Goal: Task Accomplishment & Management: Complete application form

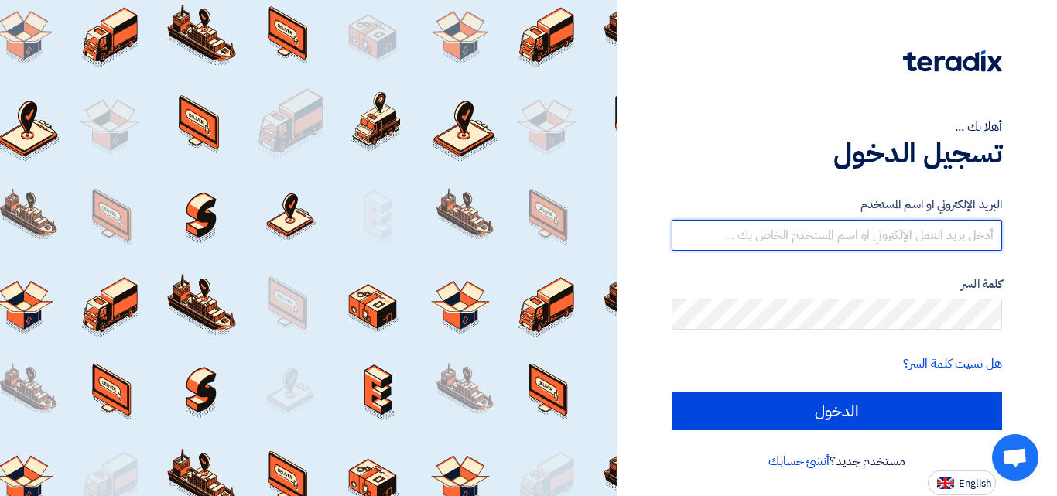
type input "[EMAIL_ADDRESS][DOMAIN_NAME]"
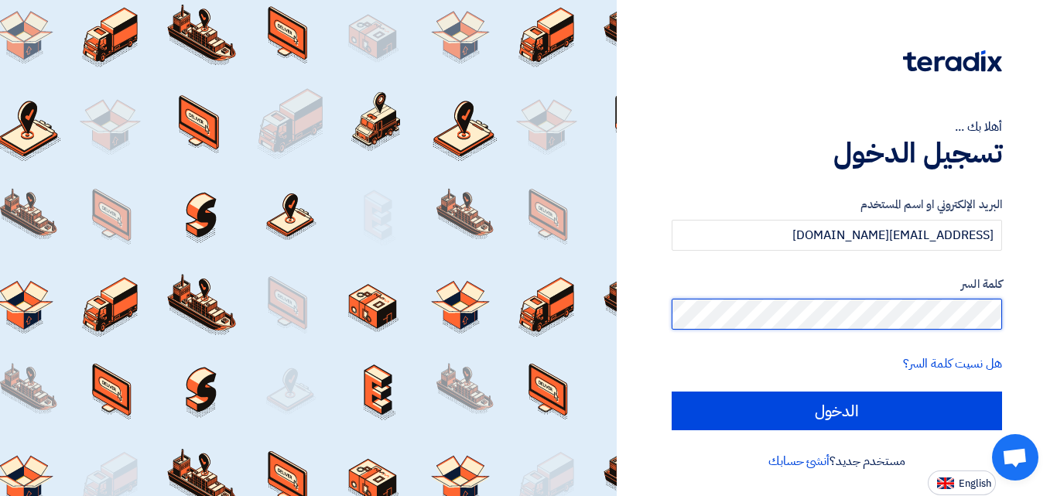
click at [1025, 301] on div "أهلا بك ... تسجيل الدخول البريد الإلكتروني او اسم المستخدم [EMAIL_ADDRESS][DOMA…" at bounding box center [837, 247] width 417 height 495
click at [672, 392] on input "الدخول" at bounding box center [837, 411] width 331 height 39
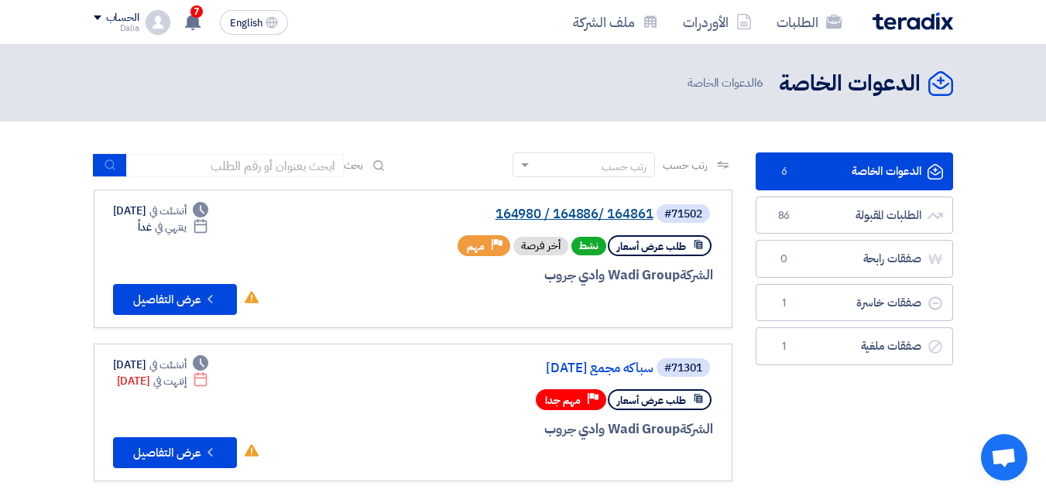
click at [613, 209] on link "164980 / 164886/ 164861" at bounding box center [499, 214] width 310 height 14
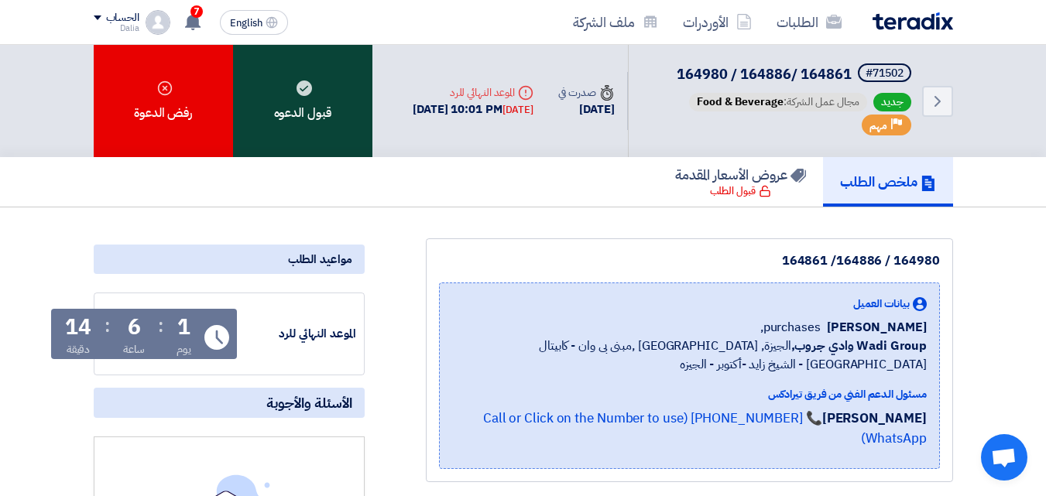
click at [310, 107] on div "قبول الدعوه" at bounding box center [302, 101] width 139 height 112
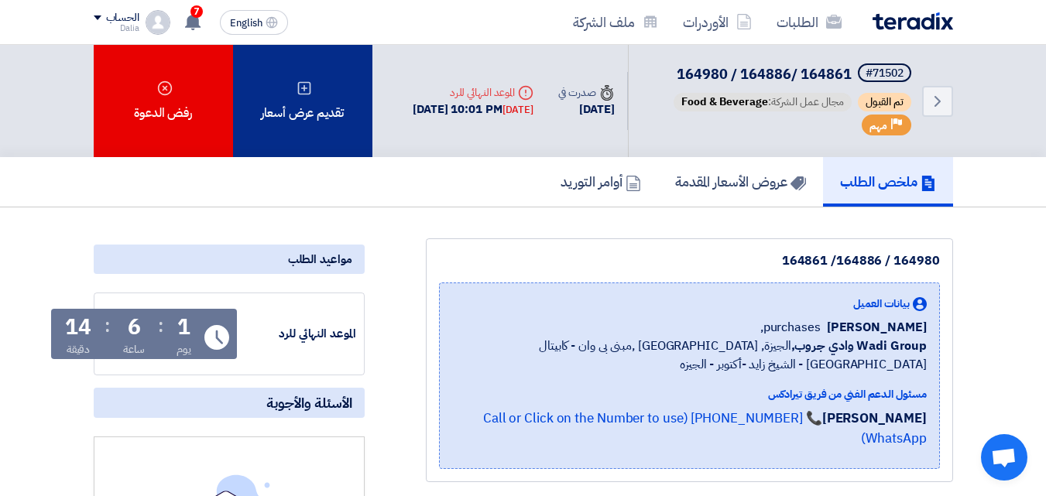
click at [302, 88] on use at bounding box center [303, 87] width 13 height 13
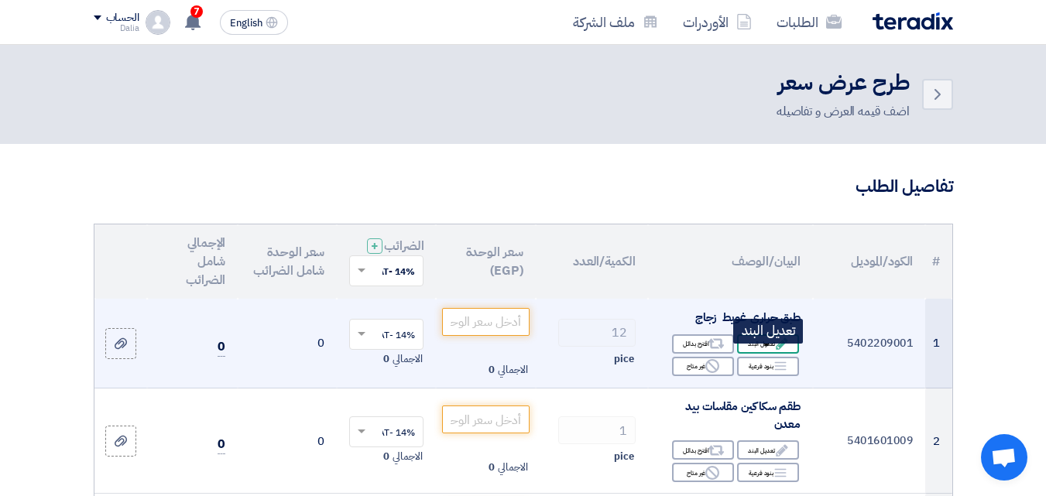
click at [768, 354] on div "Edit تعديل البند" at bounding box center [768, 343] width 62 height 19
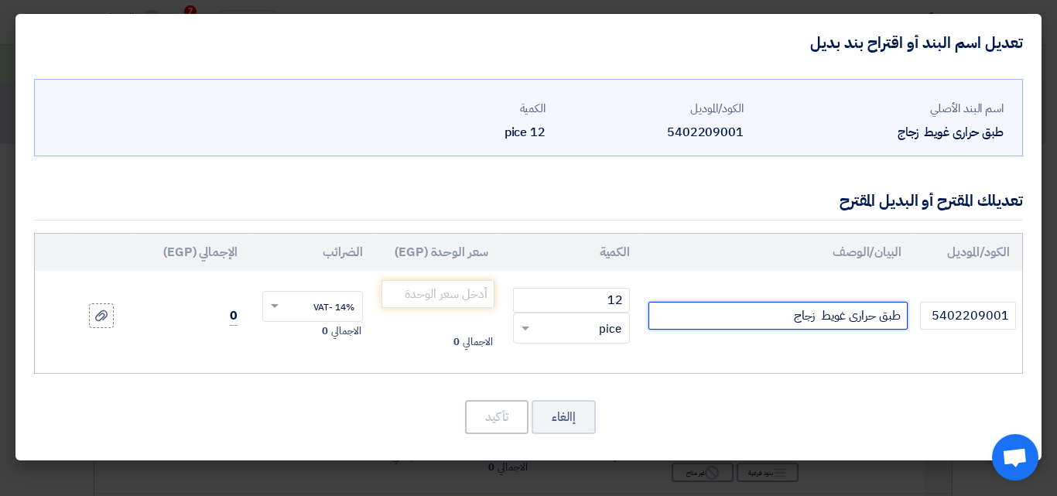
drag, startPoint x: 816, startPoint y: 317, endPoint x: 773, endPoint y: 320, distance: 43.4
click at [773, 320] on input "طبق حرارى غويط زجاج" at bounding box center [778, 316] width 259 height 28
drag, startPoint x: 818, startPoint y: 315, endPoint x: 806, endPoint y: 317, distance: 12.6
click at [806, 317] on input "طبق حرارى غويط d" at bounding box center [778, 316] width 259 height 28
click at [714, 321] on input "طبق حرارى غويط الاستعمال خاص بالميكرويف" at bounding box center [778, 316] width 259 height 28
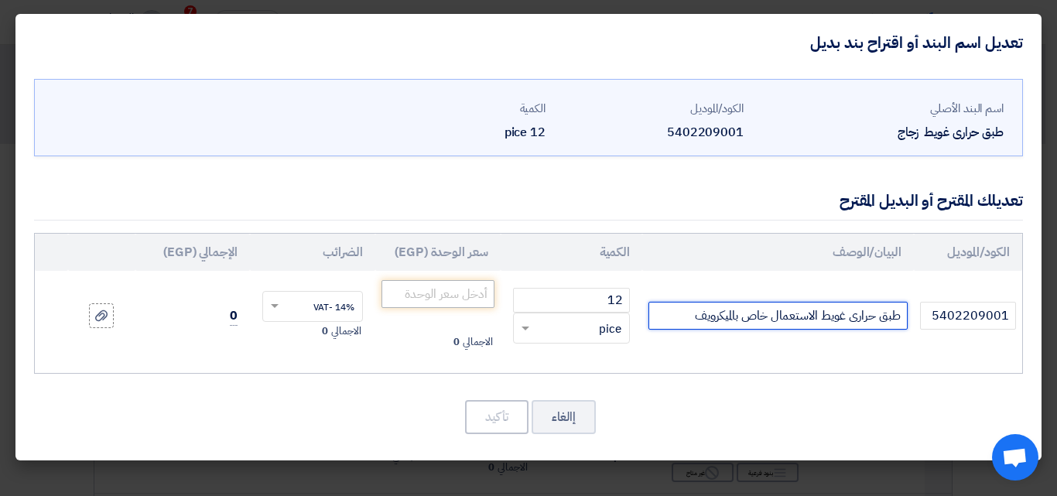
type input "طبق حرارى غويط الاستعمال خاص بالميكرويف"
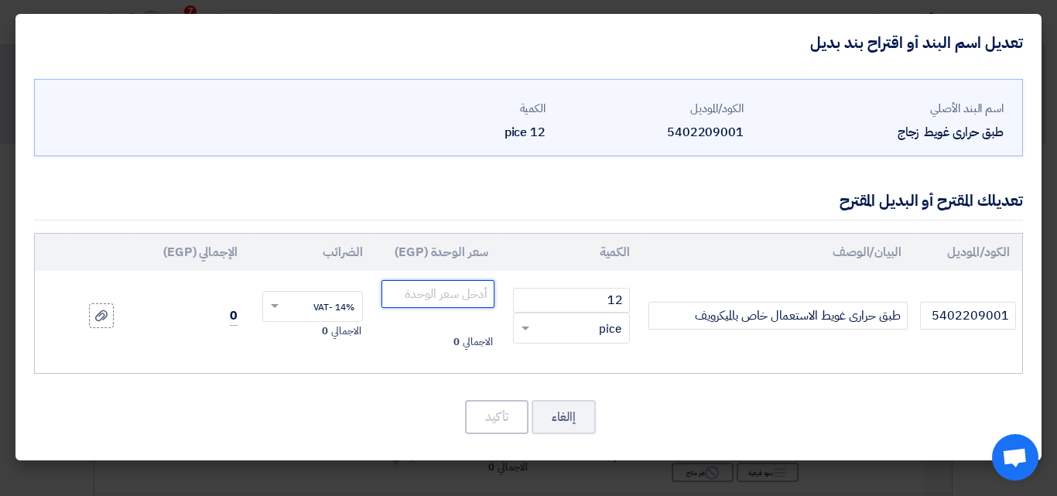
click at [430, 283] on input "number" at bounding box center [438, 294] width 113 height 28
click at [526, 327] on span at bounding box center [523, 329] width 19 height 18
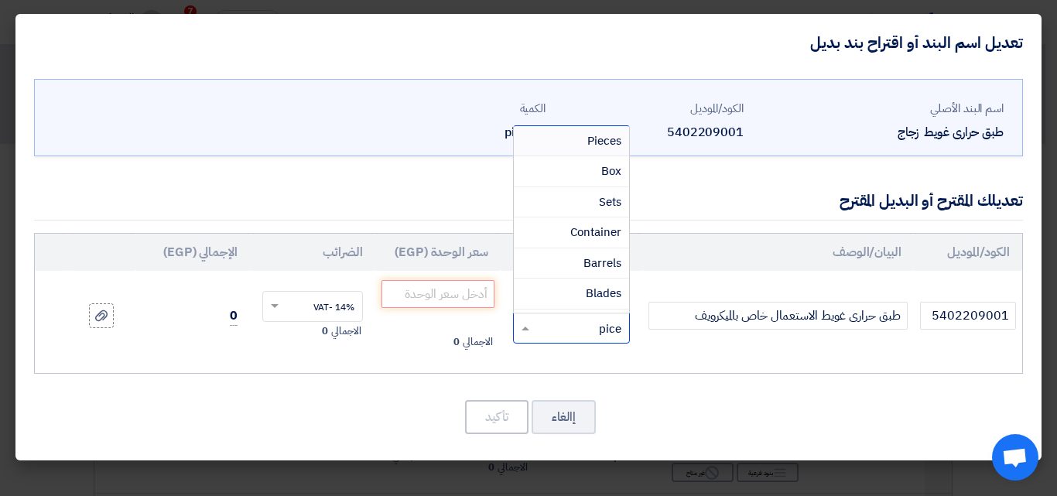
click at [618, 139] on span "Pieces" at bounding box center [605, 140] width 34 height 17
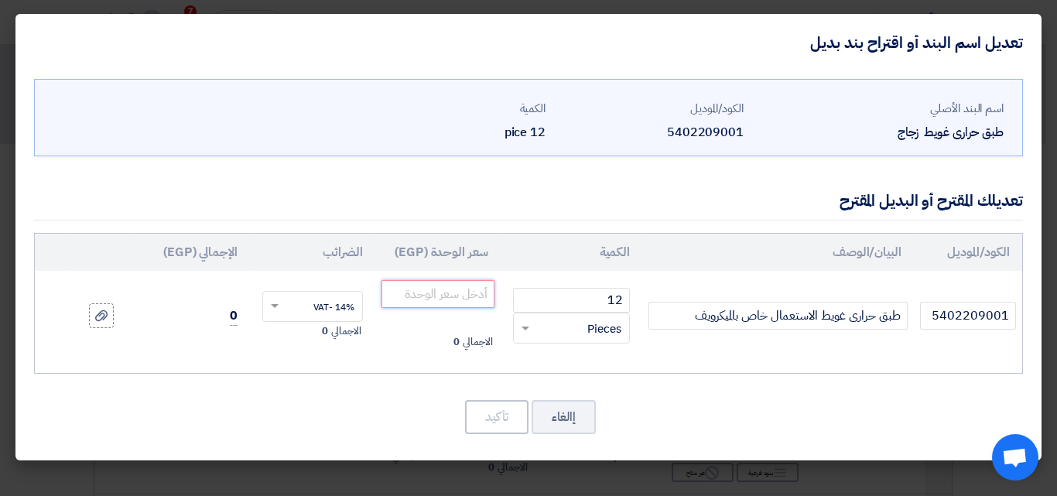
click at [439, 296] on input "number" at bounding box center [438, 294] width 113 height 28
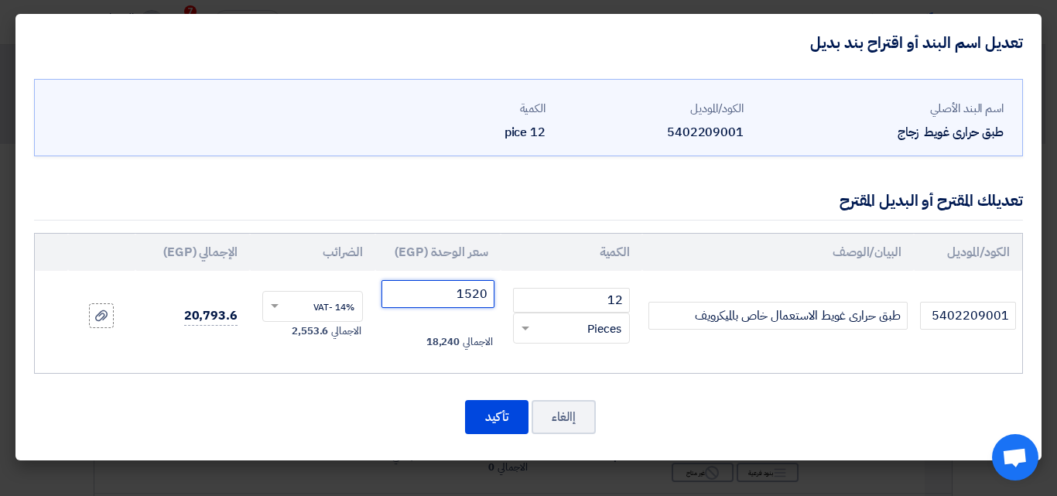
click at [487, 290] on input "1520" at bounding box center [438, 294] width 113 height 28
type input "152.20"
click at [478, 411] on button "تأكيد" at bounding box center [496, 417] width 63 height 34
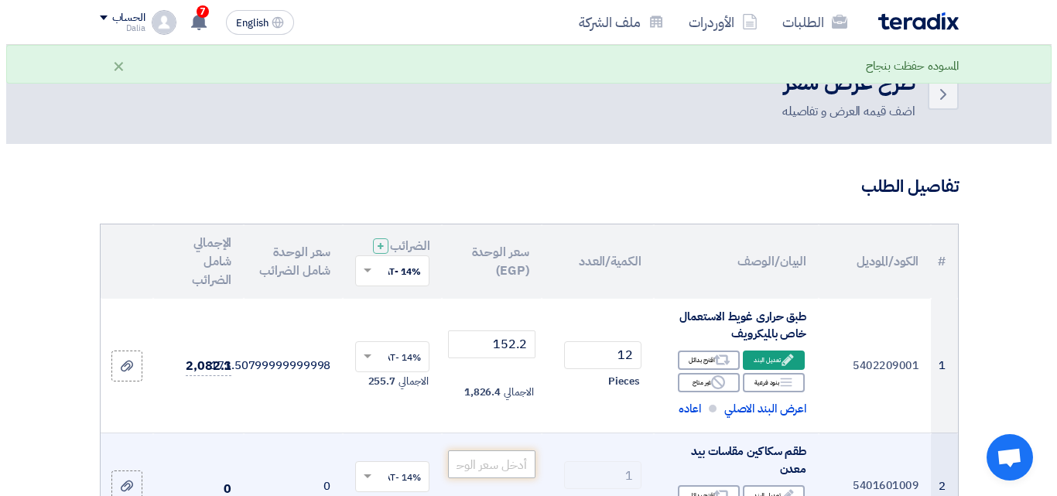
scroll to position [232, 0]
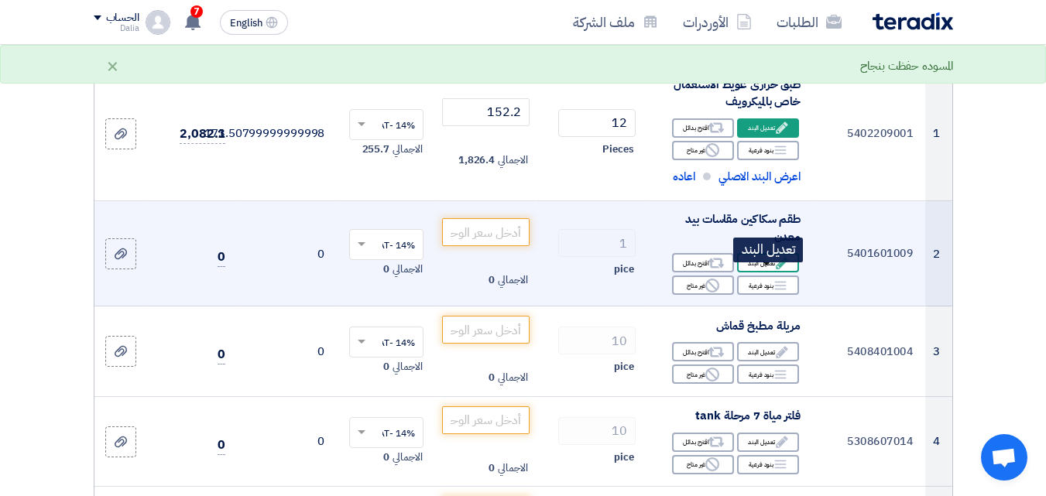
click at [752, 272] on div "Edit تعديل البند" at bounding box center [768, 262] width 62 height 19
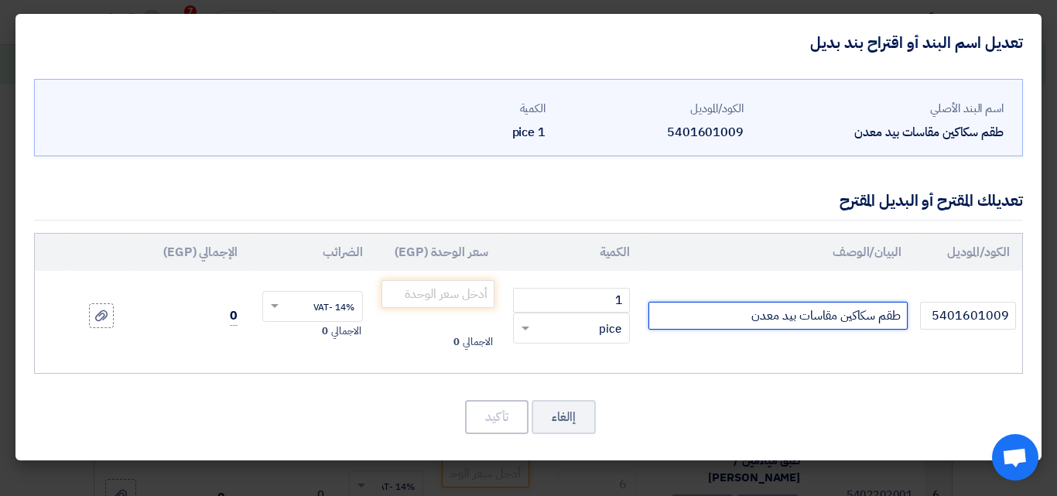
click at [746, 318] on input "طقم سكاكين مقاسات بيد معدن" at bounding box center [778, 316] width 259 height 28
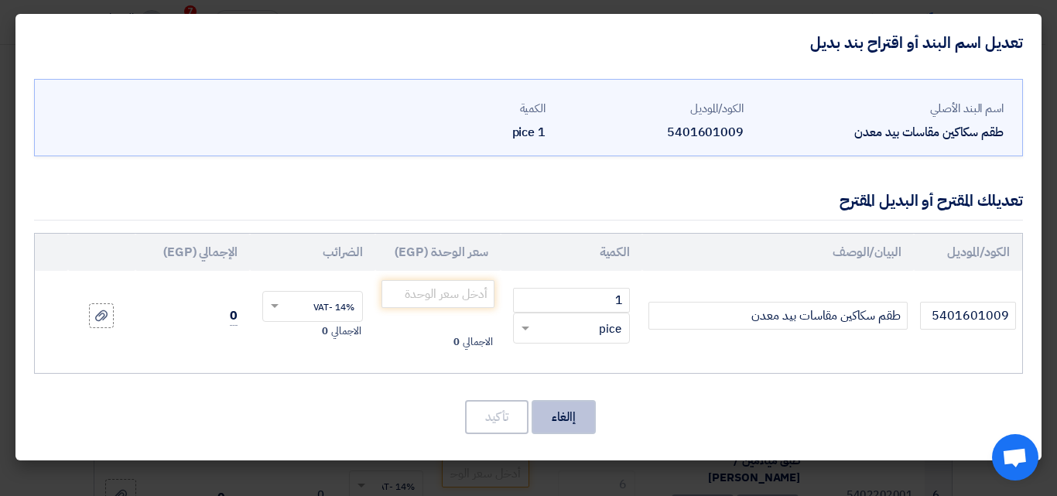
click at [584, 425] on button "إالغاء" at bounding box center [564, 417] width 64 height 34
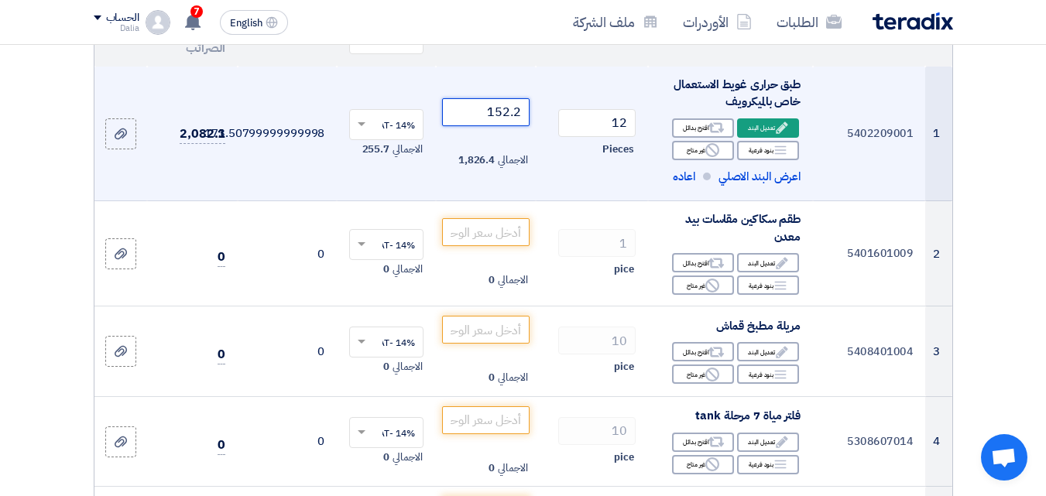
drag, startPoint x: 483, startPoint y: 130, endPoint x: 533, endPoint y: 123, distance: 50.0
click at [533, 123] on td "152.2 الاجمالي 1,826.4" at bounding box center [485, 134] width 99 height 135
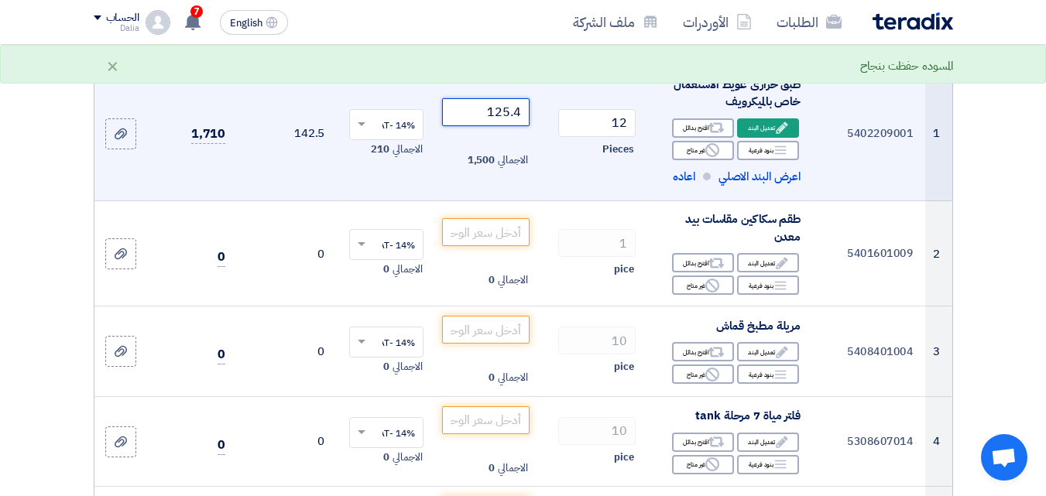
type input "125.45"
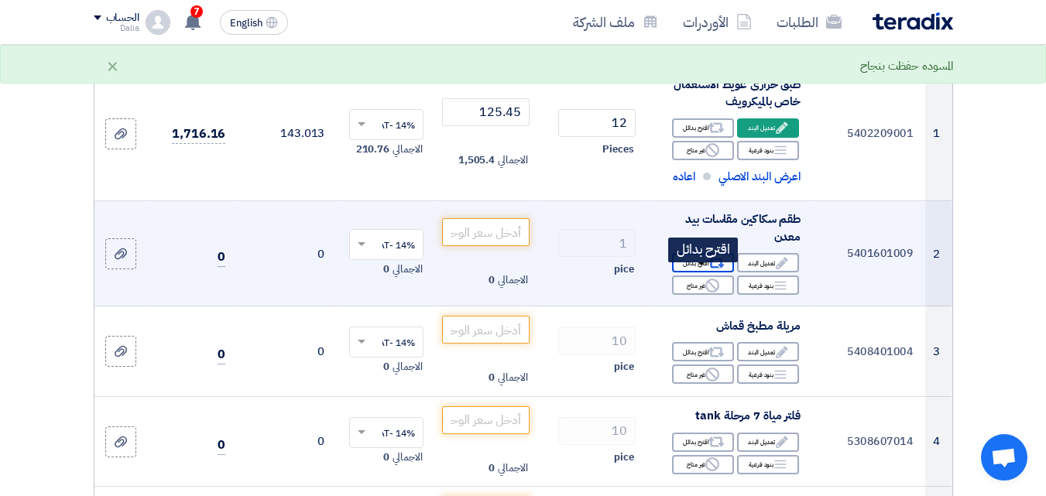
click at [717, 272] on icon "Alternative" at bounding box center [716, 263] width 16 height 16
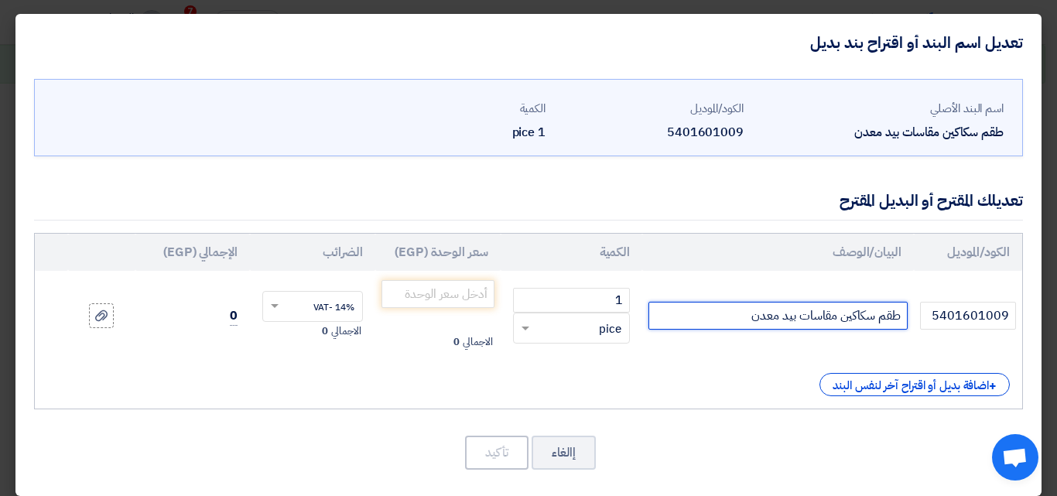
click at [740, 318] on input "طقم سكاكين مقاسات بيد معدن" at bounding box center [778, 316] width 259 height 28
drag, startPoint x: 750, startPoint y: 314, endPoint x: 778, endPoint y: 317, distance: 28.0
click at [778, 317] on input "طقم سكاكين مقاسات بيد معدن" at bounding box center [778, 316] width 259 height 28
click at [741, 317] on input "طقم سكاكين مقاسات بيد معدن" at bounding box center [778, 316] width 259 height 28
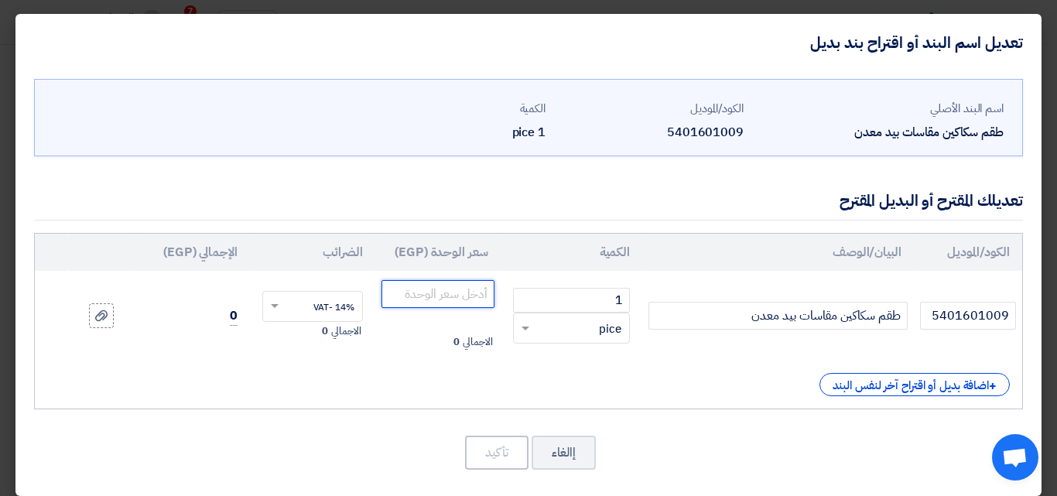
click at [456, 291] on input "number" at bounding box center [438, 294] width 113 height 28
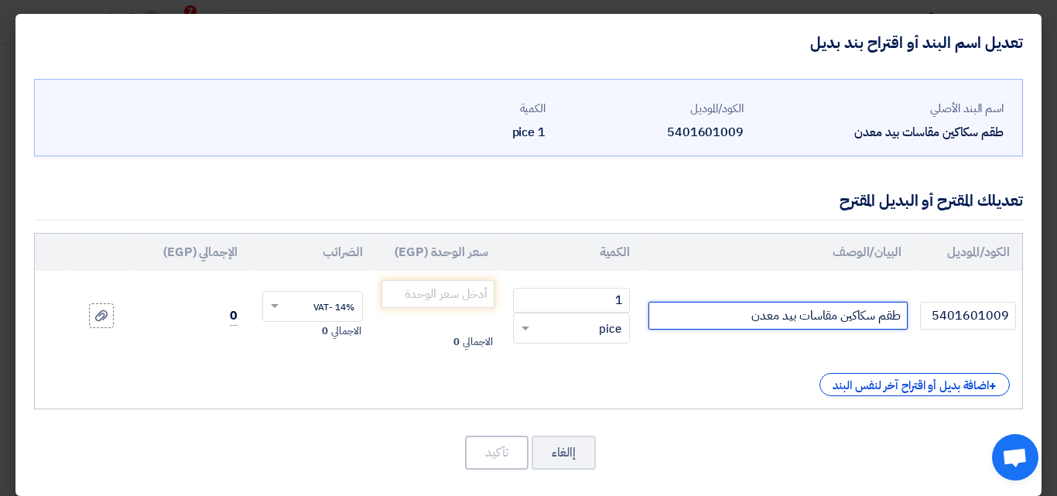
click at [749, 320] on input "طقم سكاكين مقاسات بيد معدن" at bounding box center [778, 316] width 259 height 28
click at [750, 316] on input "طقم سكاكين مقاسات بيد معدن اقتصادي" at bounding box center [778, 316] width 259 height 28
click at [696, 310] on input "طقم سكاكين مقاسات بيد معدن (اقتصادي" at bounding box center [778, 316] width 259 height 28
type input "طقم سكاكين مقاسات بيد معدن (اقتصادي)"
click at [457, 291] on input "number" at bounding box center [438, 294] width 113 height 28
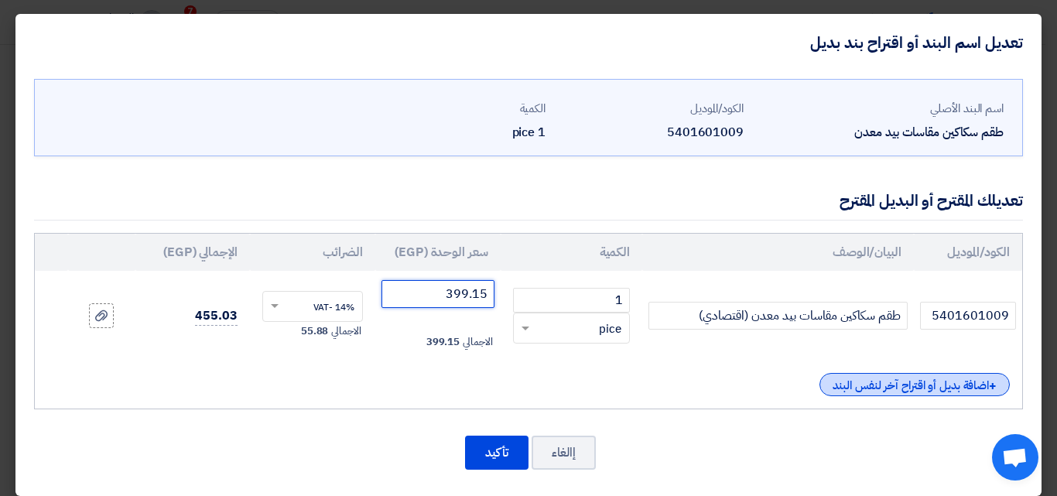
type input "399.15"
click at [862, 383] on div "+ اضافة بديل أو اقتراح آخر لنفس البند" at bounding box center [915, 384] width 190 height 23
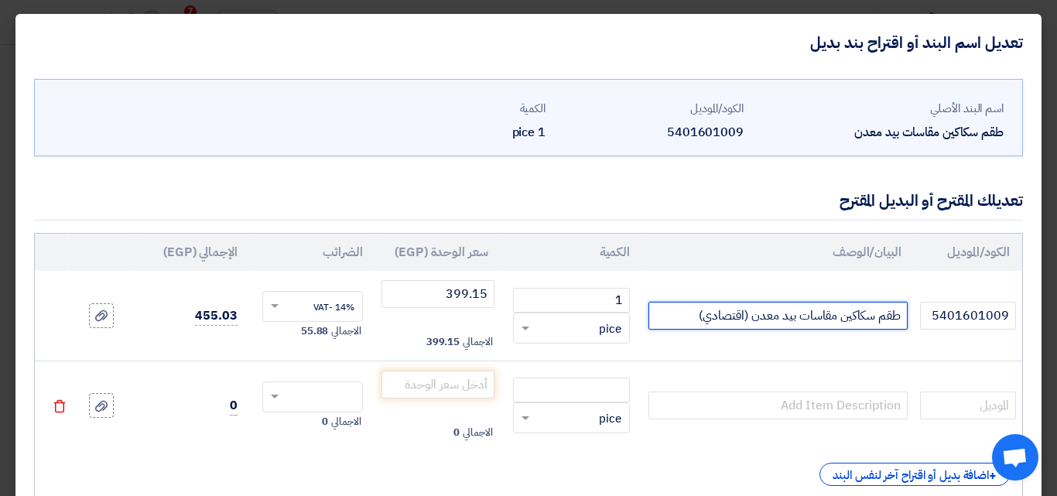
drag, startPoint x: 899, startPoint y: 314, endPoint x: 754, endPoint y: 322, distance: 145.0
click at [754, 322] on input "طقم سكاكين مقاسات بيد معدن (اقتصادي)" at bounding box center [778, 316] width 259 height 28
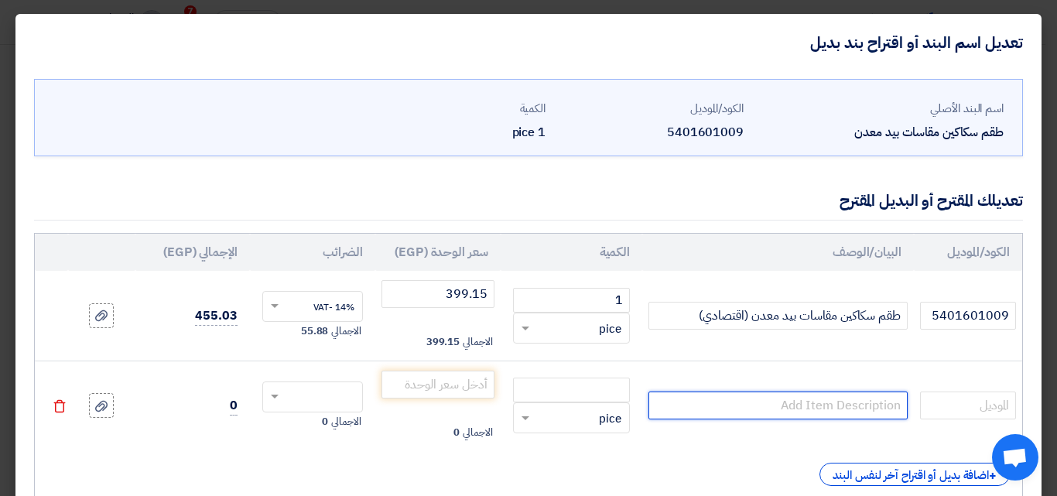
paste input "طقم سكاكين مقاسات بيد معدن"
type input "طقم سكاكين مقاسات بيد معدن (مستورد)"
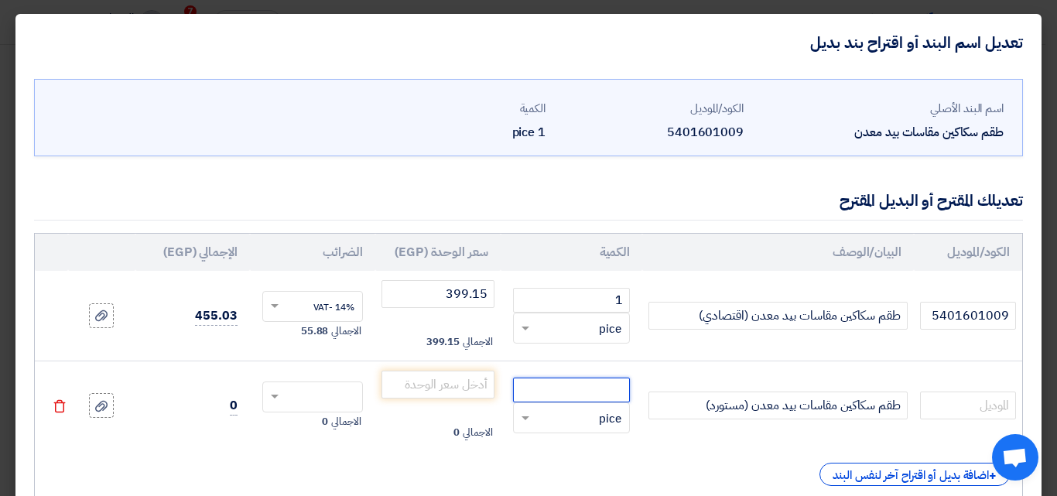
click at [609, 385] on input "number" at bounding box center [571, 390] width 117 height 25
type input "1"
click at [438, 382] on input "number" at bounding box center [438, 385] width 113 height 28
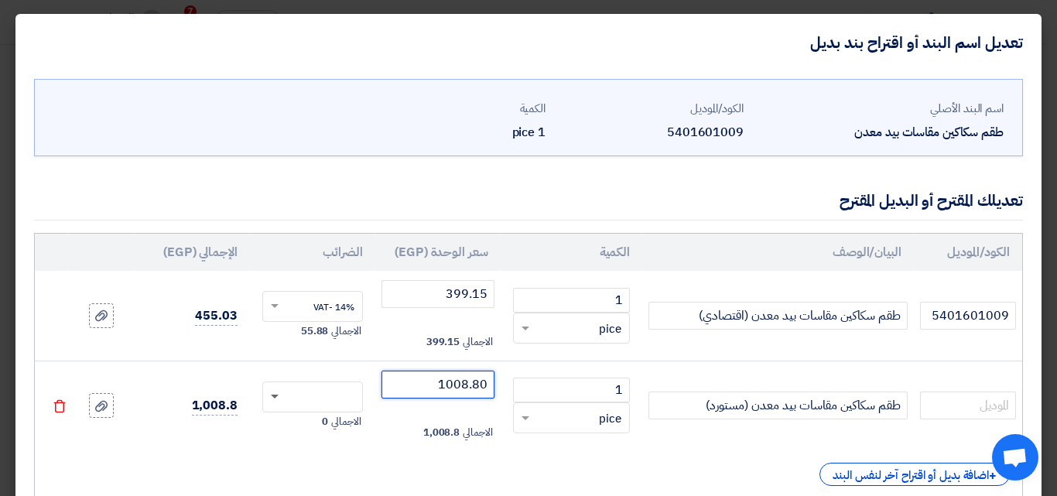
click at [279, 398] on span at bounding box center [275, 397] width 8 height 5
type input "1008.80"
click at [341, 425] on span "14% -VAT" at bounding box center [334, 426] width 41 height 14
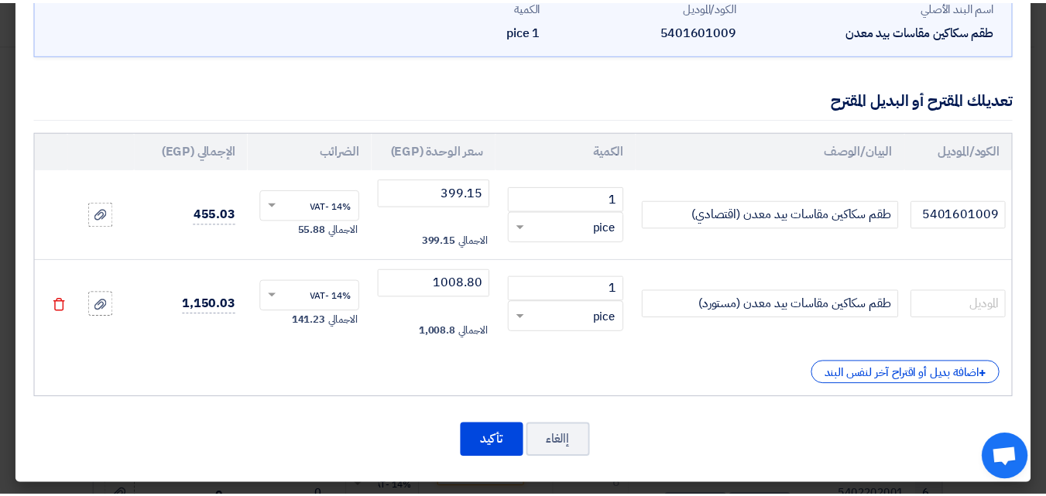
scroll to position [104, 0]
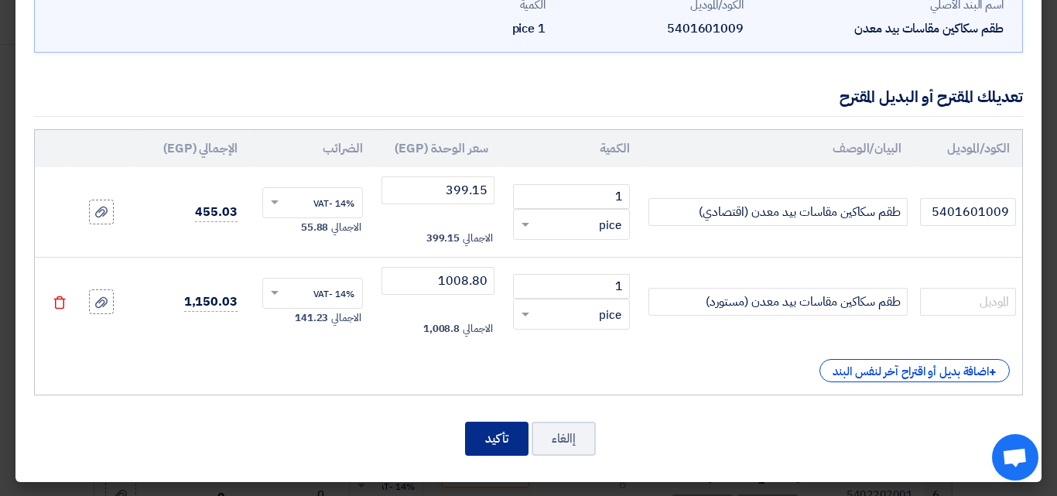
click at [481, 440] on button "تأكيد" at bounding box center [496, 439] width 63 height 34
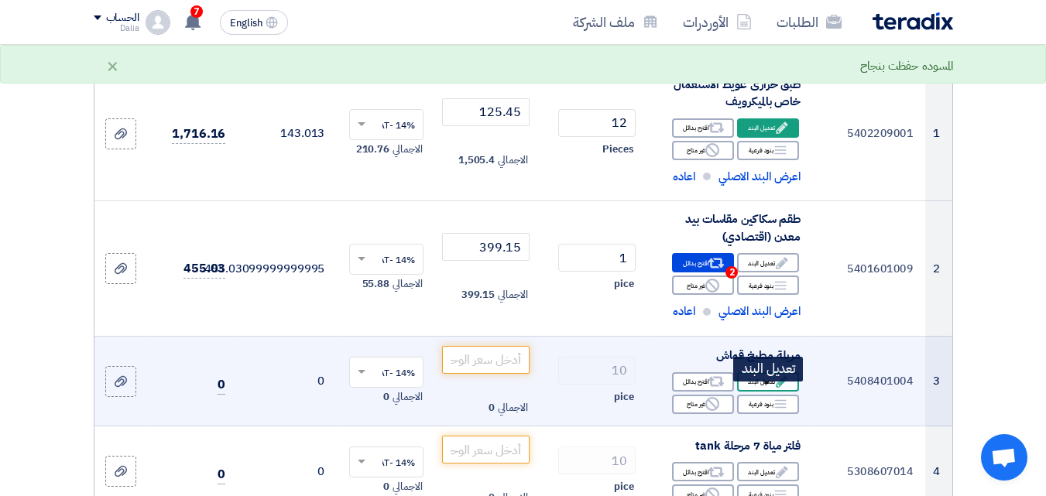
click at [766, 392] on div "Edit تعديل البند" at bounding box center [768, 381] width 62 height 19
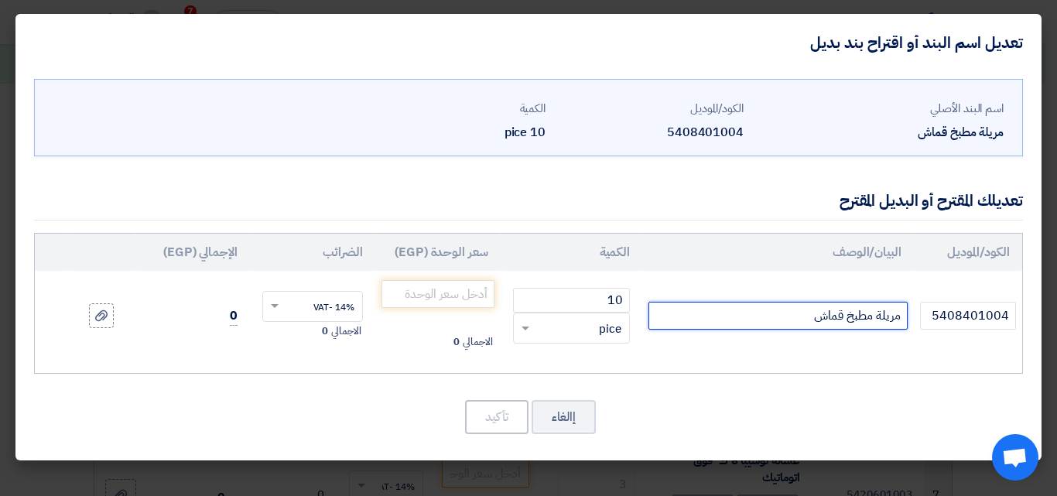
drag, startPoint x: 813, startPoint y: 322, endPoint x: 842, endPoint y: 317, distance: 29.9
click at [842, 317] on input "مريلة مطبخ قماش" at bounding box center [778, 316] width 259 height 28
type input "مريلة مطبخ جلد"
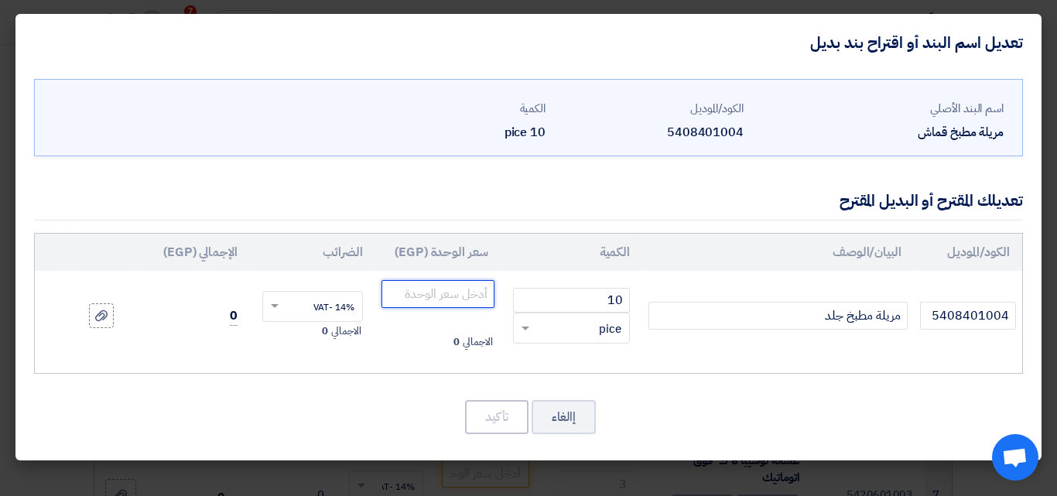
click at [422, 296] on input "number" at bounding box center [438, 294] width 113 height 28
type input "70.20"
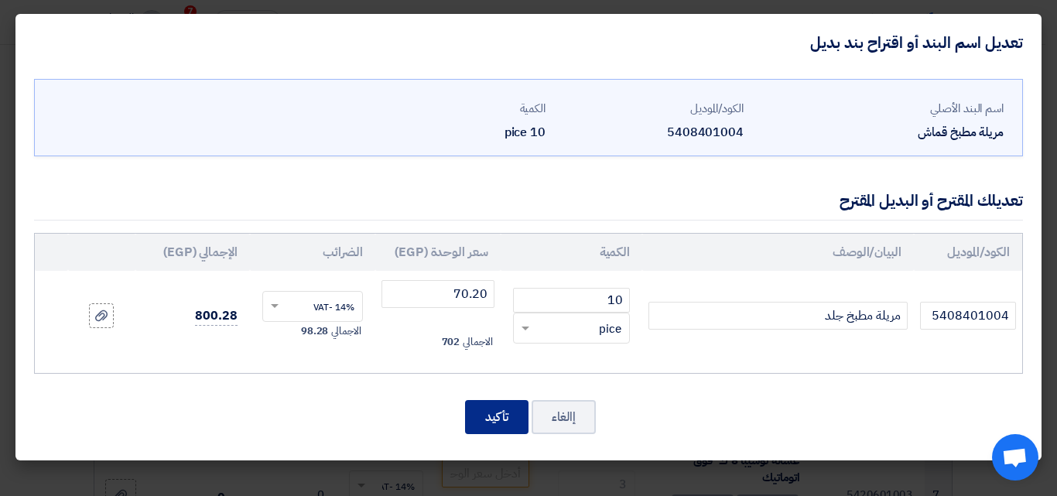
click at [488, 412] on button "تأكيد" at bounding box center [496, 417] width 63 height 34
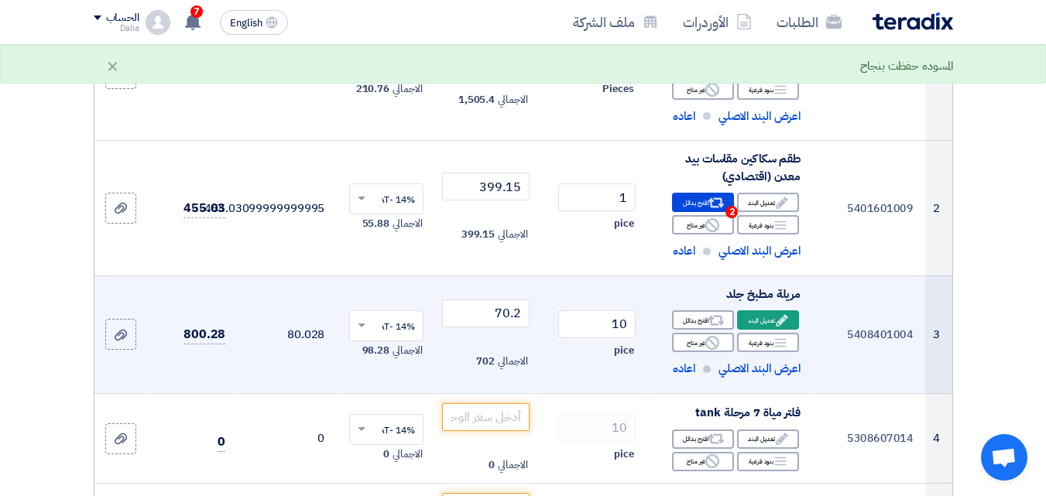
scroll to position [310, 0]
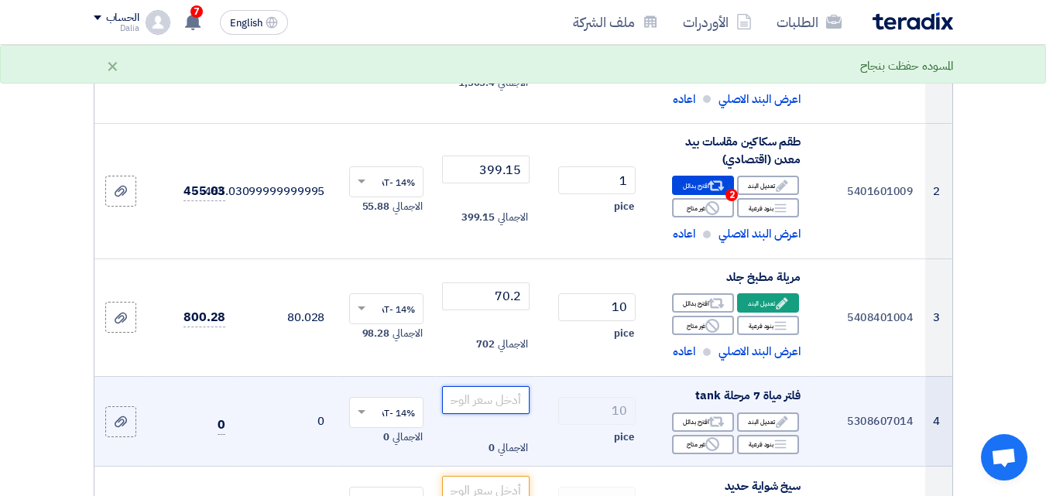
click at [477, 406] on input "number" at bounding box center [485, 400] width 87 height 28
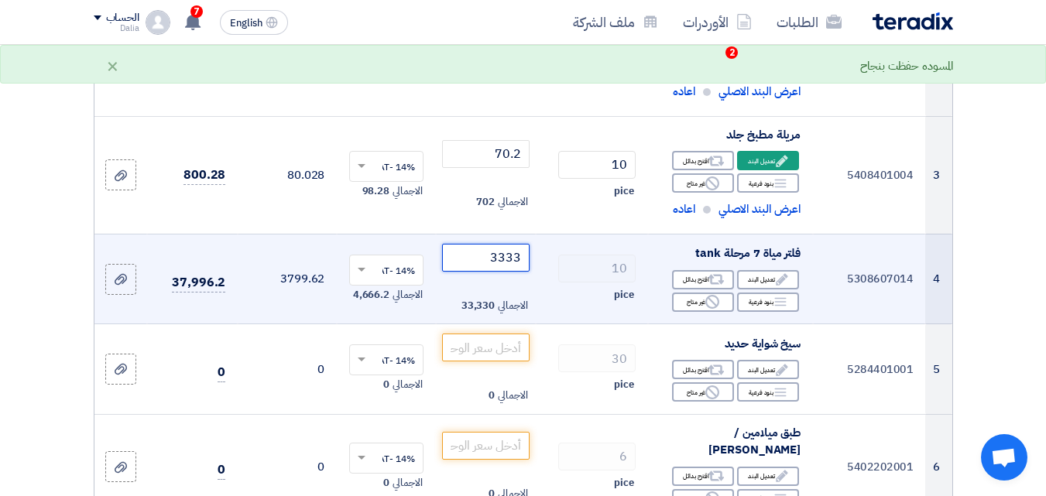
scroll to position [464, 0]
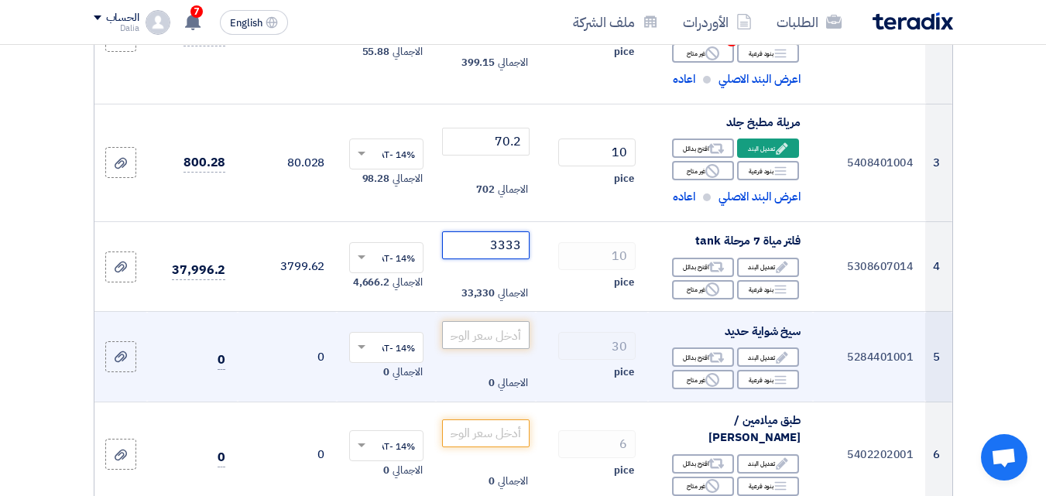
type input "3333"
click at [512, 349] on input "number" at bounding box center [485, 335] width 87 height 28
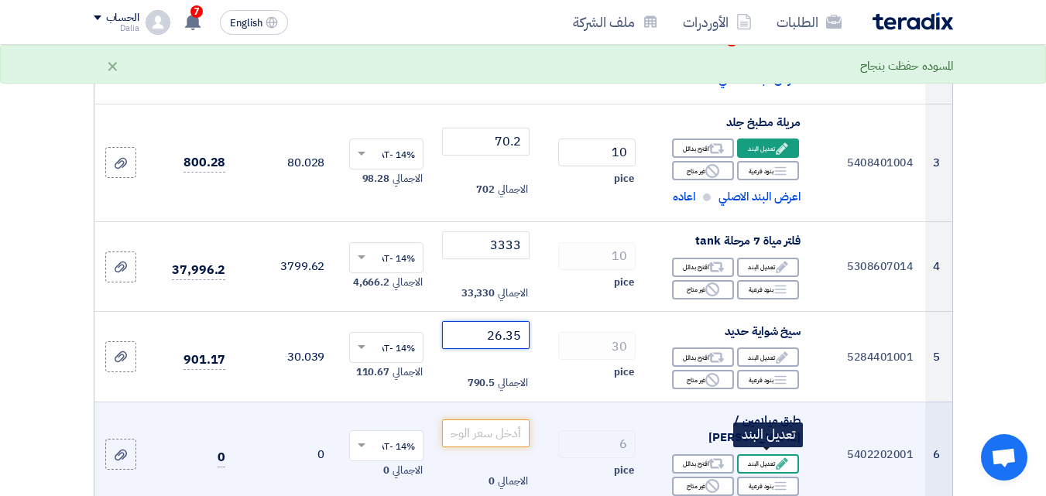
type input "26.35"
click at [760, 456] on div "Edit تعديل البند" at bounding box center [768, 463] width 62 height 19
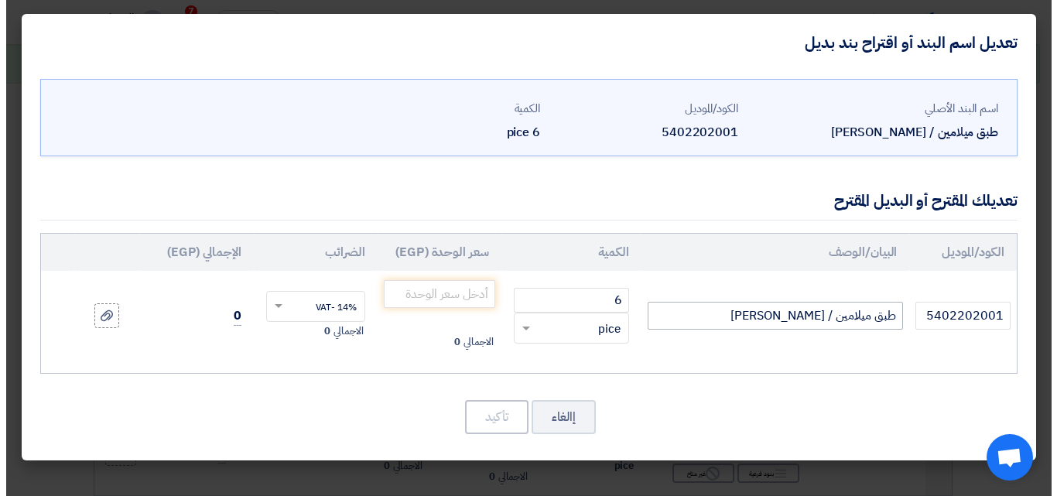
scroll to position [330, 0]
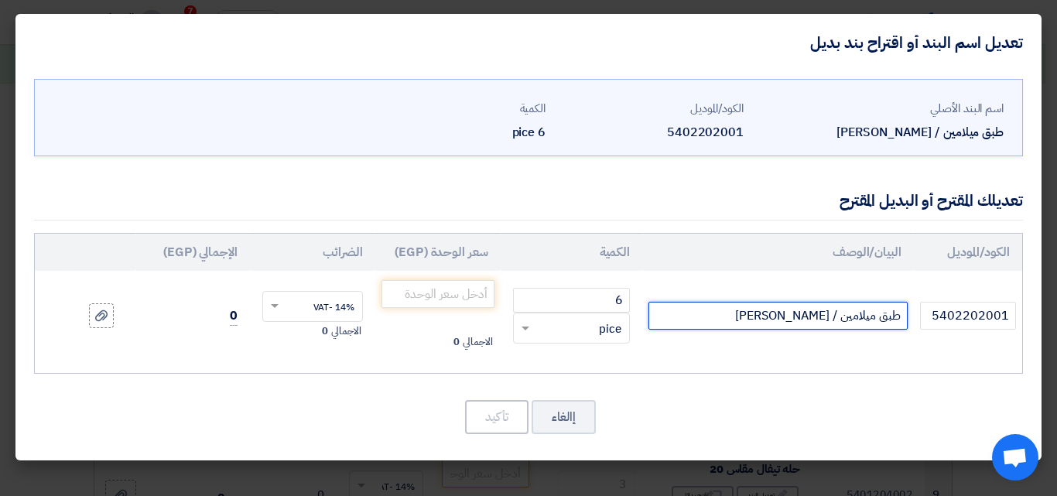
drag, startPoint x: 839, startPoint y: 316, endPoint x: 755, endPoint y: 314, distance: 84.4
click at [754, 311] on input "طبق ميلامين / [PERSON_NAME]" at bounding box center [778, 316] width 259 height 28
type input "طبق ميلامين"
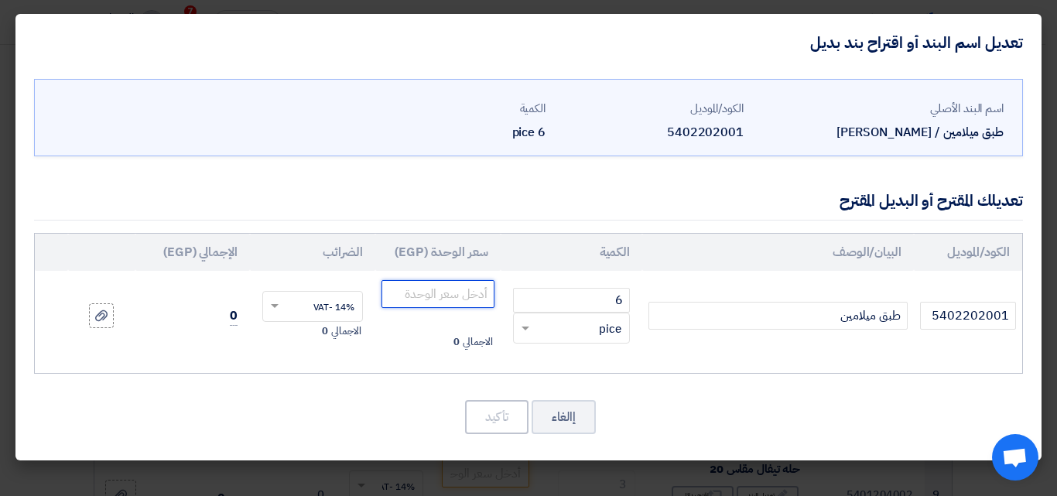
click at [454, 292] on input "number" at bounding box center [438, 294] width 113 height 28
type input "77.20"
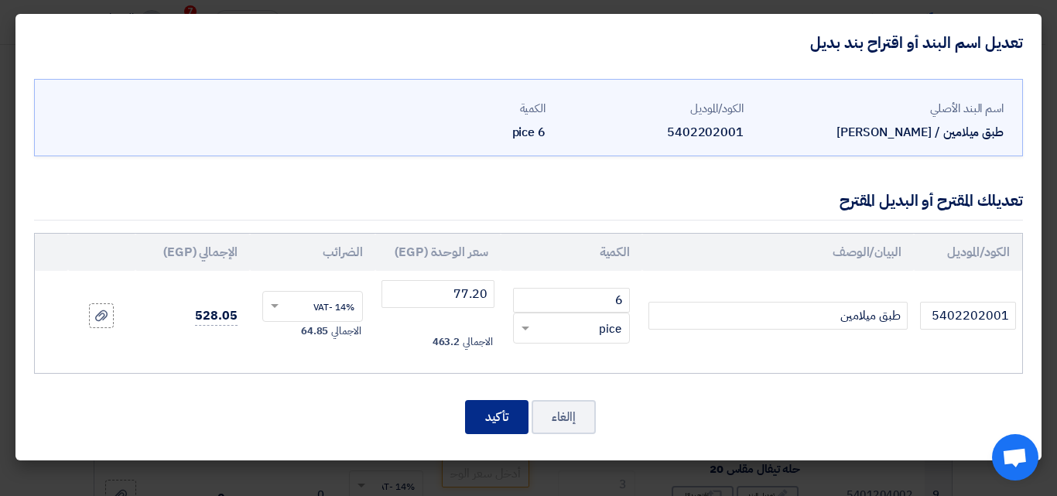
click at [490, 410] on button "تأكيد" at bounding box center [496, 417] width 63 height 34
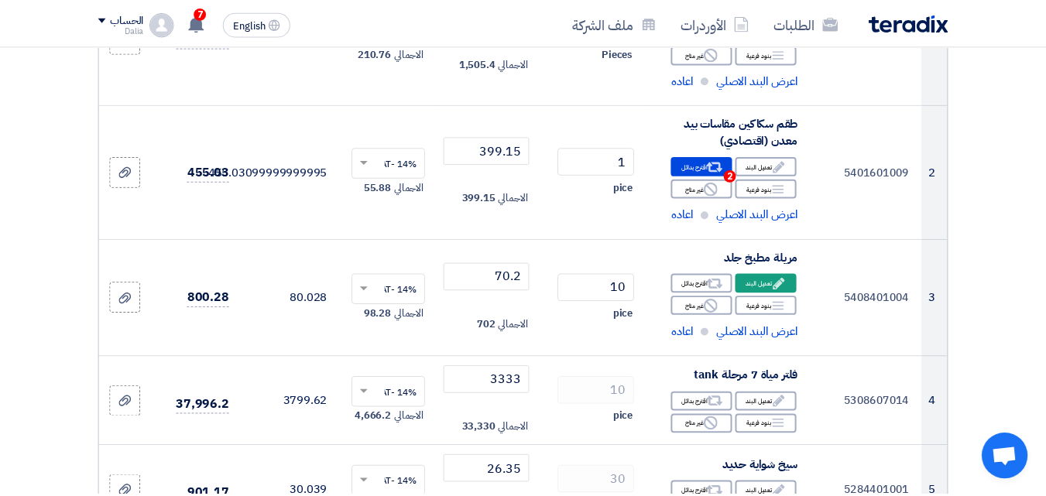
scroll to position [717, 0]
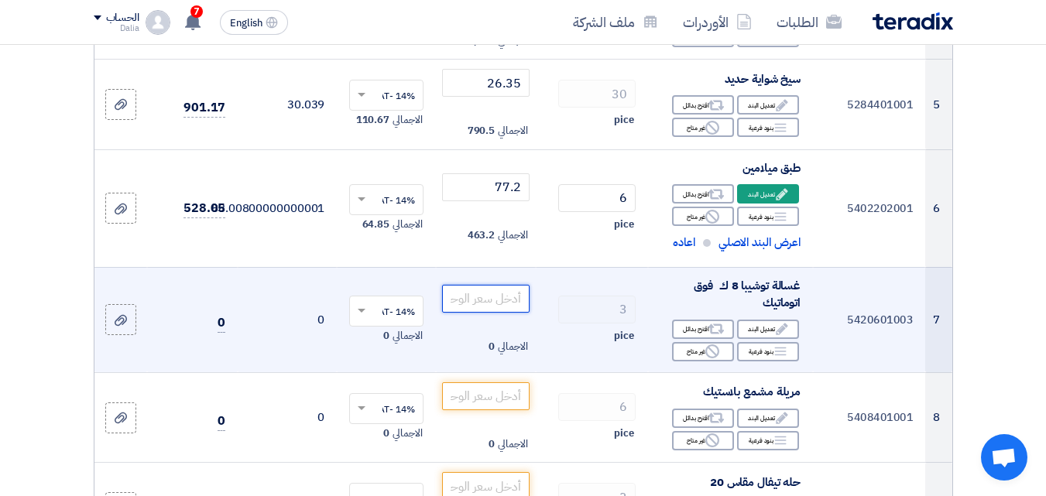
click at [493, 305] on input "number" at bounding box center [485, 299] width 87 height 28
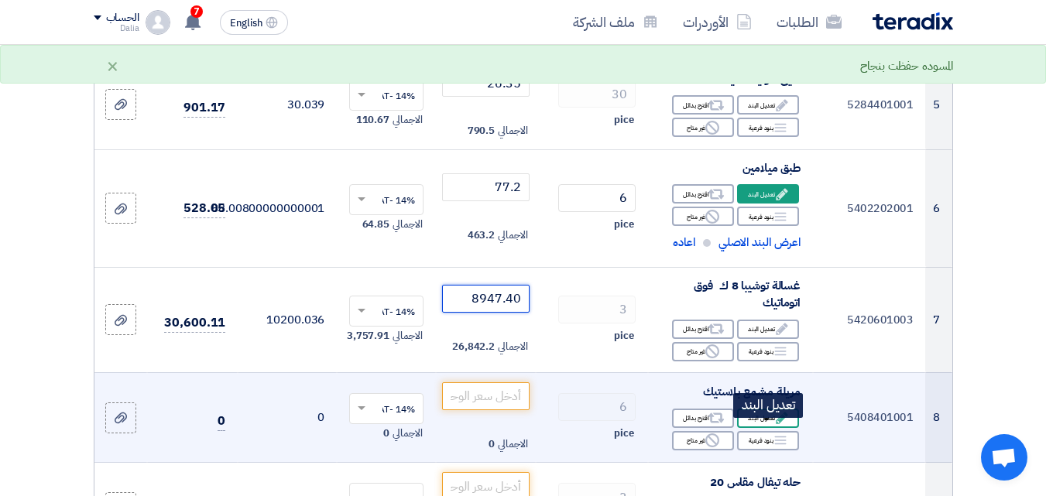
type input "8947.40"
click at [782, 424] on use at bounding box center [782, 419] width 12 height 12
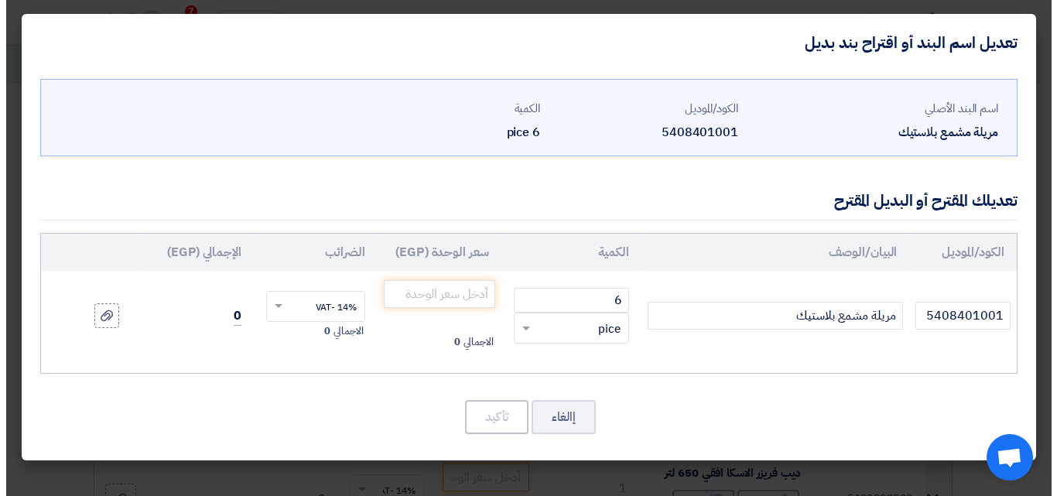
scroll to position [330, 0]
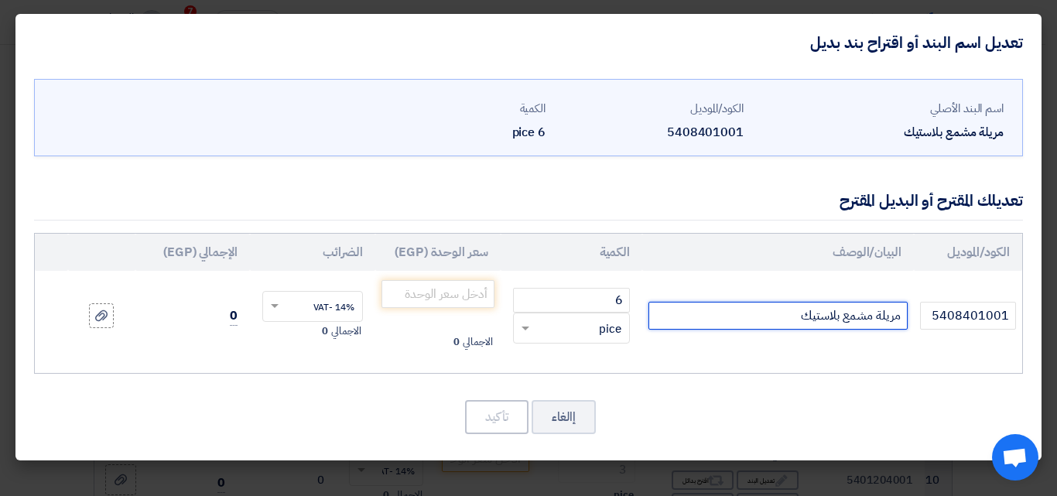
drag, startPoint x: 802, startPoint y: 319, endPoint x: 873, endPoint y: 317, distance: 71.3
click at [873, 317] on input "مريلة مشمع بلاستيك" at bounding box center [778, 316] width 259 height 28
type input "مريلة جلد"
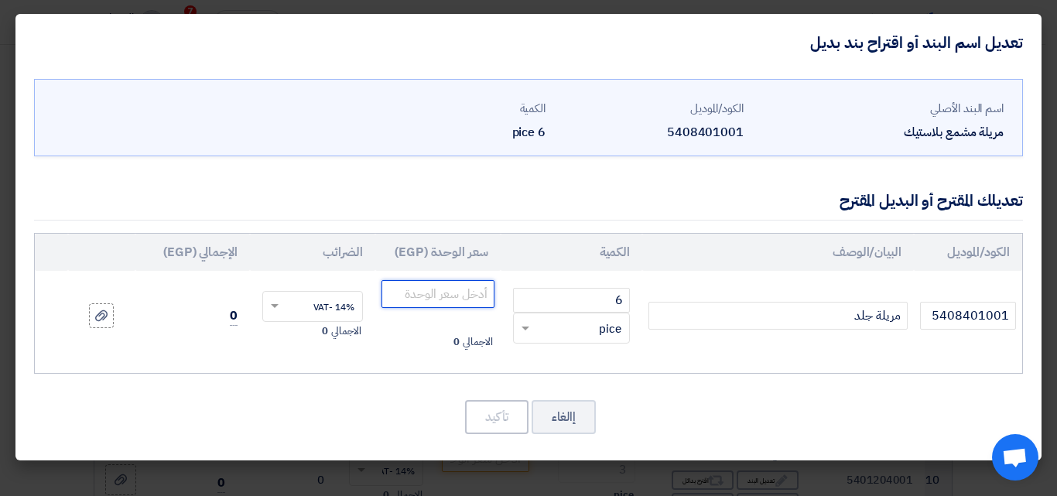
drag, startPoint x: 449, startPoint y: 290, endPoint x: 496, endPoint y: 307, distance: 49.9
click at [449, 290] on input "number" at bounding box center [438, 294] width 113 height 28
type input "70.20"
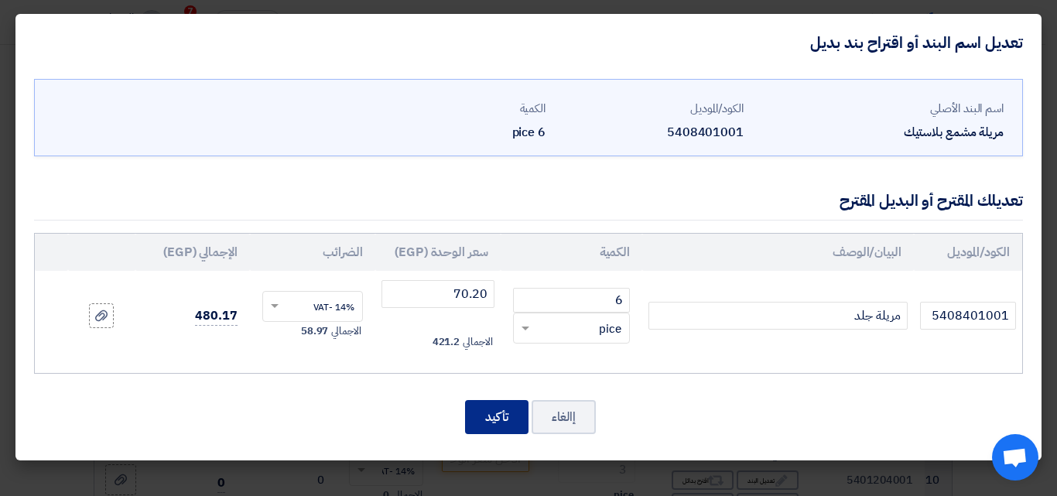
click at [496, 423] on button "تأكيد" at bounding box center [496, 417] width 63 height 34
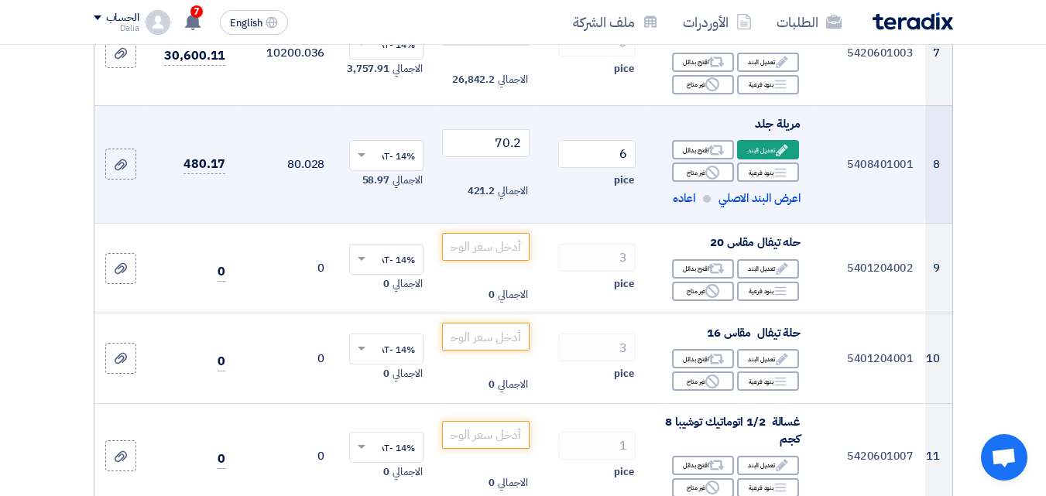
scroll to position [1026, 0]
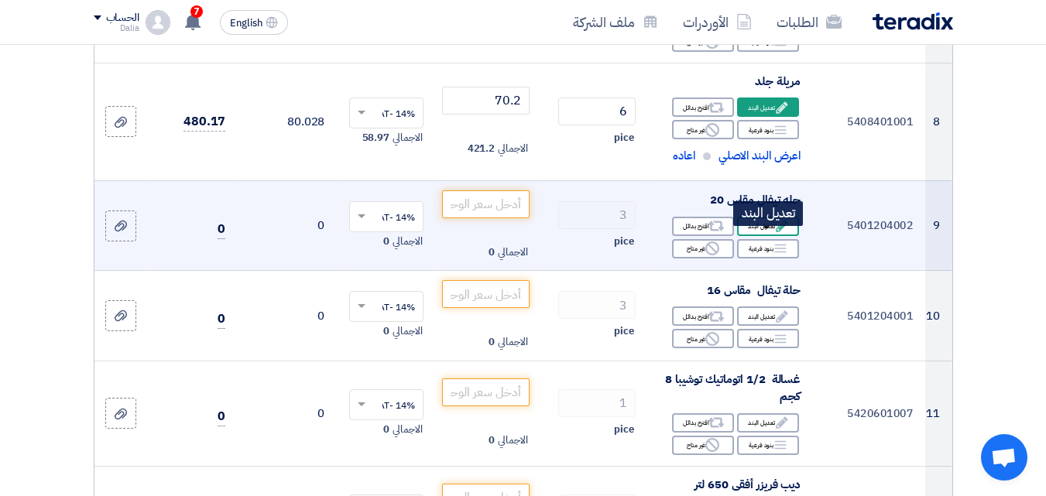
click at [761, 232] on div "Edit تعديل البند" at bounding box center [768, 226] width 62 height 19
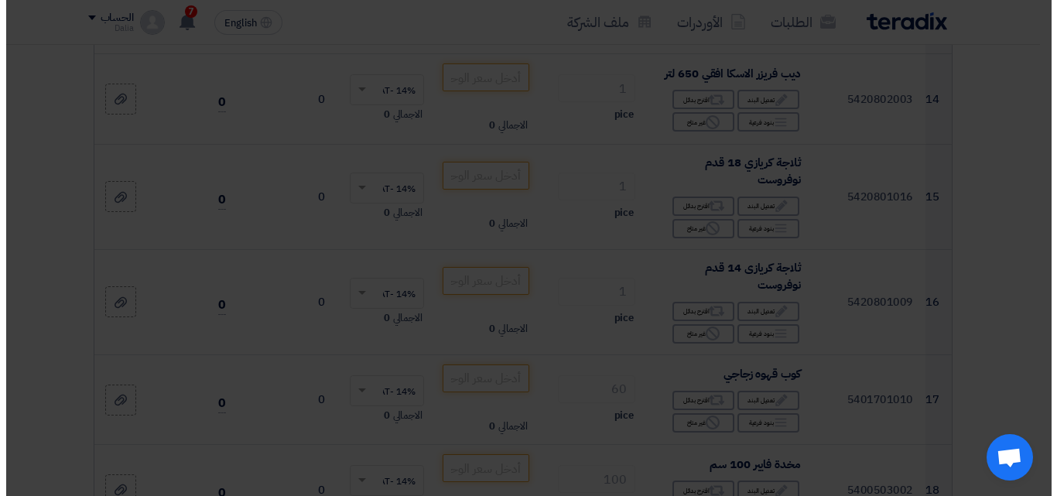
scroll to position [522, 0]
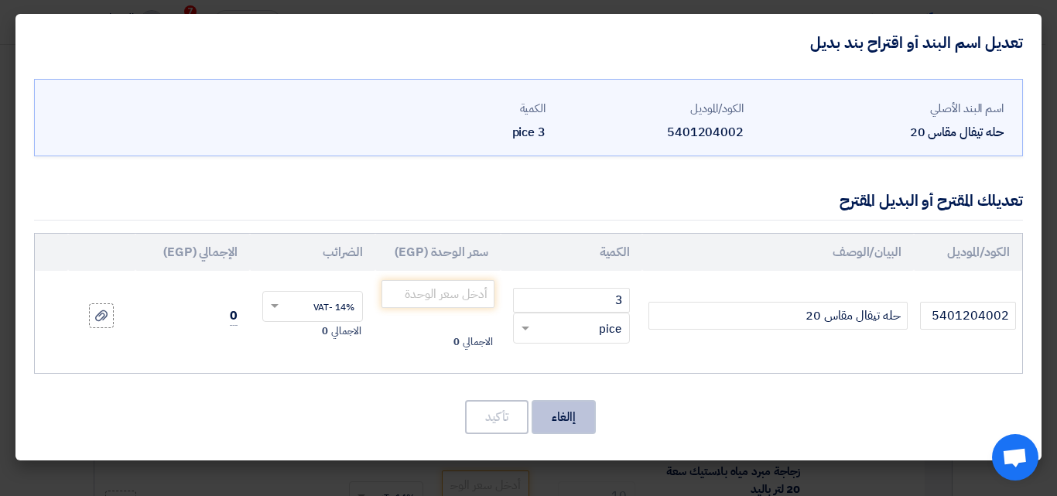
click at [560, 420] on button "إالغاء" at bounding box center [564, 417] width 64 height 34
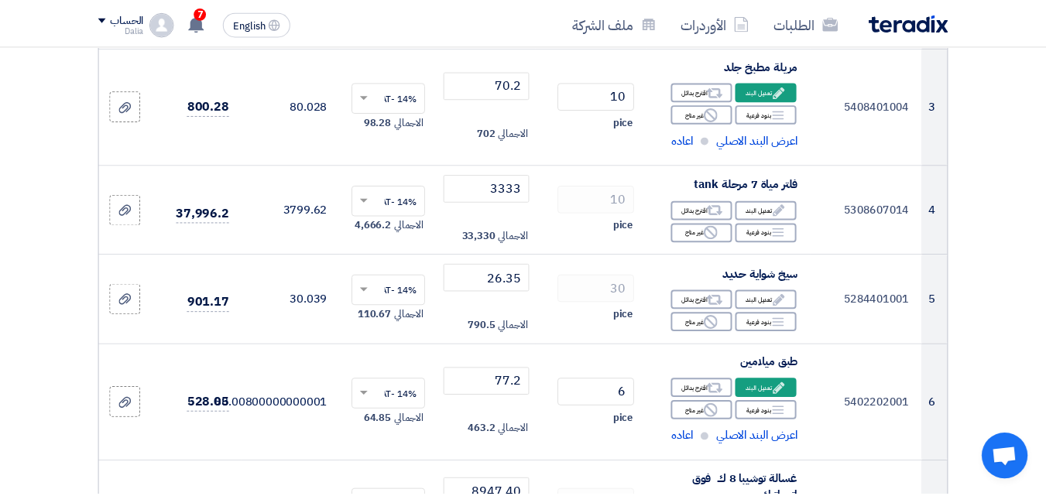
scroll to position [1026, 0]
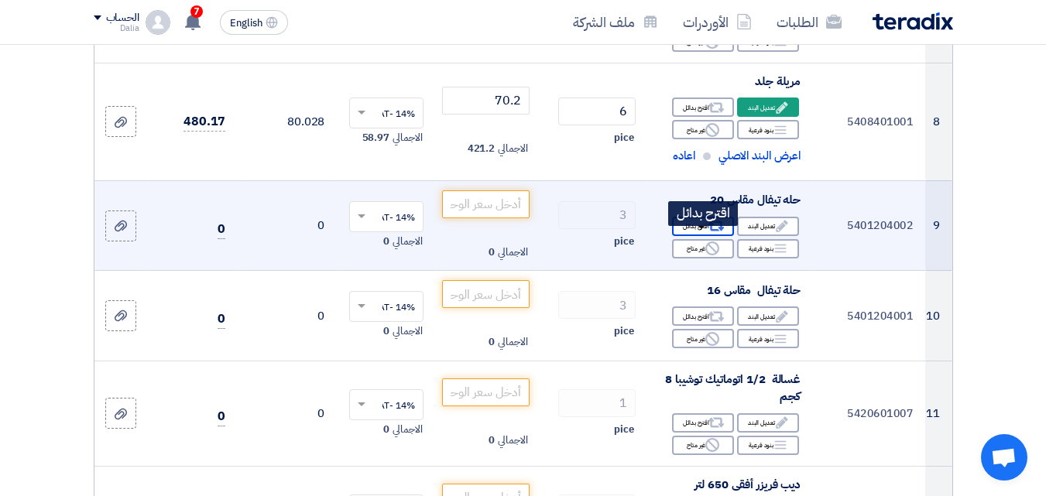
click at [717, 235] on icon "Alternative" at bounding box center [716, 226] width 16 height 16
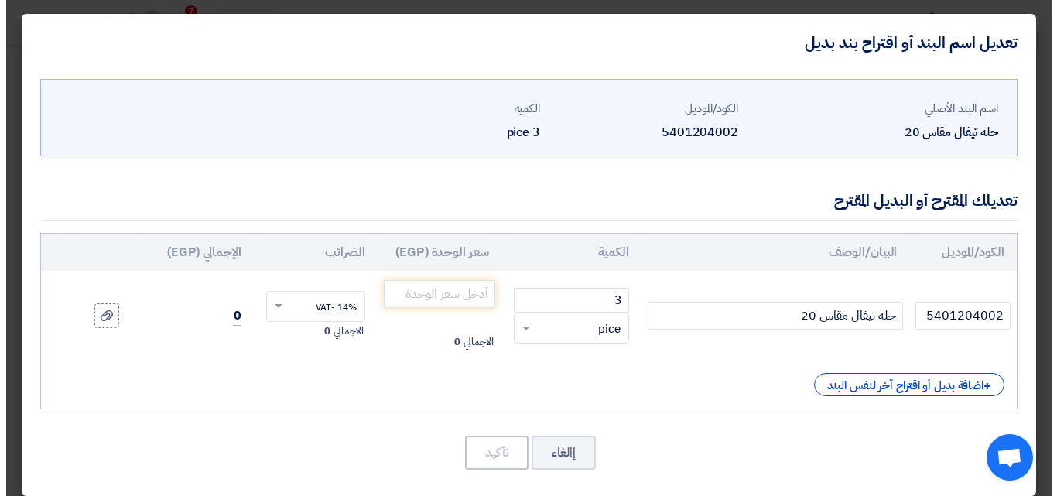
scroll to position [522, 0]
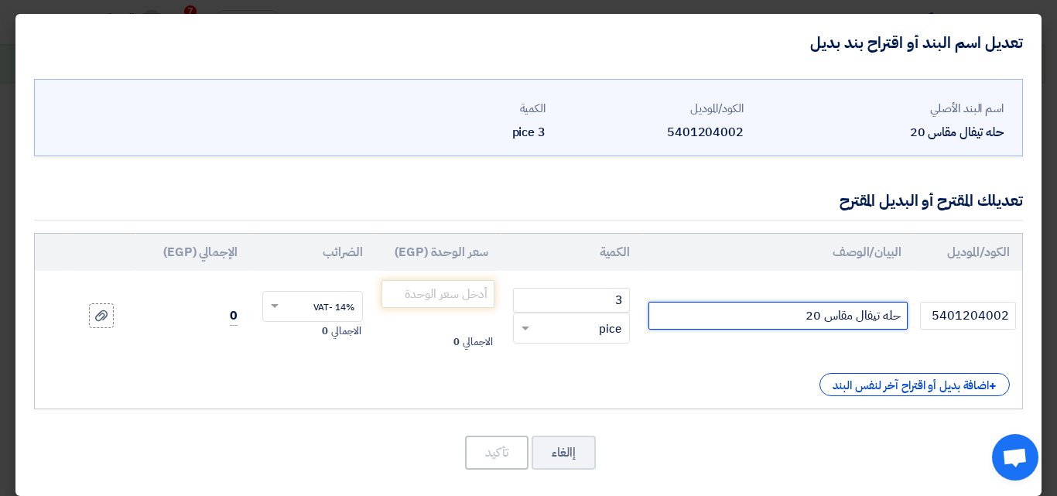
click at [882, 317] on input "حله تيفال مقاس 20" at bounding box center [778, 316] width 259 height 28
type input "حله تروفال خامة تيفال مقاس 20"
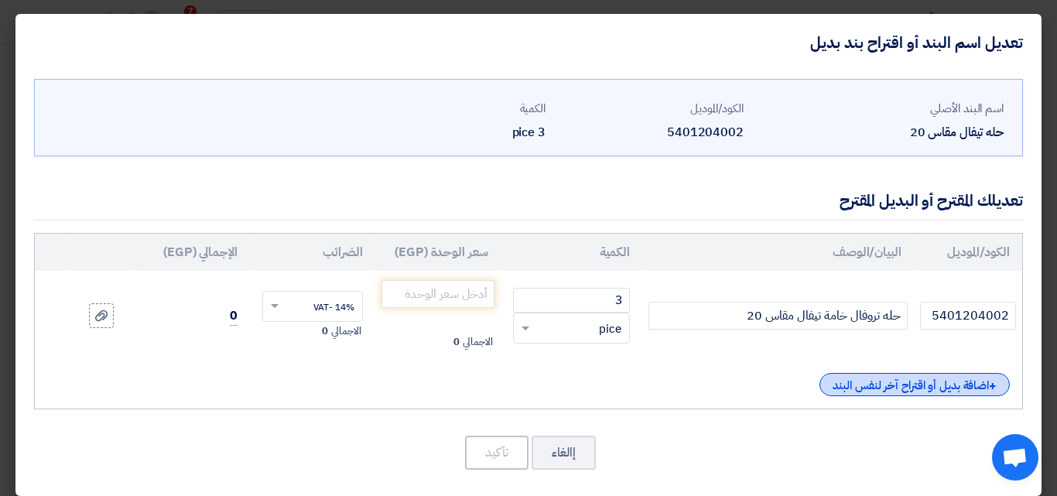
click at [862, 381] on div "+ اضافة بديل أو اقتراح آخر لنفس البند" at bounding box center [915, 384] width 190 height 23
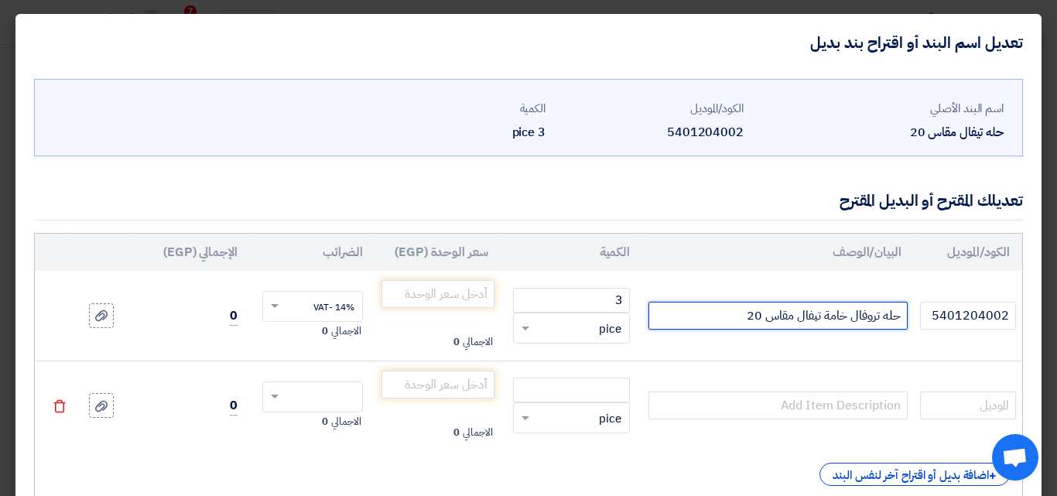
drag, startPoint x: 903, startPoint y: 321, endPoint x: 814, endPoint y: 326, distance: 89.1
click at [718, 324] on input "حله تروفال خامة تيفال مقاس 20" at bounding box center [778, 316] width 259 height 28
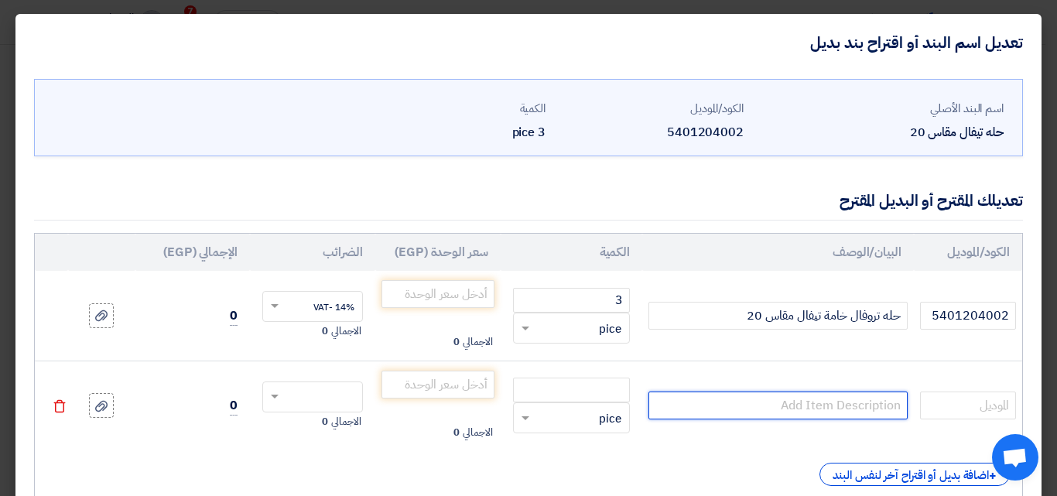
paste input "حله تروفال خامة تيفال مقاس 20"
drag, startPoint x: 880, startPoint y: 408, endPoint x: 847, endPoint y: 403, distance: 33.6
click at [847, 403] on input "حله تروفال خامة تيفال مقاس 20" at bounding box center [778, 406] width 259 height 28
type input "حله تيفال زهران تيمبو خامة تيفال مقاس 20"
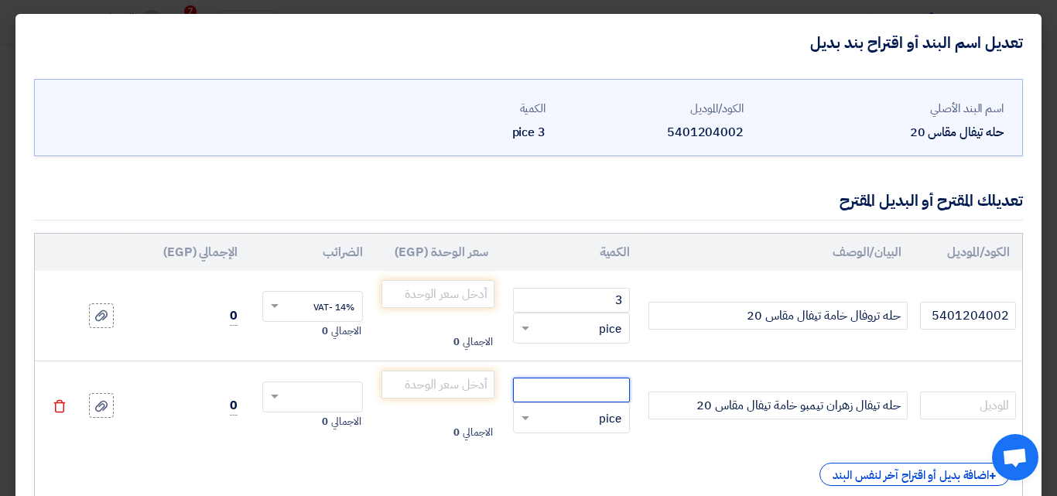
click at [626, 391] on input "number" at bounding box center [571, 390] width 117 height 25
type input "3"
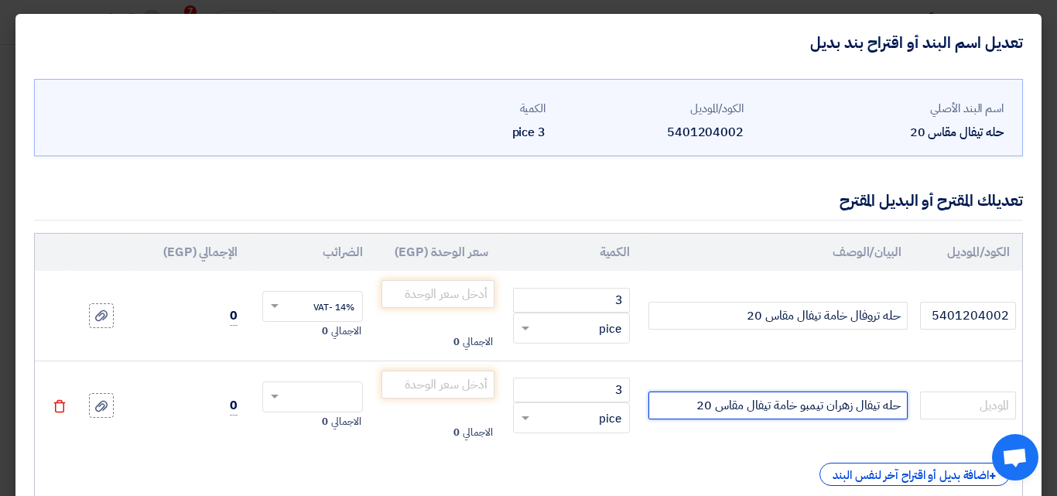
drag, startPoint x: 858, startPoint y: 405, endPoint x: 886, endPoint y: 402, distance: 27.3
click at [886, 402] on input "حله تيفال زهران تيمبو خامة تيفال مقاس 20" at bounding box center [778, 406] width 259 height 28
type input "حله زهران تيمبو خامة تيفال مقاس 20"
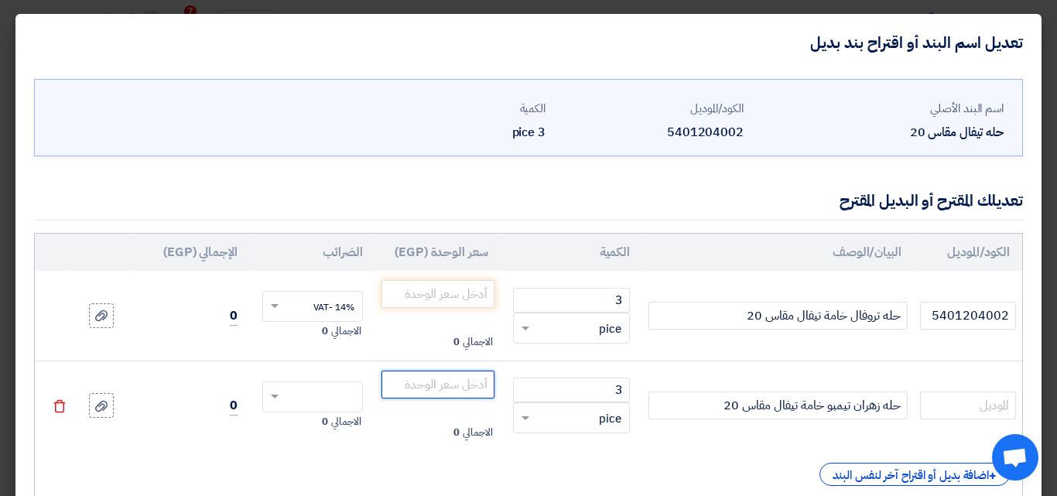
drag, startPoint x: 466, startPoint y: 385, endPoint x: 474, endPoint y: 380, distance: 9.0
click at [466, 385] on input "number" at bounding box center [438, 385] width 113 height 28
type input "1563.16"
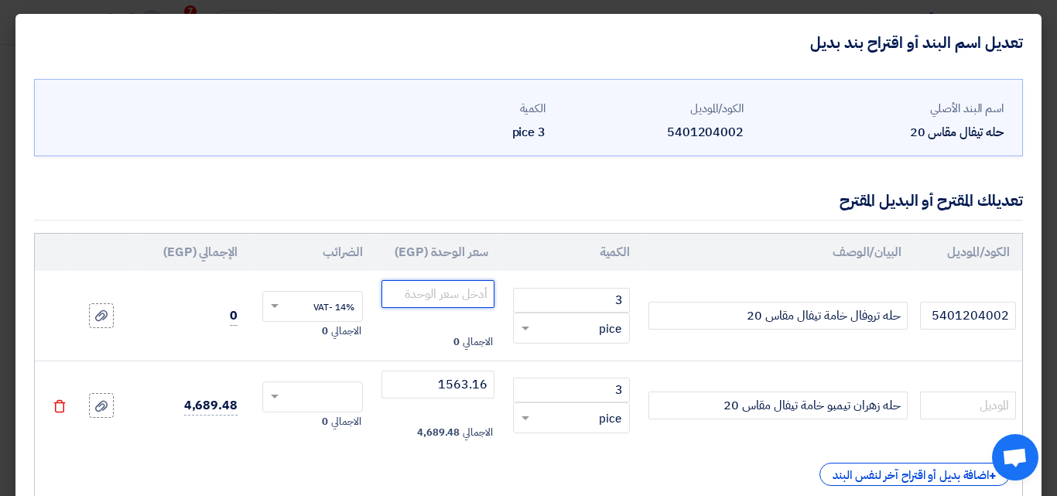
click at [475, 293] on input "number" at bounding box center [438, 294] width 113 height 28
click at [283, 392] on span at bounding box center [272, 397] width 19 height 14
click at [348, 423] on span "14% -VAT" at bounding box center [334, 426] width 41 height 14
click at [442, 296] on input "number" at bounding box center [438, 294] width 113 height 28
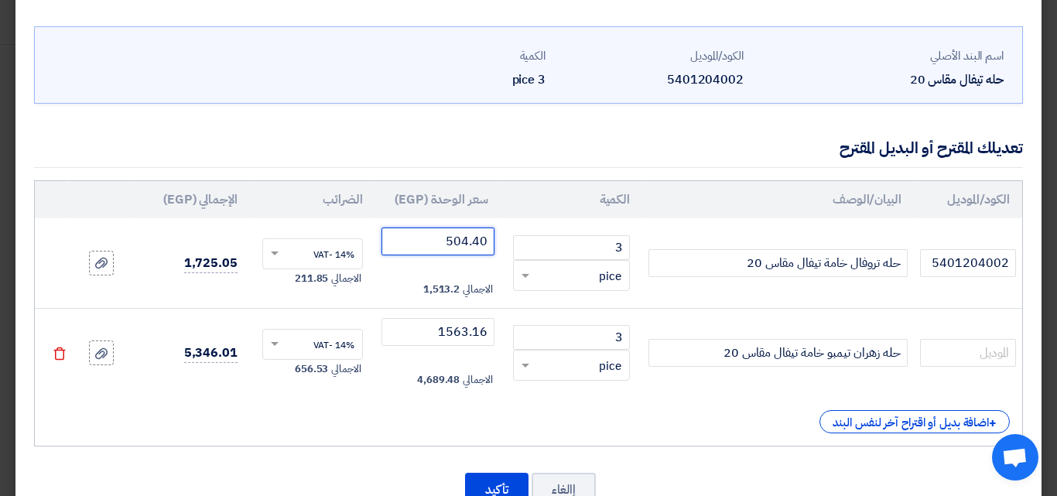
scroll to position [104, 0]
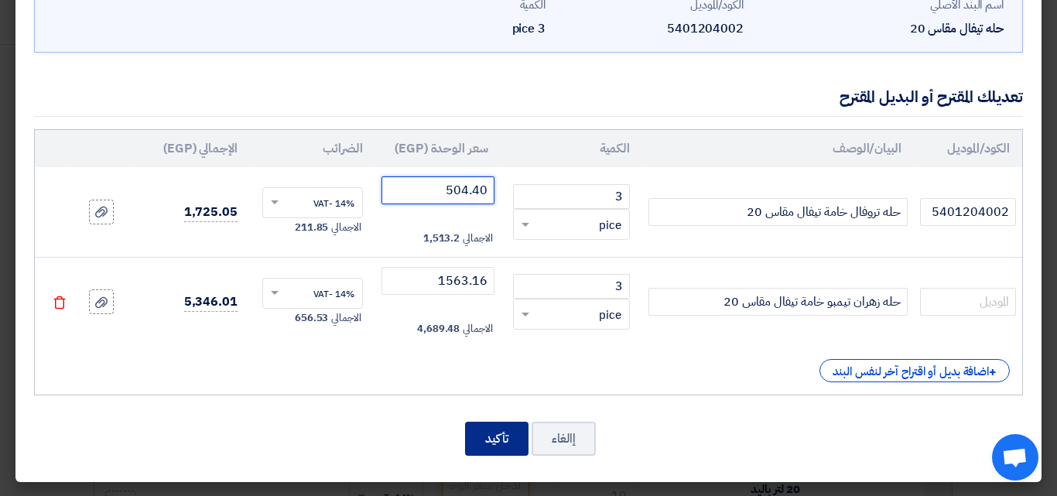
type input "504.40"
click at [487, 436] on button "تأكيد" at bounding box center [496, 439] width 63 height 34
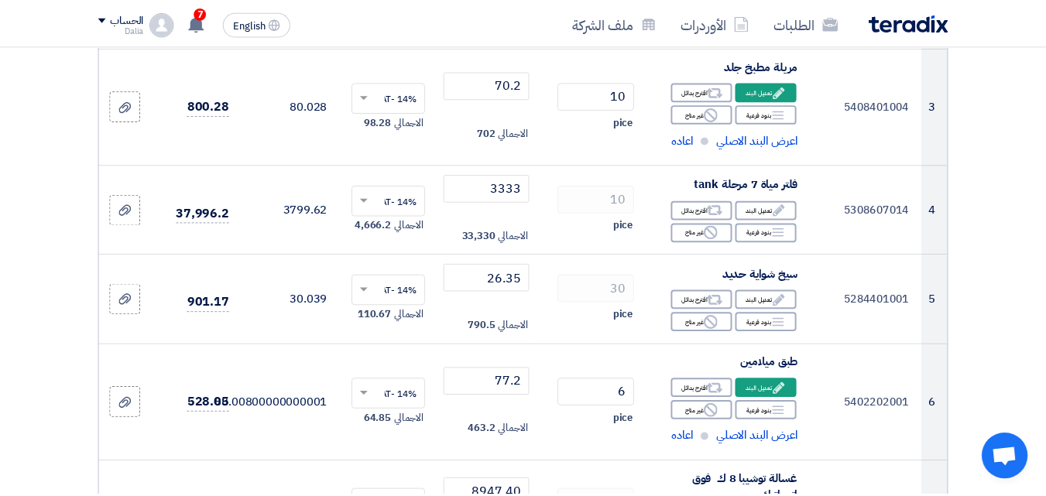
scroll to position [1026, 0]
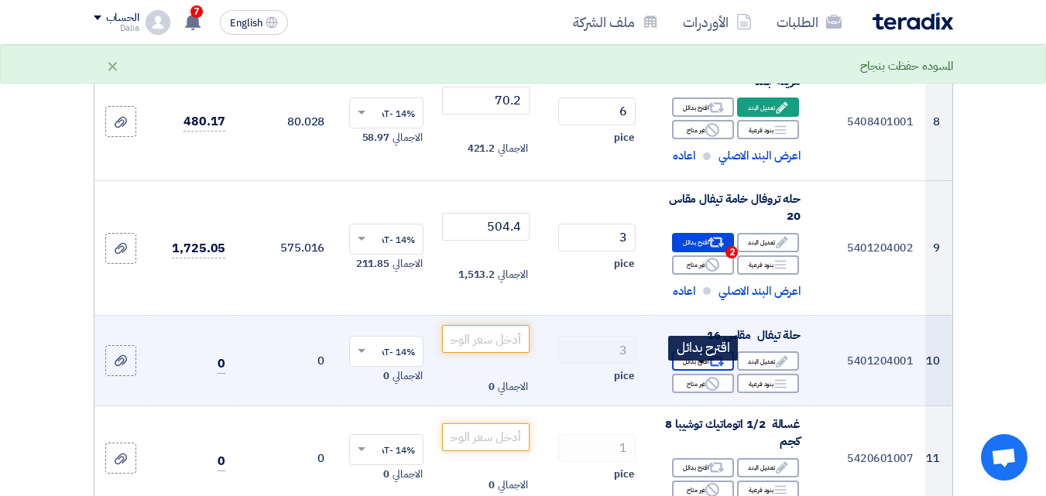
click at [712, 367] on use at bounding box center [716, 362] width 16 height 10
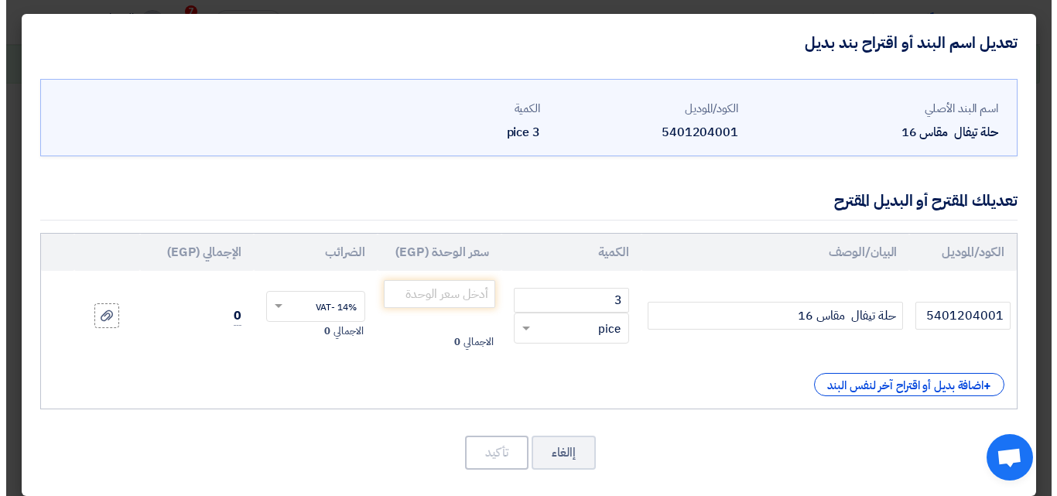
scroll to position [522, 0]
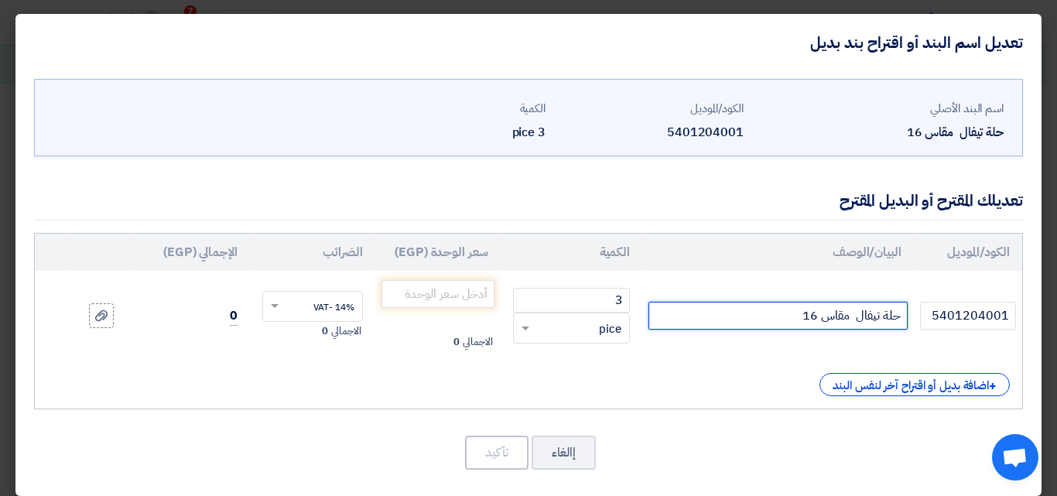
click at [883, 317] on input "حلة تيفال مقاس 16" at bounding box center [778, 316] width 259 height 28
type input "حلة تروفال خامة تيفال مقاس 16"
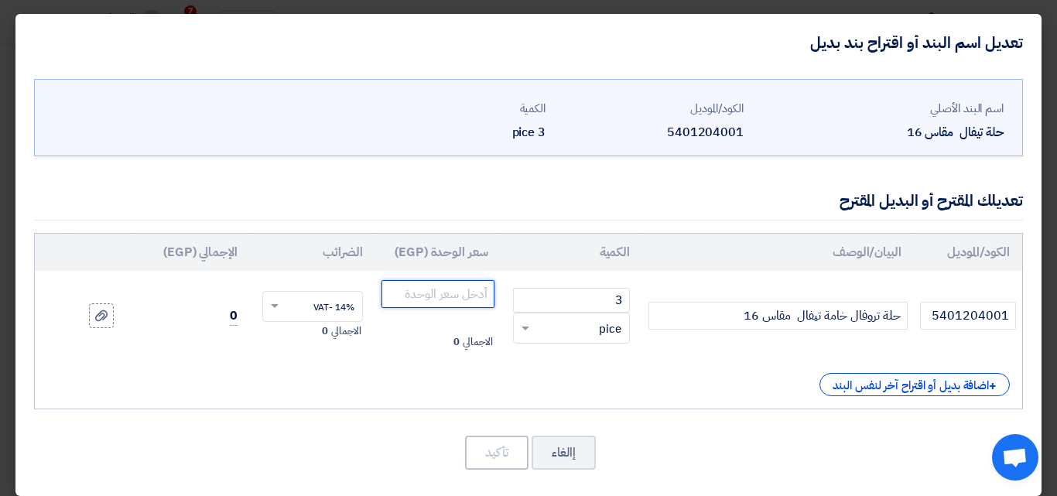
click at [431, 302] on input "number" at bounding box center [438, 294] width 113 height 28
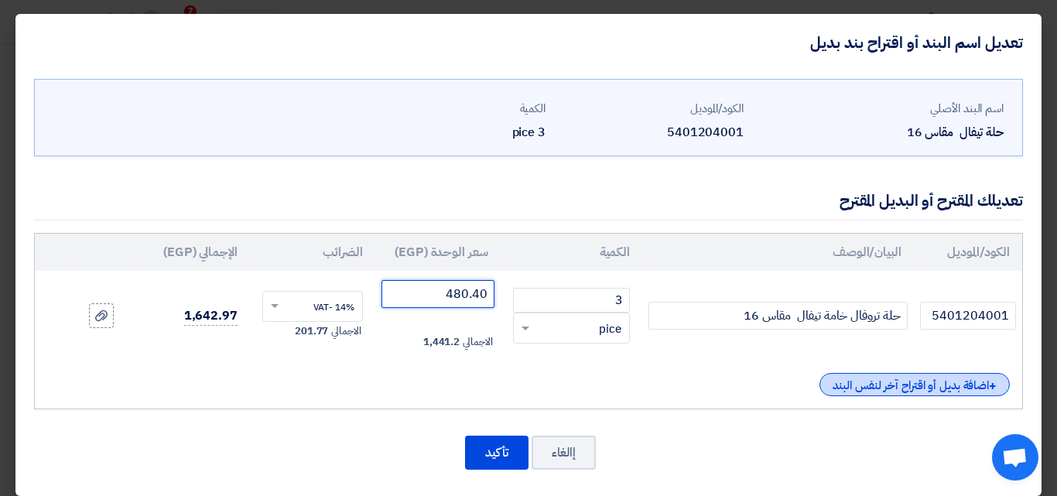
type input "480.40"
click at [906, 382] on div "+ اضافة بديل أو اقتراح آخر لنفس البند" at bounding box center [915, 384] width 190 height 23
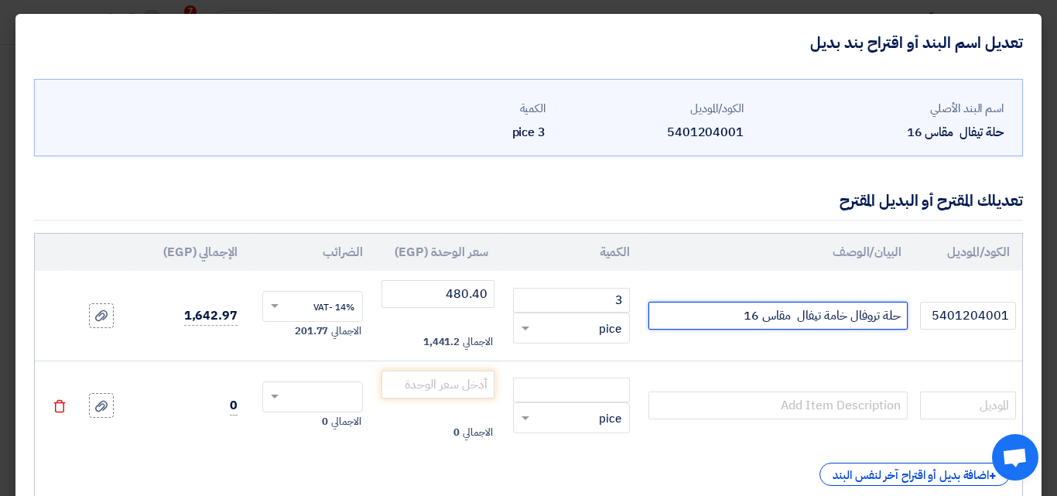
drag, startPoint x: 903, startPoint y: 315, endPoint x: 781, endPoint y: 324, distance: 122.7
click at [711, 320] on input "حلة تروفال خامة تيفال مقاس 16" at bounding box center [778, 316] width 259 height 28
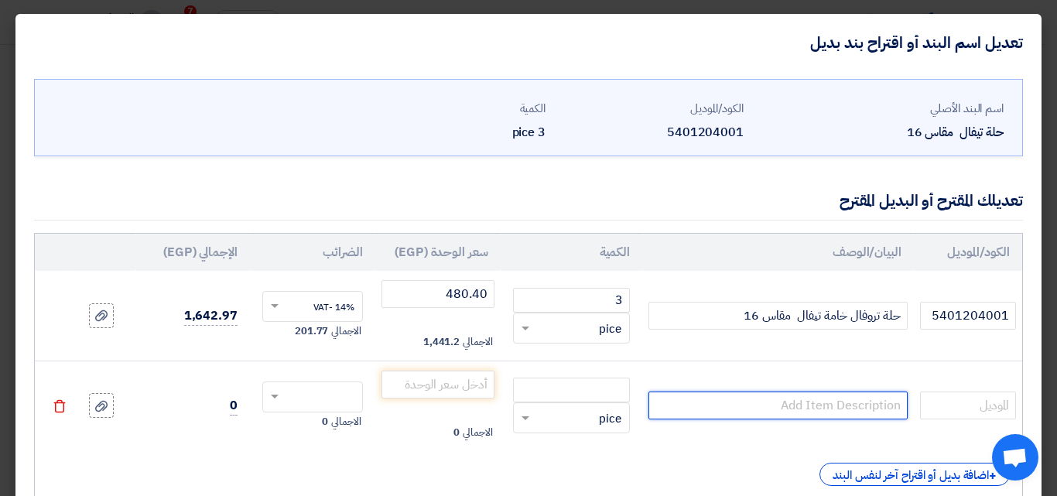
paste input "حلة تروفال خامة تيفال مقاس 16"
drag, startPoint x: 882, startPoint y: 407, endPoint x: 839, endPoint y: 367, distance: 58.6
click at [852, 398] on input "حلة تروفال خامة تيفال مقاس 16" at bounding box center [778, 406] width 259 height 28
click at [871, 407] on input "حلة زهان خامة تيفال مقاس 16" at bounding box center [778, 406] width 259 height 28
click at [848, 407] on input "حلة زهران خامة تيفال مقاس 16" at bounding box center [778, 406] width 259 height 28
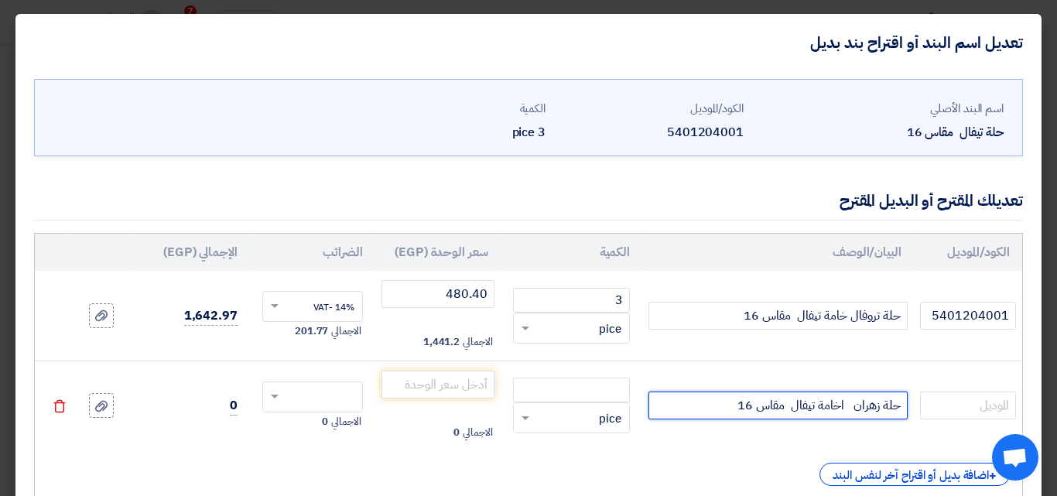
click at [848, 404] on input "حلة زهران اخامة تيفال مقاس 16" at bounding box center [778, 406] width 259 height 28
type input "حلة زهران تيمبو خامة تيفال مقاس 16"
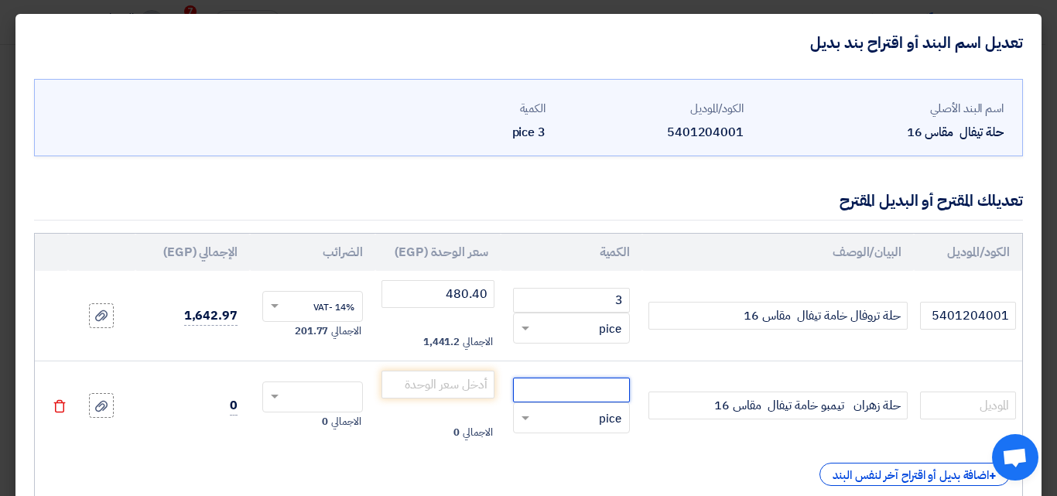
click at [625, 397] on input "number" at bounding box center [571, 390] width 117 height 25
type input "3"
click at [468, 387] on input "number" at bounding box center [438, 385] width 113 height 28
click at [283, 396] on span at bounding box center [272, 397] width 19 height 14
click at [341, 423] on span "14% -VAT" at bounding box center [334, 426] width 41 height 14
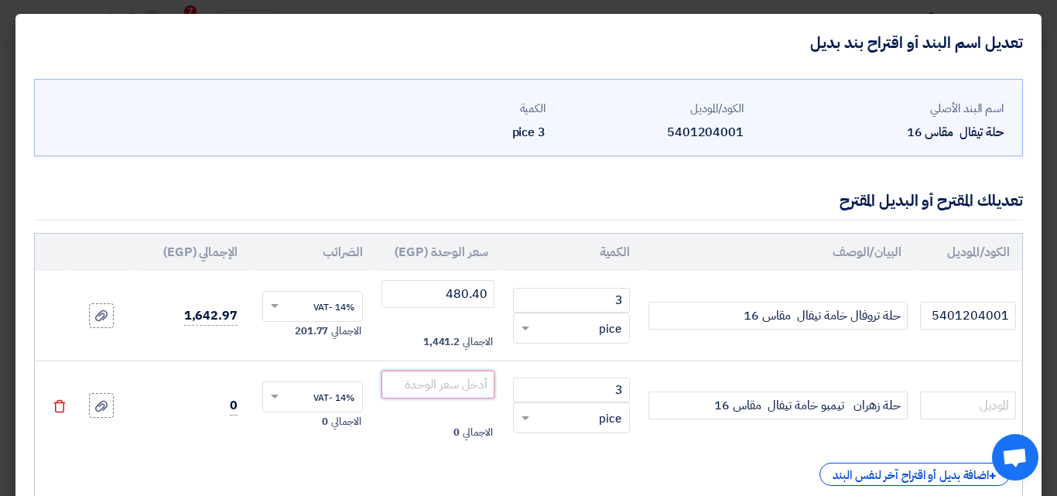
click at [466, 390] on input "number" at bounding box center [438, 385] width 113 height 28
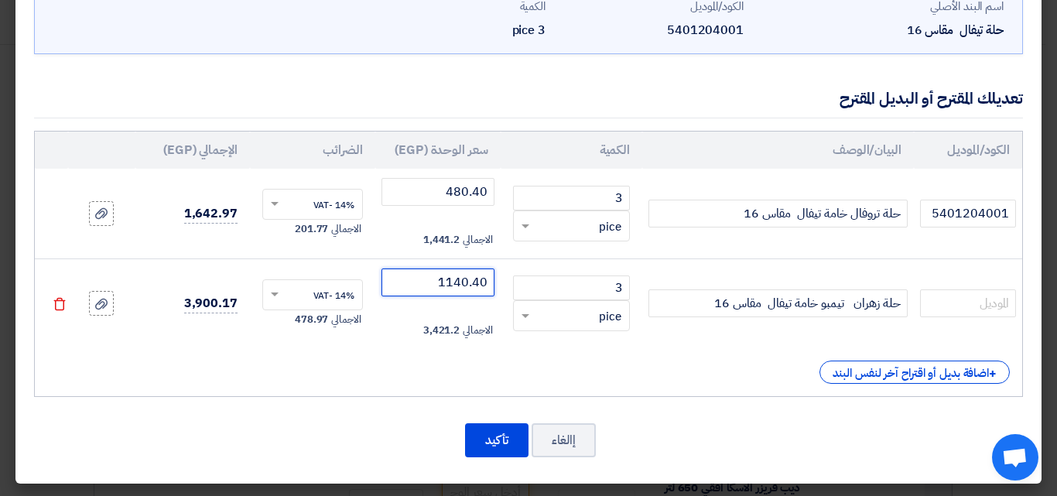
scroll to position [104, 0]
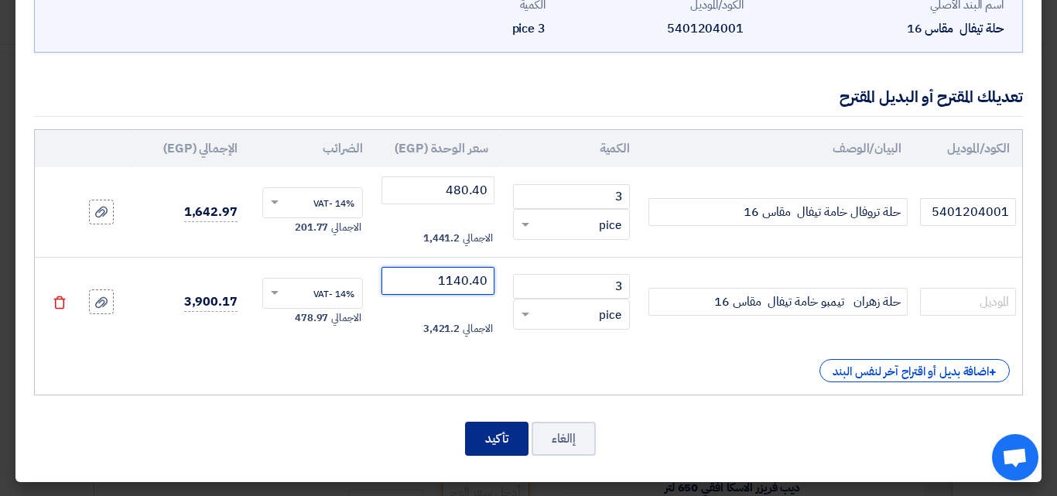
type input "1140.40"
click at [503, 444] on button "تأكيد" at bounding box center [496, 439] width 63 height 34
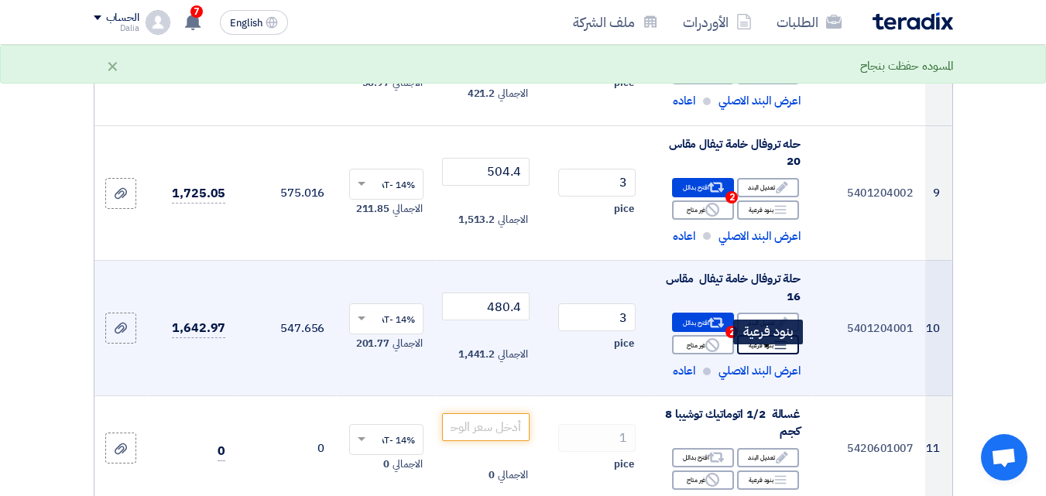
scroll to position [1181, 0]
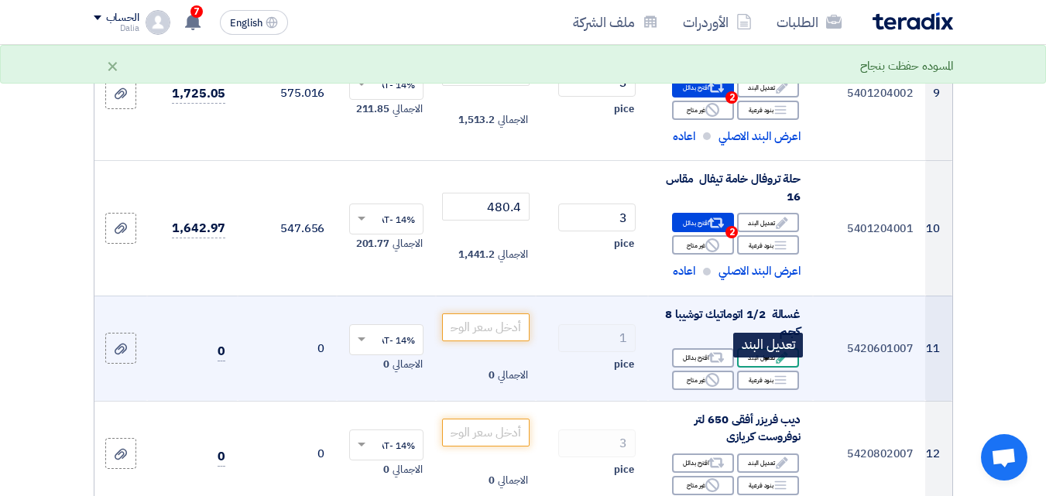
click at [764, 368] on div "Edit تعديل البند" at bounding box center [768, 357] width 62 height 19
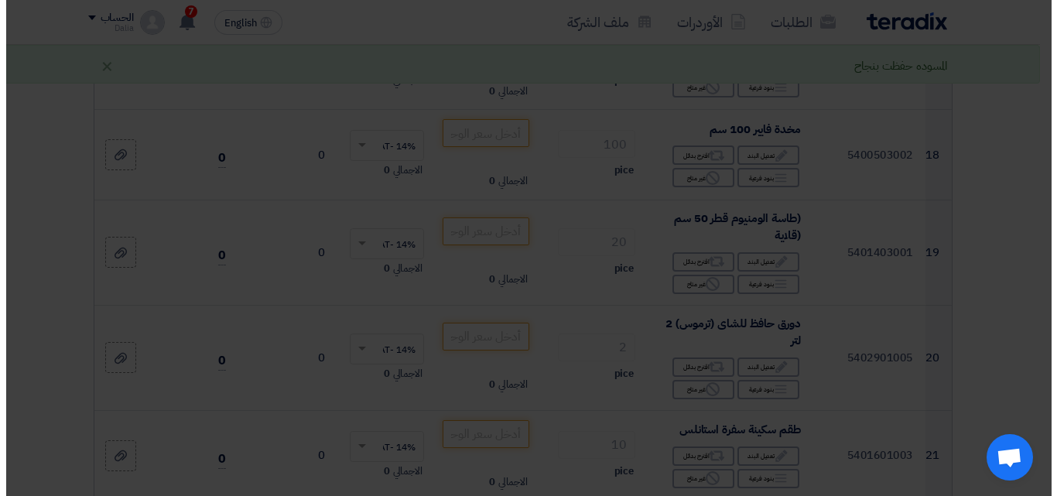
scroll to position [677, 0]
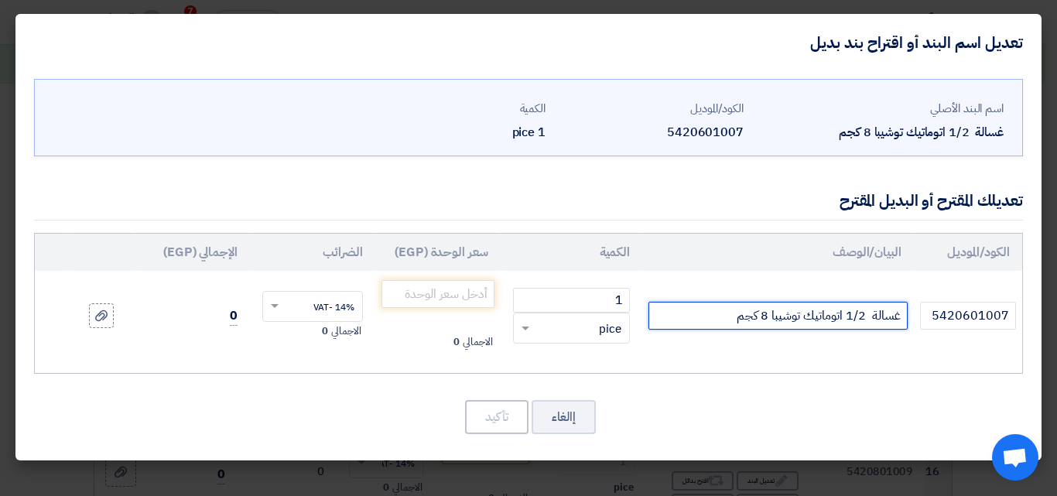
click at [766, 314] on input "غسالة 1/2 اتوماتيك توشيبا 8 كجم" at bounding box center [778, 316] width 259 height 28
type input "غسالة 1/2 اتوماتيك توشيبا 7 كجم"
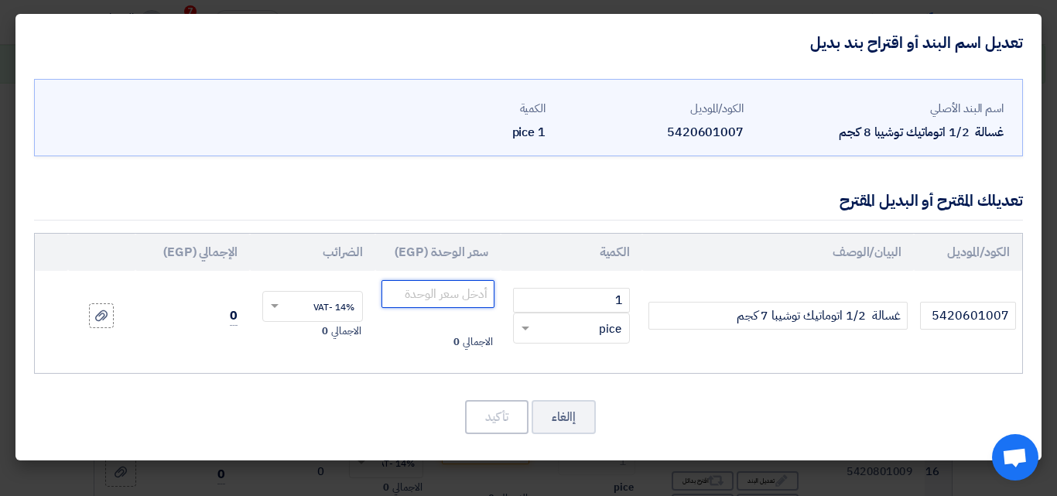
click at [427, 296] on input "number" at bounding box center [438, 294] width 113 height 28
type input "6842.15"
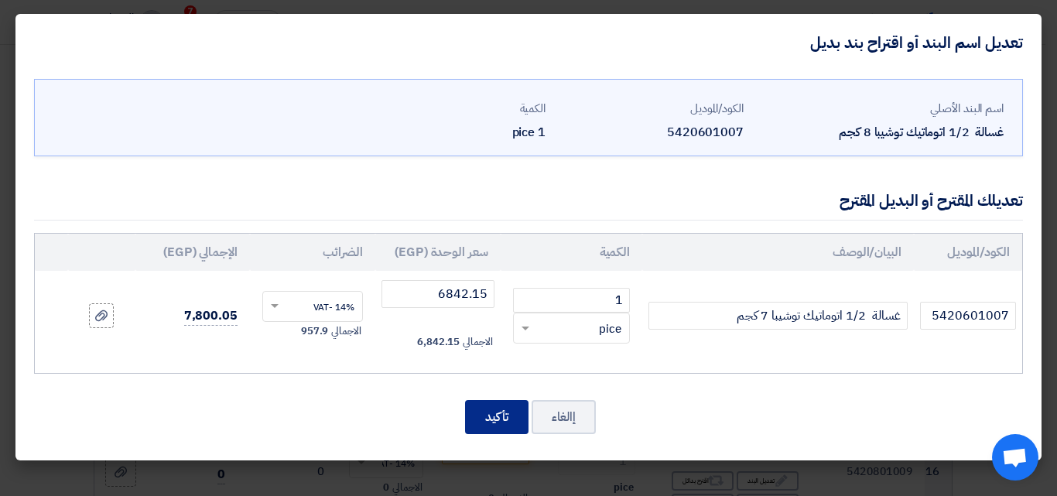
click at [485, 410] on button "تأكيد" at bounding box center [496, 417] width 63 height 34
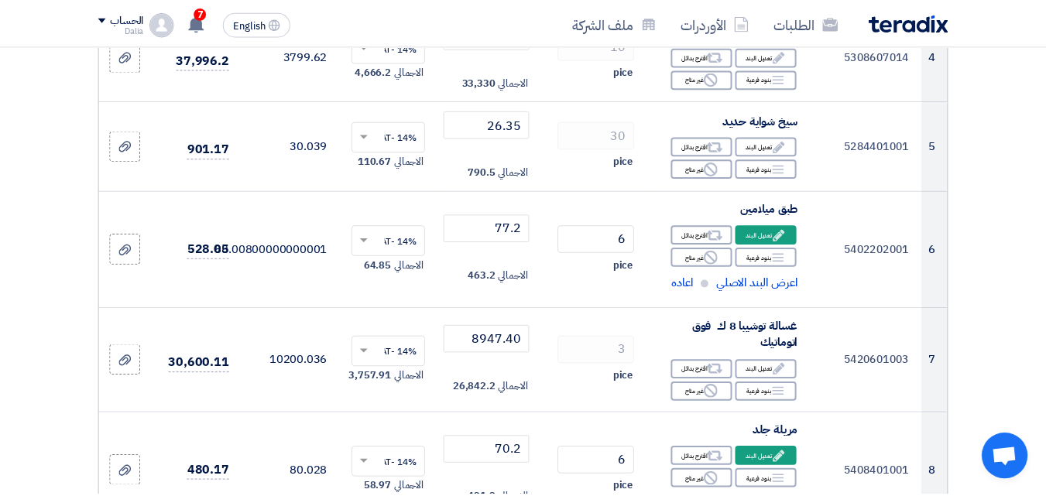
scroll to position [1569, 0]
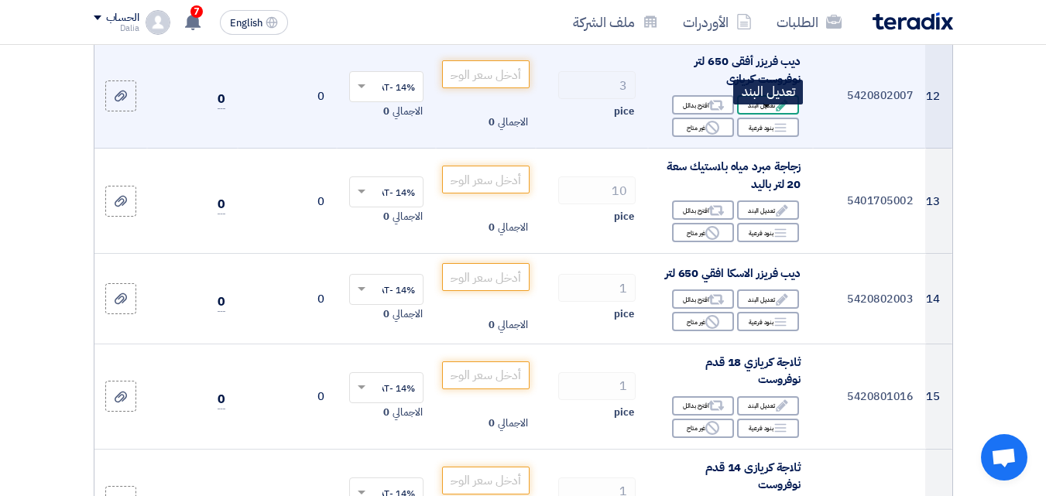
click at [765, 115] on div "Edit تعديل البند" at bounding box center [768, 104] width 62 height 19
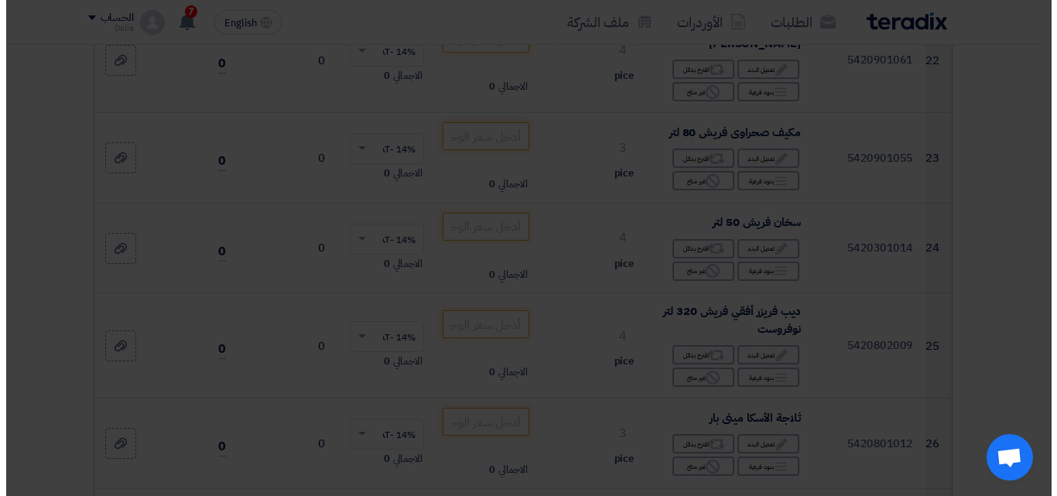
scroll to position [677, 0]
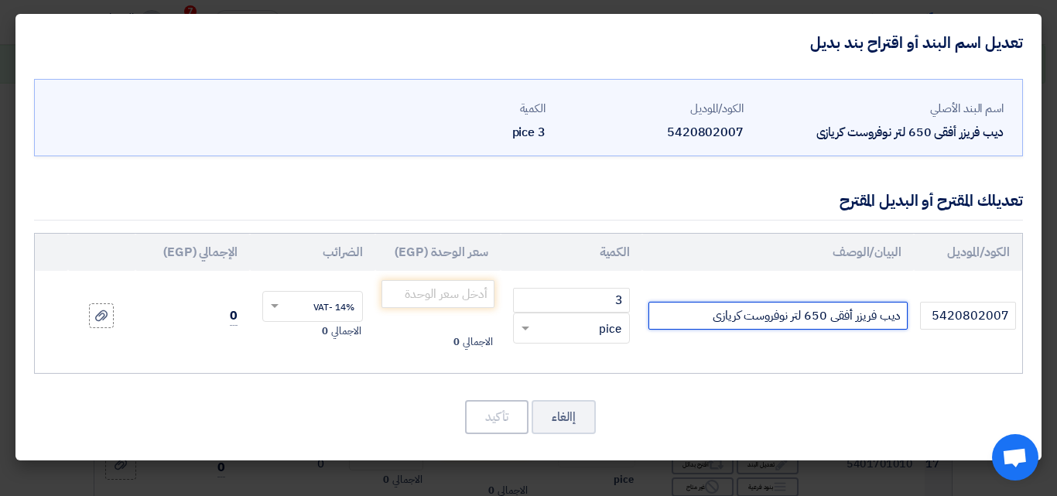
drag, startPoint x: 788, startPoint y: 315, endPoint x: 750, endPoint y: 318, distance: 38.1
click at [750, 318] on input "ديب فريزر أفقى 650 لتر نوفروست كريازى" at bounding box center [778, 316] width 259 height 28
drag, startPoint x: 806, startPoint y: 317, endPoint x: 826, endPoint y: 317, distance: 20.1
click at [826, 317] on input "ديب فريزر أفقى 650 لتر نوفروست كريازى" at bounding box center [778, 316] width 259 height 28
click at [785, 321] on input "ديب فريزر أفقى 336 لتر نوفروست كريازى" at bounding box center [778, 316] width 259 height 28
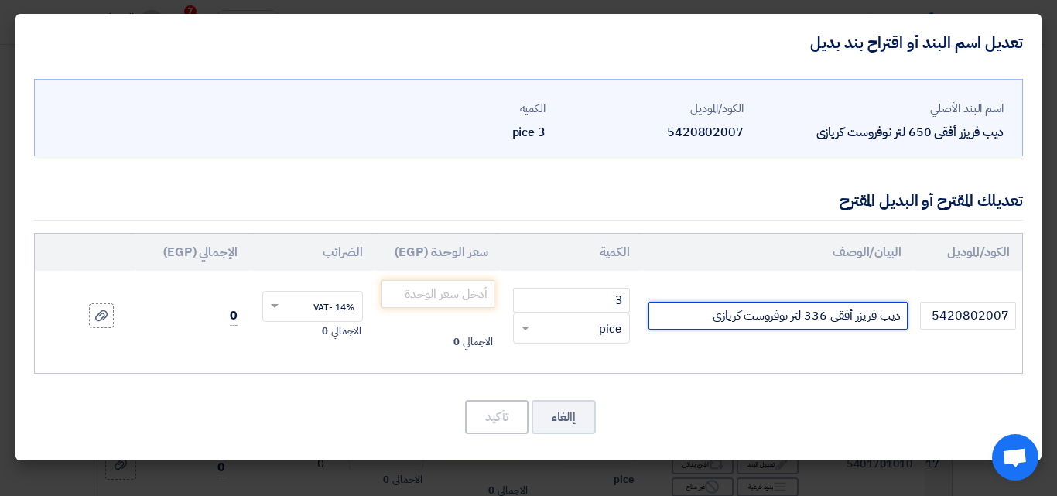
drag, startPoint x: 787, startPoint y: 315, endPoint x: 742, endPoint y: 324, distance: 45.7
click at [742, 324] on input "ديب فريزر أفقى 336 لتر نوفروست كريازى" at bounding box center [778, 316] width 259 height 28
type input "ديب فريزر أفقى 336 لتر دي - فروست كريازى"
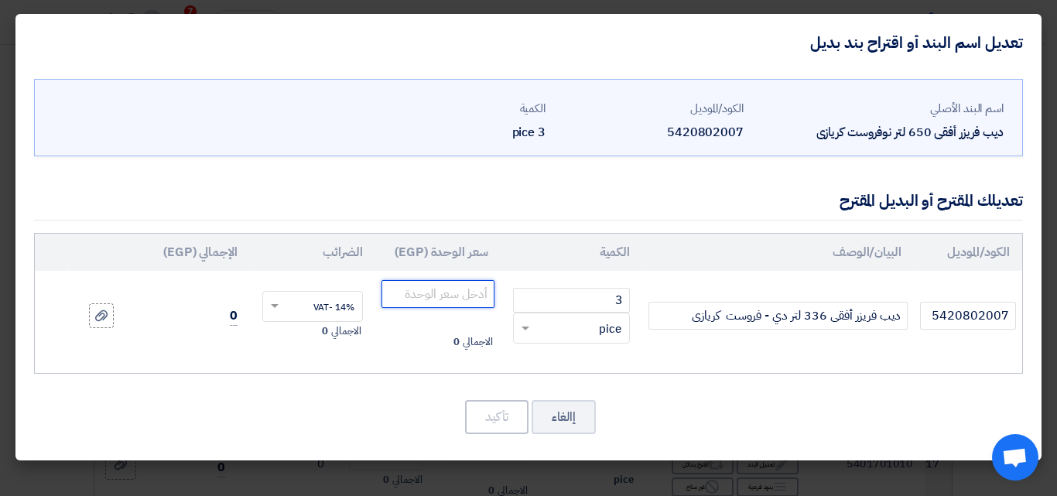
click at [420, 289] on input "number" at bounding box center [438, 294] width 113 height 28
type input "17543.90"
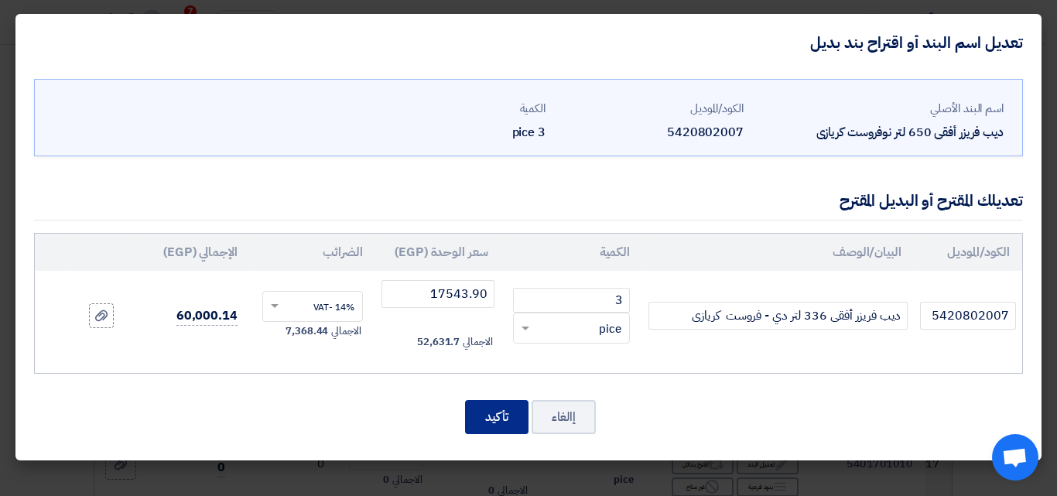
click at [491, 411] on button "تأكيد" at bounding box center [496, 417] width 63 height 34
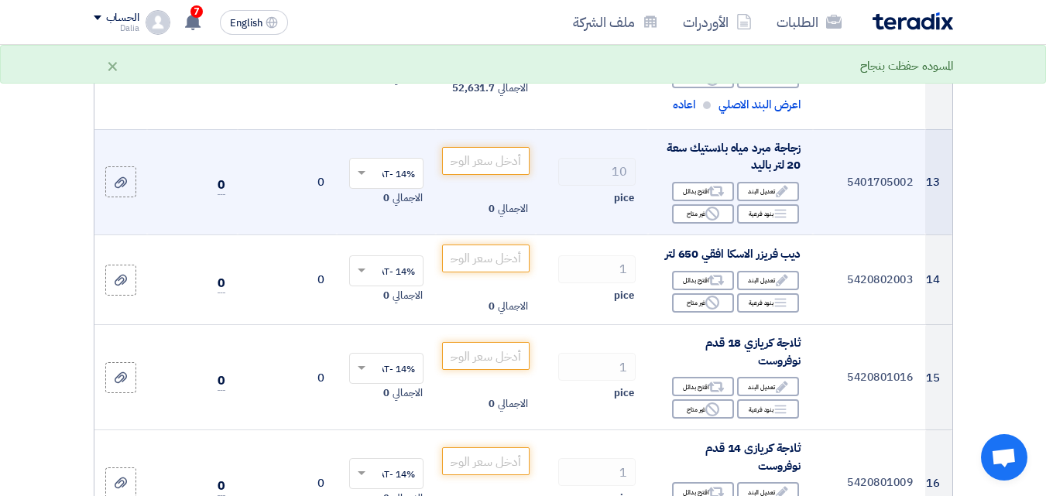
scroll to position [1550, 0]
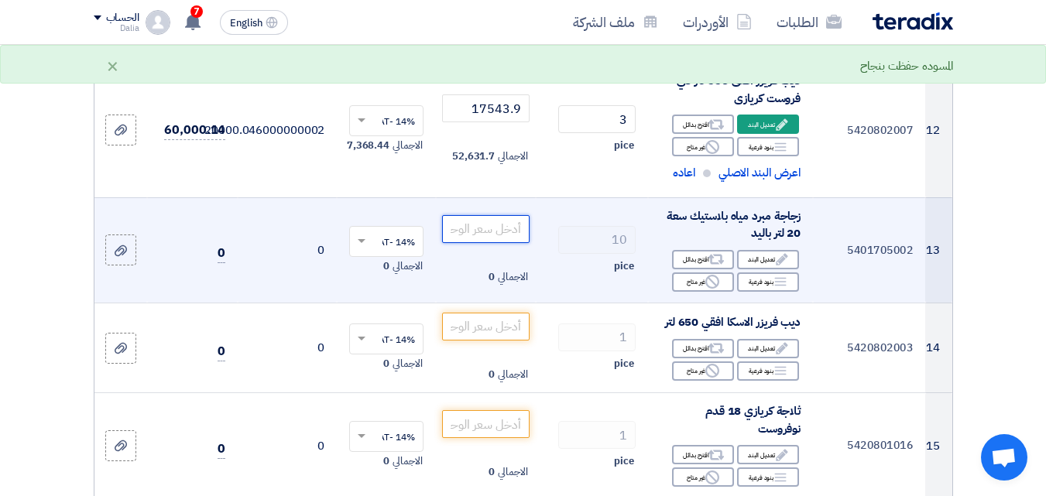
click at [501, 243] on input "number" at bounding box center [485, 229] width 87 height 28
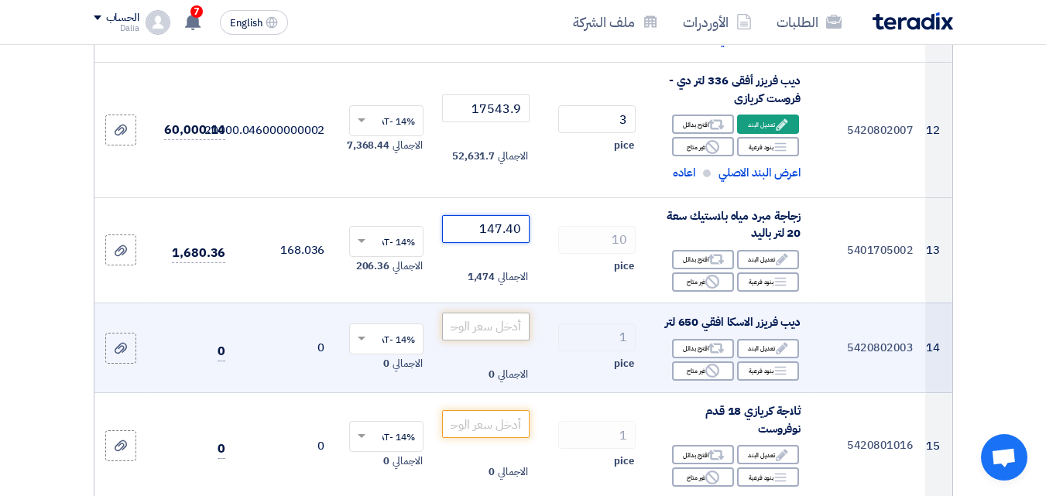
type input "147.40"
click at [482, 341] on input "number" at bounding box center [485, 327] width 87 height 28
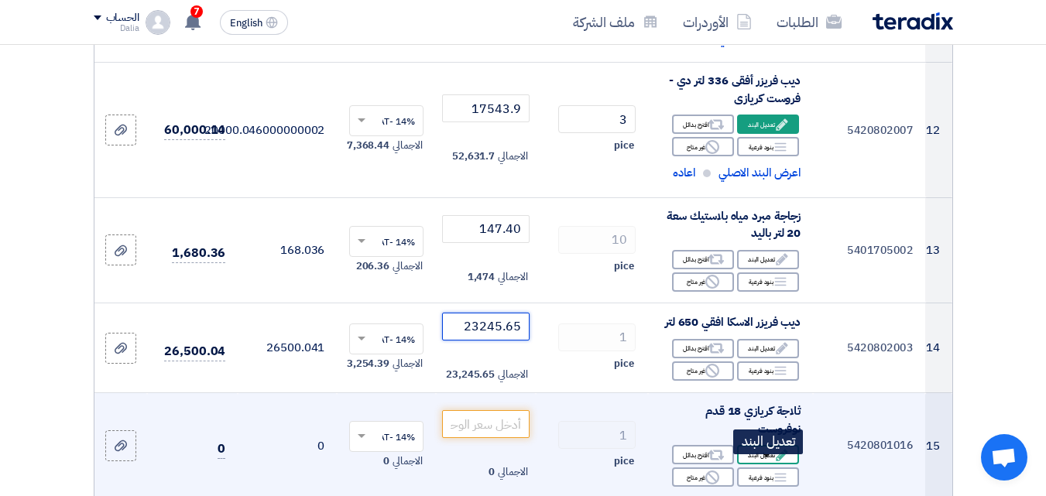
type input "23245.65"
click at [772, 464] on div "Edit تعديل البند" at bounding box center [768, 454] width 62 height 19
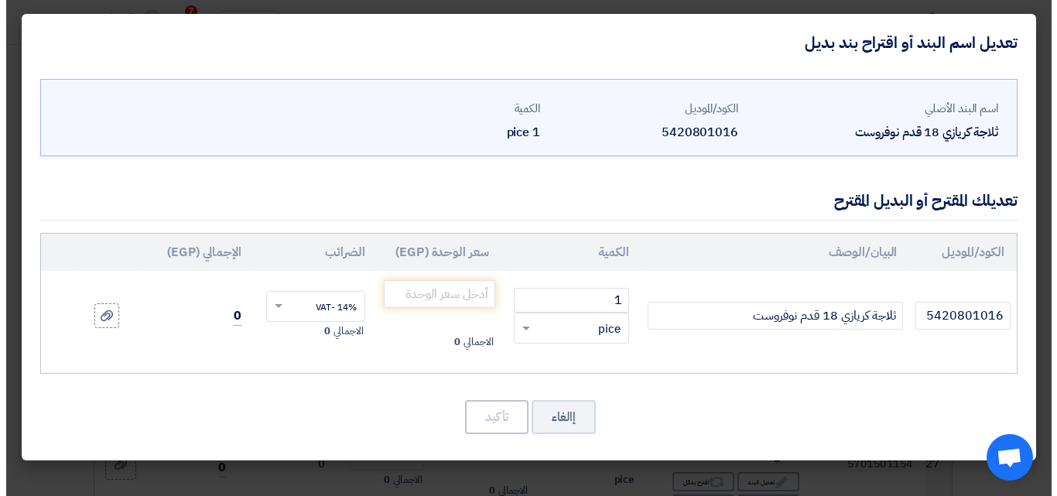
scroll to position [657, 0]
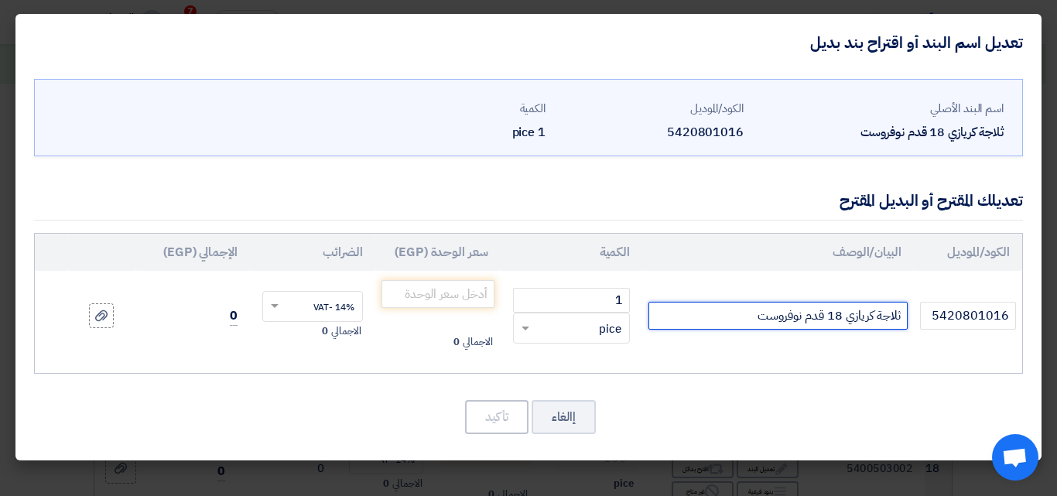
click at [749, 310] on input "ثلاجة كريازي 18 قدم نوفروست" at bounding box center [778, 316] width 259 height 28
type input "ثلاجة كريازي 18 قدم نوفروست 535 لتر فعلي"
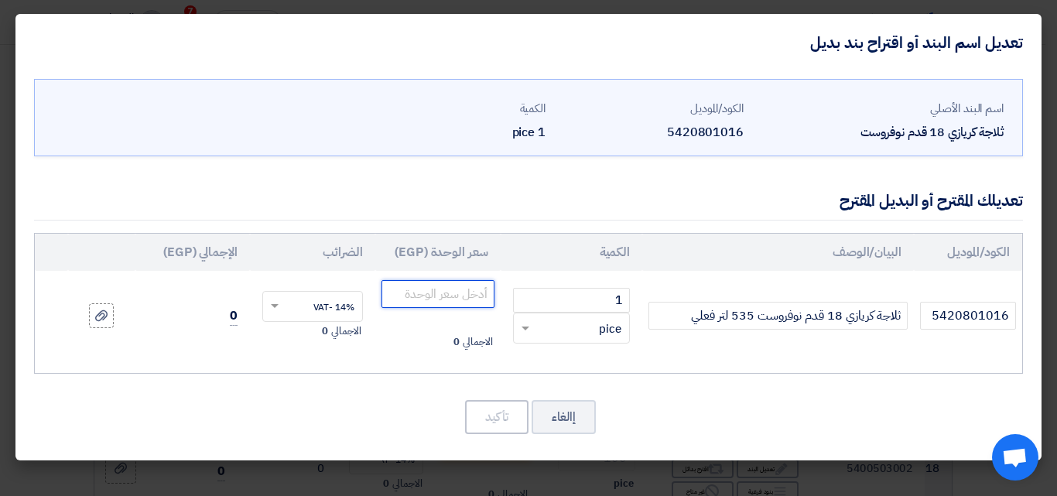
click at [434, 290] on input "number" at bounding box center [438, 294] width 113 height 28
type input "28947.40"
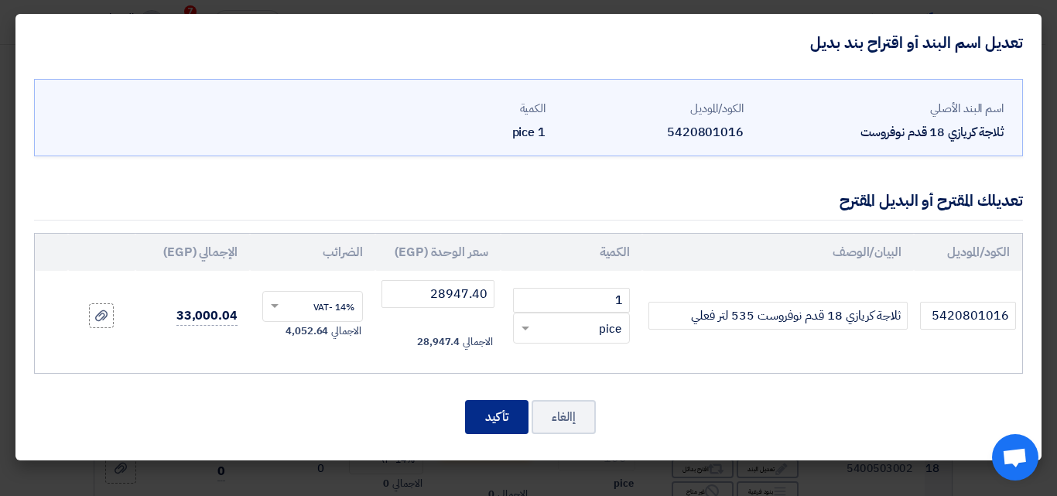
click at [501, 426] on button "تأكيد" at bounding box center [496, 417] width 63 height 34
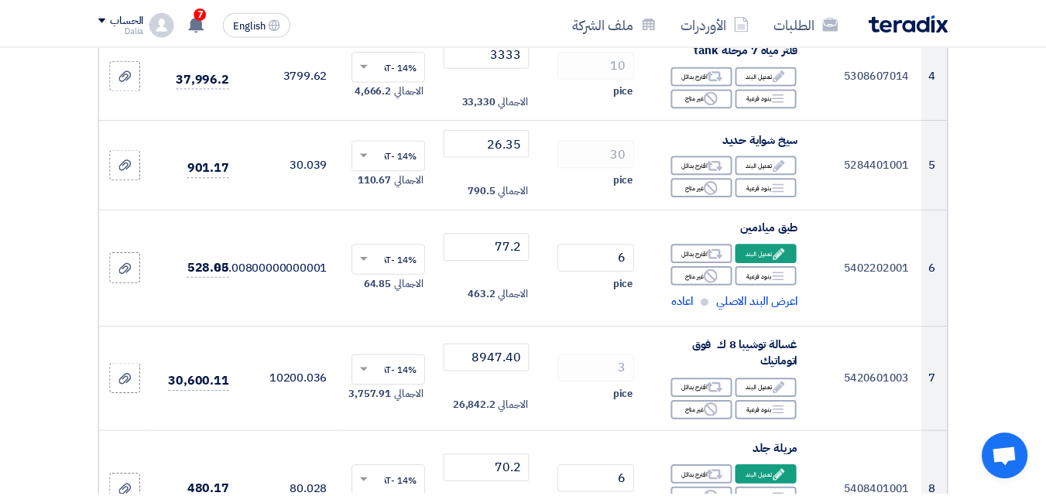
scroll to position [1820, 0]
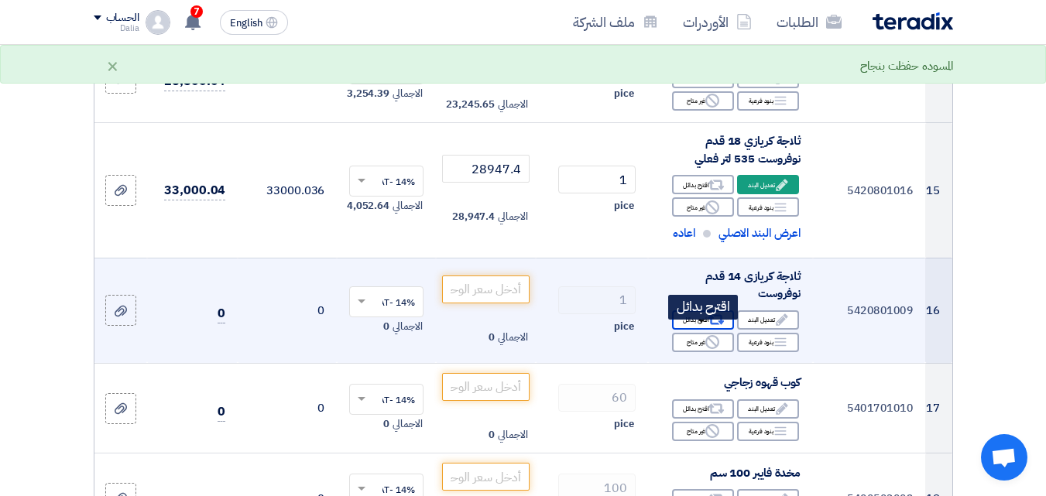
click at [713, 328] on icon "Alternative" at bounding box center [716, 320] width 16 height 16
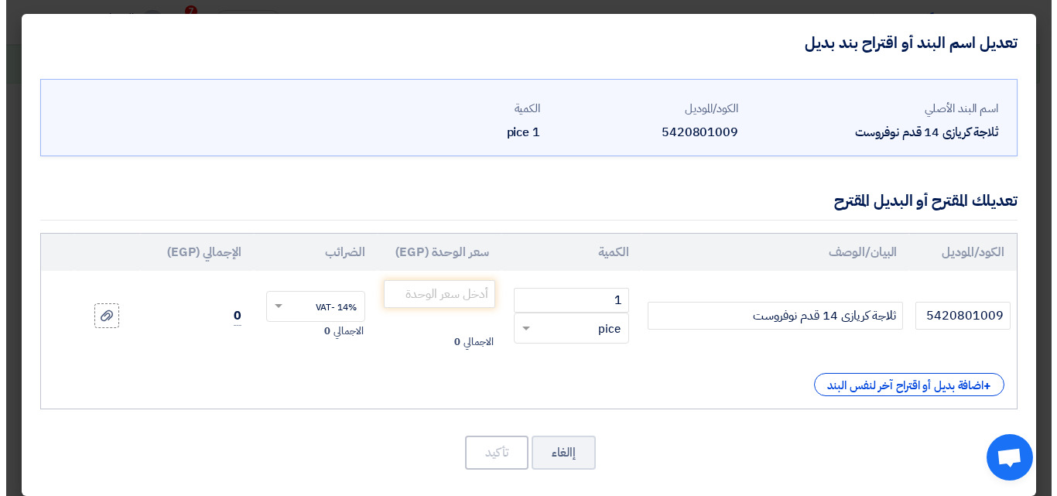
scroll to position [657, 0]
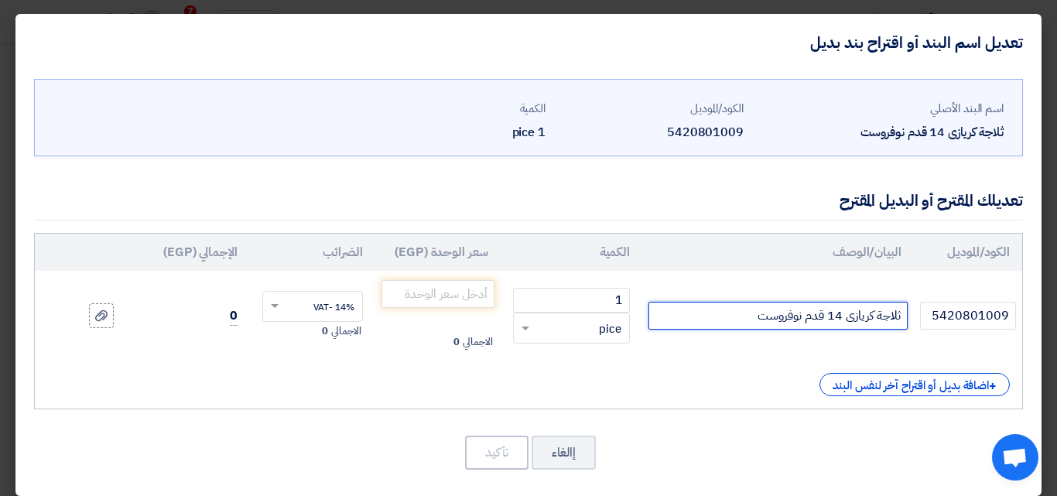
click at [733, 314] on input "ثلاجة كريازى 14 قدم نوفروست" at bounding box center [778, 316] width 259 height 28
type input "ثلاجة كريازى 14 قدم نوفروست 450 لتر فعلي"
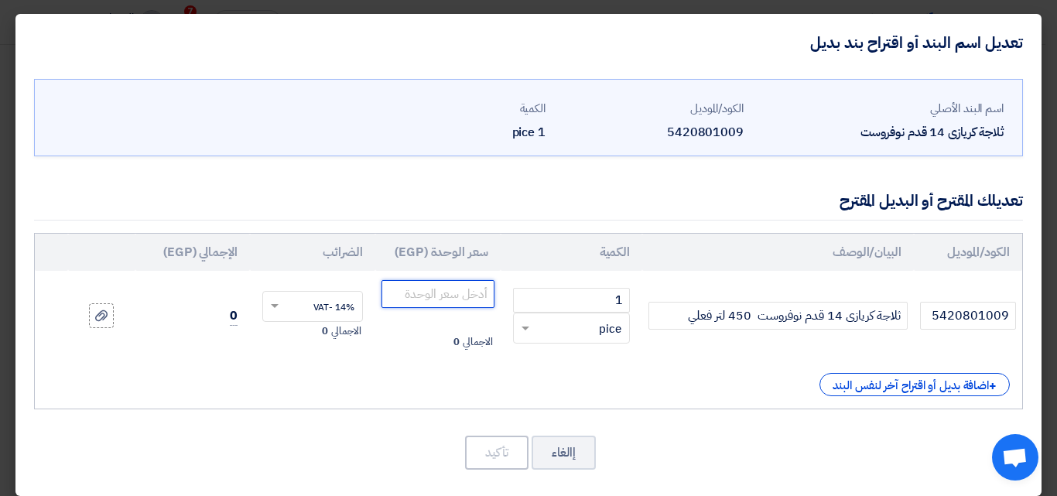
click at [459, 296] on input "number" at bounding box center [438, 294] width 113 height 28
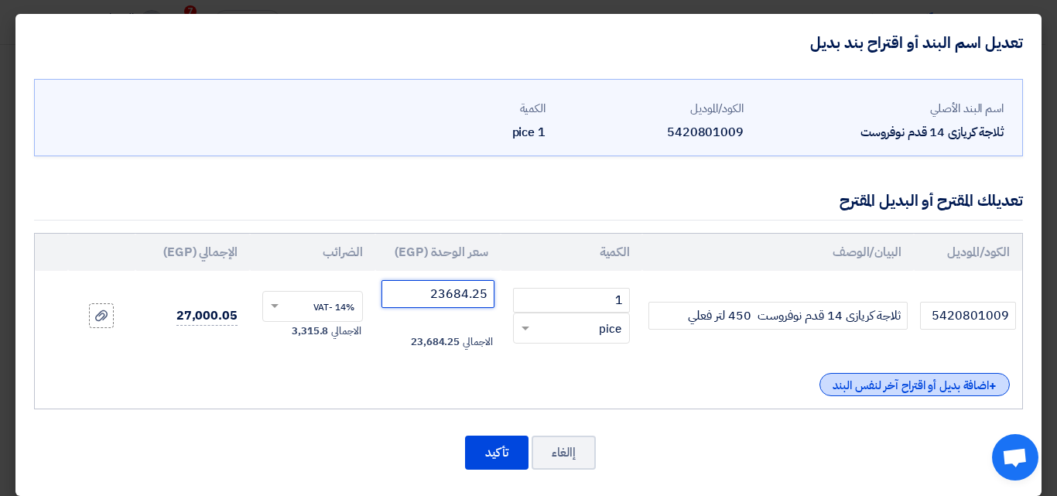
type input "23684.25"
click at [839, 384] on div "+ اضافة بديل أو اقتراح آخر لنفس البند" at bounding box center [915, 384] width 190 height 23
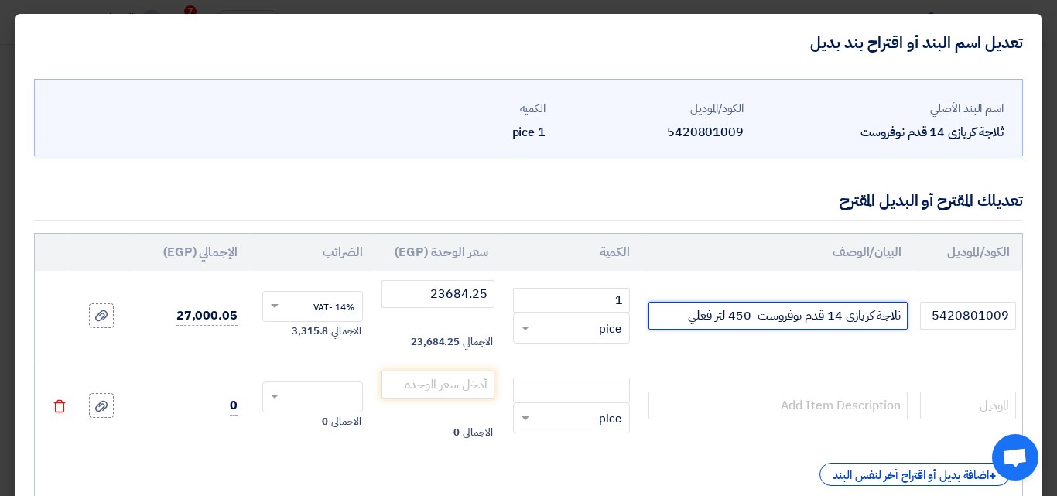
drag, startPoint x: 902, startPoint y: 314, endPoint x: 677, endPoint y: 316, distance: 225.3
click at [677, 316] on input "ثلاجة كريازى 14 قدم نوفروست 450 لتر فعلي" at bounding box center [778, 316] width 259 height 28
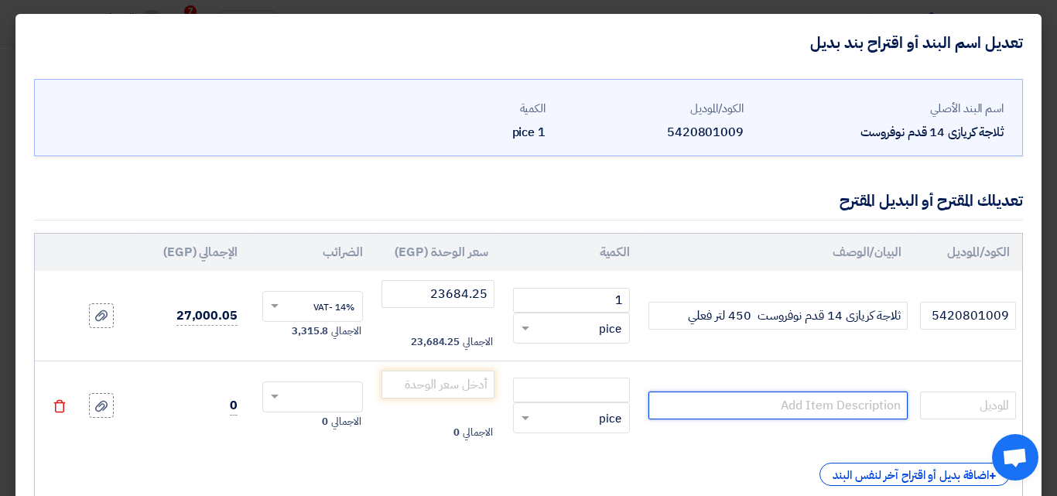
paste input "ثلاجة كريازى 14 قدم نوفروست 450 لتر فعلي"
click at [841, 402] on input "ثلاجة كريازى 14 قدم نوفروست 450 لتر فعلي" at bounding box center [778, 406] width 259 height 28
drag, startPoint x: 730, startPoint y: 404, endPoint x: 752, endPoint y: 407, distance: 21.9
click at [752, 407] on input "ثلاجة كريازى 13 قدم نوفروست 450 لتر فعلي" at bounding box center [778, 406] width 259 height 28
type input "ثلاجة كريازى 13 قدم نوفروست 370 لتر فعلي"
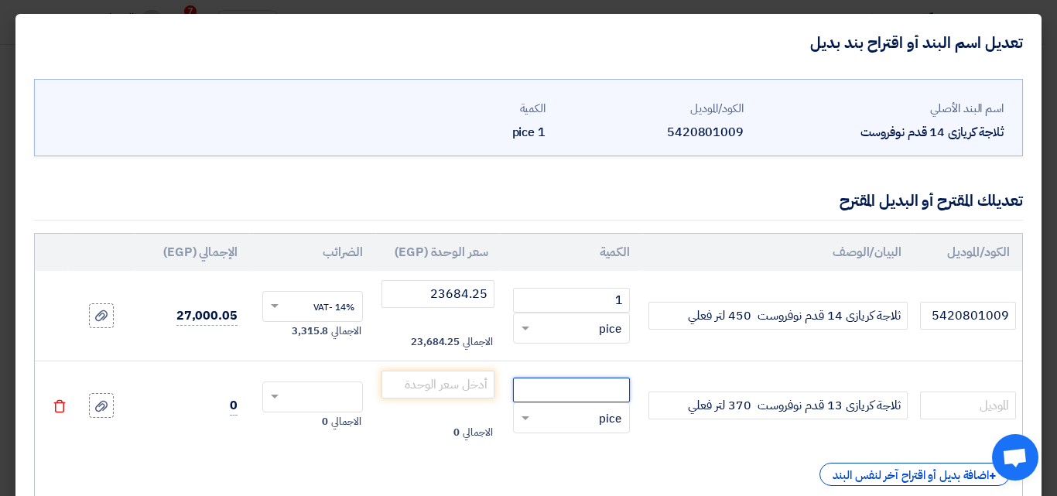
click at [547, 391] on input "number" at bounding box center [571, 390] width 117 height 25
type input "1"
click at [420, 378] on input "number" at bounding box center [438, 385] width 113 height 28
click at [279, 395] on span at bounding box center [275, 397] width 8 height 5
click at [330, 424] on span "14% -VAT" at bounding box center [334, 426] width 41 height 14
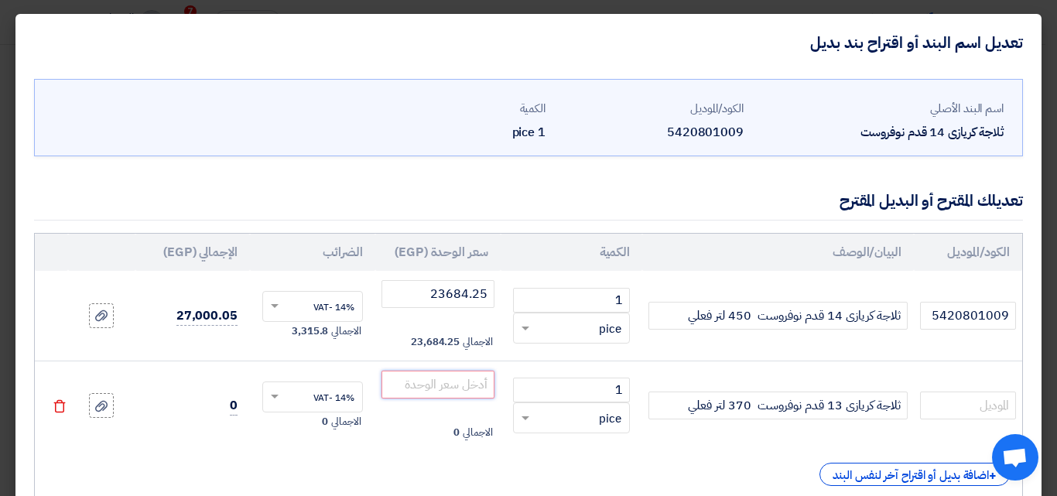
click at [420, 382] on input "number" at bounding box center [438, 385] width 113 height 28
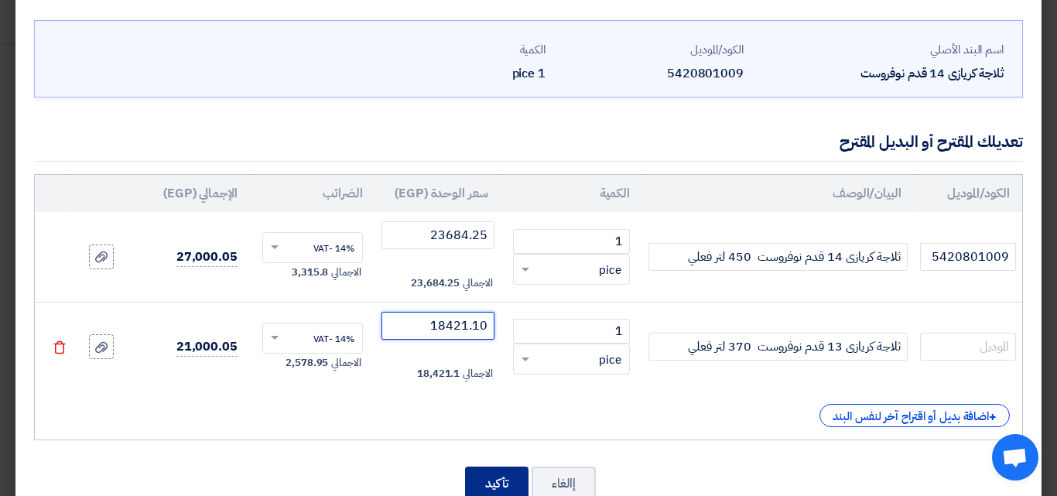
scroll to position [104, 0]
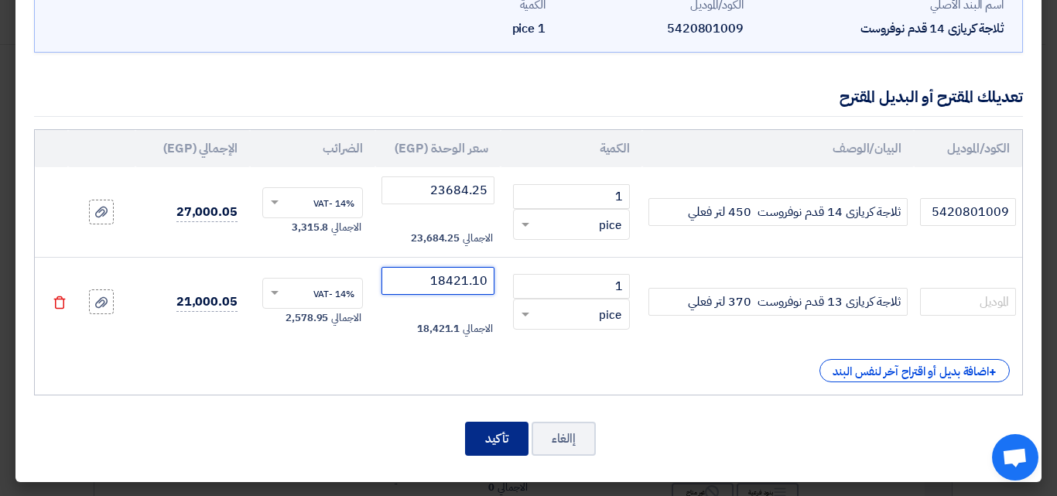
type input "18421.10"
click at [504, 436] on button "تأكيد" at bounding box center [496, 439] width 63 height 34
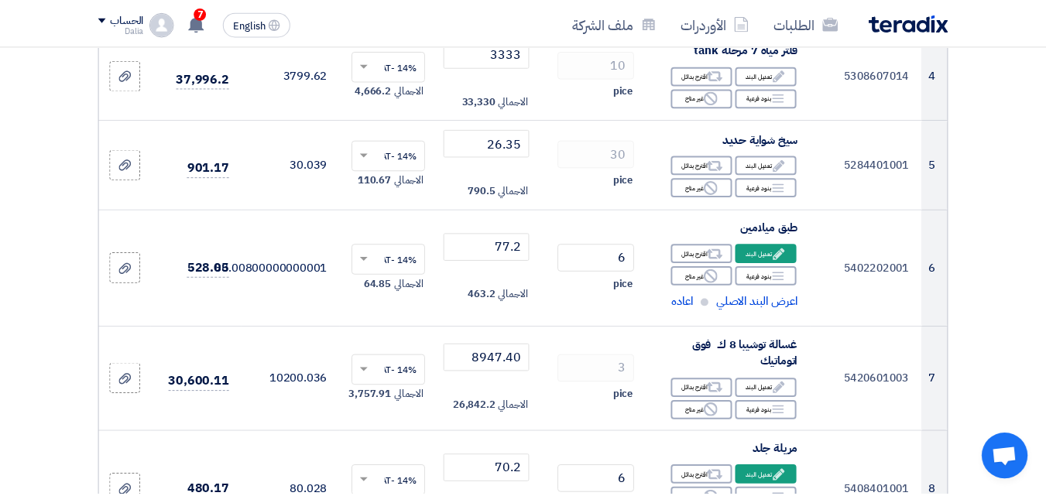
scroll to position [1820, 0]
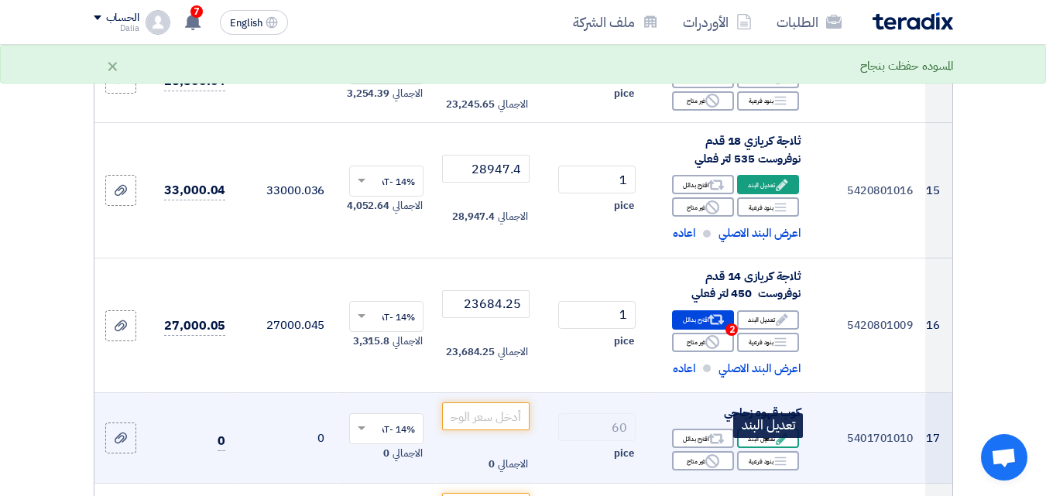
click at [757, 448] on div "Edit تعديل البند" at bounding box center [768, 438] width 62 height 19
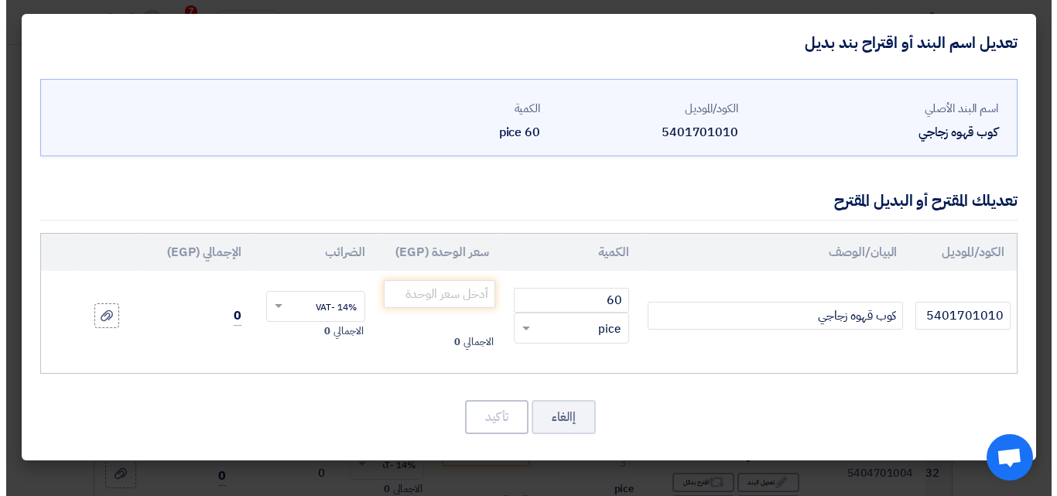
scroll to position [657, 0]
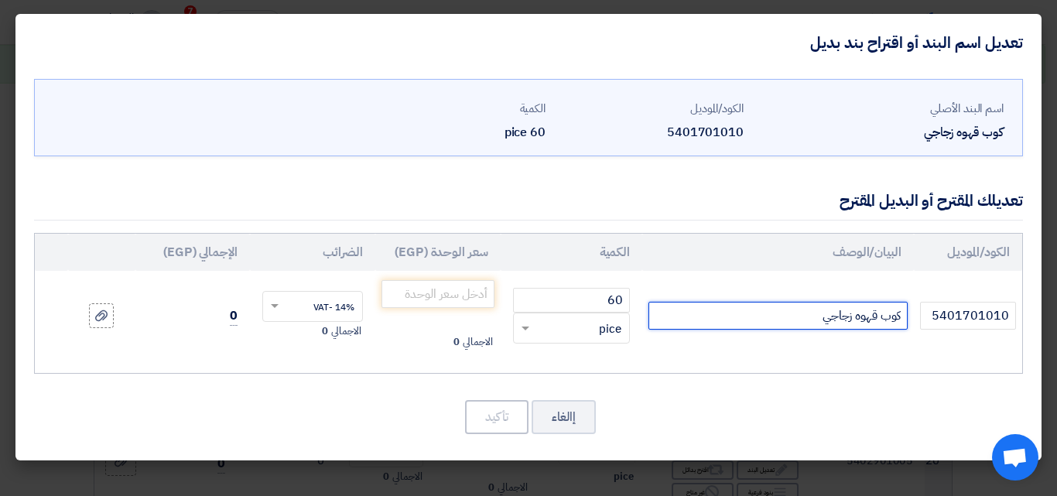
click at [901, 317] on input "كوب قهوه زجاجي" at bounding box center [778, 316] width 259 height 28
click at [788, 314] on input "كرتونة كوب قهوه زجاجي" at bounding box center [778, 316] width 259 height 28
type input "كرتونة كوب قهوه زجاجي الكرتونة تحتوي على 6 كوب"
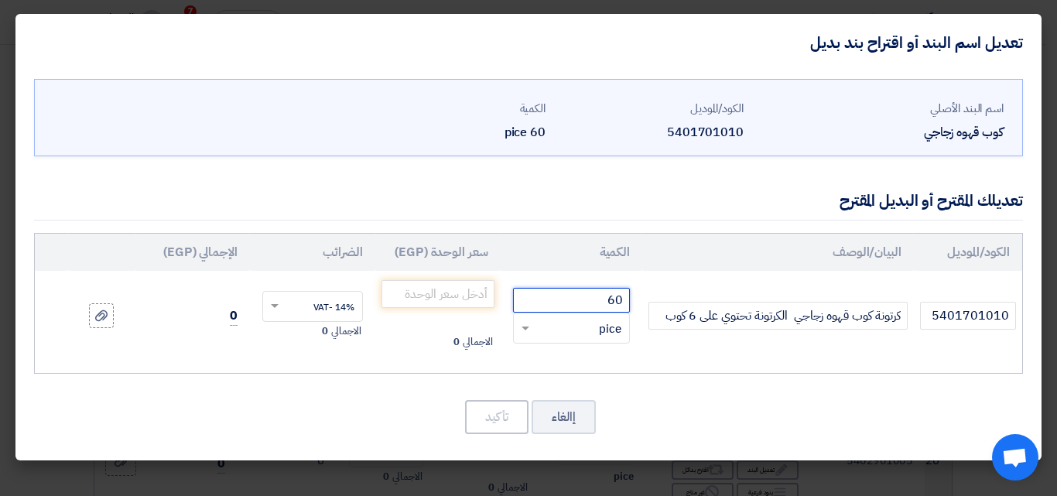
drag, startPoint x: 598, startPoint y: 291, endPoint x: 625, endPoint y: 297, distance: 27.0
click at [598, 292] on input "60" at bounding box center [571, 300] width 117 height 25
click at [625, 297] on input "60" at bounding box center [571, 300] width 117 height 25
click at [526, 327] on span at bounding box center [523, 329] width 19 height 18
type input "10"
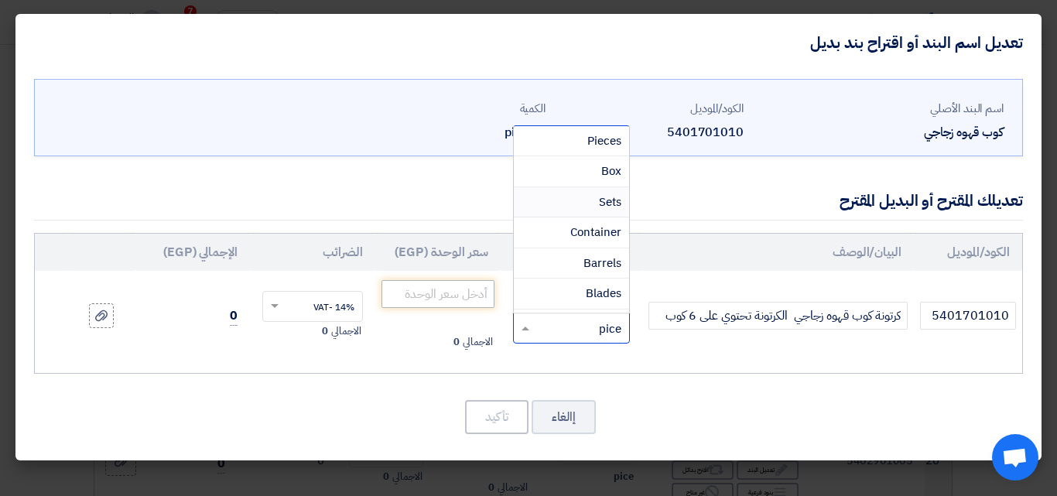
click at [611, 200] on span "Sets" at bounding box center [610, 202] width 22 height 17
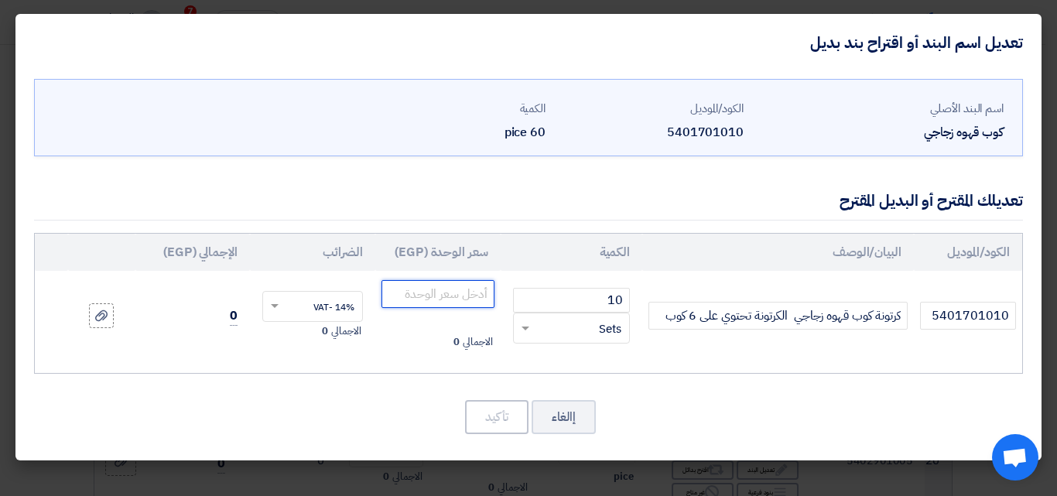
click at [431, 299] on input "number" at bounding box center [438, 294] width 113 height 28
type input "152.20"
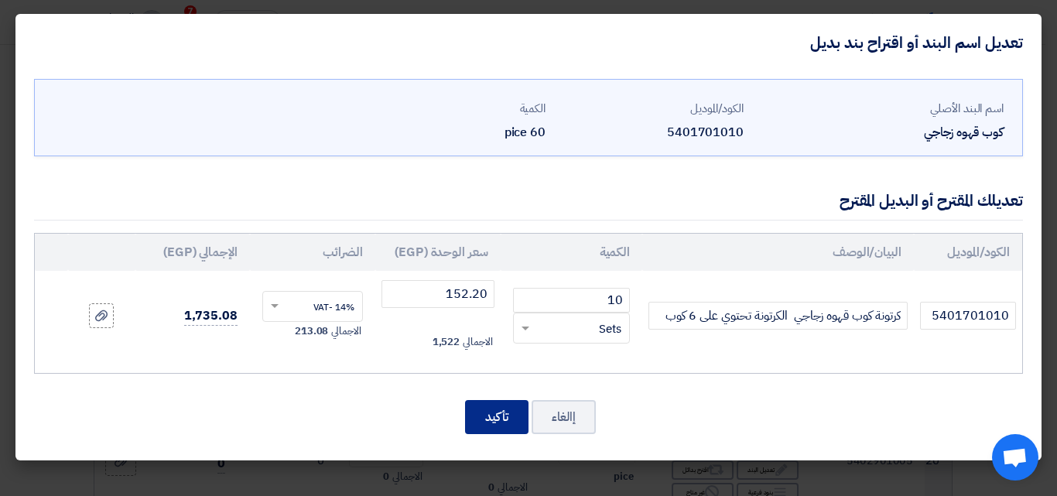
click at [499, 420] on button "تأكيد" at bounding box center [496, 417] width 63 height 34
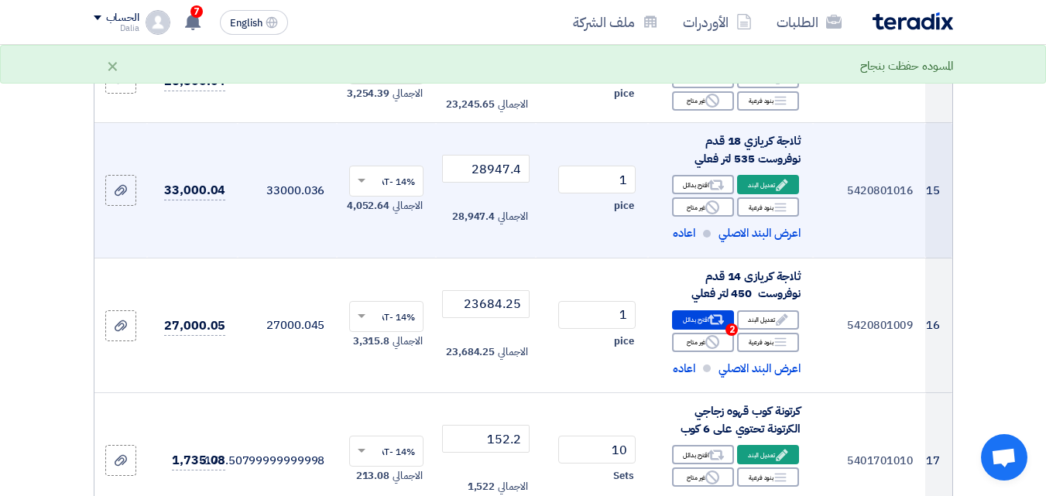
scroll to position [1975, 0]
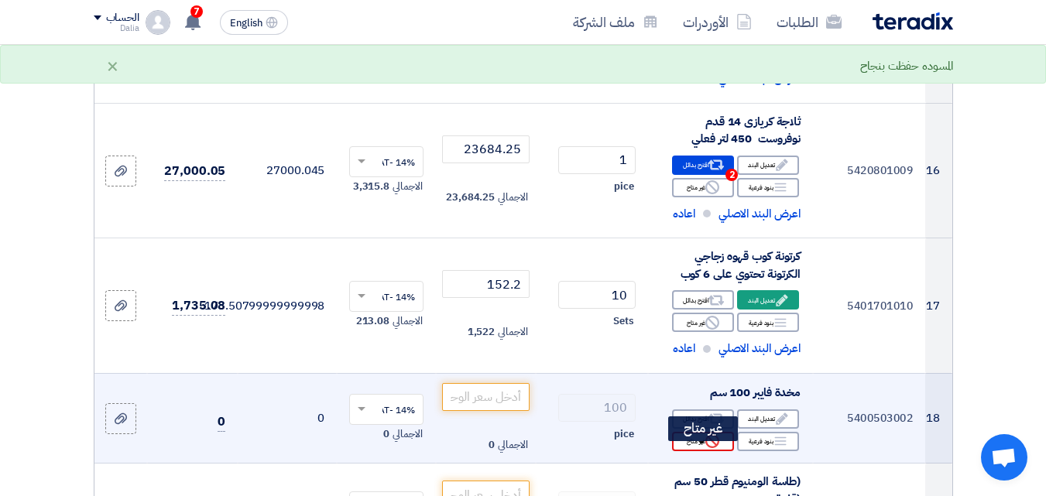
click at [698, 451] on div "Reject غير متاح" at bounding box center [703, 441] width 62 height 19
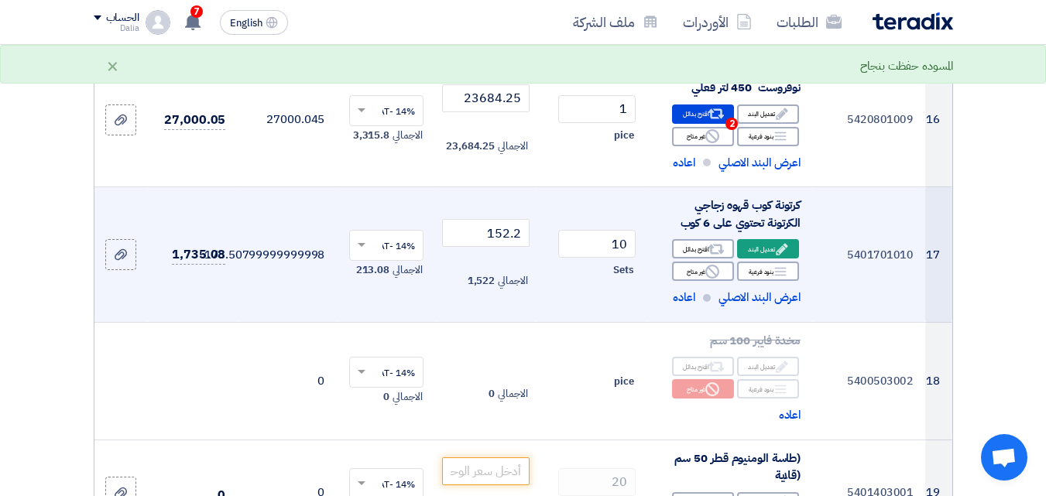
scroll to position [2130, 0]
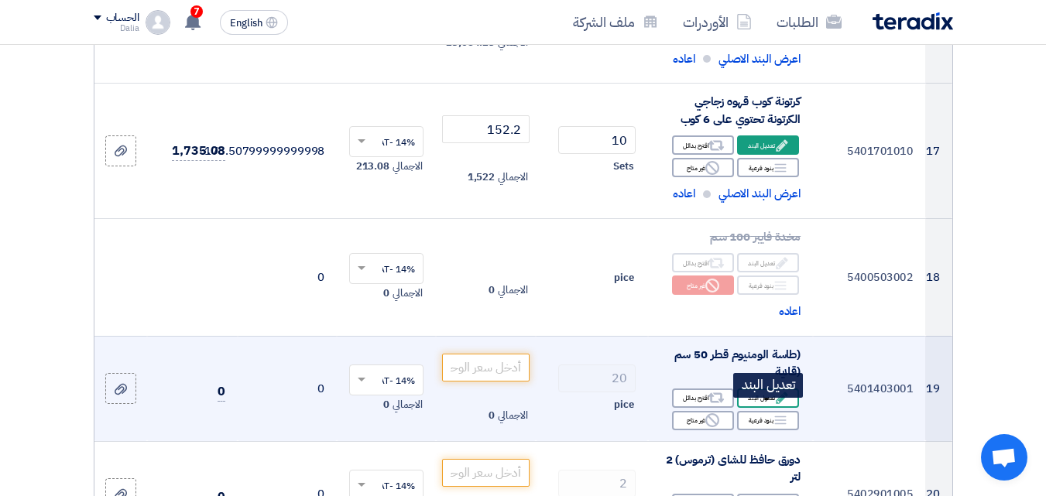
click at [766, 408] on div "Edit تعديل البند" at bounding box center [768, 398] width 62 height 19
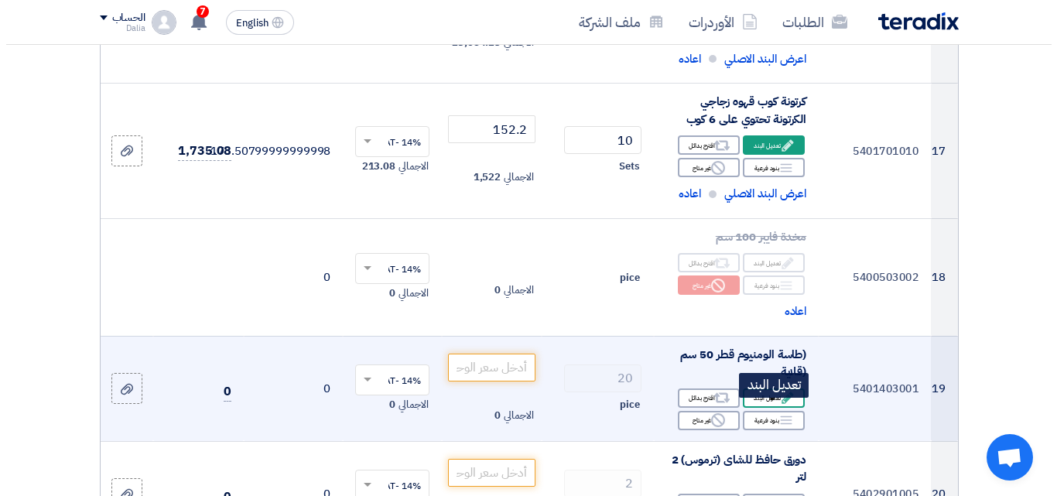
scroll to position [831, 0]
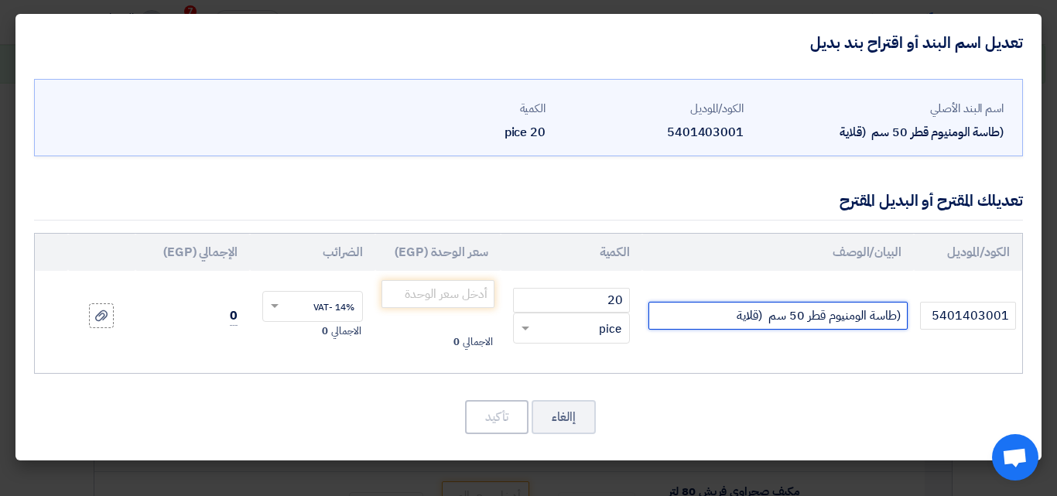
click at [728, 315] on input "(طاسة الومنيوم قطر 50 سم (قلاية" at bounding box center [778, 316] width 259 height 28
drag, startPoint x: 752, startPoint y: 317, endPoint x: 724, endPoint y: 317, distance: 28.6
click at [724, 317] on input "(طاسة الومنيوم قطر 50 سم (قلاية" at bounding box center [778, 316] width 259 height 28
drag, startPoint x: 715, startPoint y: 315, endPoint x: 733, endPoint y: 312, distance: 18.1
click at [721, 313] on input "(طاسة الومنيوم قطر 50 سم (قلاية - بج" at bounding box center [778, 316] width 259 height 28
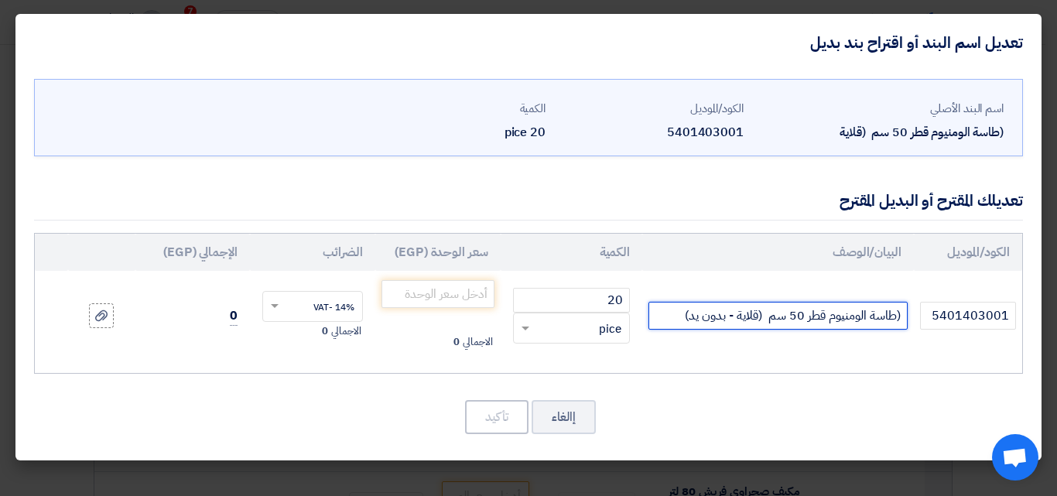
drag, startPoint x: 734, startPoint y: 314, endPoint x: 758, endPoint y: 310, distance: 24.2
click at [758, 310] on input "(طاسة الومنيوم قطر 50 سم (قلاية - بدون يد)" at bounding box center [778, 316] width 259 height 28
click at [757, 313] on input "(طاسة الومنيوم قطر 50 سم (- بدون يد)" at bounding box center [778, 316] width 259 height 28
type input "(طاسة الومنيوم قطر 50 سم (بدون يد)"
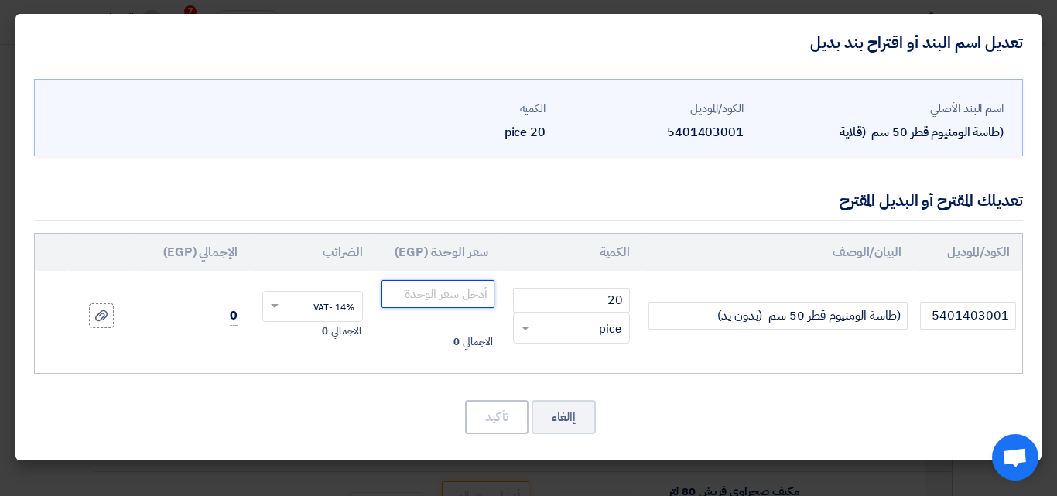
click at [421, 290] on input "number" at bounding box center [438, 294] width 113 height 28
type input "1482.50"
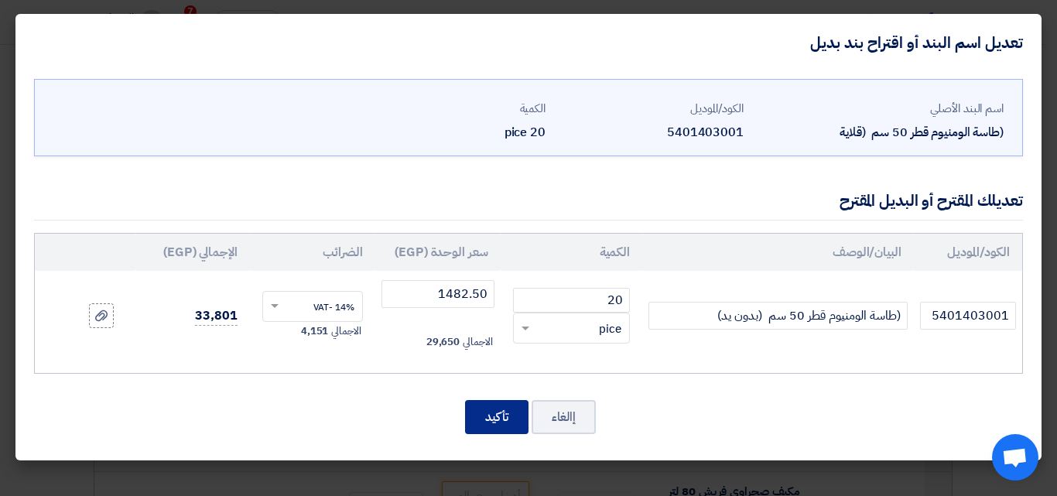
click at [492, 416] on button "تأكيد" at bounding box center [496, 417] width 63 height 34
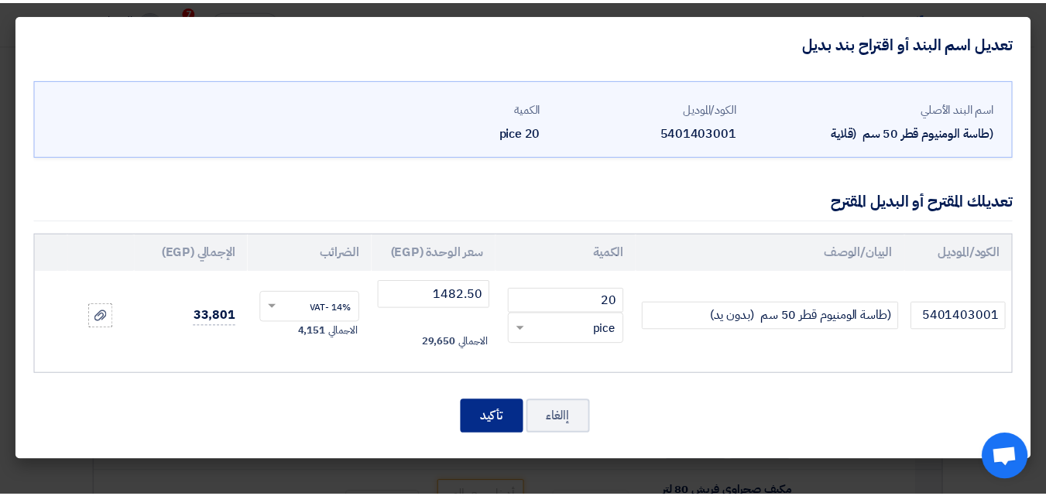
scroll to position [2400, 0]
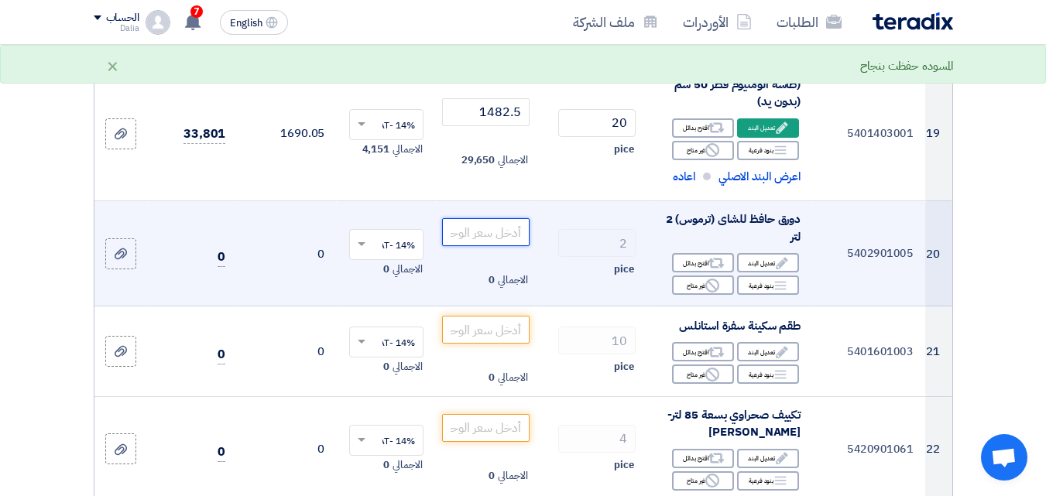
click at [492, 242] on input "number" at bounding box center [485, 232] width 87 height 28
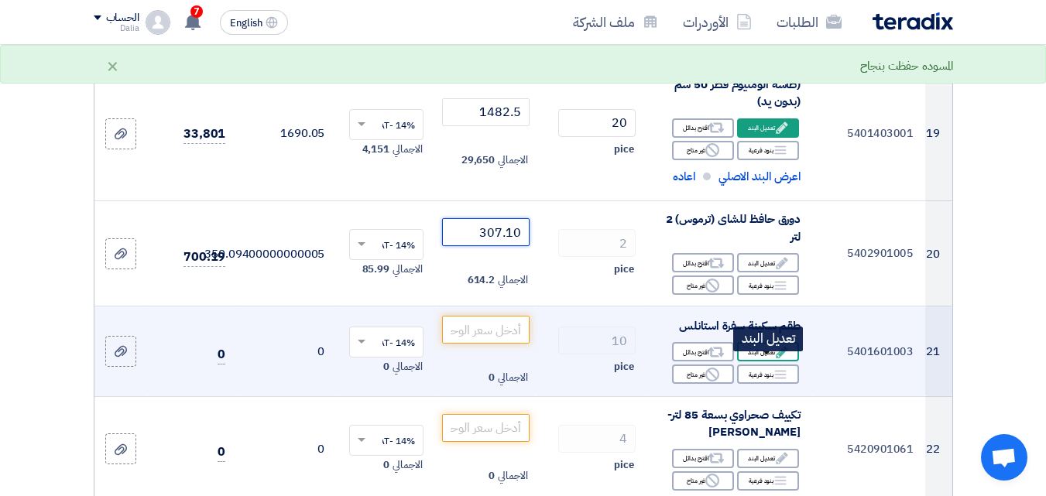
type input "307.10"
click at [764, 362] on div "Edit تعديل البند" at bounding box center [768, 351] width 62 height 19
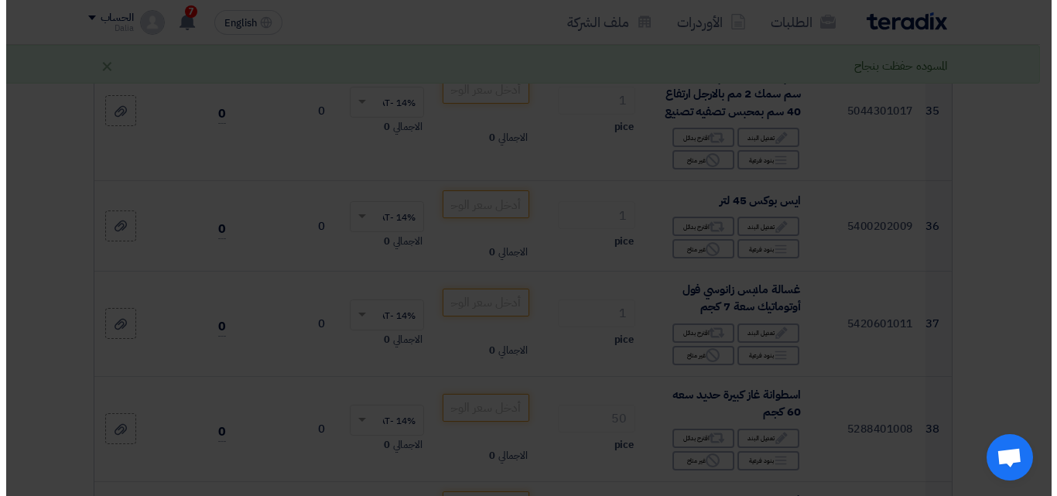
scroll to position [831, 0]
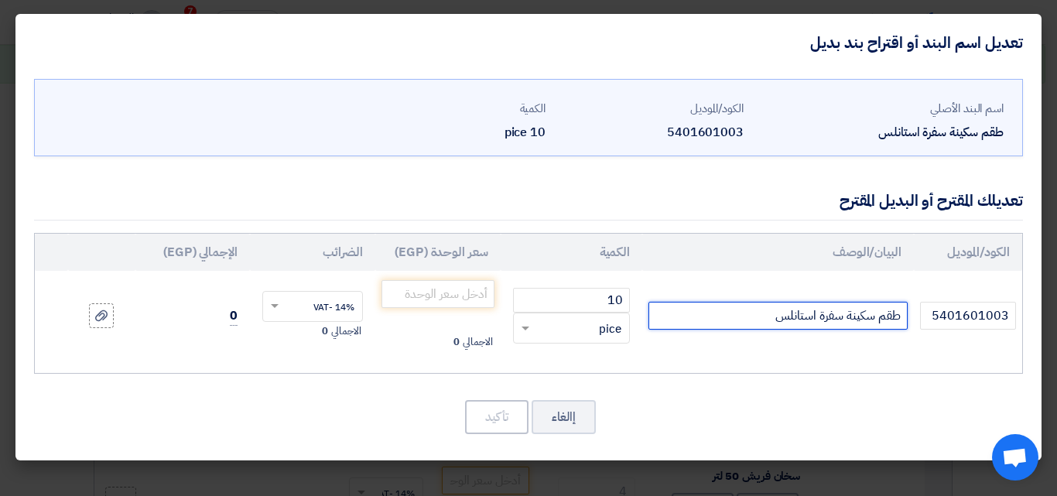
click at [764, 318] on input "طقم سكينة سفرة استانلس" at bounding box center [778, 316] width 259 height 28
drag, startPoint x: 879, startPoint y: 316, endPoint x: 898, endPoint y: 316, distance: 19.4
click at [898, 316] on input "طقم سكينة سفرة استانلس خامة جيدة" at bounding box center [778, 316] width 259 height 28
click at [693, 317] on input "دستة سكينة سفرة استانلس خامة جيدة" at bounding box center [778, 316] width 259 height 28
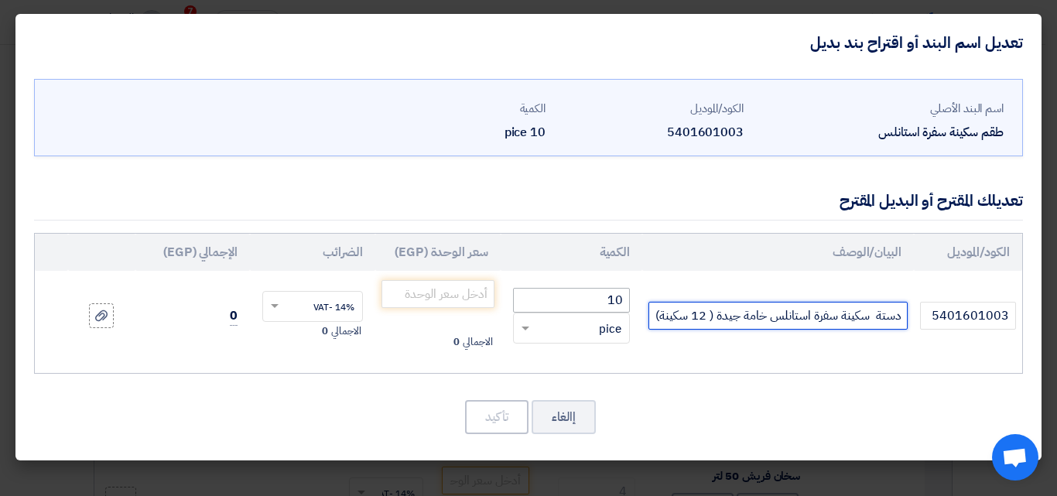
type input "دستة سكينة سفرة استانلس خامة جيدة ( 12 سكينة)"
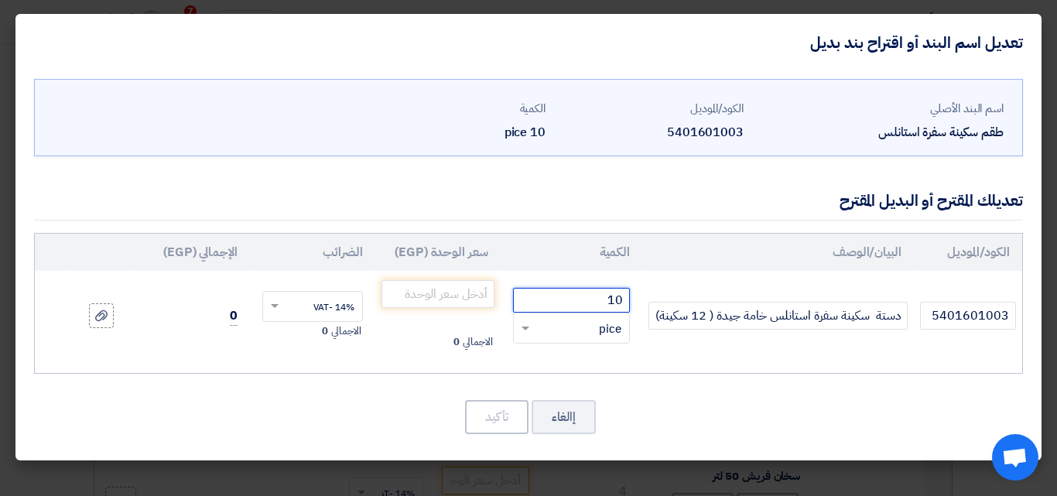
scroll to position [0, 0]
drag, startPoint x: 599, startPoint y: 289, endPoint x: 629, endPoint y: 303, distance: 33.3
click at [629, 303] on input "10" at bounding box center [571, 300] width 117 height 25
click at [527, 331] on span at bounding box center [523, 329] width 19 height 18
type input "1"
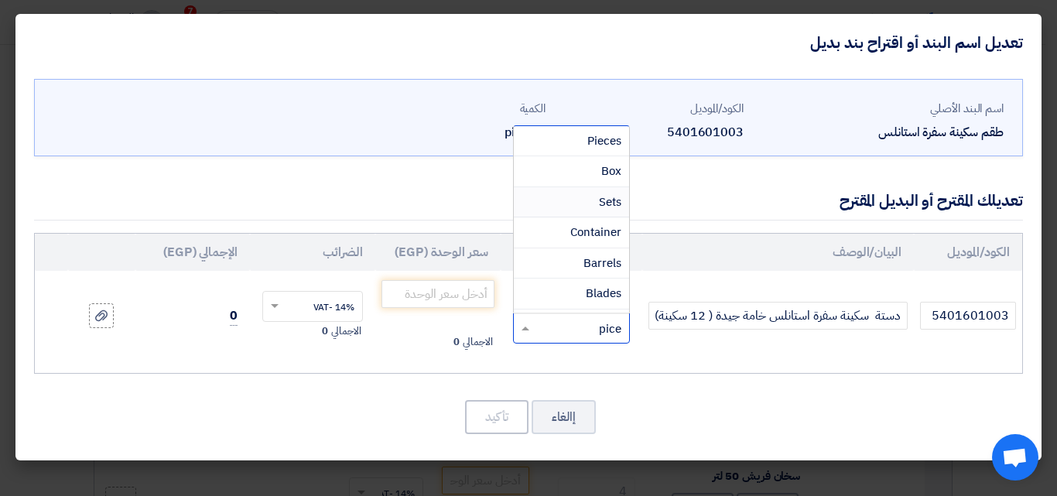
click at [605, 197] on span "Sets" at bounding box center [610, 202] width 22 height 17
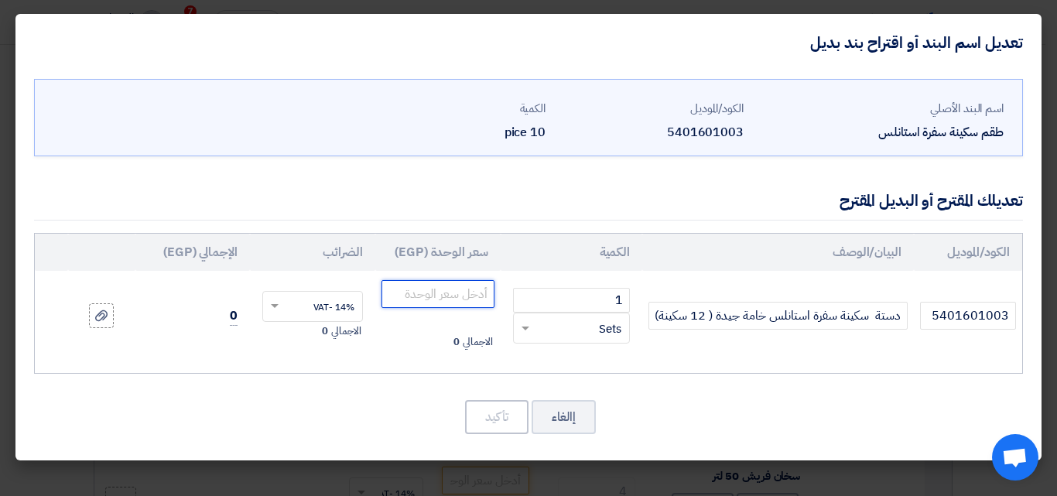
click at [444, 298] on input "number" at bounding box center [438, 294] width 113 height 28
type input "657.90"
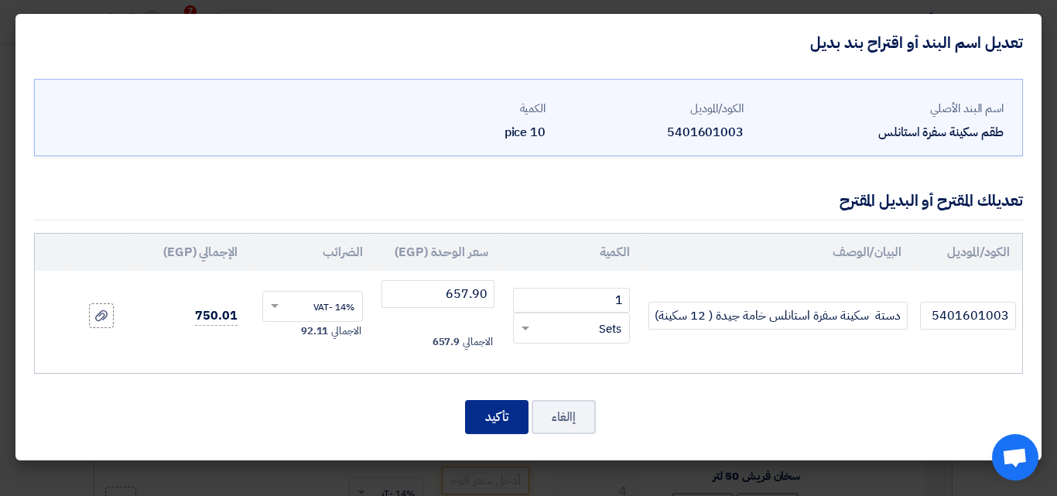
click at [492, 410] on button "تأكيد" at bounding box center [496, 417] width 63 height 34
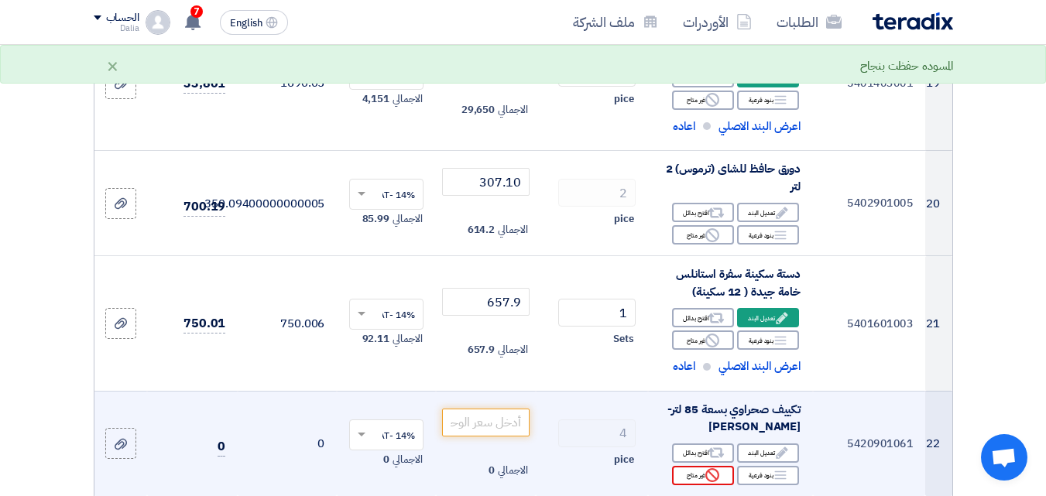
scroll to position [2477, 0]
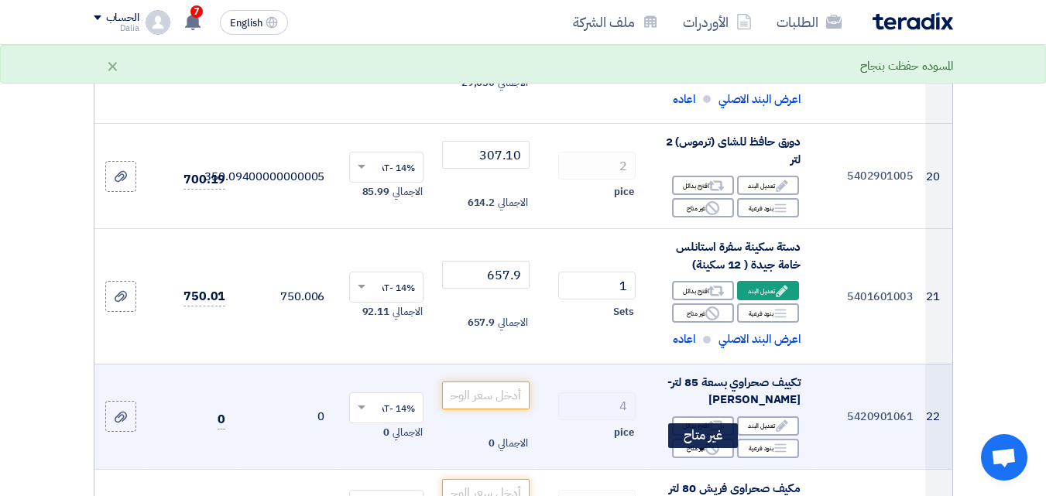
click at [707, 455] on use at bounding box center [712, 448] width 14 height 14
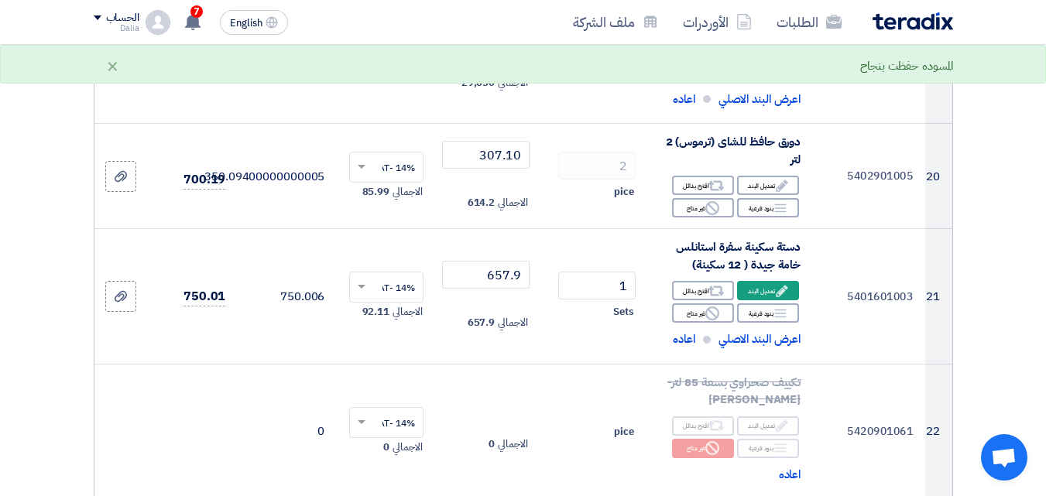
scroll to position [2709, 0]
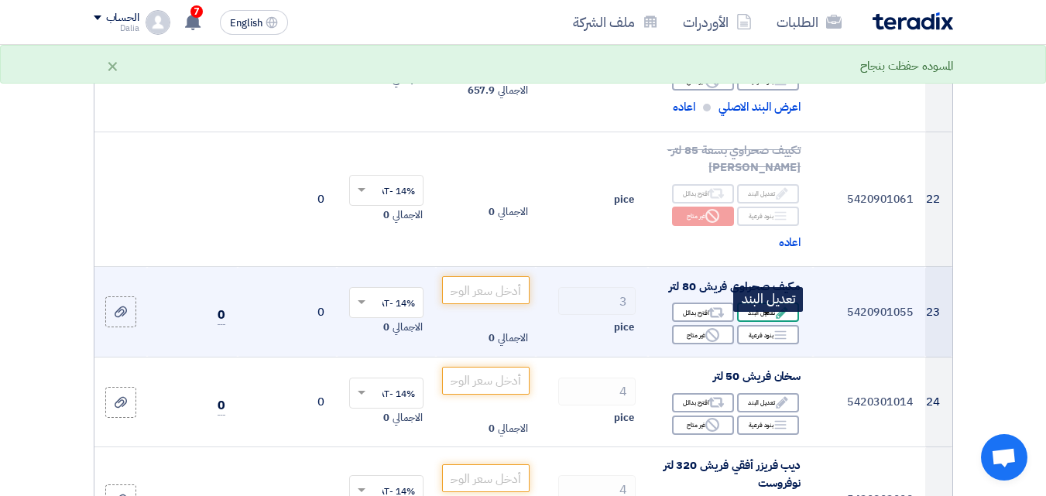
click at [783, 320] on icon "Edit" at bounding box center [782, 313] width 14 height 14
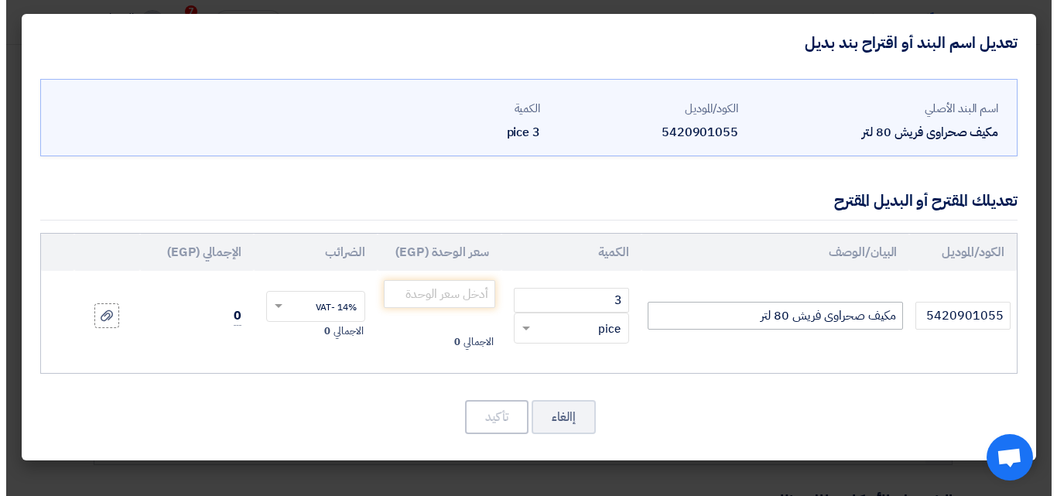
scroll to position [1006, 0]
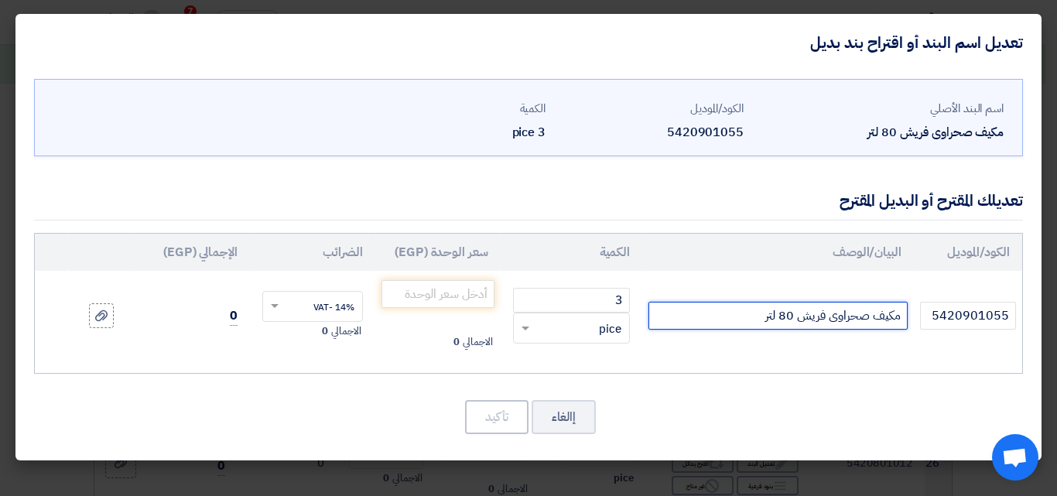
click at [903, 314] on input "مكيف صحراوى فريش 80 لتر" at bounding box center [778, 316] width 259 height 28
drag, startPoint x: 798, startPoint y: 317, endPoint x: 808, endPoint y: 311, distance: 11.8
click at [785, 324] on input "تكيف صحراوى فريش 80 لتر" at bounding box center [778, 316] width 259 height 28
type input "تكيف صحراوى فريش 82 لتر"
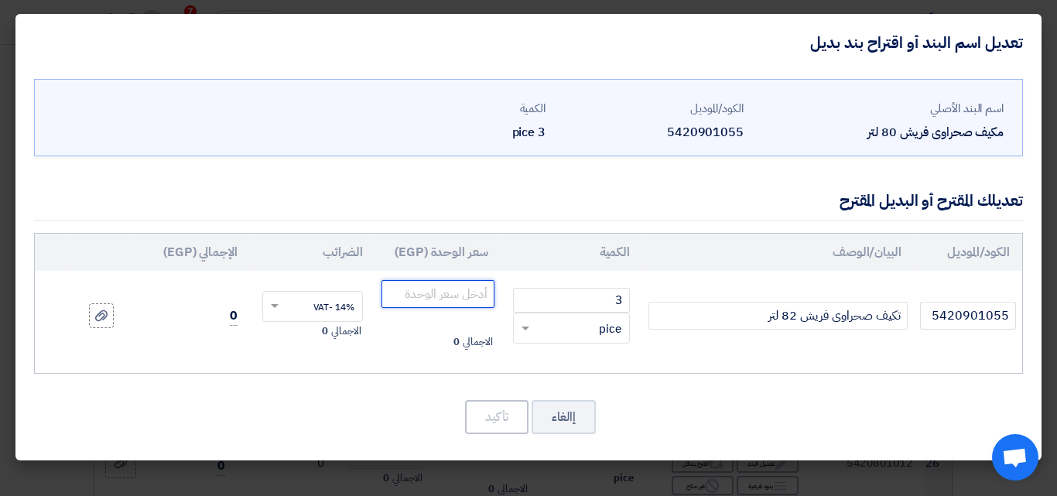
click at [447, 287] on input "number" at bounding box center [438, 294] width 113 height 28
type input "4649.20"
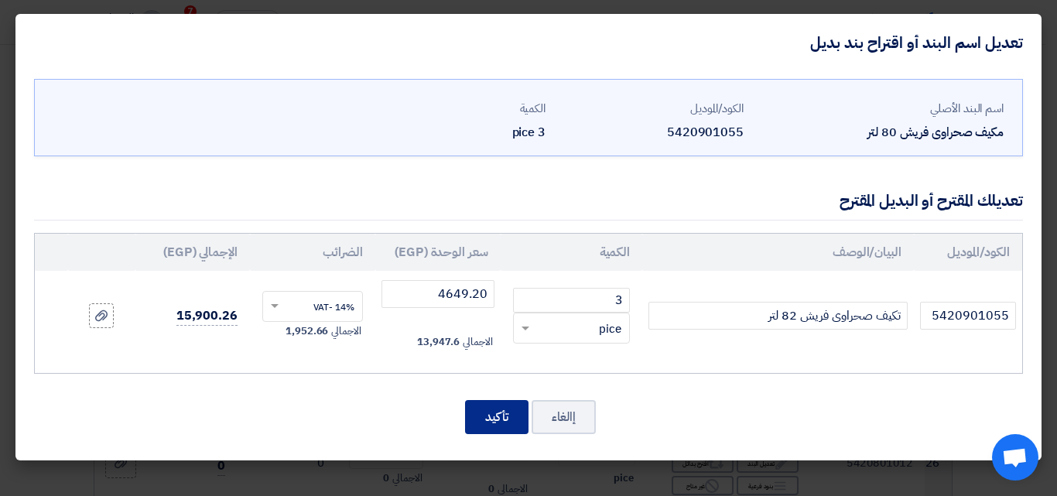
click at [475, 414] on button "تأكيد" at bounding box center [496, 417] width 63 height 34
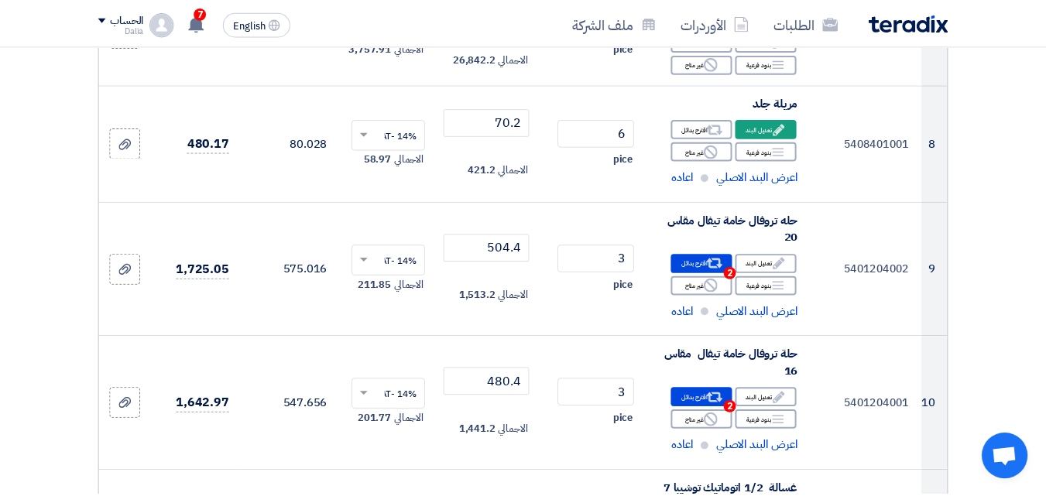
scroll to position [2709, 0]
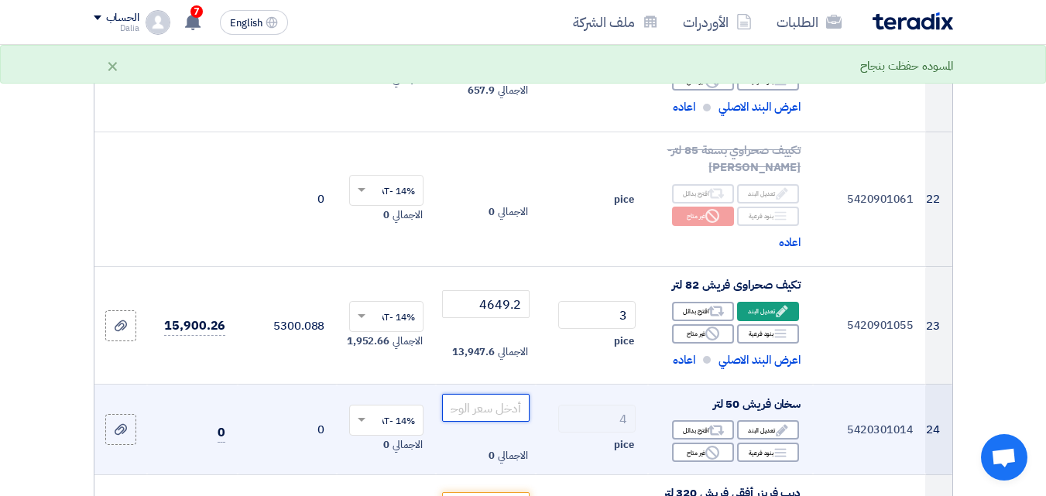
click at [485, 422] on input "number" at bounding box center [485, 408] width 87 height 28
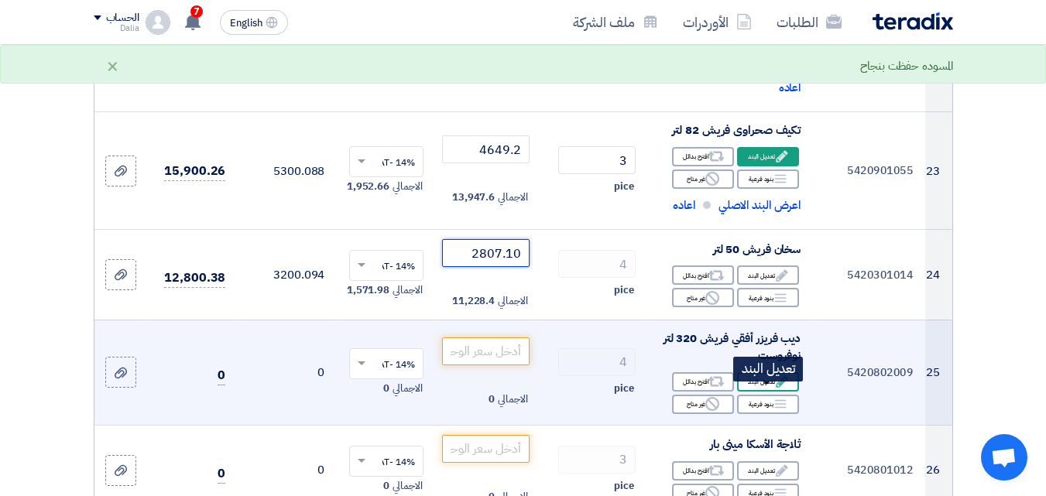
type input "2807.10"
click at [750, 392] on div "Edit تعديل البند" at bounding box center [768, 381] width 62 height 19
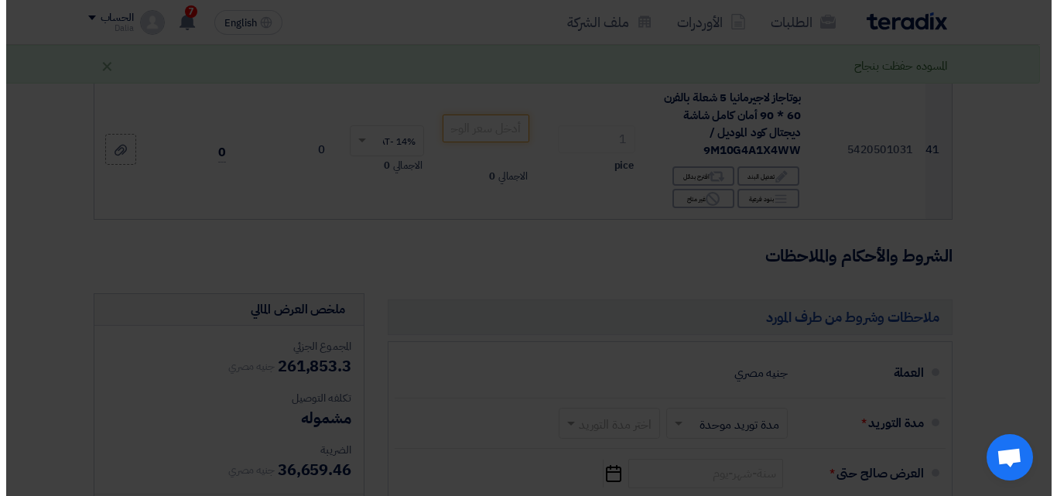
scroll to position [1026, 0]
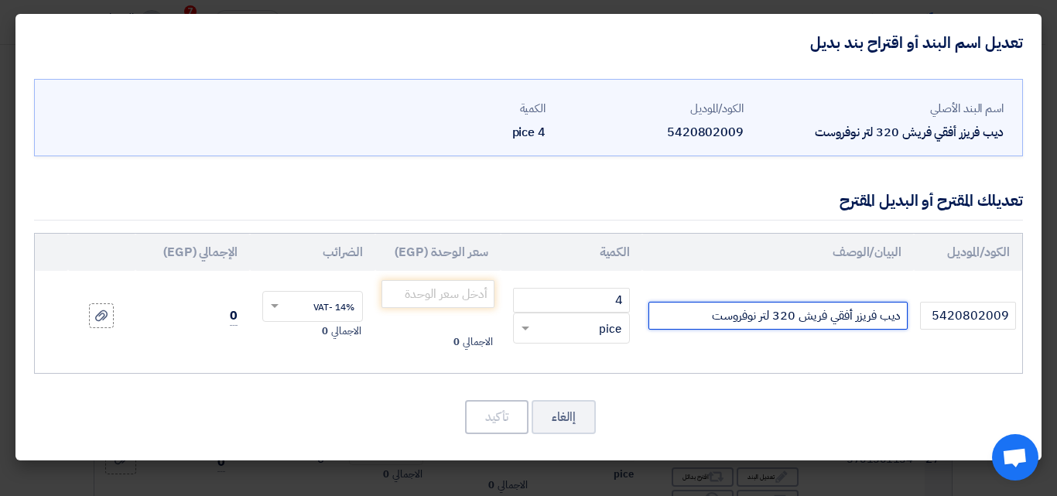
click at [792, 319] on input "ديب فريزر أفقي فريش 320 لتر نوفروست" at bounding box center [778, 316] width 259 height 28
drag, startPoint x: 796, startPoint y: 317, endPoint x: 770, endPoint y: 317, distance: 25.5
click at [770, 317] on input "ديب فريزر أفقي فريش 320 لتر نوفروست" at bounding box center [778, 316] width 259 height 28
click at [732, 316] on input "ديب فريزر أفقي فريش موديل 330 0لتر نوفروست" at bounding box center [778, 316] width 259 height 28
drag, startPoint x: 737, startPoint y: 316, endPoint x: 726, endPoint y: 317, distance: 10.9
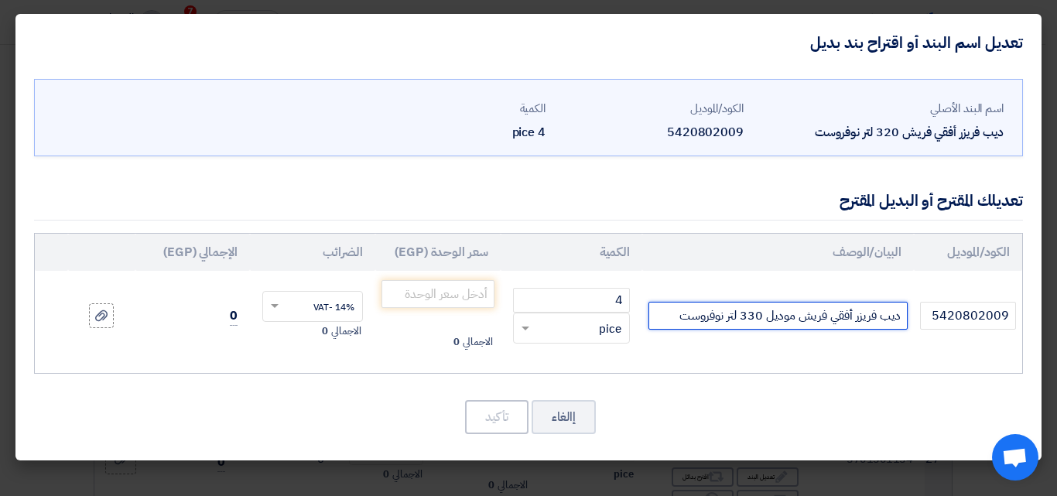
click at [726, 317] on input "ديب فريزر أفقي فريش موديل 330 لتر نوفروست" at bounding box center [778, 316] width 259 height 28
click at [659, 318] on input "ديب فريزر أفقي فريش موديل 330 (270لتر فعلي) نوفروست" at bounding box center [778, 316] width 259 height 28
drag, startPoint x: 701, startPoint y: 315, endPoint x: 655, endPoint y: 317, distance: 46.5
click at [655, 317] on input "ديب فريزر أفقي فريش موديل 330 (270لتر فعلي) نوفروست" at bounding box center [778, 316] width 259 height 28
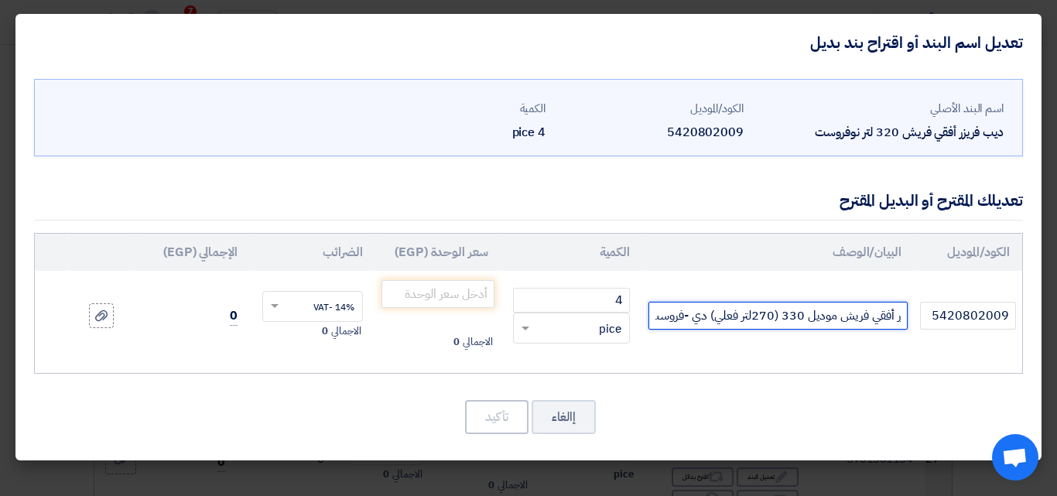
scroll to position [0, -49]
type input "ديب فريزر أفقي فريش موديل 330 (270لتر فعلي) دي -فروست"
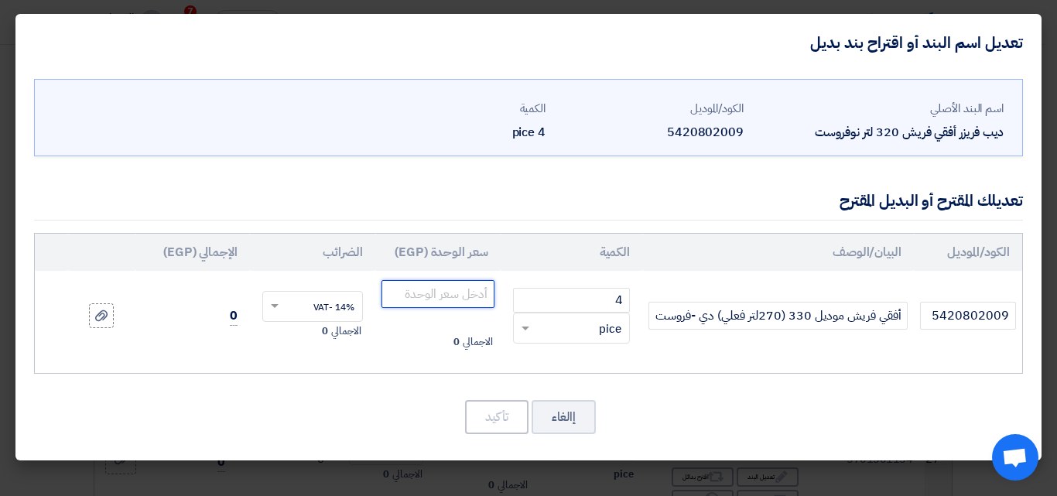
click at [423, 299] on input "number" at bounding box center [438, 294] width 113 height 28
type input "11140.35"
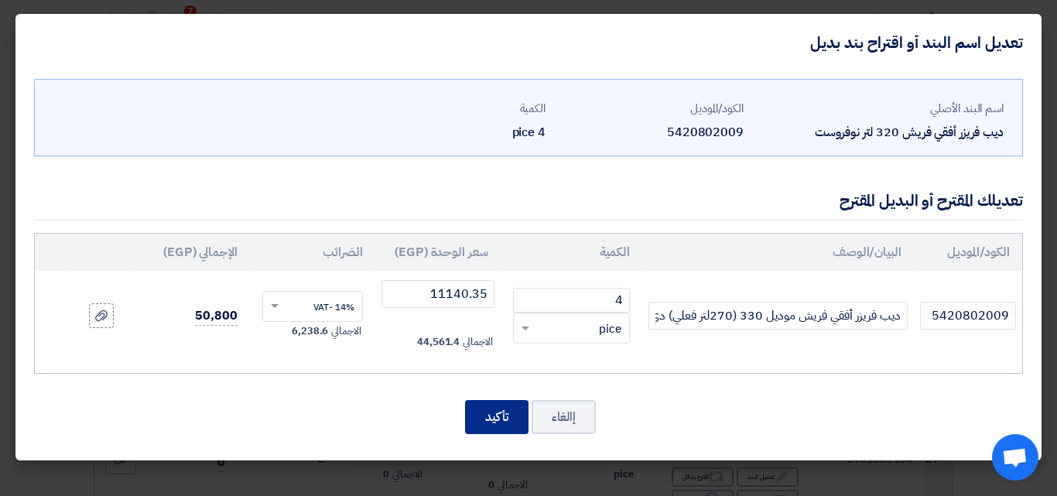
click at [488, 423] on button "تأكيد" at bounding box center [496, 417] width 63 height 34
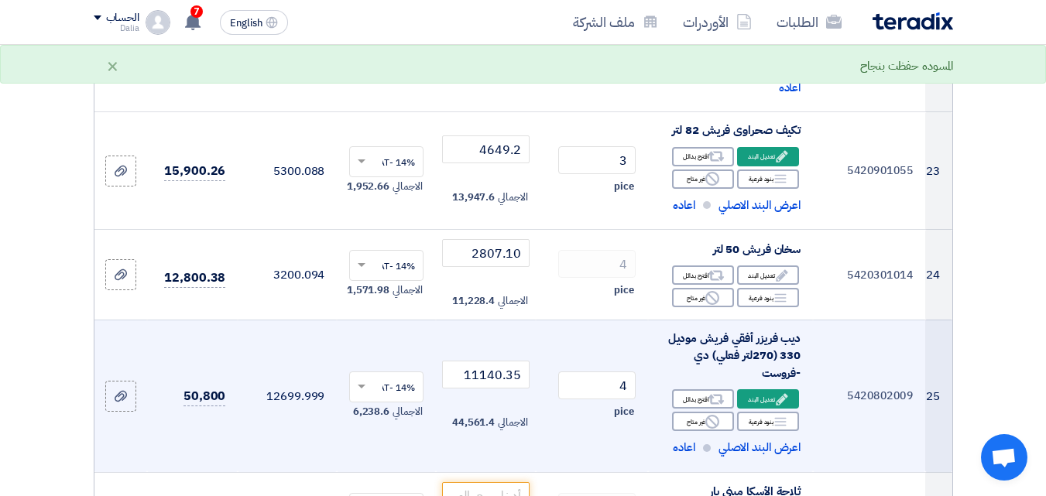
scroll to position [2942, 0]
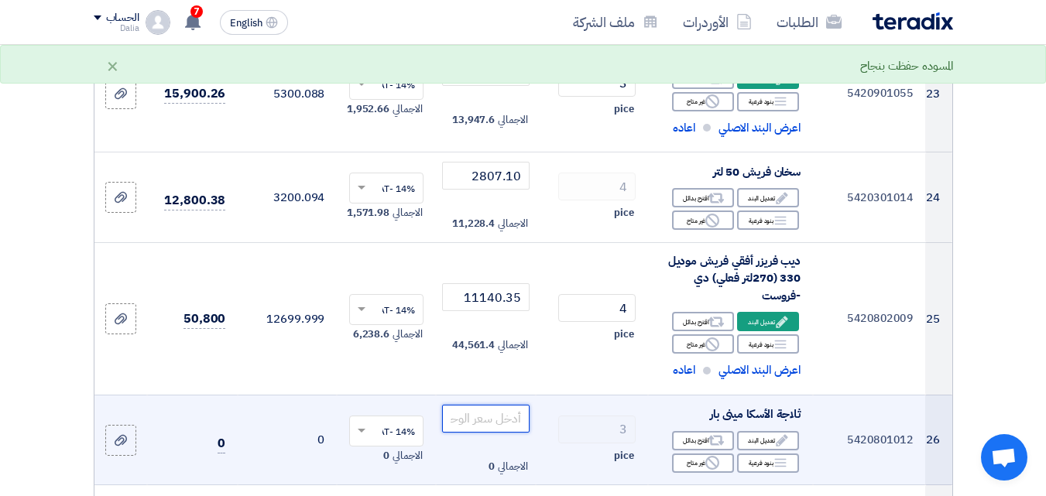
click at [483, 433] on input "number" at bounding box center [485, 419] width 87 height 28
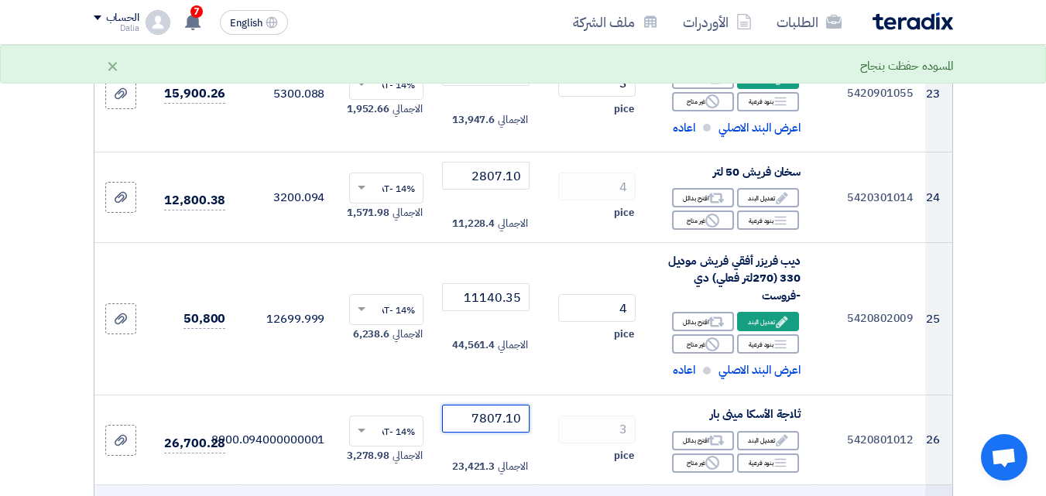
scroll to position [3096, 0]
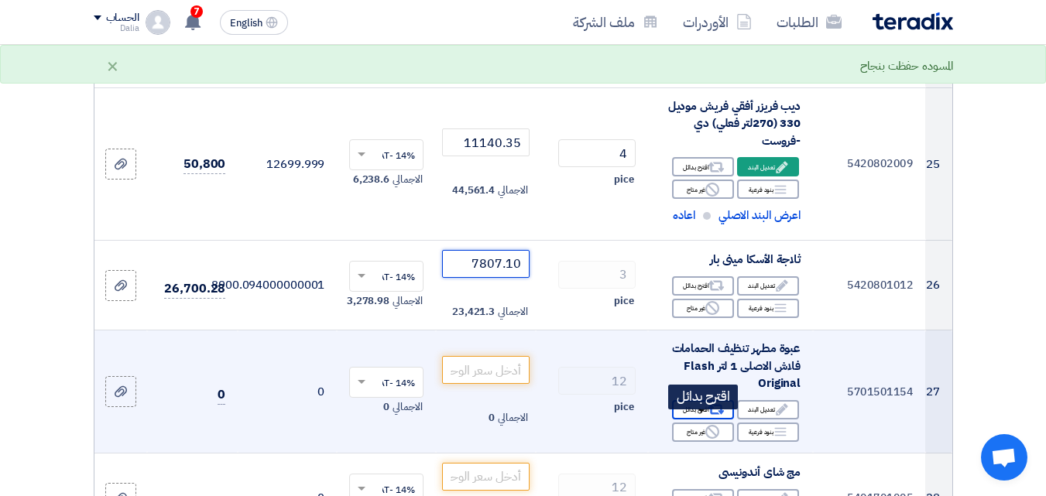
type input "7807.10"
click at [696, 420] on div "Alternative اقترح بدائل" at bounding box center [703, 409] width 62 height 19
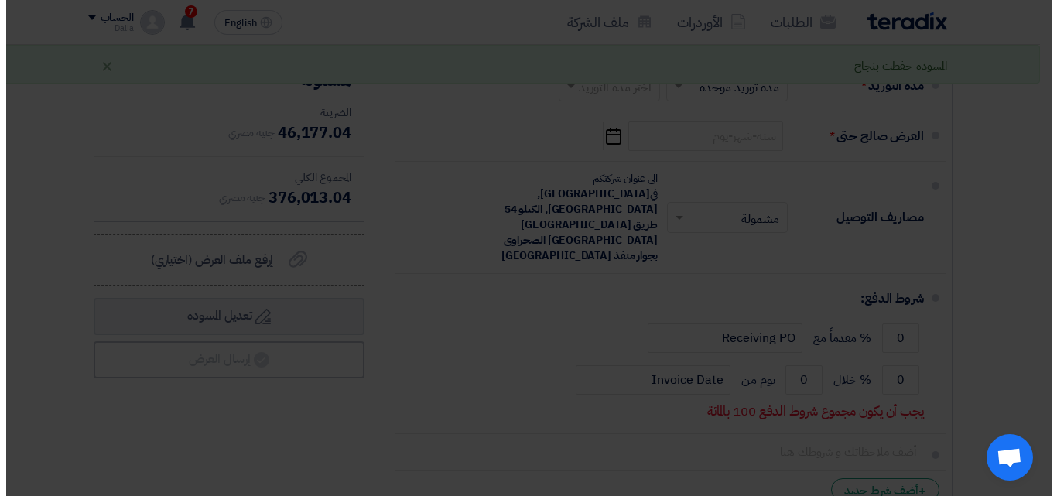
scroll to position [1258, 0]
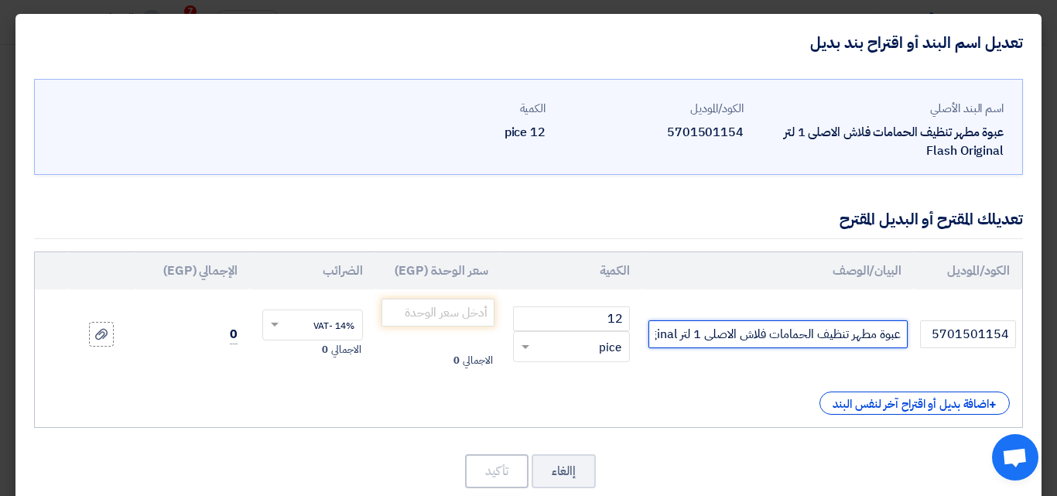
drag, startPoint x: 738, startPoint y: 332, endPoint x: 702, endPoint y: 334, distance: 35.7
click at [702, 334] on input "عبوة مطهر تنظيف الحمامات فلاش الاصلى 1 لتر Flash Original" at bounding box center [778, 334] width 259 height 28
click at [674, 334] on input "عبوة مطهر تنظيف الحمامات فلاش الاصلى 1 لتر Flash Original" at bounding box center [778, 334] width 259 height 28
drag, startPoint x: 678, startPoint y: 332, endPoint x: 649, endPoint y: 335, distance: 28.8
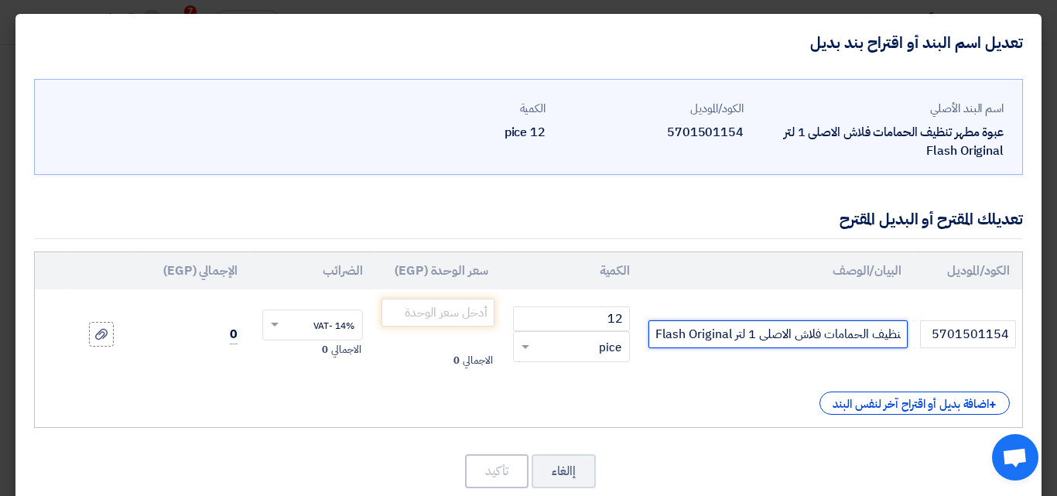
click at [649, 335] on td "عبوة مطهر تنظيف الحمامات فلاش الاصلى 1 لتر Flash Original" at bounding box center [779, 335] width 272 height 90
drag, startPoint x: 738, startPoint y: 336, endPoint x: 709, endPoint y: 335, distance: 28.7
click at [709, 335] on input "عبوة مطهر تنظيف الحمامات فلاش الاصلى 1 لتر" at bounding box center [778, 334] width 259 height 28
drag, startPoint x: 704, startPoint y: 333, endPoint x: 681, endPoint y: 337, distance: 23.5
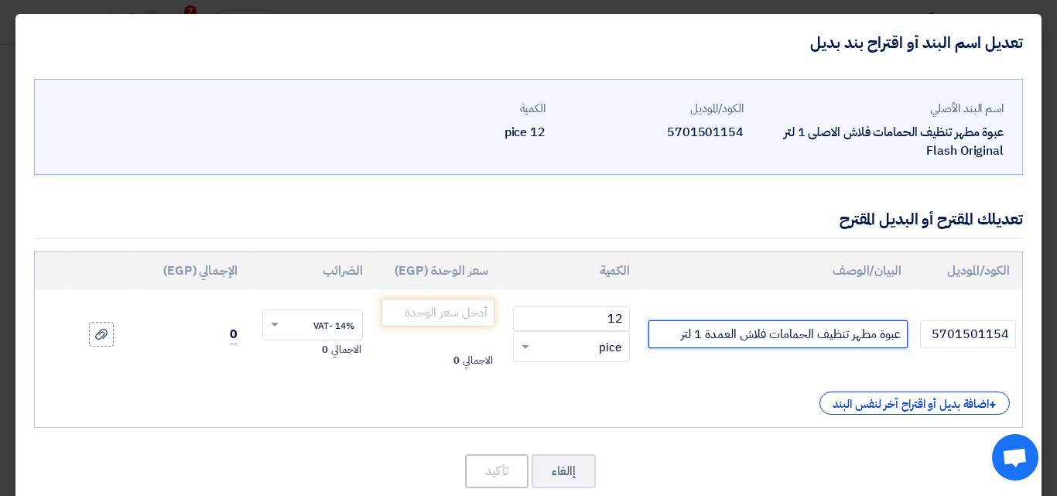
click at [681, 337] on input "عبوة مطهر تنظيف الحمامات فلاش العمدة 1 لتر" at bounding box center [778, 334] width 259 height 28
drag, startPoint x: 902, startPoint y: 333, endPoint x: 880, endPoint y: 335, distance: 21.8
click at [880, 335] on input "عبوة مطهر تنظيف الحمامات فلاش العمدة 700مللي" at bounding box center [778, 334] width 259 height 28
drag, startPoint x: 878, startPoint y: 334, endPoint x: 904, endPoint y: 334, distance: 26.3
click at [904, 334] on input "دستة مطهر تنظيف الحمامات فلاش العمدة 700مللي" at bounding box center [778, 334] width 259 height 28
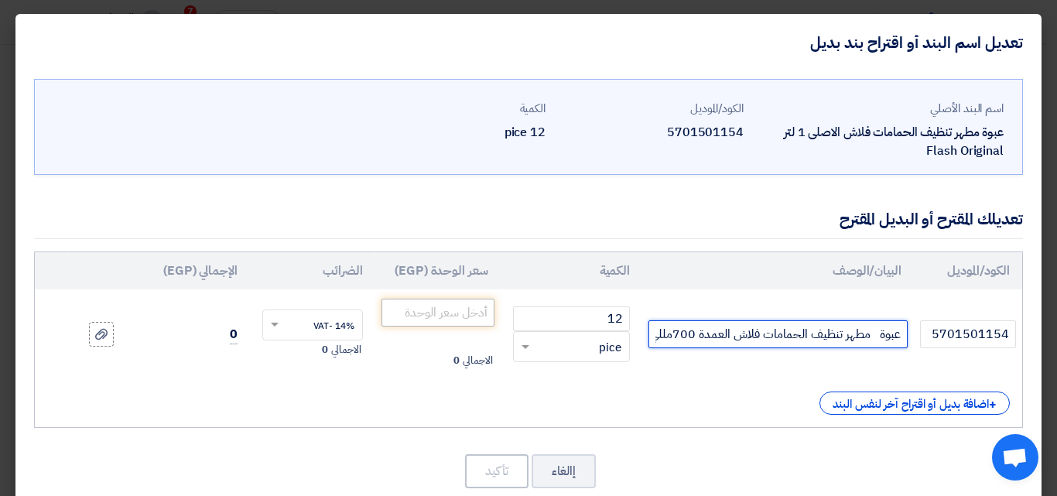
type input "عبوة مطهر تنظيف الحمامات فلاش العمدة 700مللي"
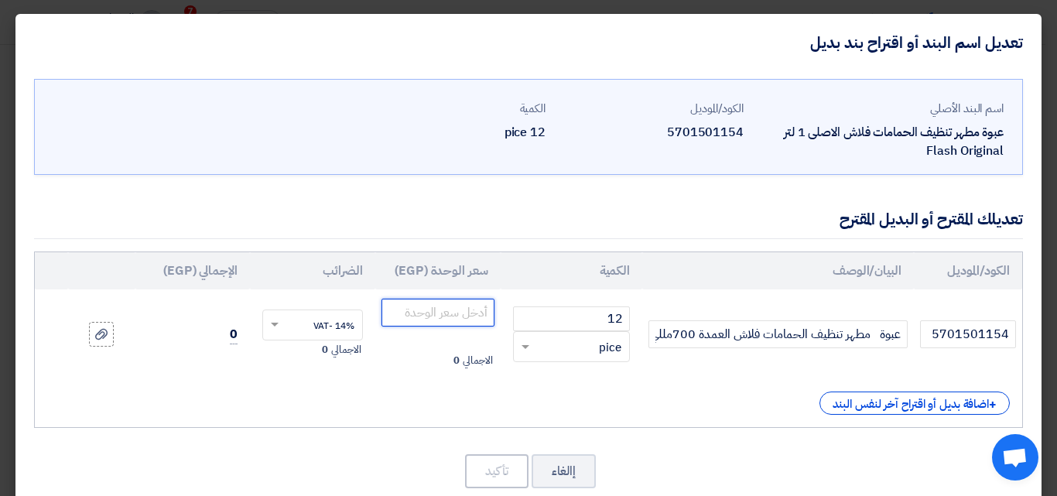
click at [476, 317] on input "number" at bounding box center [438, 313] width 113 height 28
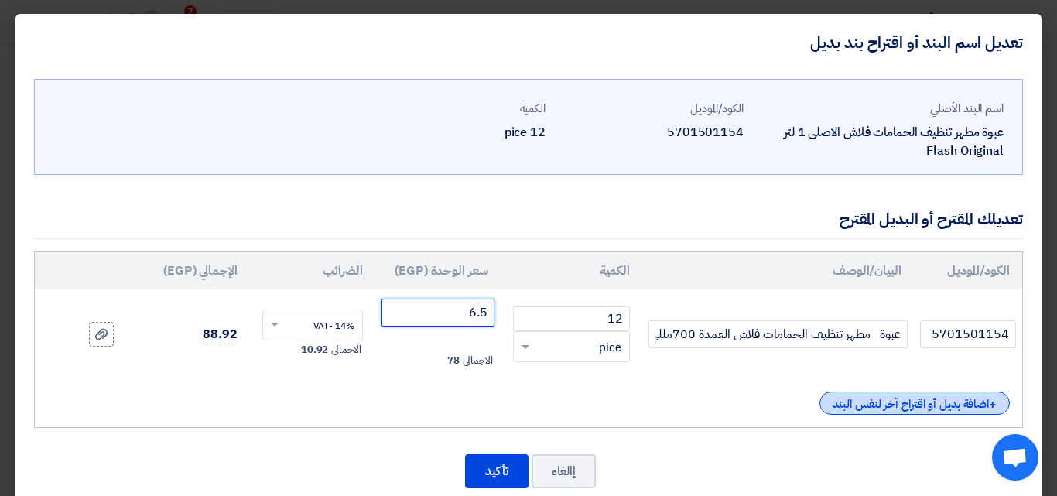
type input "6.5"
click at [855, 402] on div "+ اضافة بديل أو اقتراح آخر لنفس البند" at bounding box center [915, 403] width 190 height 23
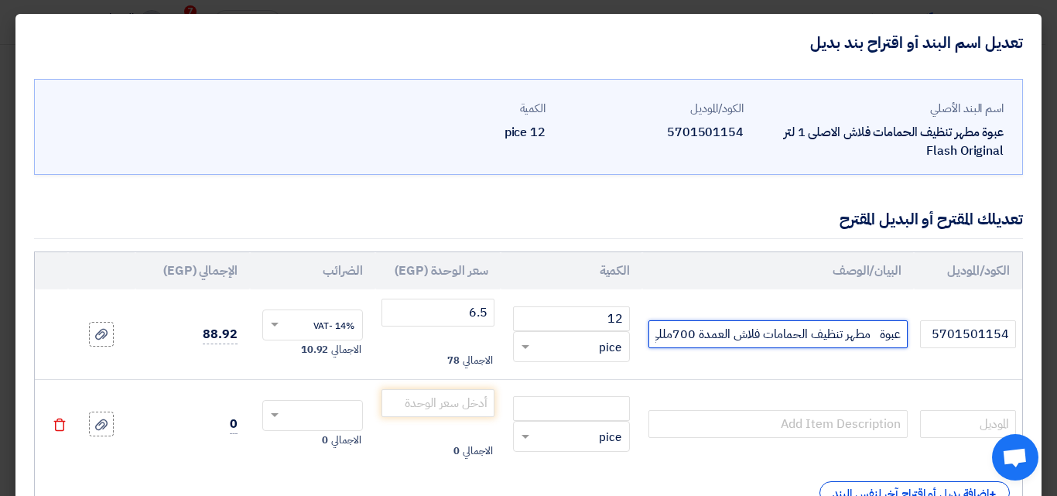
scroll to position [0, -6]
drag, startPoint x: 905, startPoint y: 338, endPoint x: 770, endPoint y: 342, distance: 134.7
click at [647, 334] on td "عبوة مطهر تنظيف الحمامات فلاش العمدة 700مللي" at bounding box center [779, 335] width 272 height 90
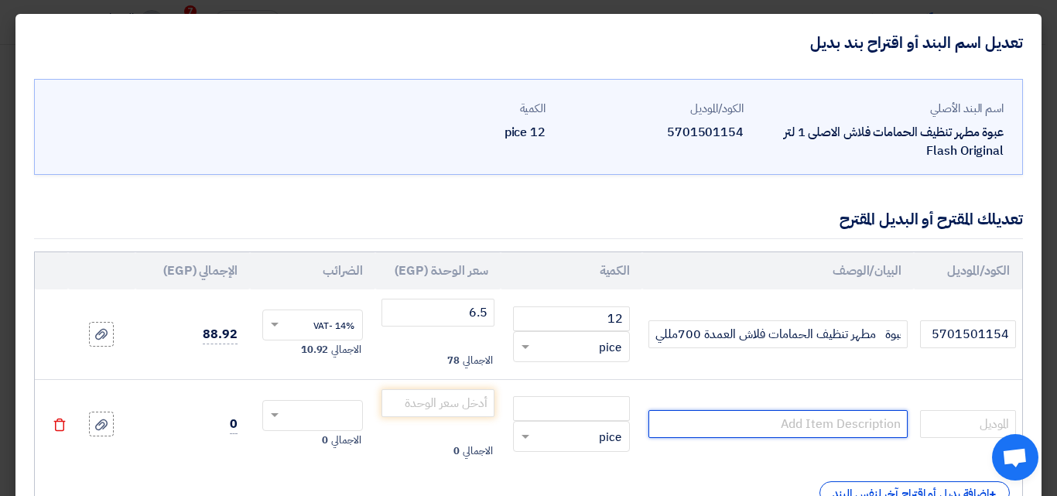
scroll to position [0, 0]
paste input "عبوة مطهر تنظيف الحمامات فلاش العمدة 700مللي"
drag, startPoint x: 738, startPoint y: 422, endPoint x: 710, endPoint y: 425, distance: 28.0
click at [710, 425] on input "عبوة مطهر تنظيف الحمامات فلاش العمدة 700مللي" at bounding box center [778, 424] width 259 height 28
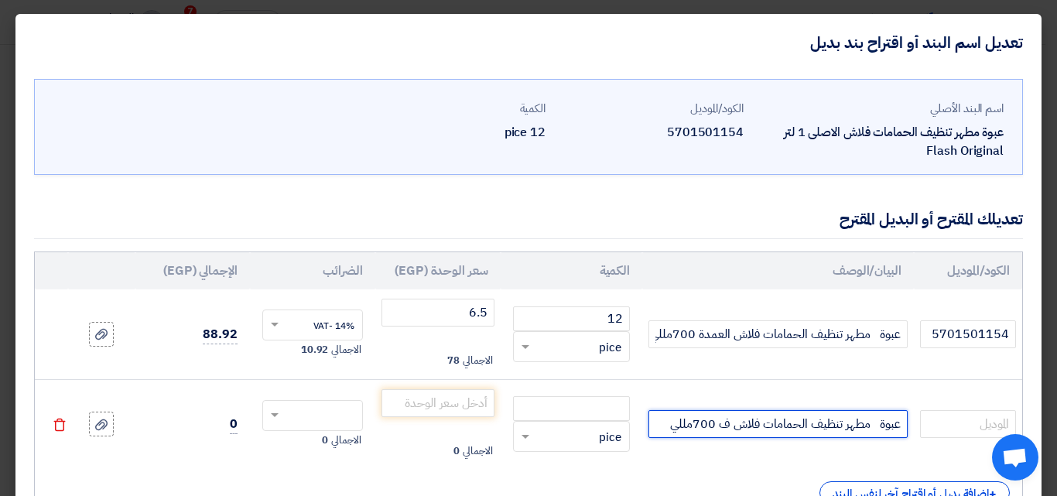
scroll to position [0, 0]
click at [690, 426] on input "عبوة مطهر تنظيف الحمامات فلاش فايتر 700مللي" at bounding box center [778, 424] width 259 height 28
drag, startPoint x: 690, startPoint y: 426, endPoint x: 702, endPoint y: 424, distance: 12.5
click at [702, 424] on input "عبوة مطهر تنظيف الحمامات فلاش فايتر 700مللي" at bounding box center [778, 424] width 259 height 28
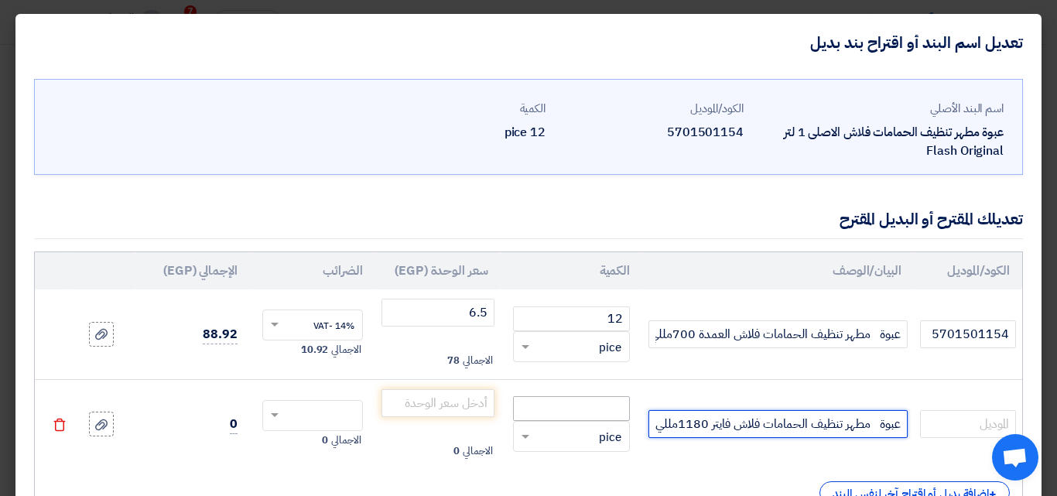
type input "عبوة مطهر تنظيف الحمامات فلاش فايتر 1180مللي"
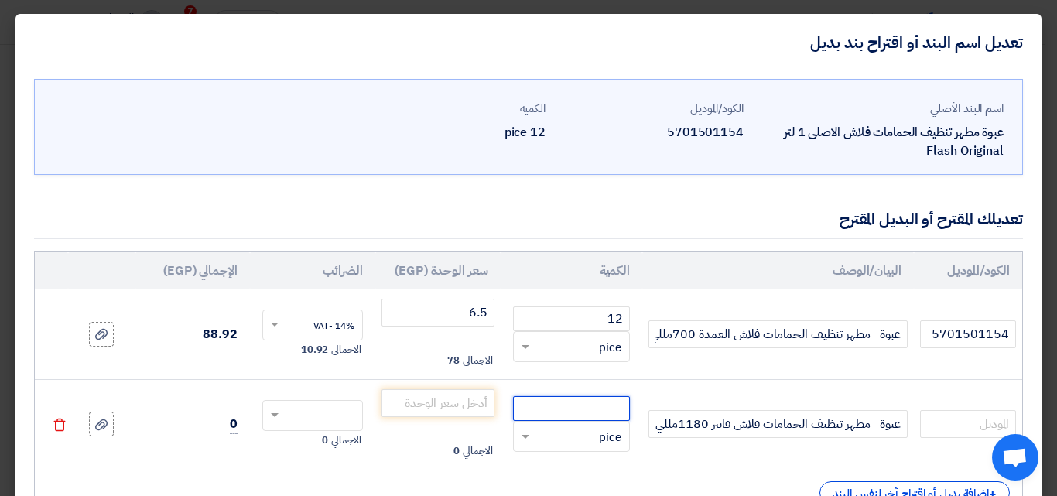
click at [596, 413] on input "number" at bounding box center [571, 408] width 117 height 25
type input "12"
click at [451, 403] on input "number" at bounding box center [438, 403] width 113 height 28
click at [283, 410] on span at bounding box center [272, 416] width 19 height 14
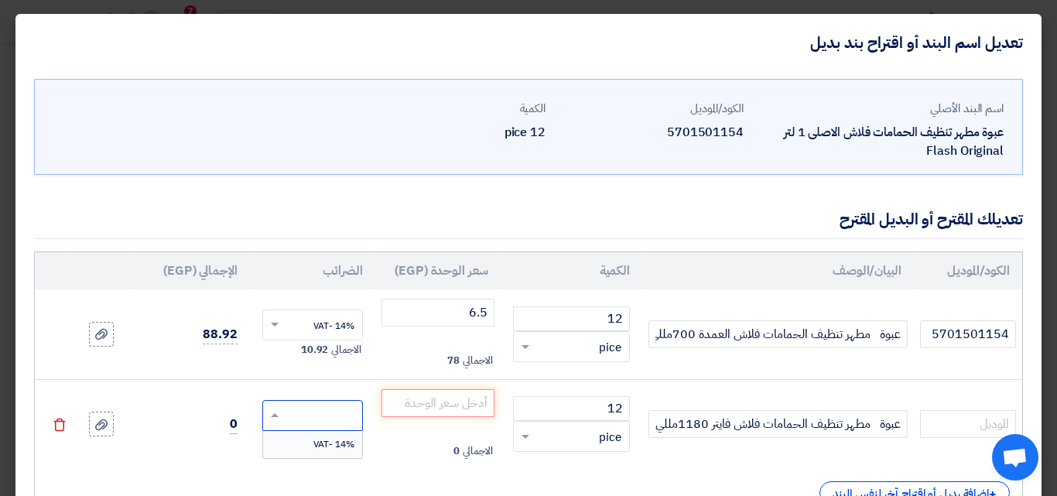
drag, startPoint x: 325, startPoint y: 440, endPoint x: 441, endPoint y: 404, distance: 121.5
click at [326, 440] on span "14% -VAT" at bounding box center [334, 444] width 41 height 14
click at [443, 400] on input "number" at bounding box center [438, 403] width 113 height 28
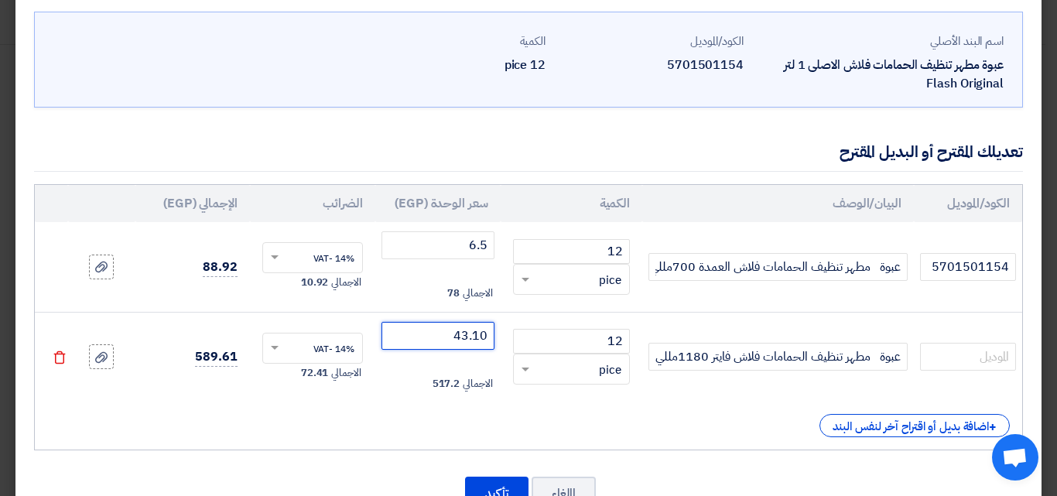
scroll to position [122, 0]
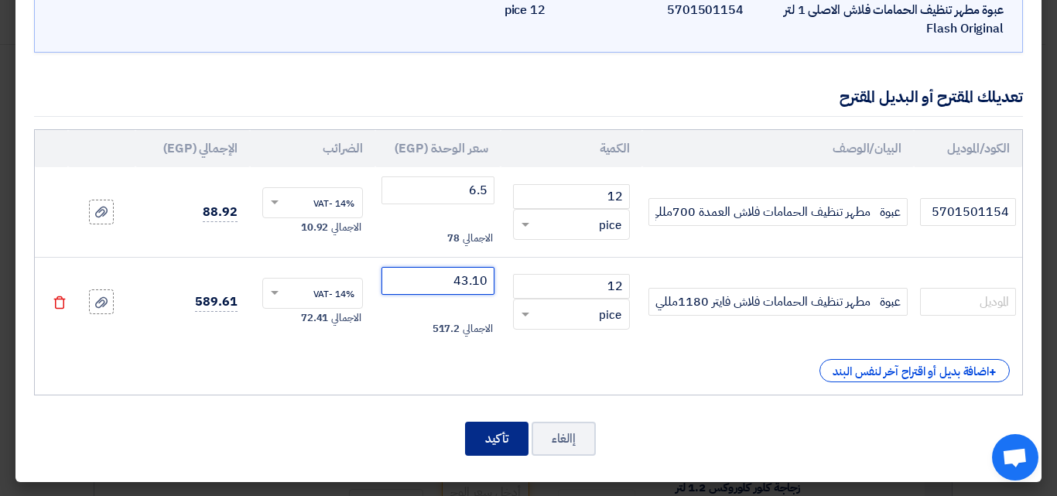
type input "43.10"
click at [494, 436] on button "تأكيد" at bounding box center [496, 439] width 63 height 34
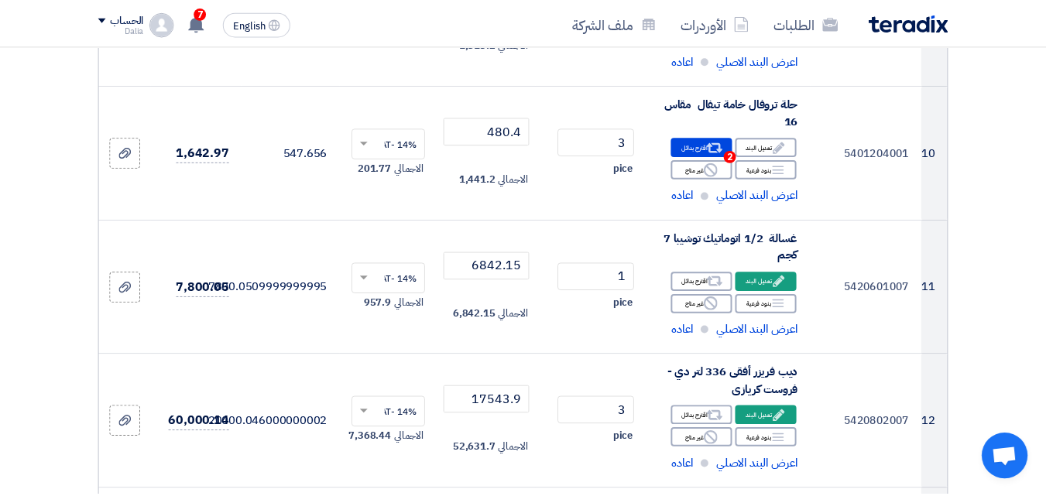
scroll to position [3367, 0]
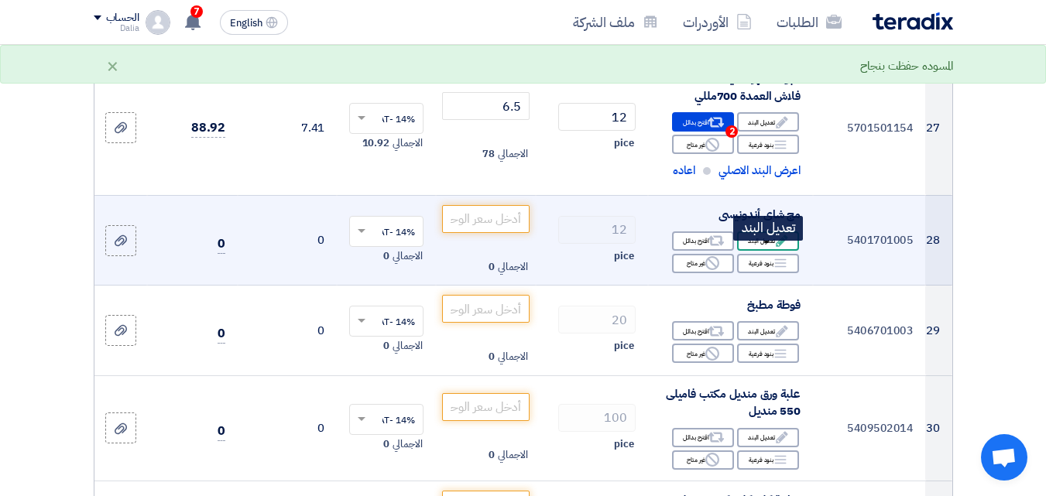
click at [777, 248] on icon "Edit" at bounding box center [782, 241] width 14 height 14
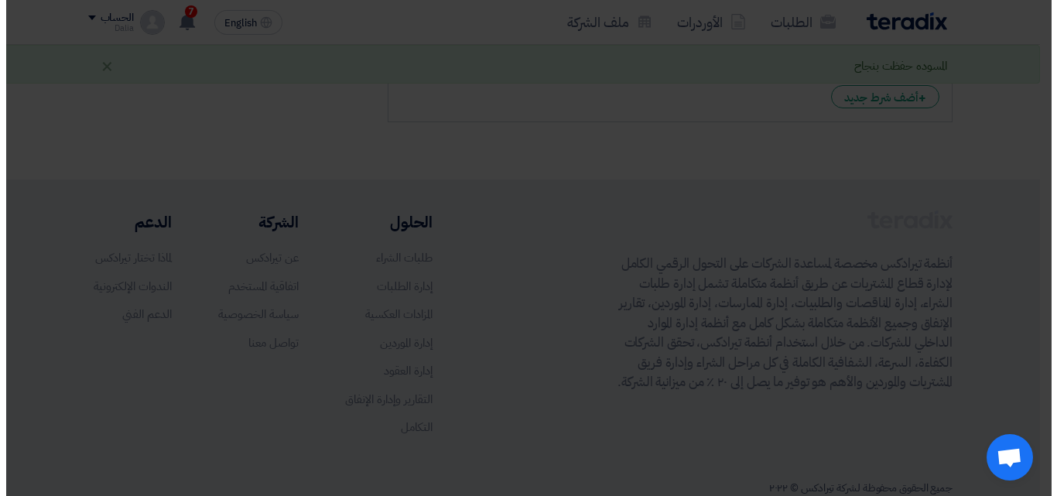
scroll to position [1258, 0]
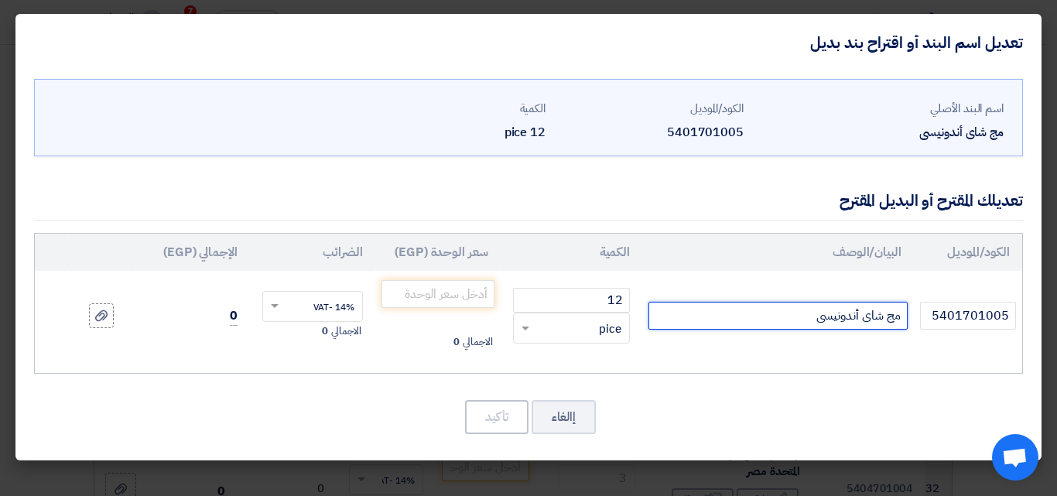
drag, startPoint x: 858, startPoint y: 315, endPoint x: 780, endPoint y: 313, distance: 78.2
click at [780, 313] on input "مج شاى أندونيسى" at bounding box center [778, 316] width 259 height 28
drag, startPoint x: 858, startPoint y: 314, endPoint x: 803, endPoint y: 314, distance: 55.7
click at [803, 314] on input "مج شاى أندونيسى" at bounding box center [778, 316] width 259 height 28
click at [901, 317] on input "مج شاى" at bounding box center [778, 316] width 259 height 28
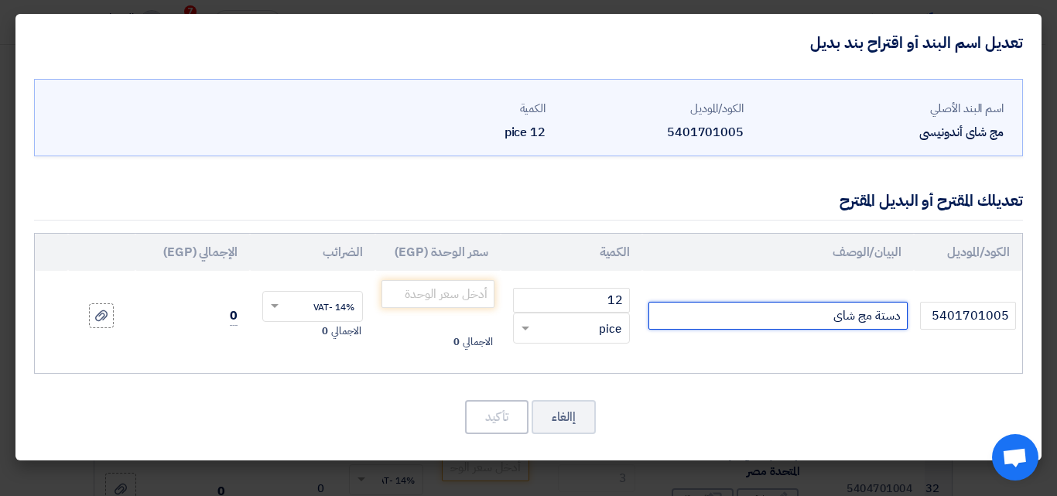
click at [822, 314] on input "دستة مج شاى" at bounding box center [778, 316] width 259 height 28
click at [832, 319] on input "دستة مج شاى الدستة 12 مج" at bounding box center [778, 316] width 259 height 28
type input "دستة مج شاى زجاجى الدستة 12 مج"
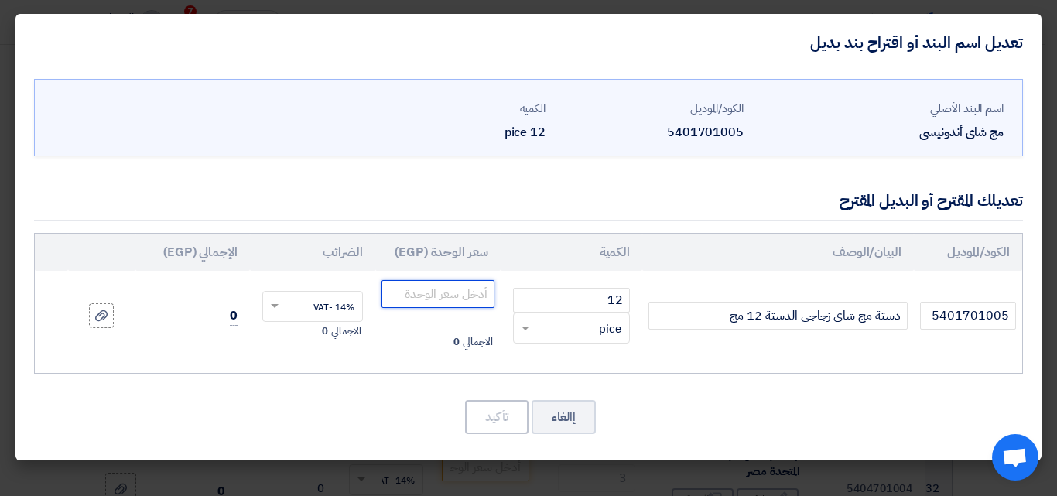
click at [440, 294] on input "number" at bounding box center [438, 294] width 113 height 28
drag, startPoint x: 602, startPoint y: 296, endPoint x: 625, endPoint y: 294, distance: 23.3
click at [625, 294] on input "12" at bounding box center [571, 300] width 117 height 25
click at [525, 327] on span at bounding box center [523, 329] width 19 height 18
type input "1"
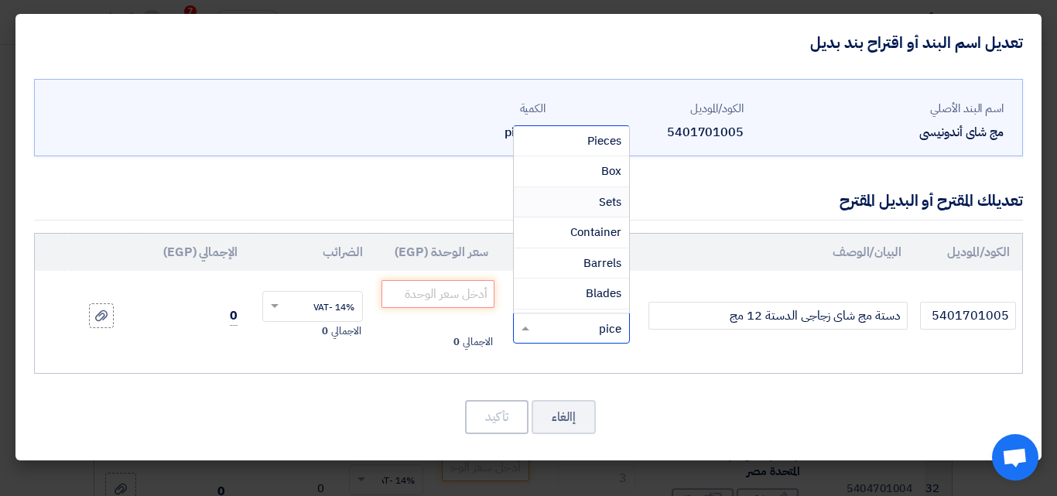
drag, startPoint x: 599, startPoint y: 200, endPoint x: 518, endPoint y: 236, distance: 88.7
click at [600, 200] on span "Sets" at bounding box center [610, 202] width 22 height 17
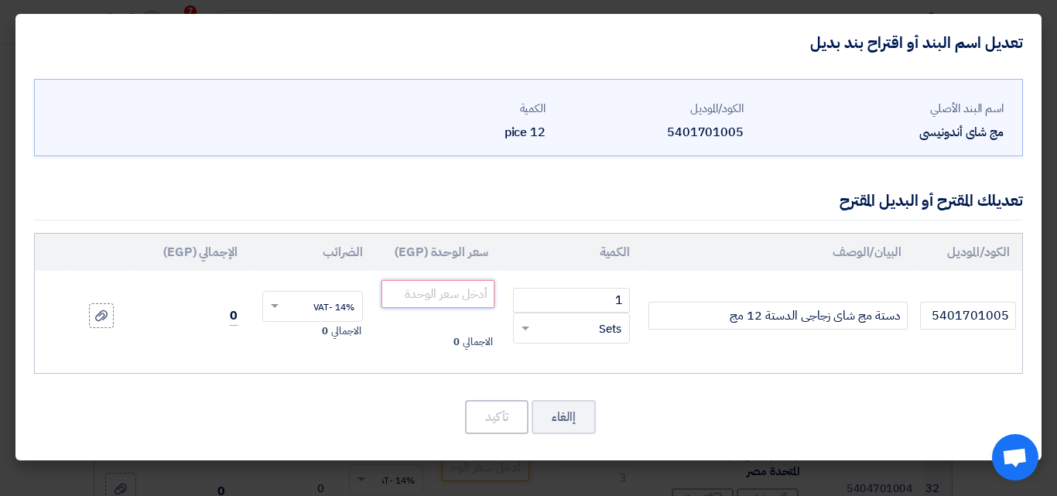
click at [416, 295] on input "number" at bounding box center [438, 294] width 113 height 28
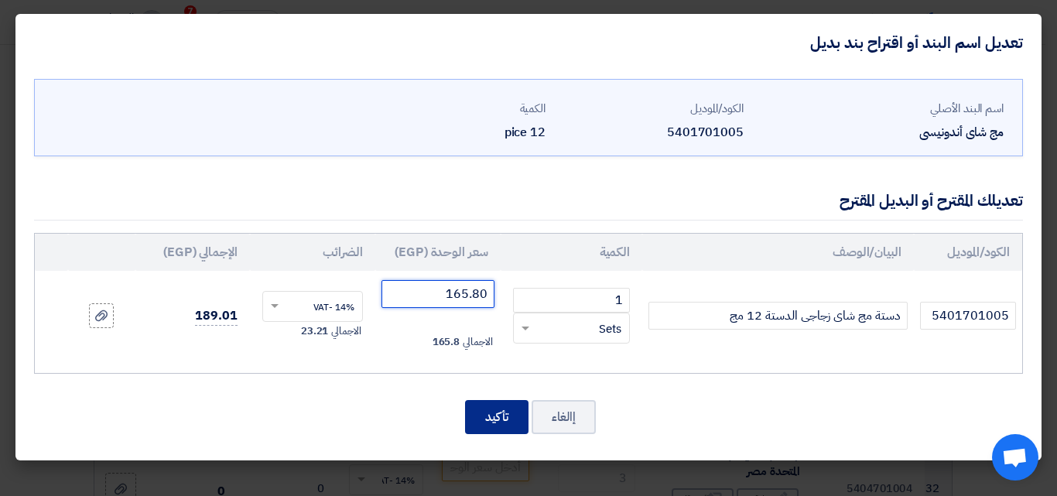
type input "165.80"
click at [511, 421] on button "تأكيد" at bounding box center [496, 417] width 63 height 34
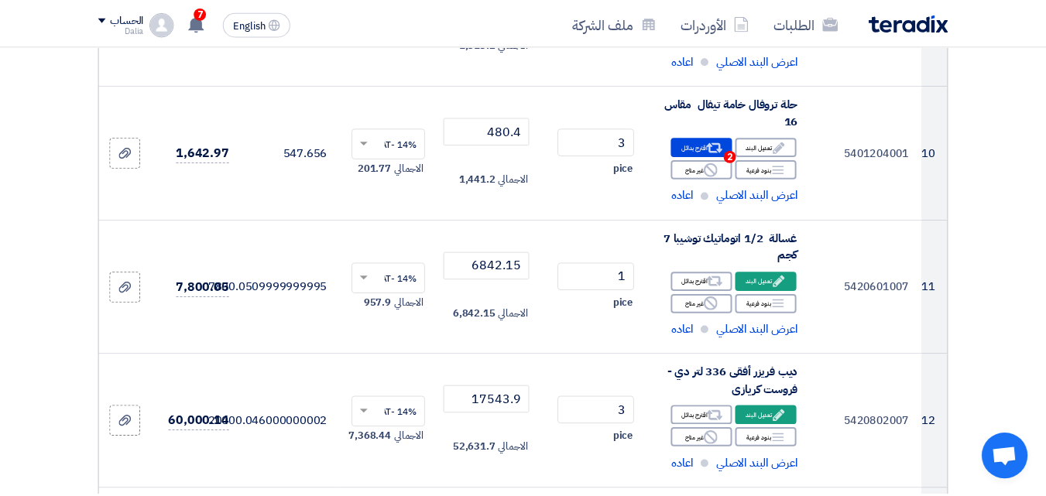
scroll to position [3367, 0]
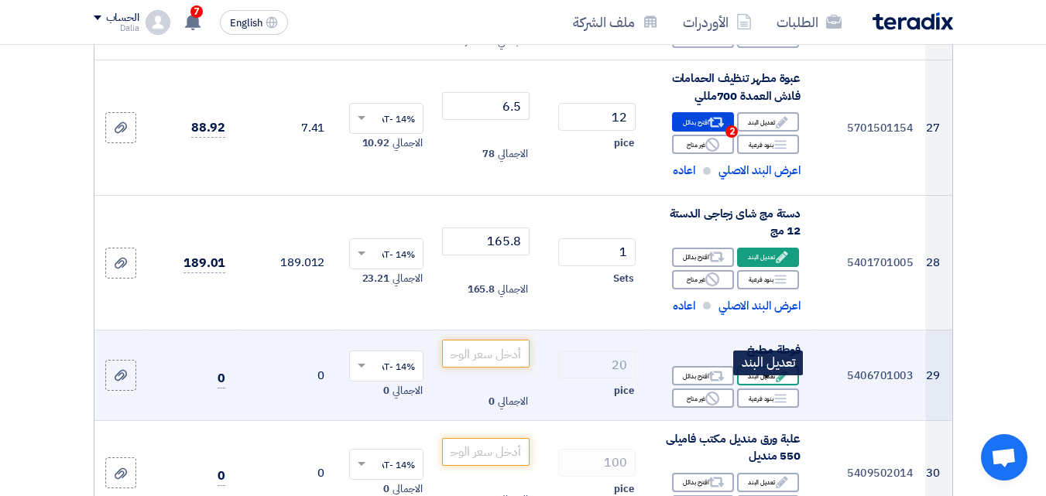
click at [763, 385] on div "Edit تعديل البند" at bounding box center [768, 375] width 62 height 19
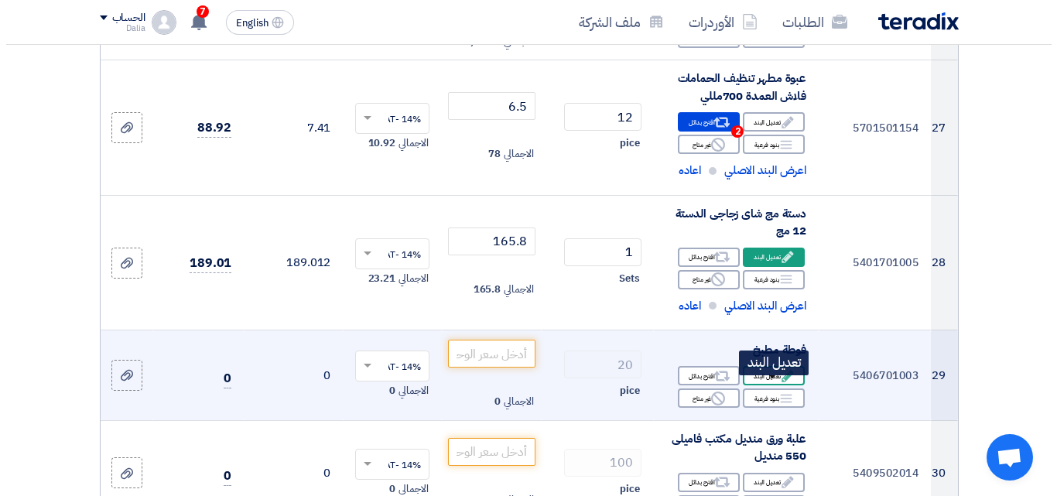
scroll to position [1258, 0]
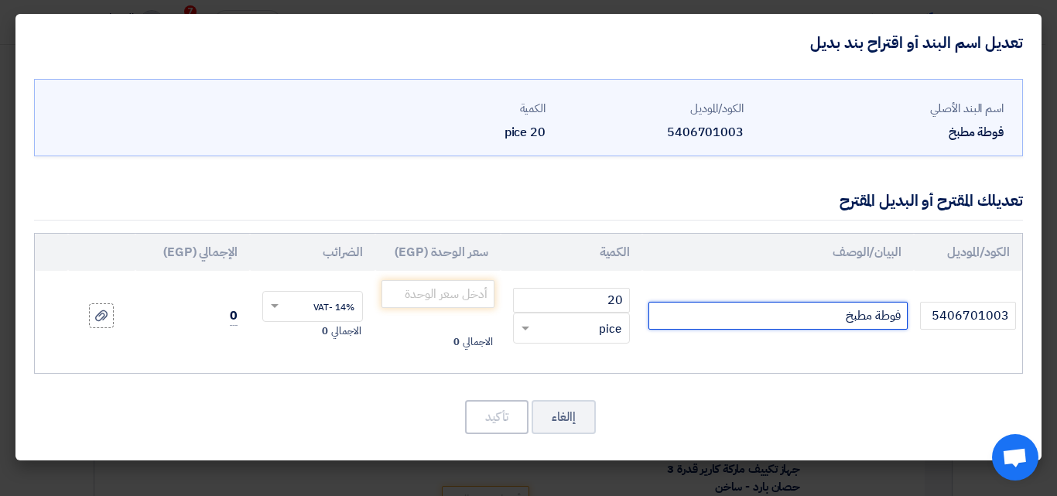
click at [830, 316] on input "فوطة مطبخ" at bounding box center [778, 316] width 259 height 28
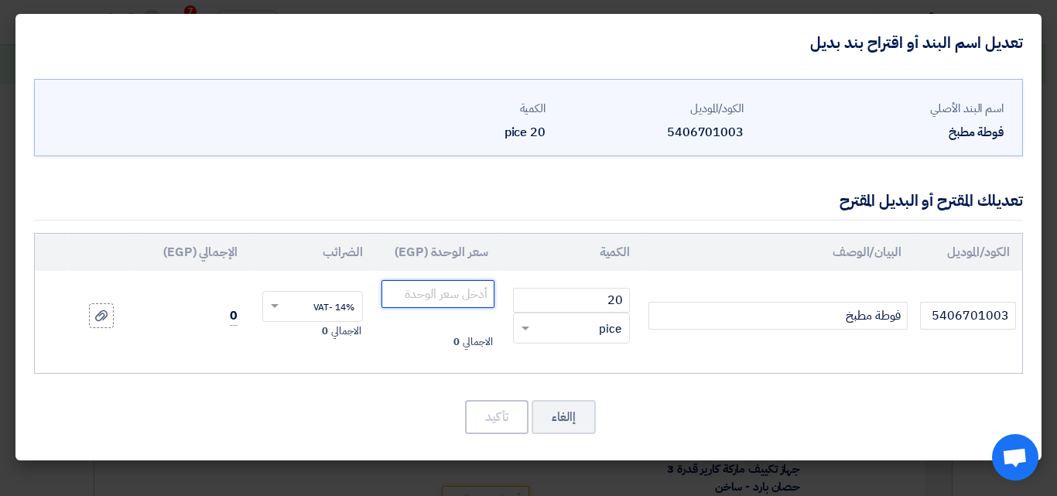
click at [403, 293] on input "number" at bounding box center [438, 294] width 113 height 28
type input "131.80"
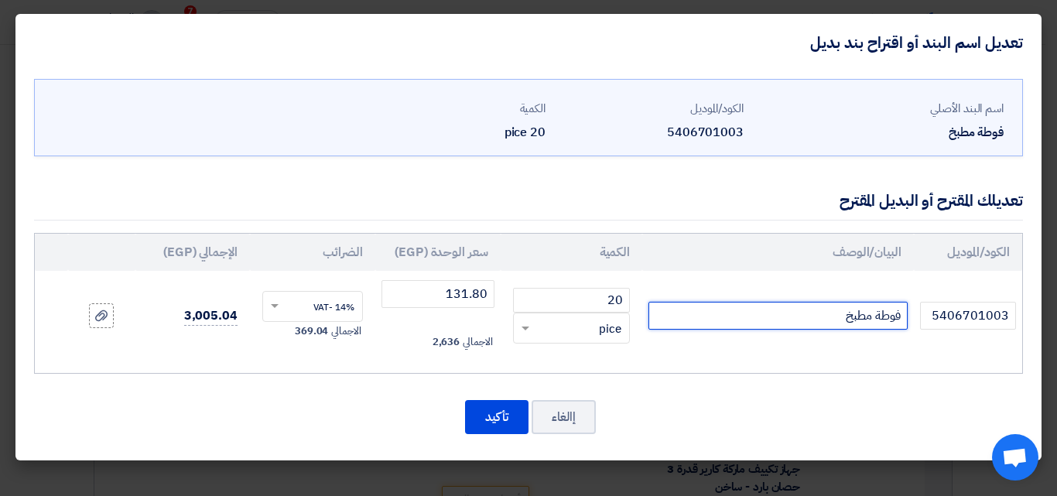
click at [902, 317] on input "فوطة مطبخ" at bounding box center [778, 316] width 259 height 28
click at [805, 316] on input "دستة فوطة مطبخ" at bounding box center [778, 316] width 259 height 28
type input "دستة فوطة مطبخ الدستة 12 فوطة"
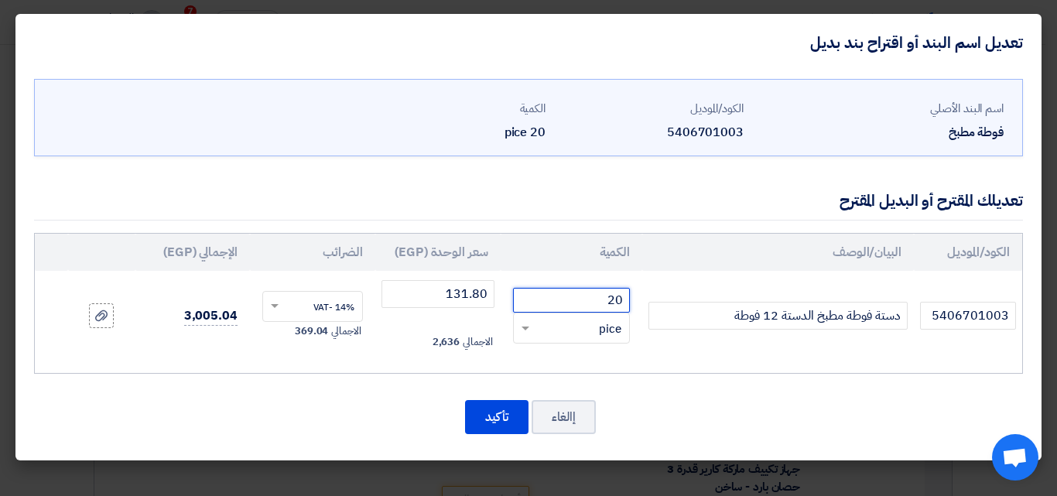
drag, startPoint x: 609, startPoint y: 301, endPoint x: 625, endPoint y: 298, distance: 15.8
click at [625, 298] on input "20" at bounding box center [571, 300] width 117 height 25
click at [526, 330] on span at bounding box center [523, 329] width 19 height 18
type input "2"
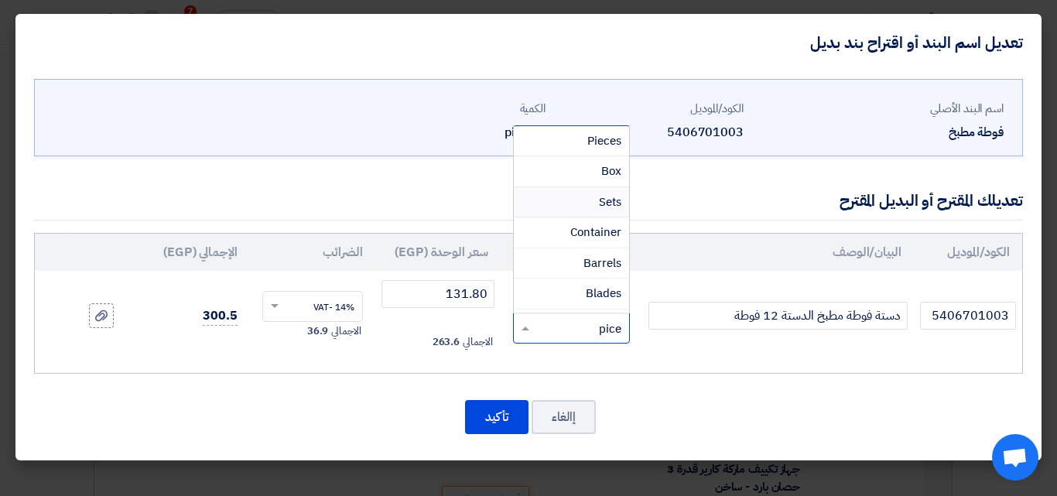
click at [608, 202] on span "Sets" at bounding box center [610, 202] width 22 height 17
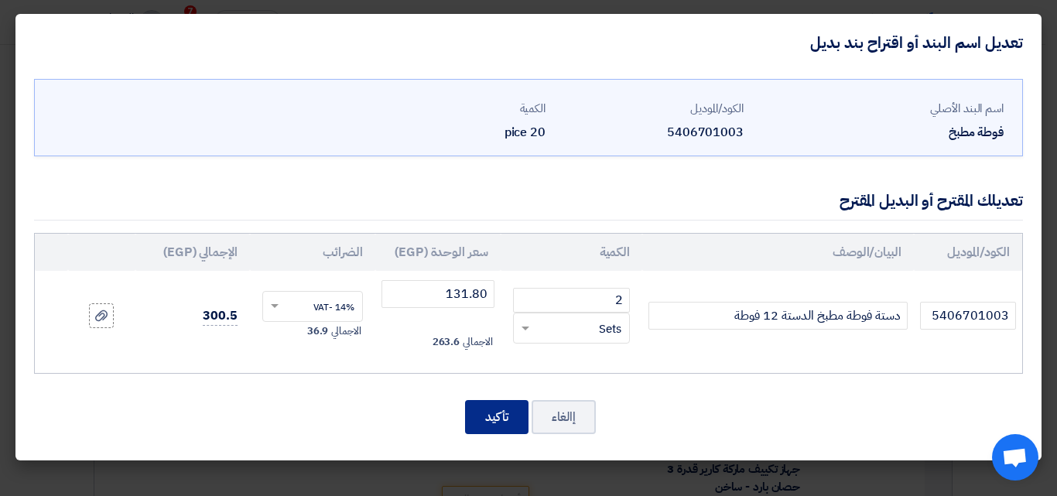
click at [480, 425] on button "تأكيد" at bounding box center [496, 417] width 63 height 34
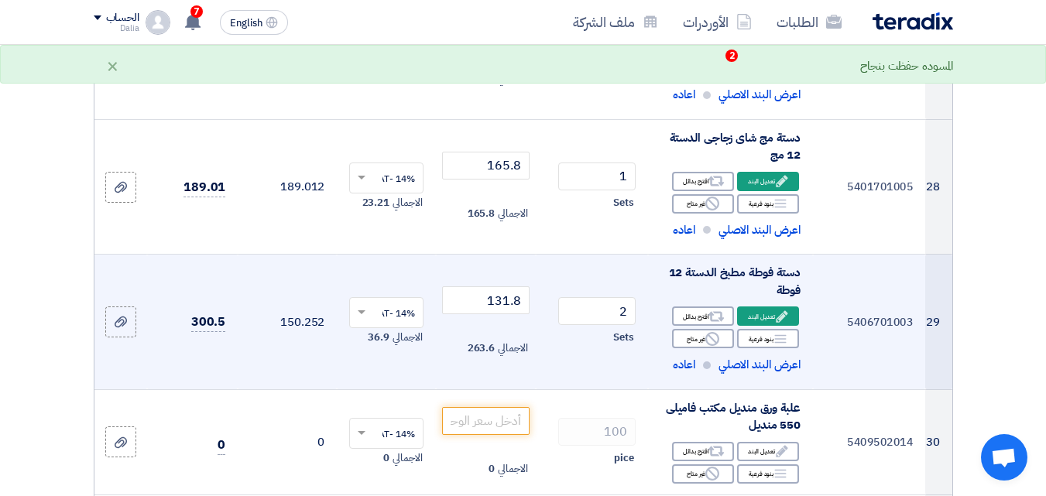
scroll to position [3521, 0]
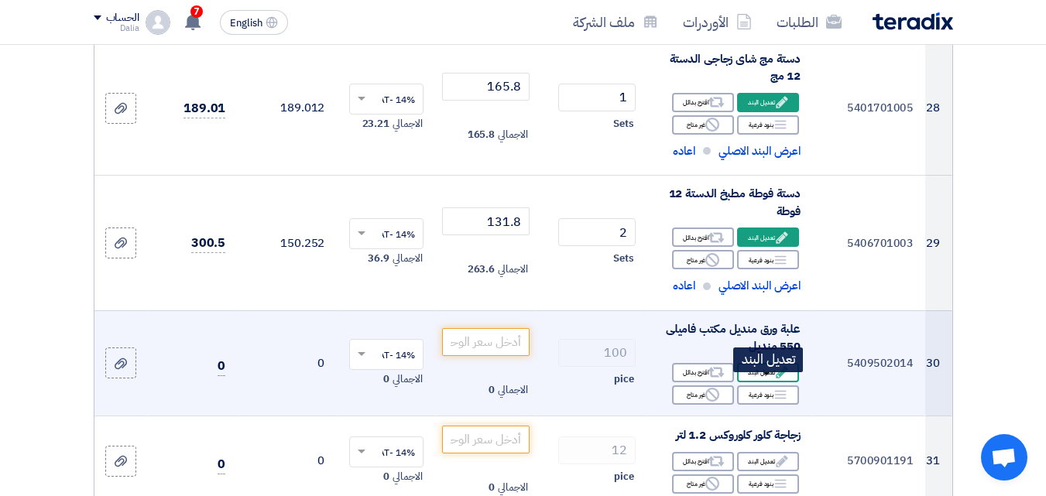
click at [765, 382] on div "Edit تعديل البند" at bounding box center [768, 372] width 62 height 19
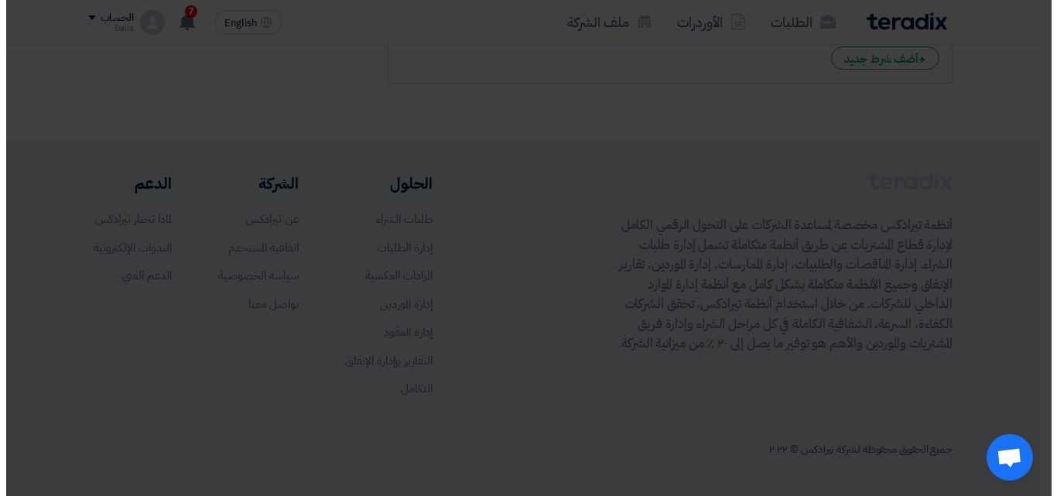
scroll to position [1413, 0]
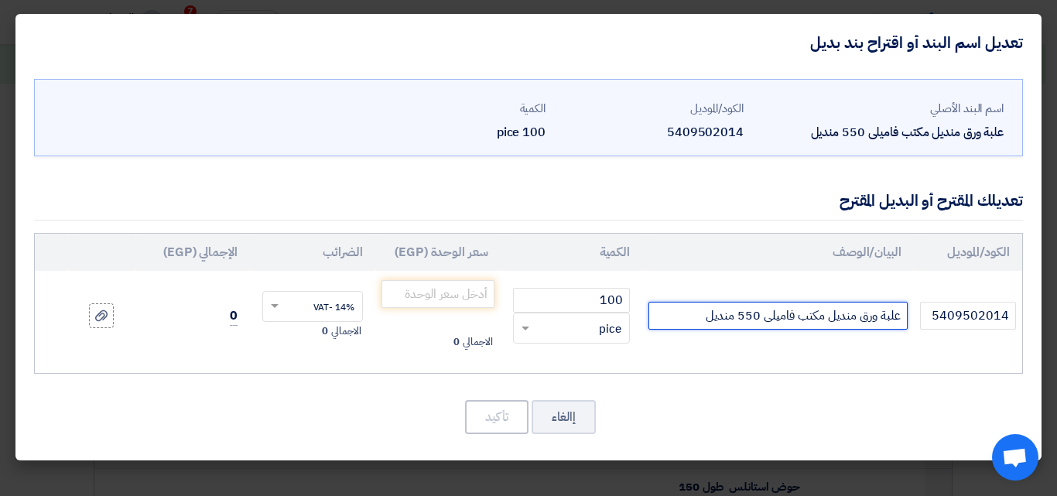
click at [763, 317] on input "علبة ورق منديل مكتب فاميلى 550 منديل" at bounding box center [778, 316] width 259 height 28
click at [766, 317] on input "علبة ورق منديل مكتب فاميلىا 550 منديل" at bounding box center [778, 316] width 259 height 28
click at [752, 313] on input "علبة ورق منديل مكتب فاميليا 550 منديل" at bounding box center [778, 316] width 259 height 28
click at [702, 319] on input "علبة ورق منديل مكتب فاميليا 500 منديل" at bounding box center [778, 316] width 259 height 28
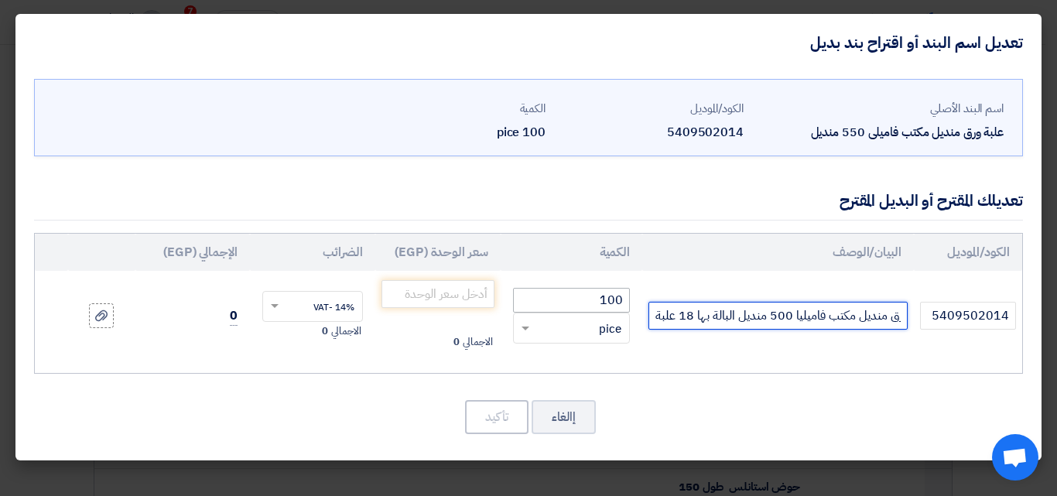
type input "علبة ورق منديل مكتب فاميليا 500 منديل البالة بها 18 علبة"
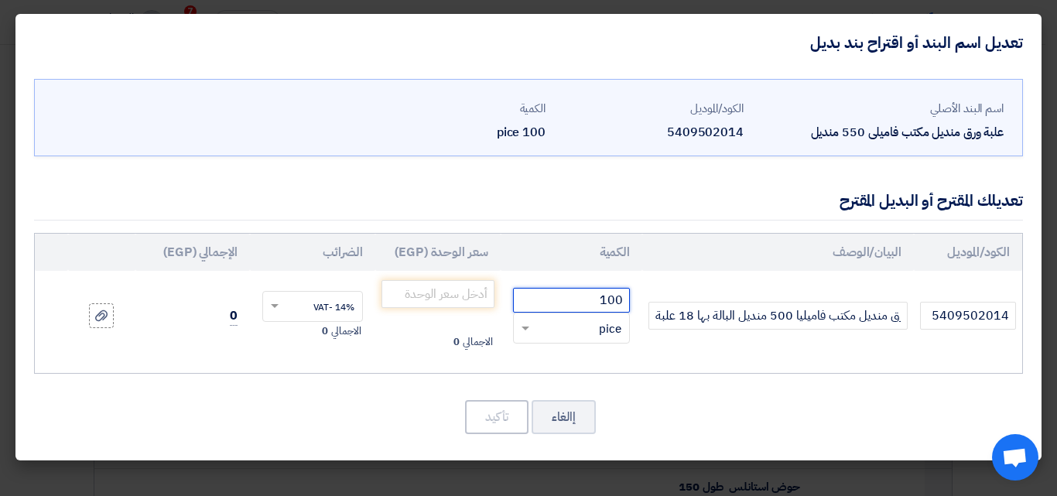
scroll to position [0, 0]
drag, startPoint x: 593, startPoint y: 304, endPoint x: 670, endPoint y: 272, distance: 83.2
click at [629, 296] on input "100" at bounding box center [571, 300] width 117 height 25
click at [529, 324] on span at bounding box center [523, 329] width 19 height 18
type input "5"
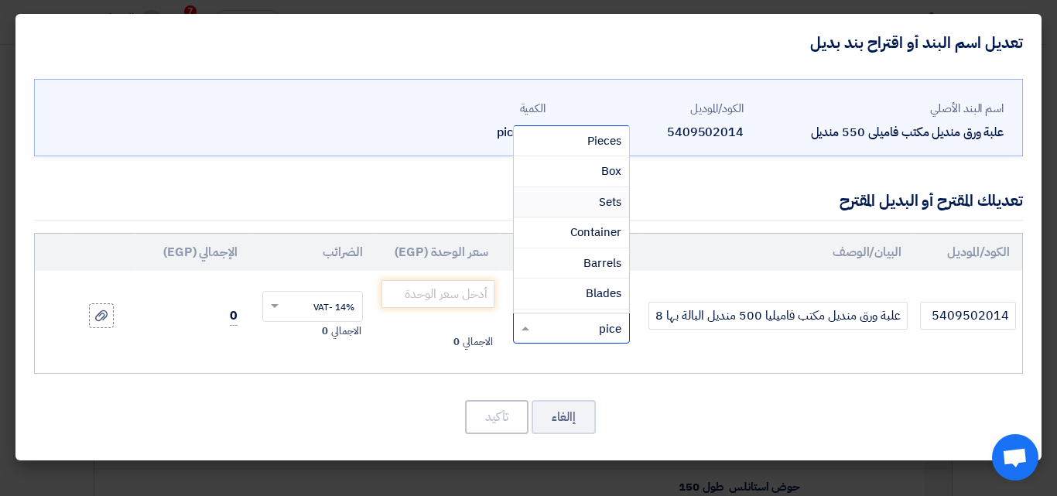
click at [600, 200] on span "Sets" at bounding box center [610, 202] width 22 height 17
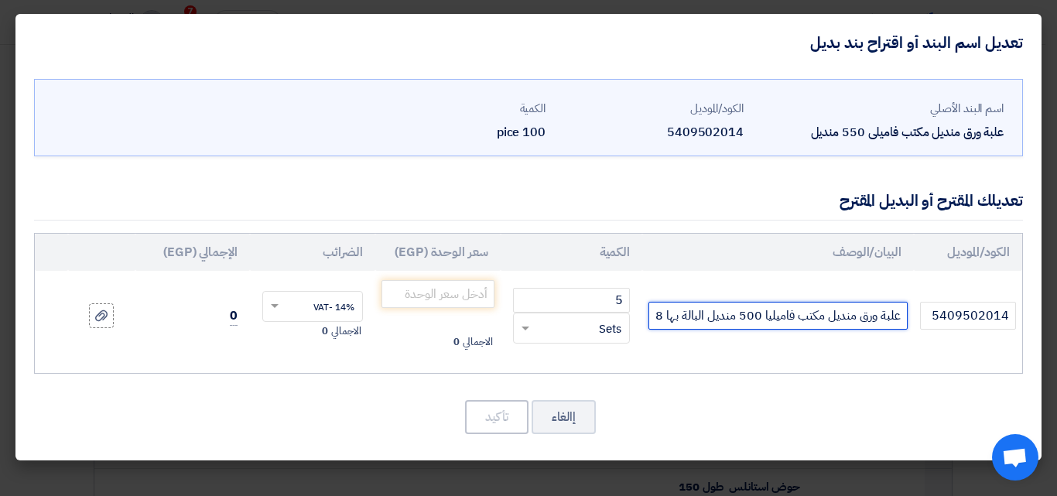
drag, startPoint x: 883, startPoint y: 317, endPoint x: 903, endPoint y: 315, distance: 19.4
click at [903, 315] on input "علبة ورق منديل مكتب فاميليا 500 منديل البالة بها 18 علبة" at bounding box center [778, 316] width 259 height 28
drag, startPoint x: 900, startPoint y: 320, endPoint x: 883, endPoint y: 320, distance: 17.0
click at [883, 320] on input "علبة ورق منديل مكتب فاميليا 500 منديل البالة بها 18 علبة" at bounding box center [778, 316] width 259 height 28
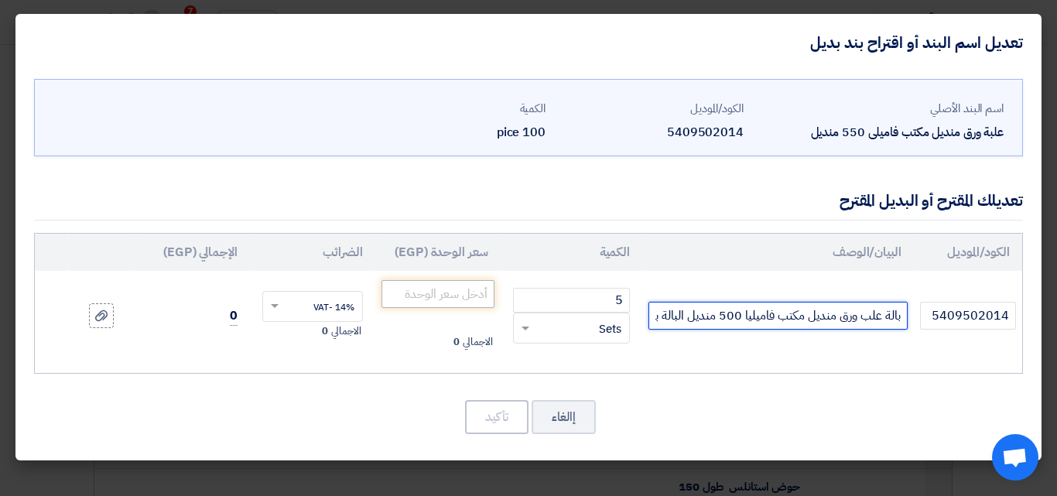
type input "بالة علب ورق منديل مكتب فاميليا 500 منديل البالة بها 18 علبة"
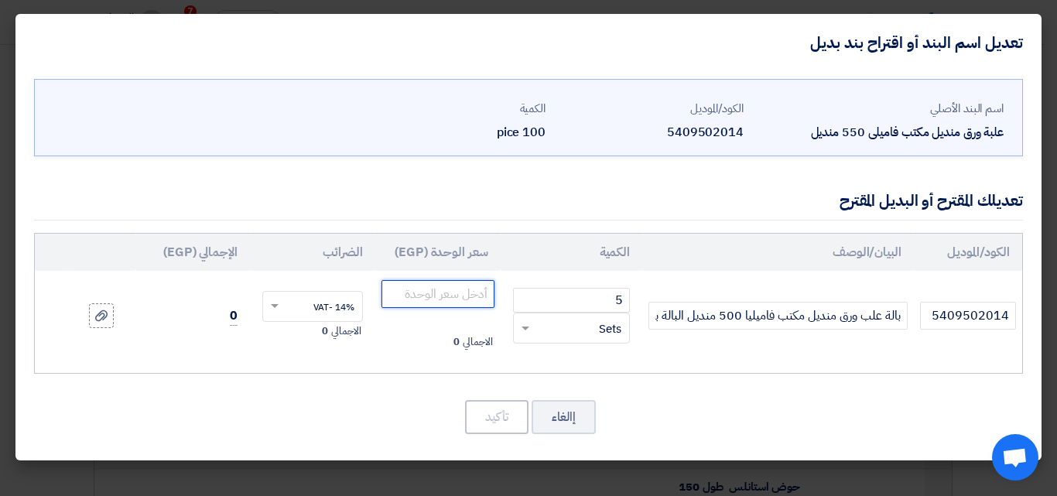
click at [461, 295] on input "number" at bounding box center [438, 294] width 113 height 28
type input "464.15"
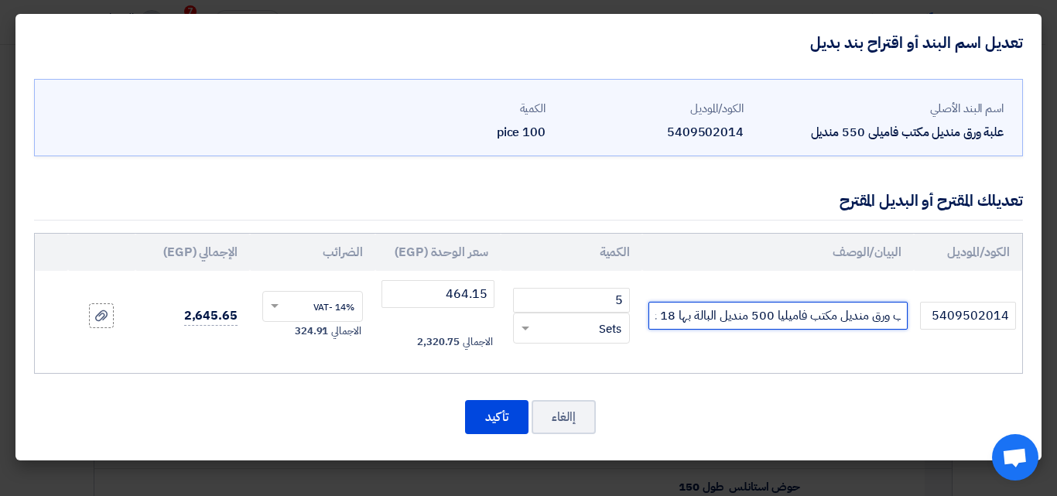
scroll to position [0, -53]
drag, startPoint x: 903, startPoint y: 317, endPoint x: 651, endPoint y: 322, distance: 251.6
click at [651, 322] on input "بالة علب ورق منديل مكتب فاميليا 500 منديل البالة بها 18 علبة" at bounding box center [778, 316] width 259 height 28
click at [707, 418] on div "إالغاء تأكيد" at bounding box center [528, 417] width 989 height 37
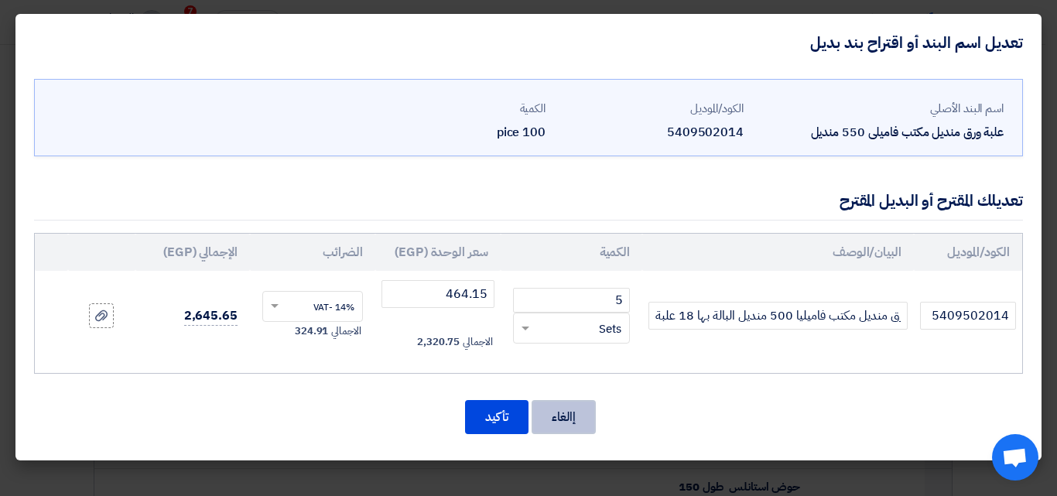
scroll to position [0, 0]
click at [499, 413] on button "تأكيد" at bounding box center [496, 417] width 63 height 34
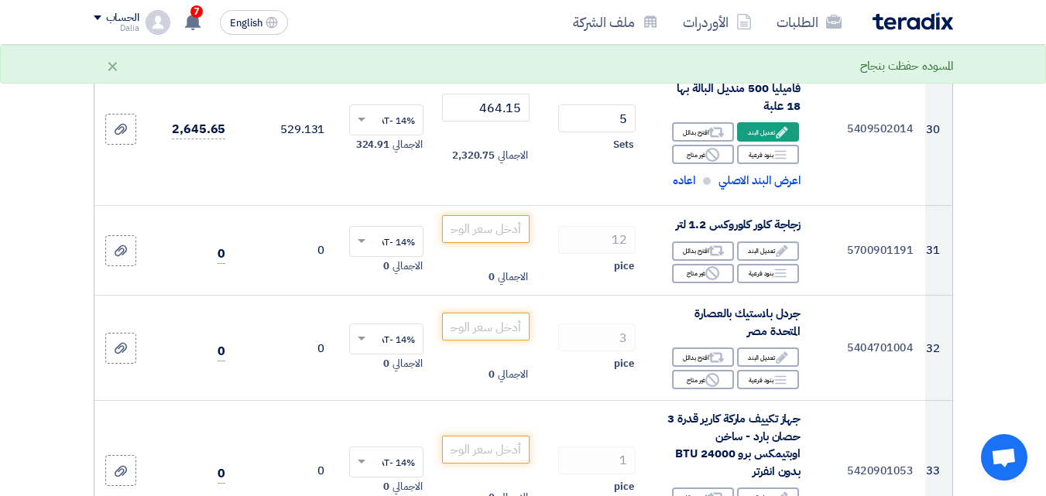
scroll to position [3771, 0]
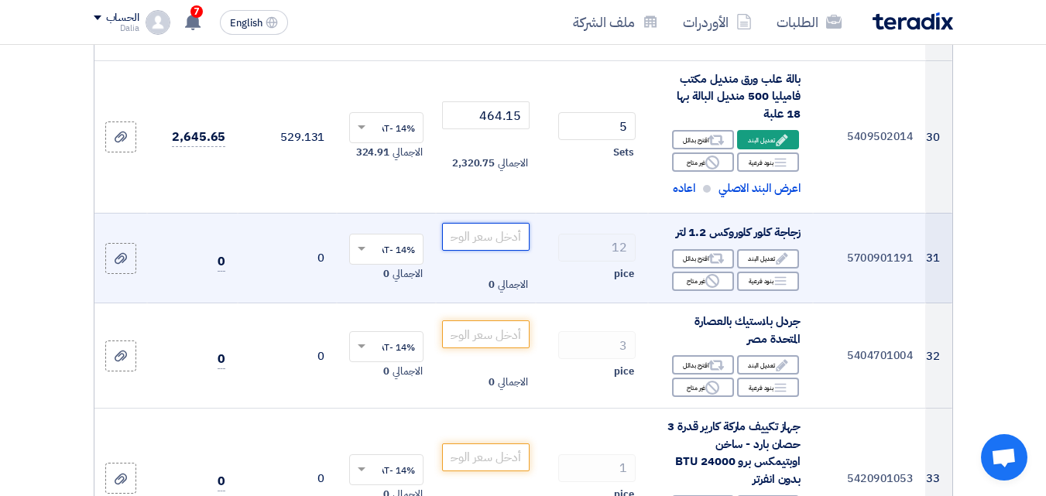
click at [474, 245] on input "number" at bounding box center [485, 237] width 87 height 28
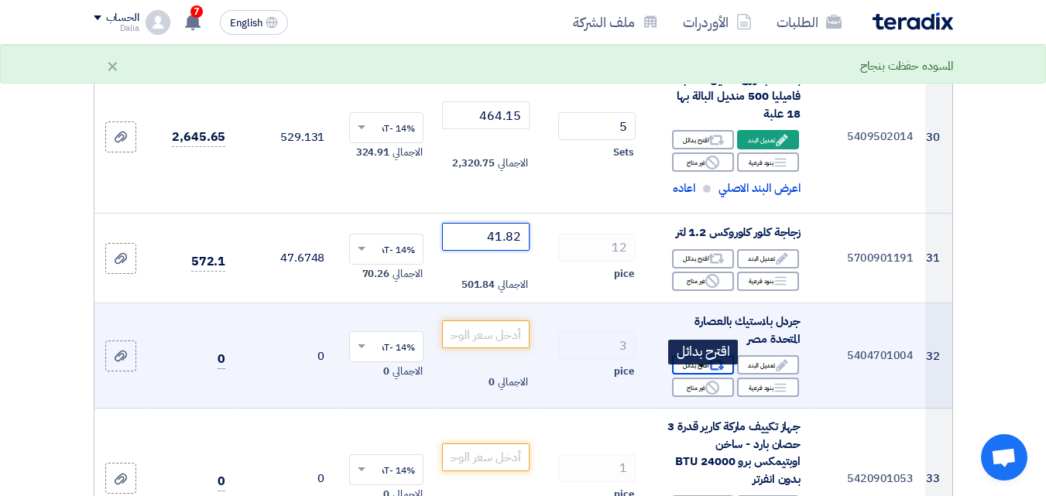
type input "41.82"
click at [706, 375] on div "Alternative اقترح بدائل" at bounding box center [703, 364] width 62 height 19
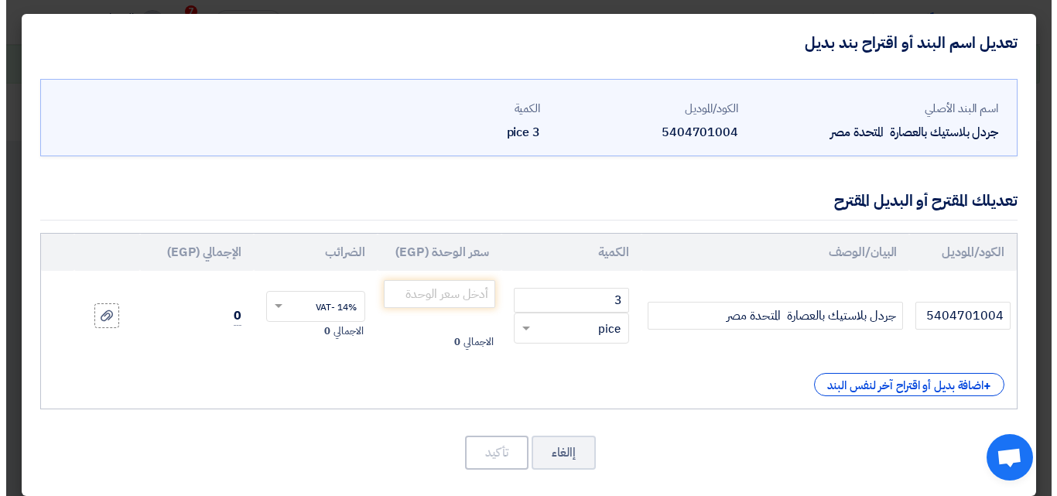
scroll to position [1393, 0]
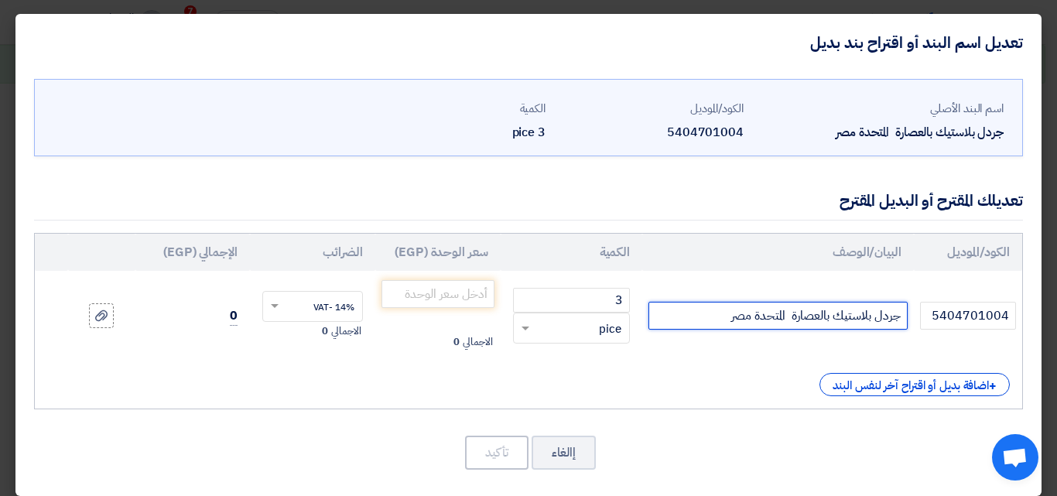
drag, startPoint x: 787, startPoint y: 315, endPoint x: 721, endPoint y: 318, distance: 65.9
click at [721, 318] on input "جردل بلاستيك بالعصارة المتحدة مصر" at bounding box center [778, 316] width 259 height 28
click at [790, 320] on input "جردل بلاستيك بالعصارة الهلال والنجمة" at bounding box center [778, 316] width 259 height 28
type input "جردل بلاستيك بالعصارة موديل فرنساوي الهلال والنجمة"
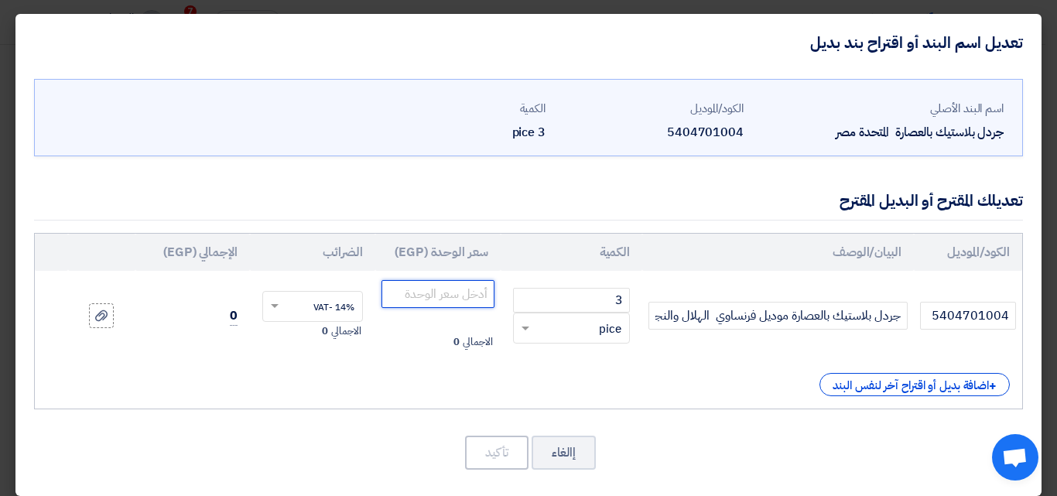
click at [465, 293] on input "number" at bounding box center [438, 294] width 113 height 28
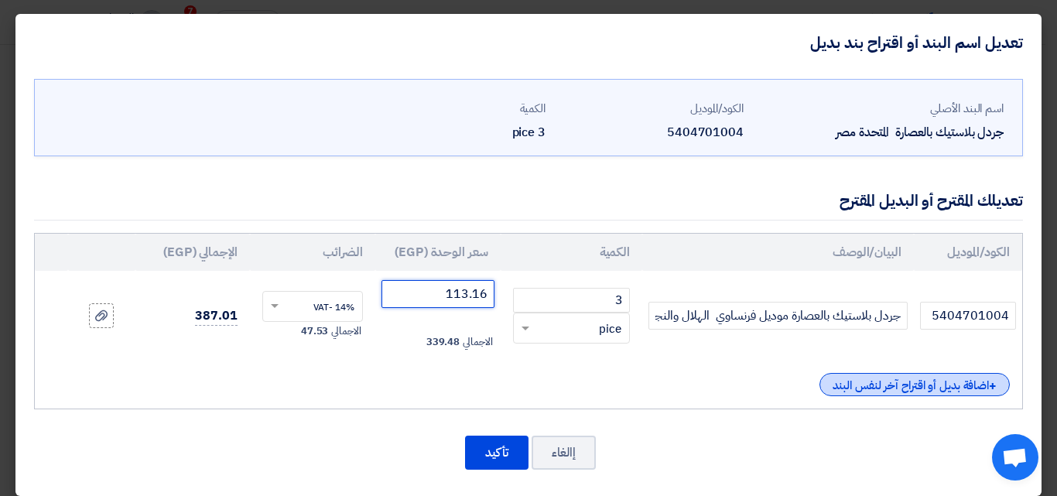
type input "113.16"
click at [892, 392] on div "+ اضافة بديل أو اقتراح آخر لنفس البند" at bounding box center [915, 384] width 190 height 23
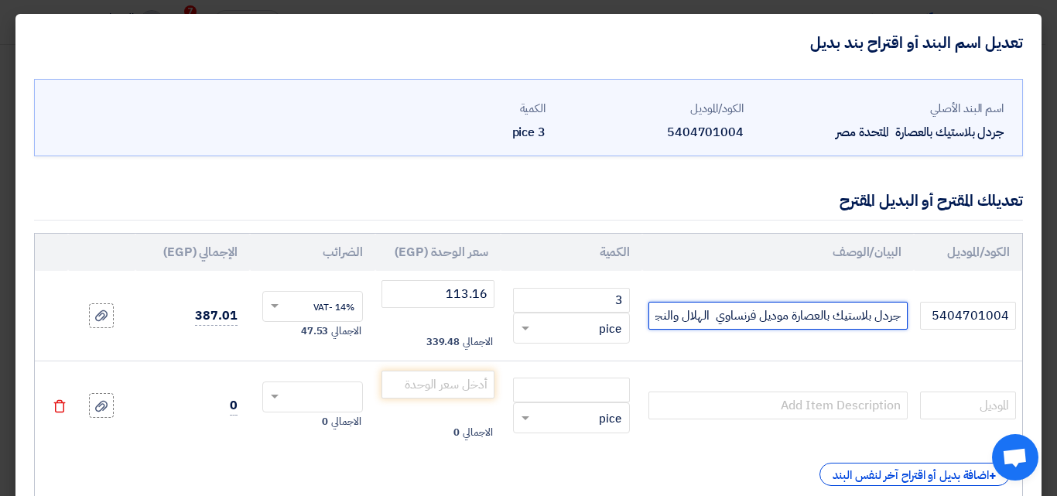
drag, startPoint x: 904, startPoint y: 315, endPoint x: 795, endPoint y: 322, distance: 109.4
click at [763, 320] on input "جردل بلاستيك بالعصارة موديل فرنساوي الهلال والنجمة" at bounding box center [778, 316] width 259 height 28
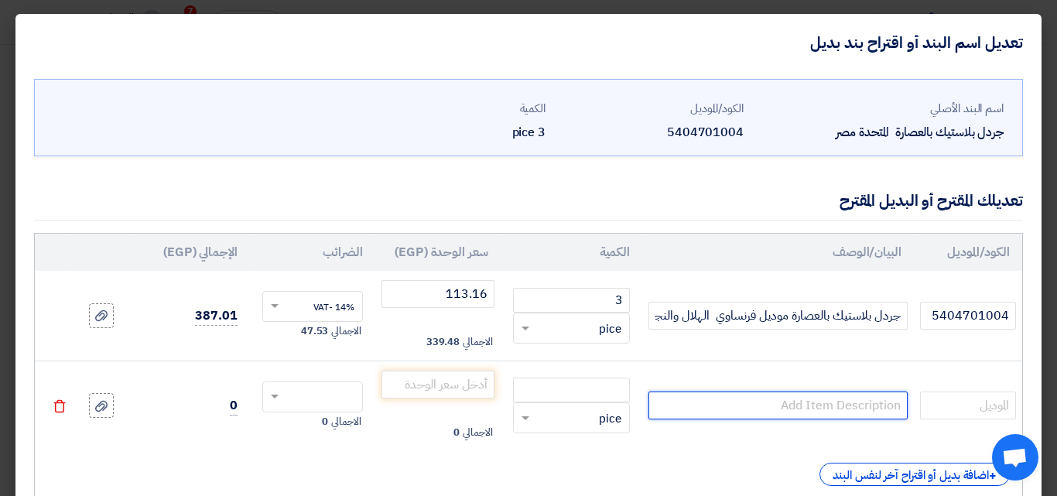
paste input "جردل بلاستيك بالعصارة موديل"
type input "جردل بلاستيك بالعصارة موديل"
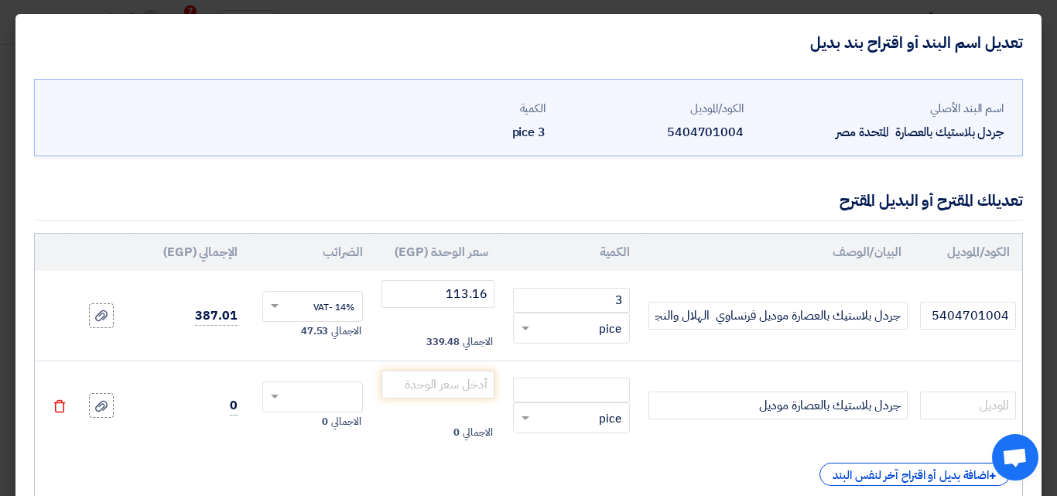
click at [831, 275] on td "جردل بلاستيك بالعصارة موديل فرنساوي الهلال والنجمة" at bounding box center [779, 316] width 272 height 90
click at [604, 395] on input "number" at bounding box center [571, 390] width 117 height 25
type input "3"
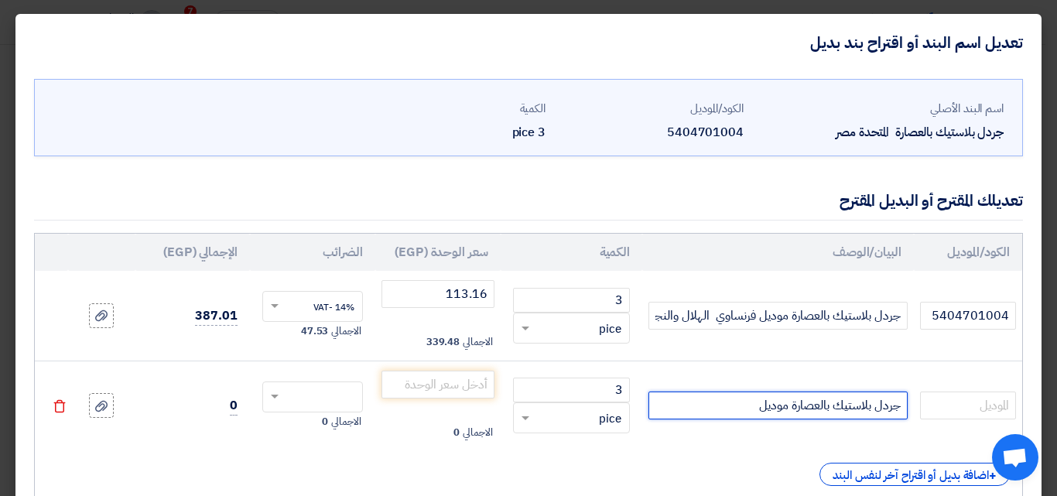
click at [728, 406] on input "جردل بلاستيك بالعصارة موديل" at bounding box center [778, 406] width 259 height 28
drag, startPoint x: 790, startPoint y: 409, endPoint x: 735, endPoint y: 396, distance: 57.3
click at [735, 396] on input "جردل بلاستيك بالعصارة موديل" at bounding box center [778, 406] width 259 height 28
type input "جردل بلاستيك بالعصارة دوار الهلال والنجمة"
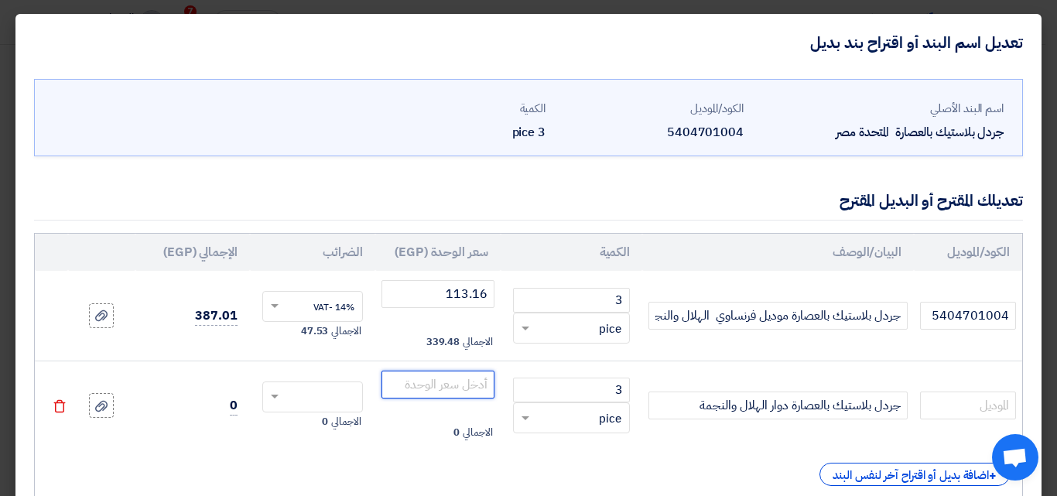
click at [466, 384] on input "number" at bounding box center [438, 385] width 113 height 28
click at [279, 396] on span at bounding box center [275, 397] width 8 height 5
type input "118.26"
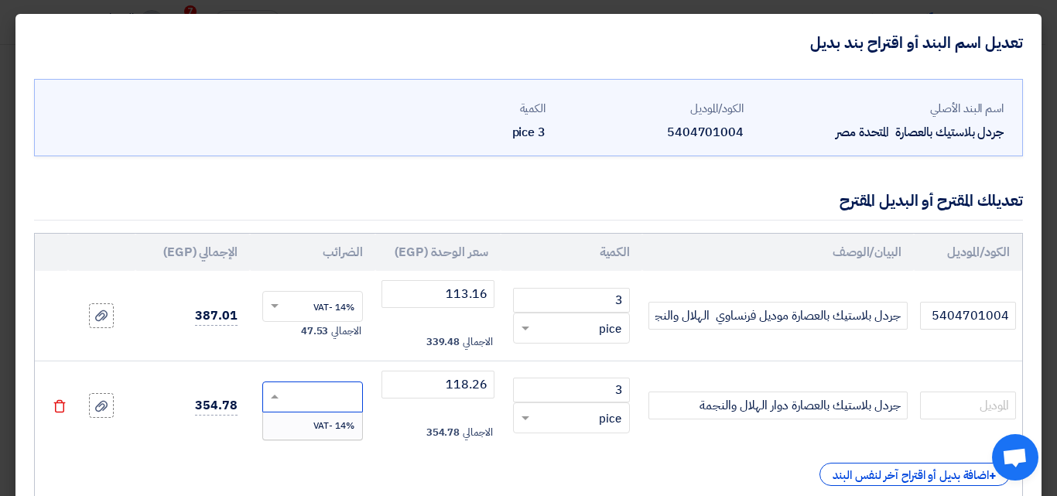
click at [334, 429] on span "14% -VAT" at bounding box center [334, 426] width 41 height 14
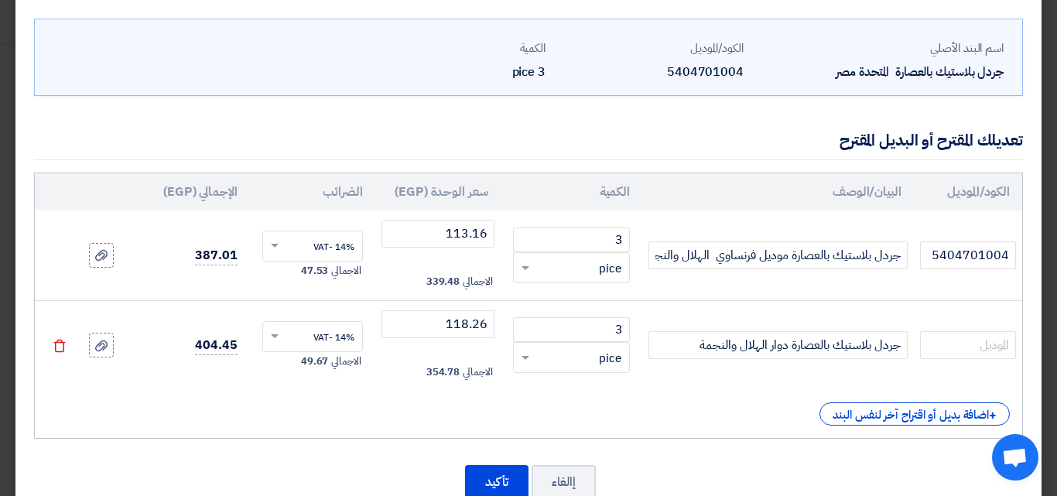
scroll to position [77, 0]
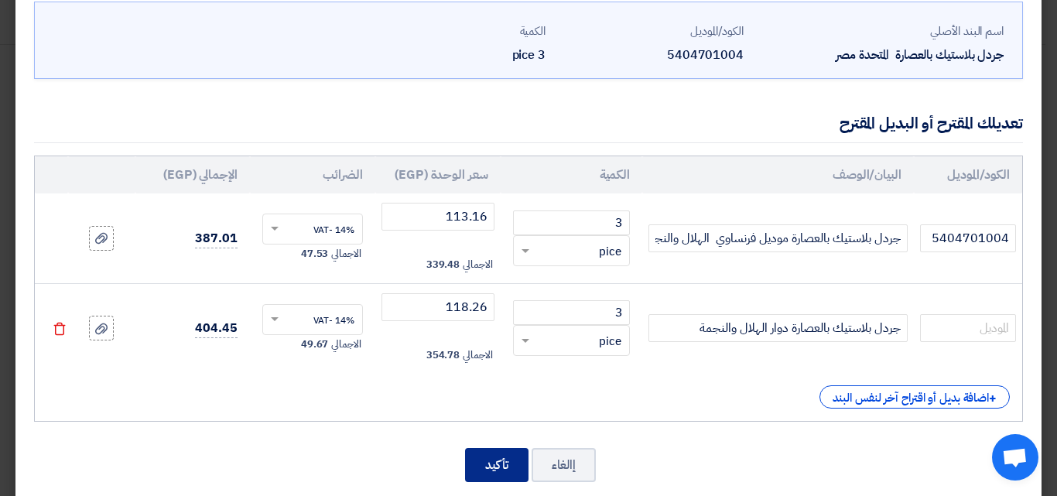
click at [481, 461] on button "تأكيد" at bounding box center [496, 465] width 63 height 34
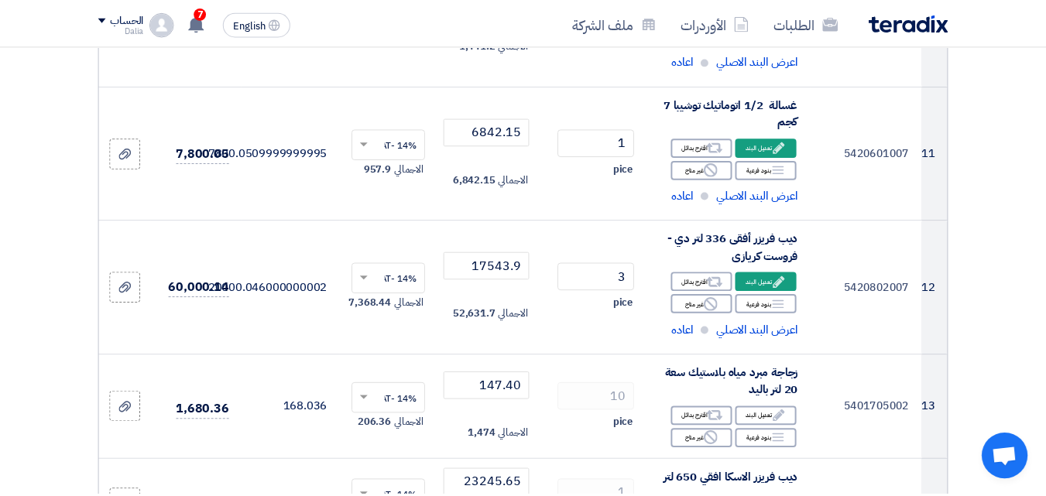
scroll to position [4059, 0]
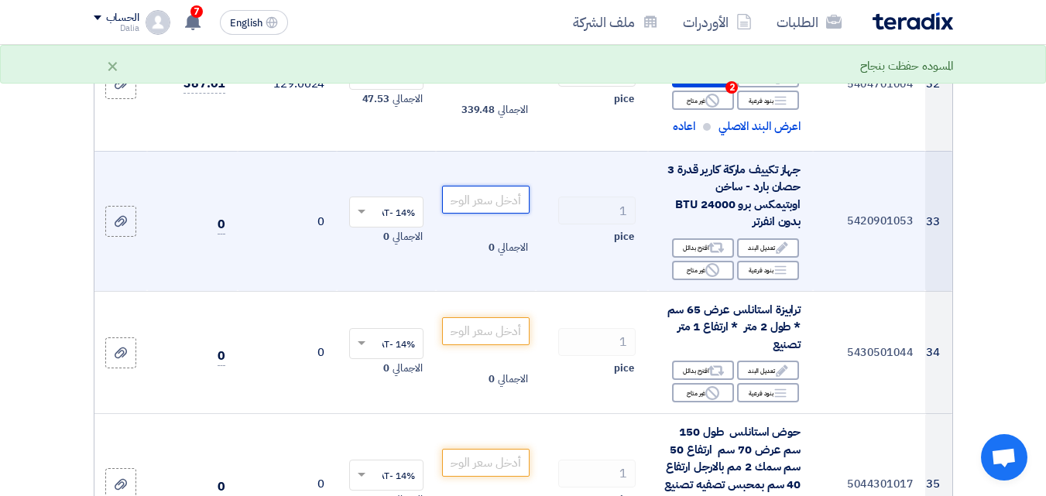
click at [493, 214] on input "number" at bounding box center [485, 200] width 87 height 28
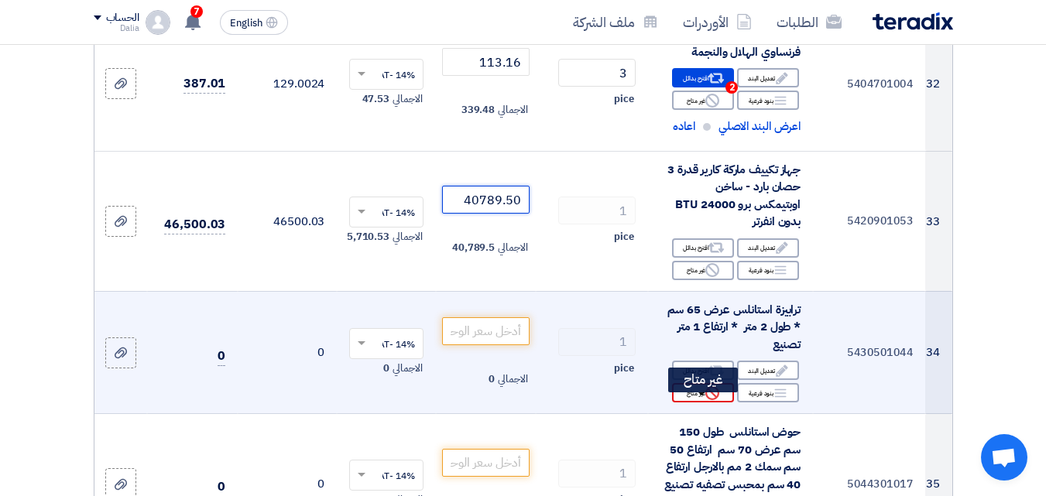
type input "40789.50"
click at [726, 403] on div "Reject غير متاح" at bounding box center [703, 392] width 62 height 19
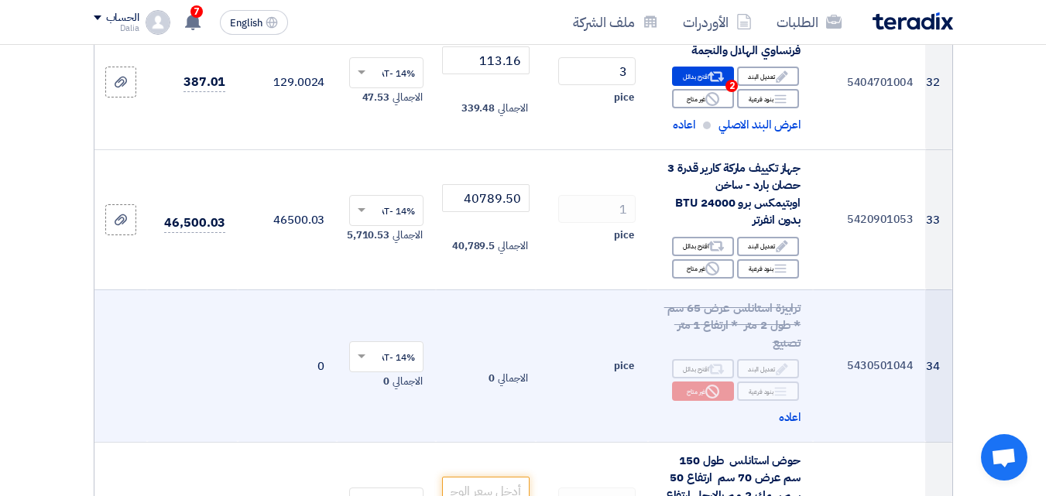
scroll to position [4291, 0]
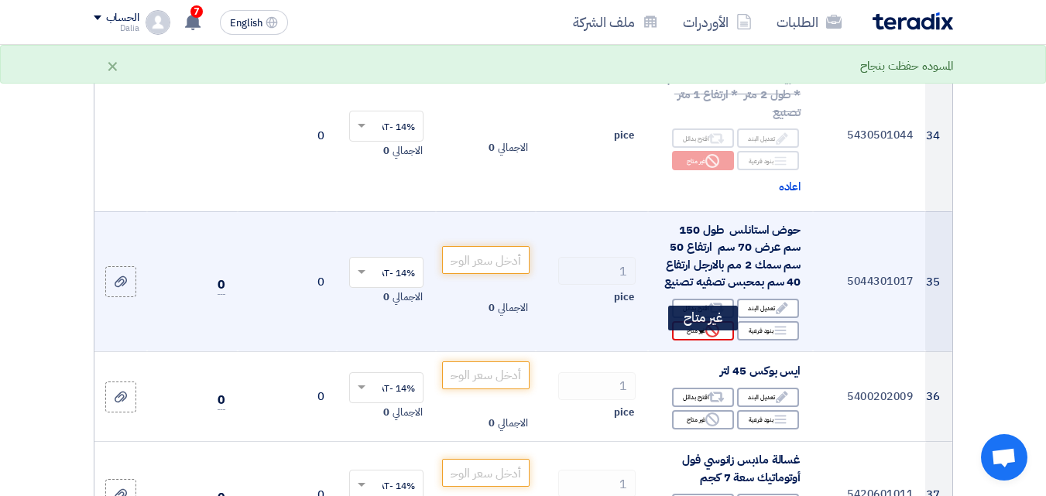
click at [705, 338] on icon "Reject" at bounding box center [712, 331] width 14 height 14
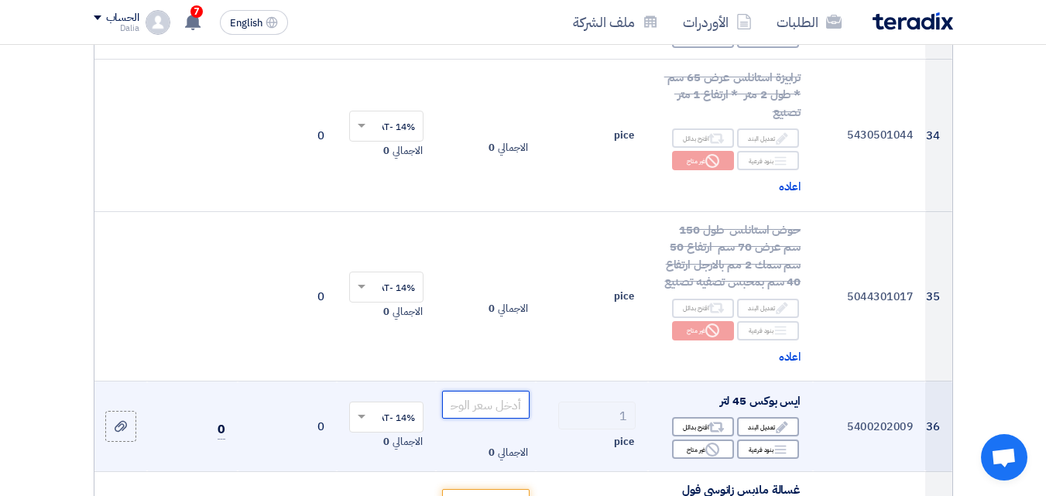
click at [484, 413] on input "number" at bounding box center [485, 405] width 87 height 28
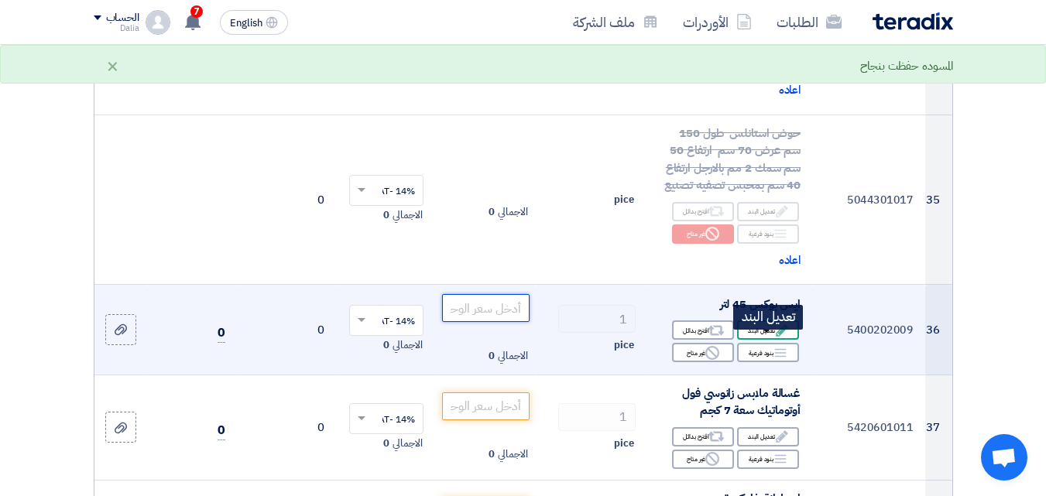
scroll to position [4523, 0]
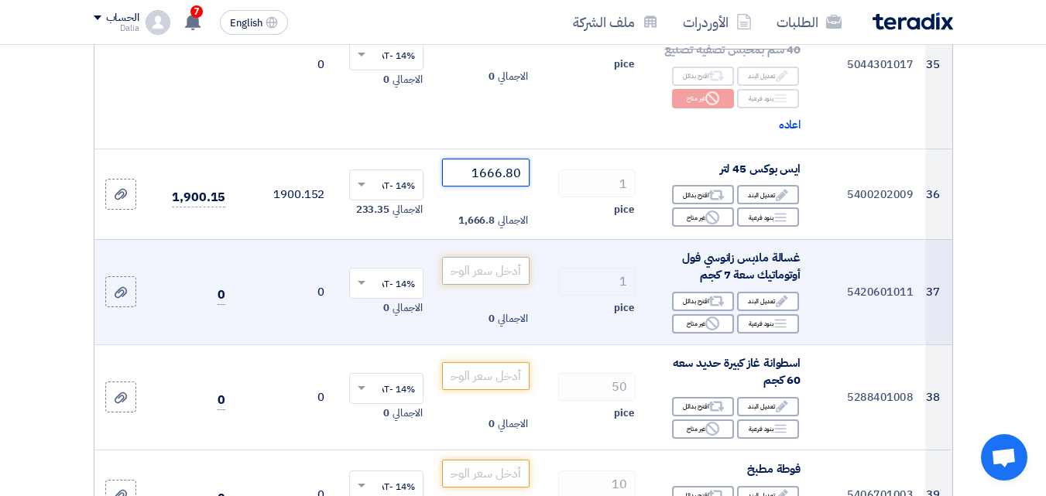
type input "1666.80"
click at [478, 283] on input "number" at bounding box center [485, 271] width 87 height 28
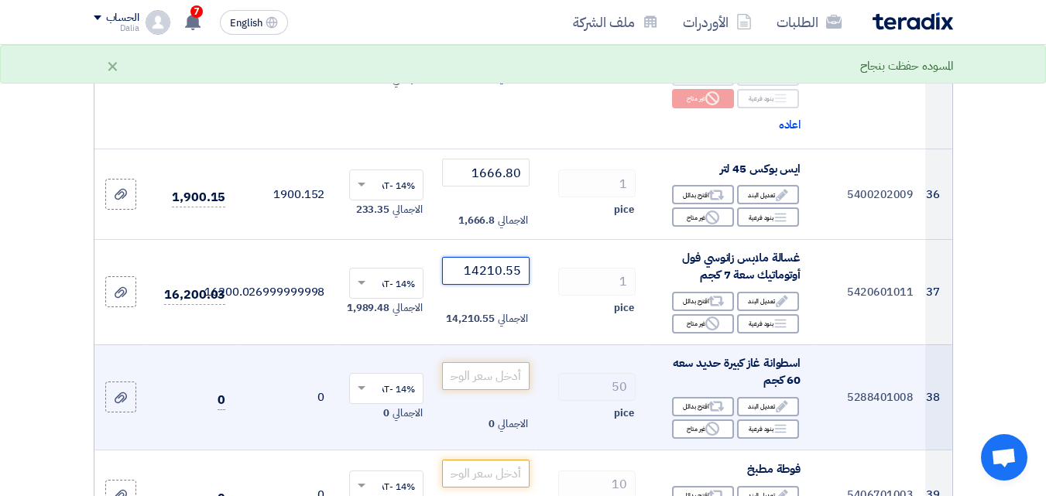
type input "14210.55"
click at [504, 385] on input "number" at bounding box center [485, 376] width 87 height 28
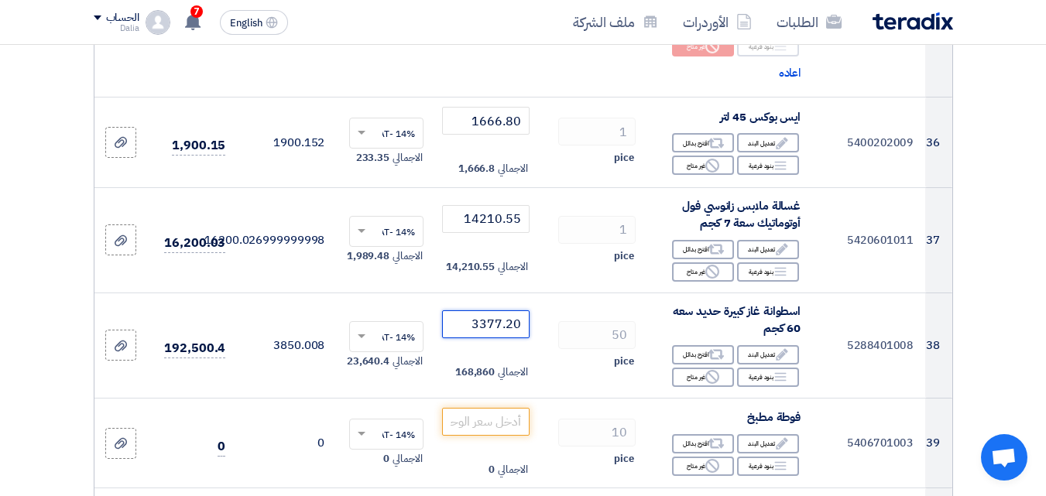
scroll to position [4600, 0]
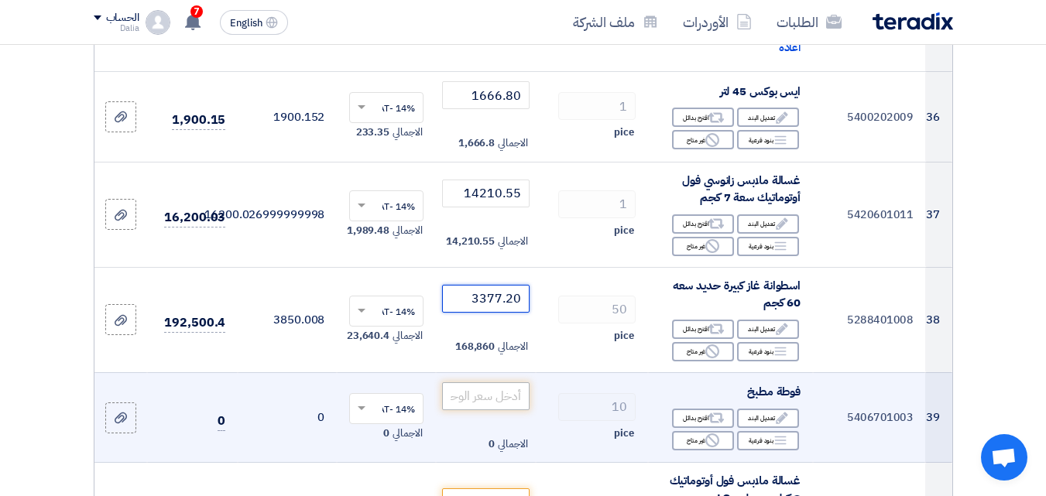
type input "3377.20"
click at [480, 404] on input "number" at bounding box center [485, 396] width 87 height 28
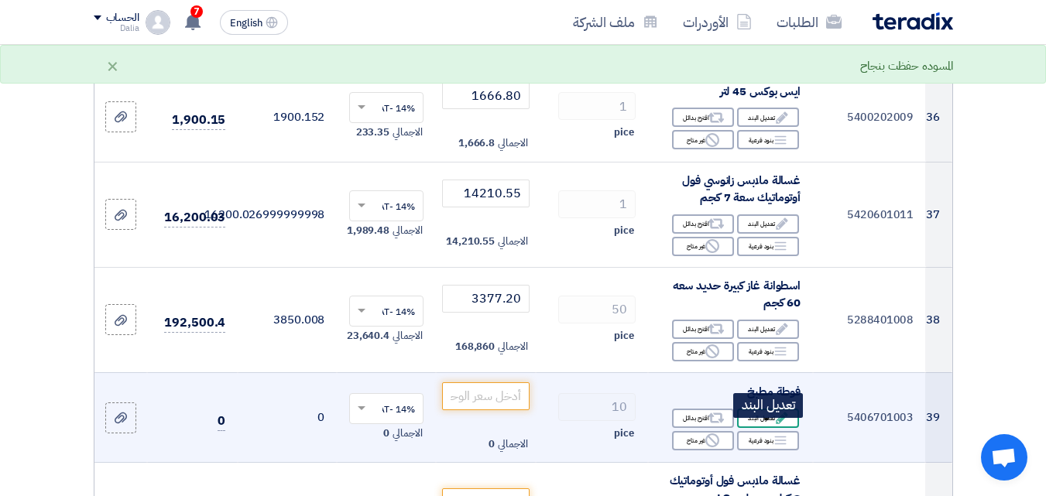
click at [764, 427] on div "Edit تعديل البند" at bounding box center [768, 418] width 62 height 19
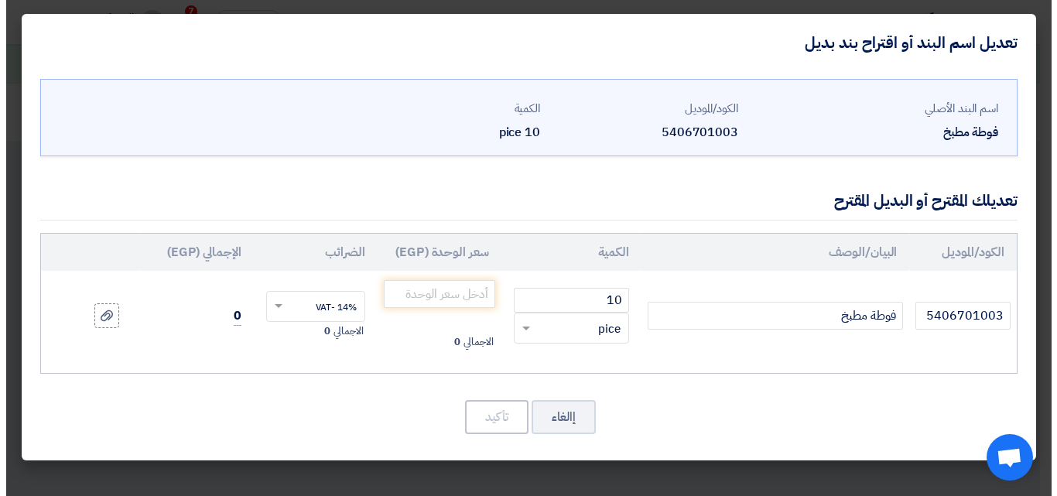
scroll to position [1799, 0]
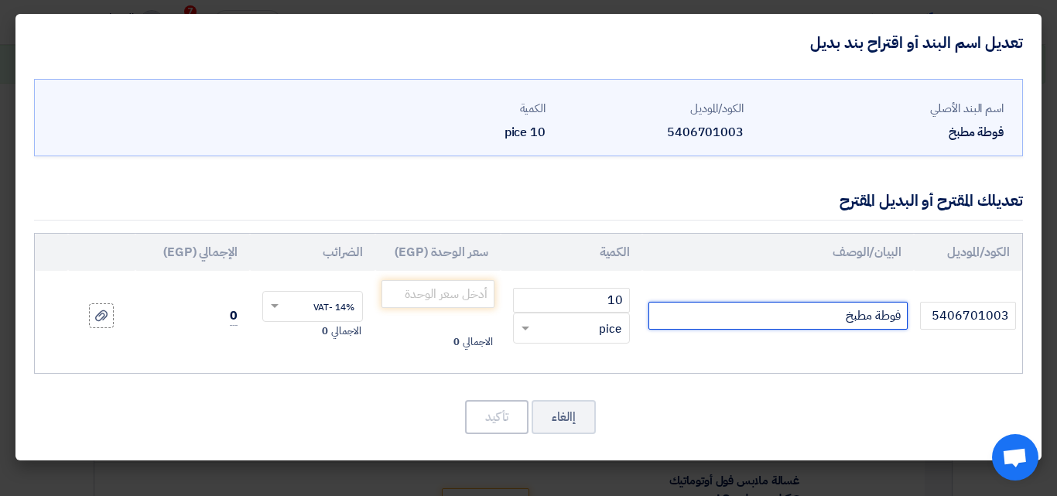
click at [904, 315] on input "فوطة مطبخ" at bounding box center [778, 316] width 259 height 28
click at [803, 317] on input "دستة فوطة مطبخ" at bounding box center [778, 316] width 259 height 28
drag, startPoint x: 525, startPoint y: 328, endPoint x: 533, endPoint y: 331, distance: 9.1
click at [526, 328] on span at bounding box center [526, 329] width 8 height 5
type input "دستة فوطة مطبخ ( الدستة 12 فوطة)"
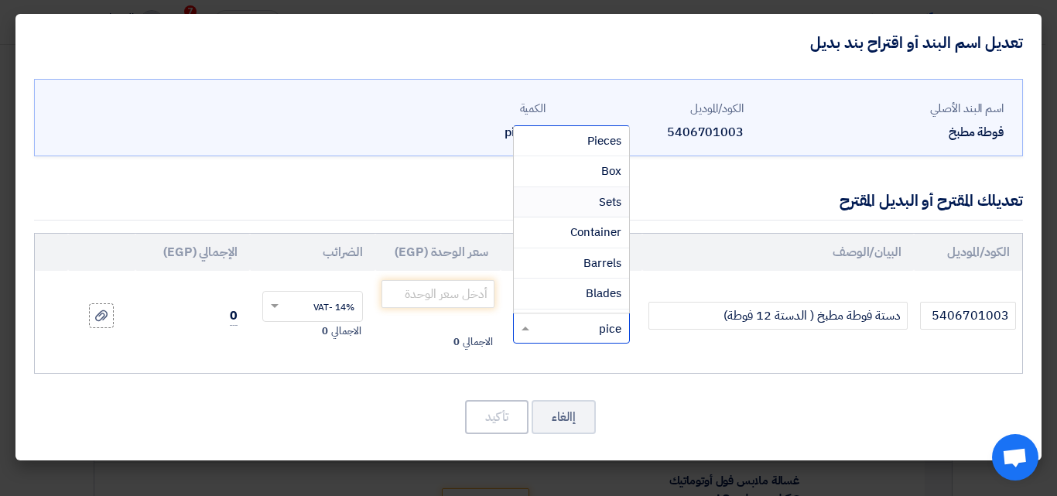
click at [606, 197] on span "Sets" at bounding box center [610, 202] width 22 height 17
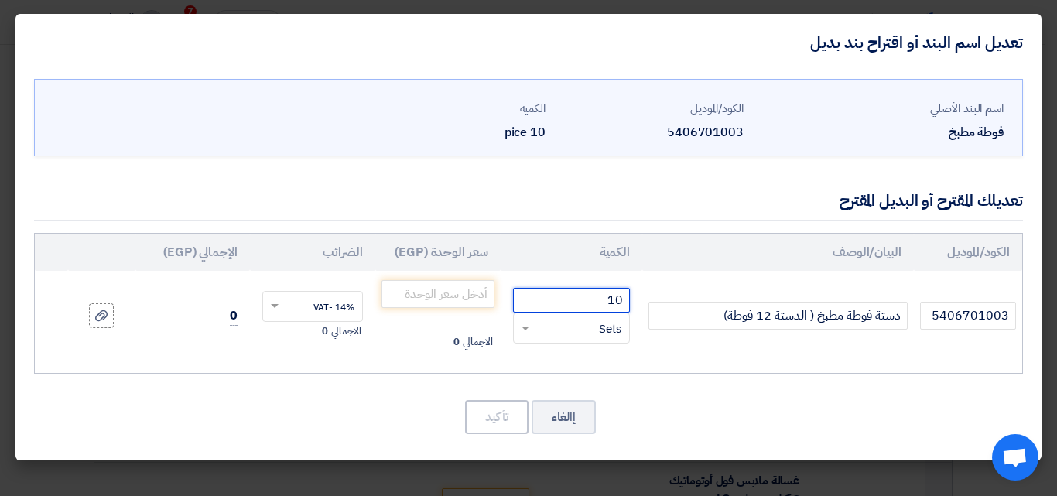
drag, startPoint x: 601, startPoint y: 306, endPoint x: 626, endPoint y: 300, distance: 26.3
click at [626, 300] on input "10" at bounding box center [571, 300] width 117 height 25
type input "1"
click at [451, 295] on input "number" at bounding box center [438, 294] width 113 height 28
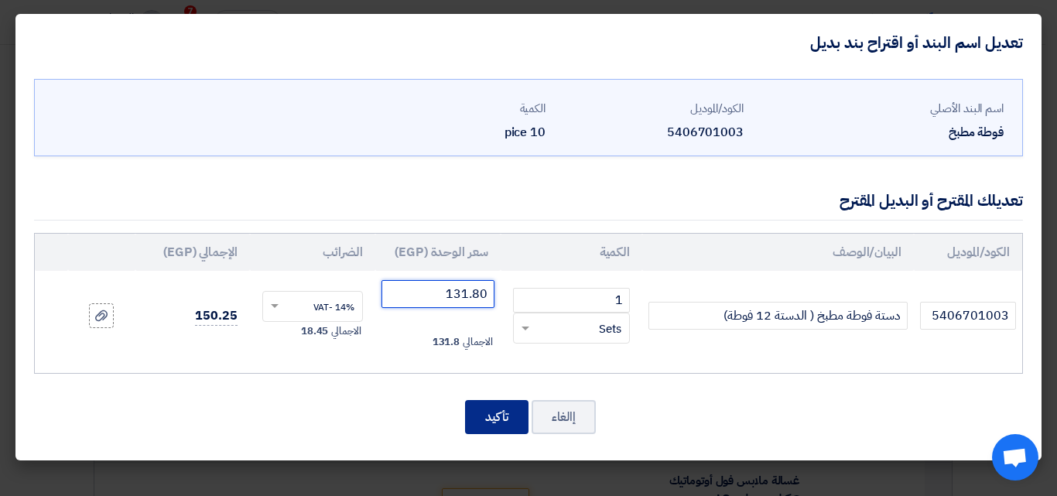
type input "131.80"
click at [493, 408] on button "تأكيد" at bounding box center [496, 417] width 63 height 34
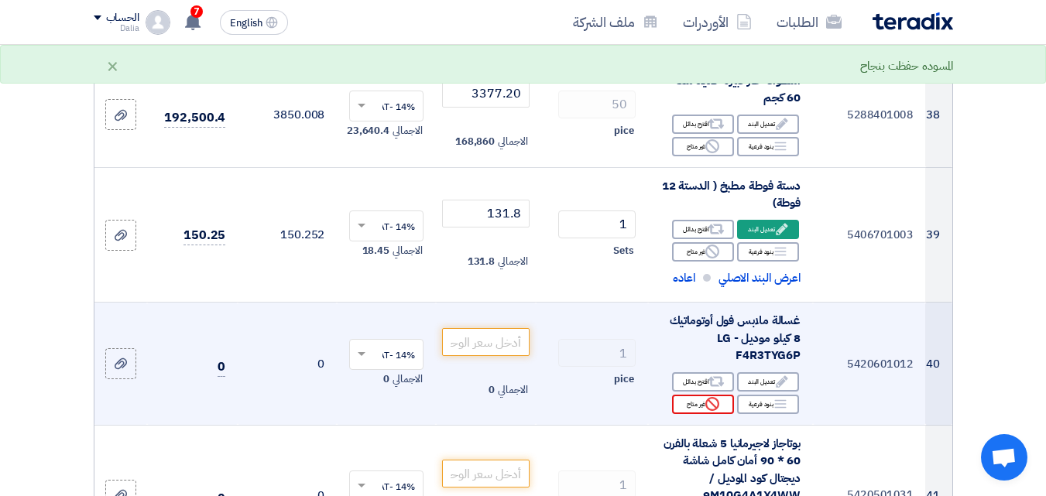
scroll to position [4833, 0]
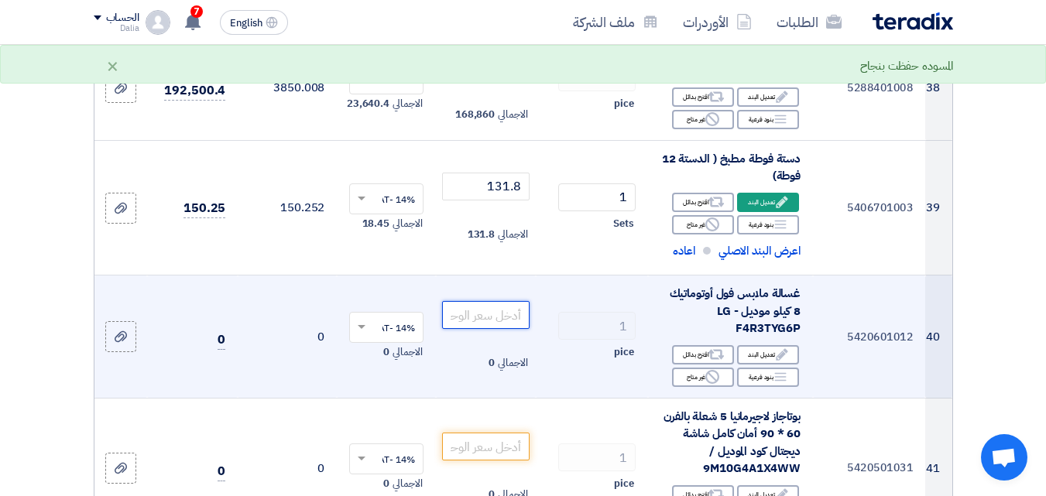
click at [492, 329] on input "number" at bounding box center [485, 315] width 87 height 28
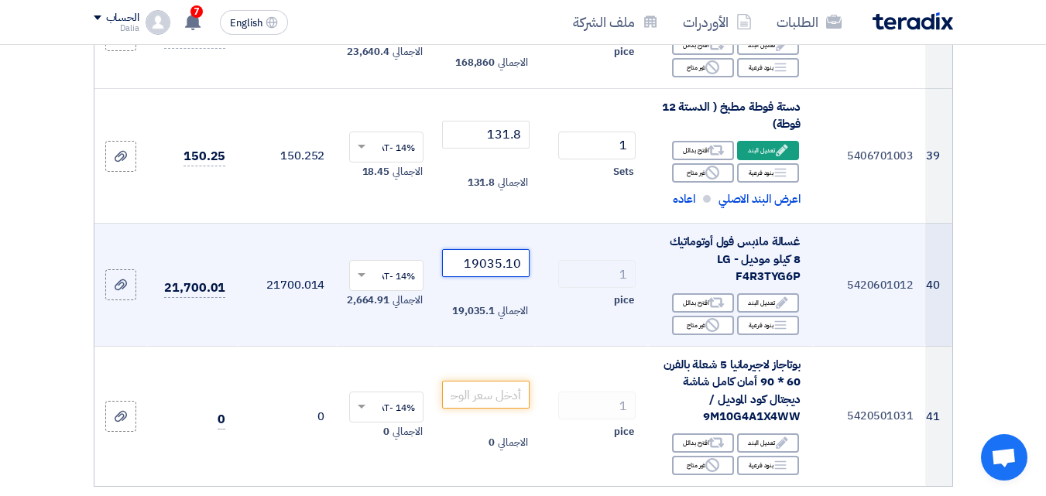
scroll to position [4910, 0]
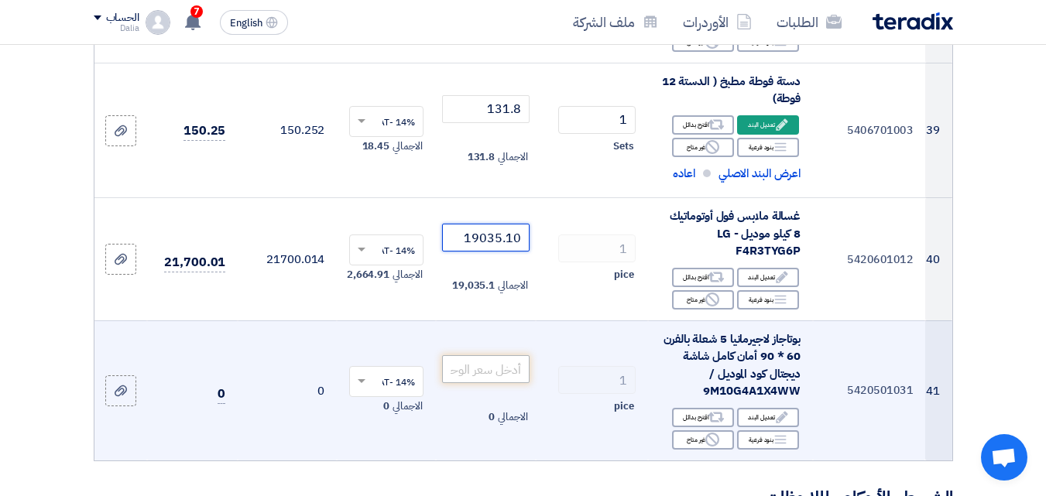
type input "19035.10"
click at [488, 376] on input "number" at bounding box center [485, 369] width 87 height 28
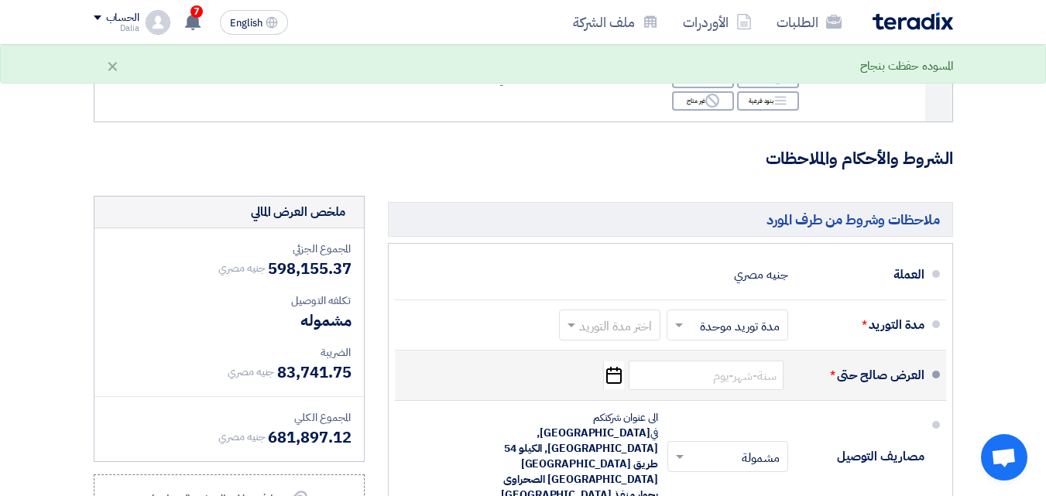
scroll to position [5297, 0]
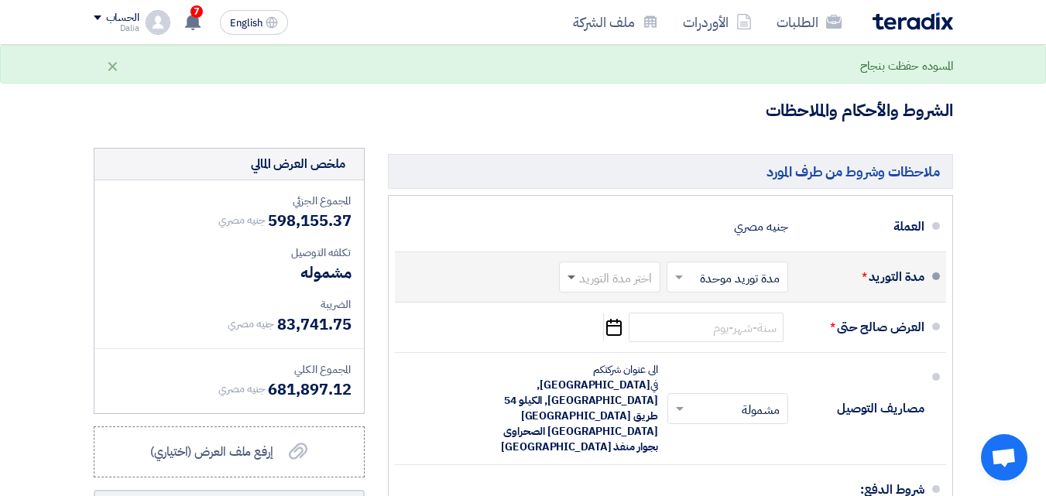
click at [570, 285] on span at bounding box center [569, 276] width 19 height 15
type input "19956.15"
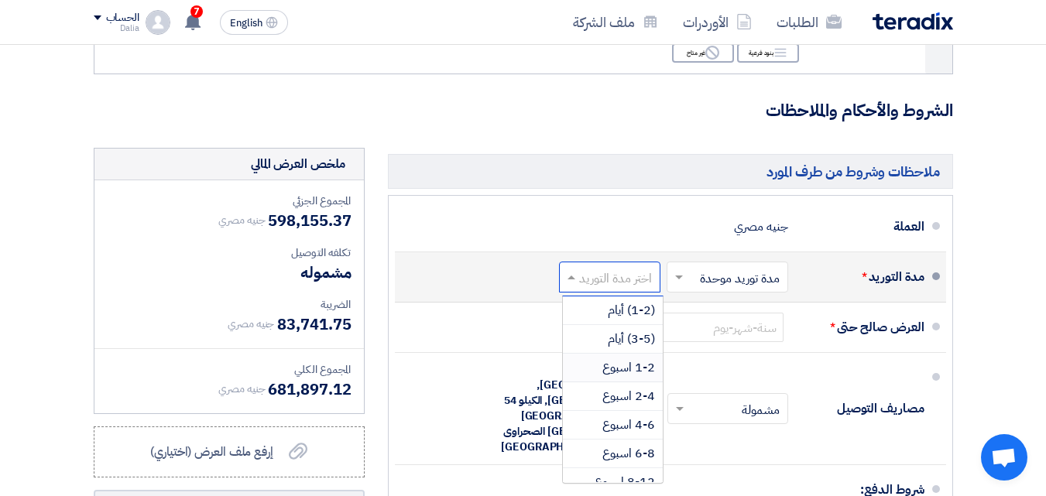
click at [628, 377] on span "1-2 اسبوع" at bounding box center [628, 367] width 53 height 19
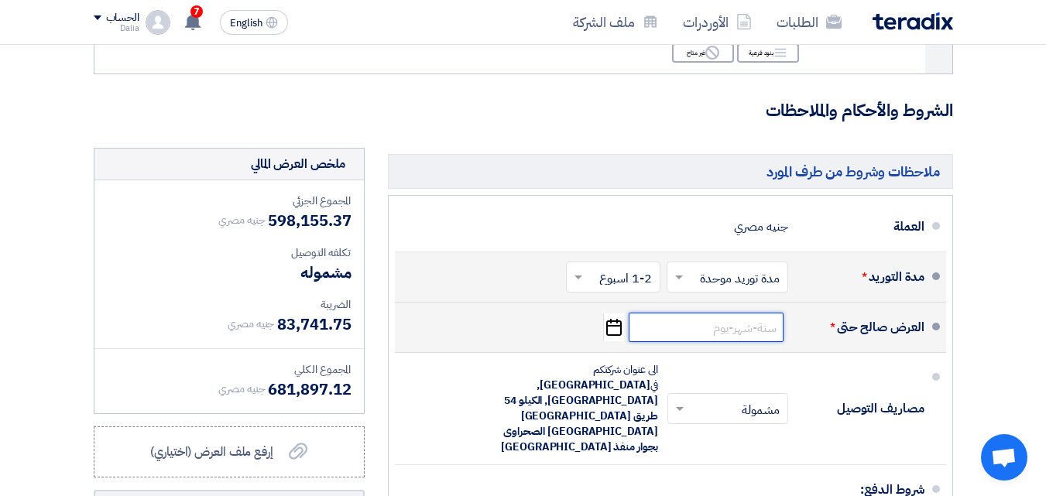
click at [678, 342] on input at bounding box center [706, 327] width 155 height 29
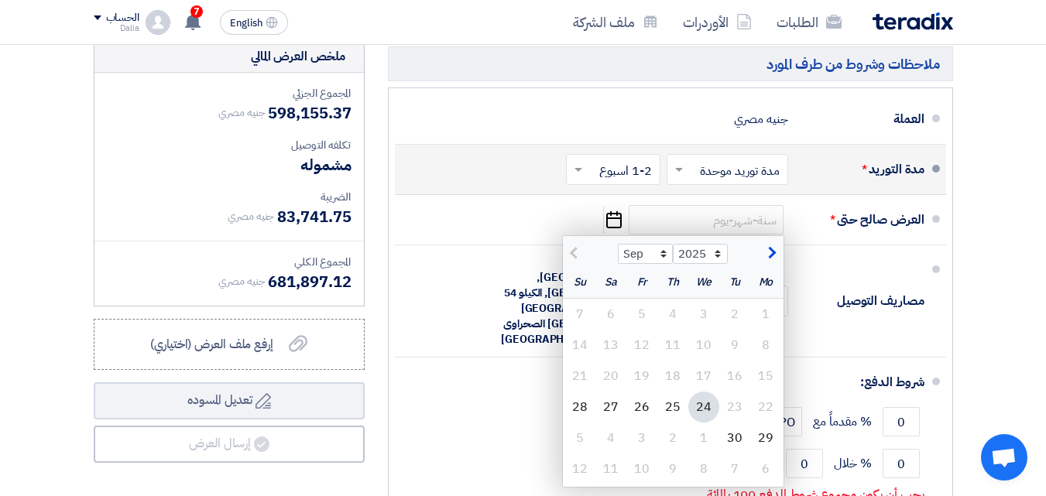
scroll to position [5684, 0]
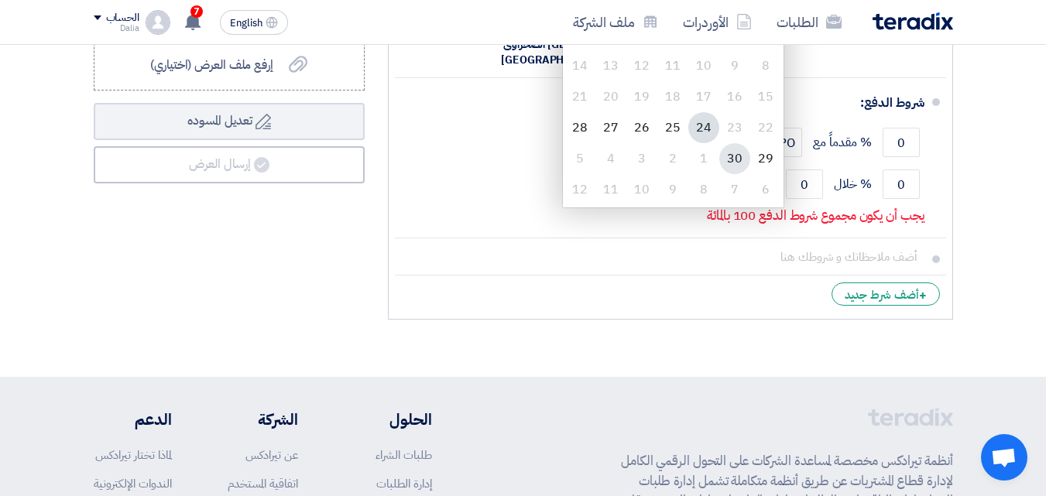
click at [730, 166] on div "30" at bounding box center [734, 158] width 31 height 31
type input "[DATE]"
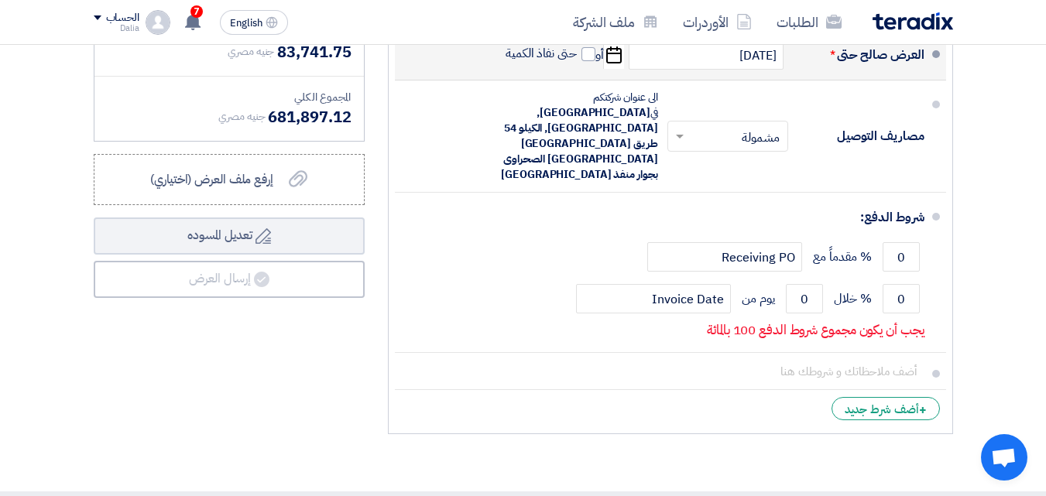
scroll to position [5452, 0]
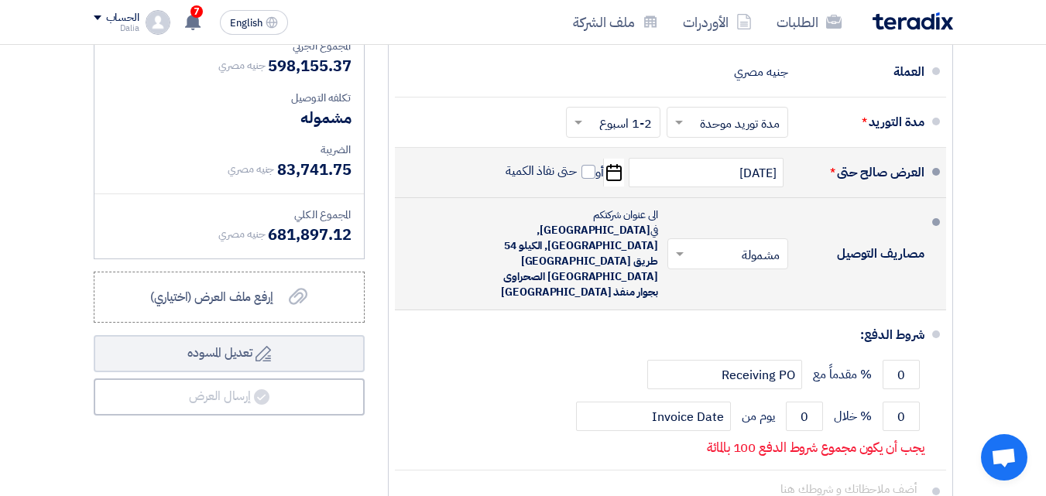
click at [683, 246] on span at bounding box center [677, 253] width 19 height 15
click at [754, 307] on span "غير مشمولة" at bounding box center [755, 316] width 54 height 19
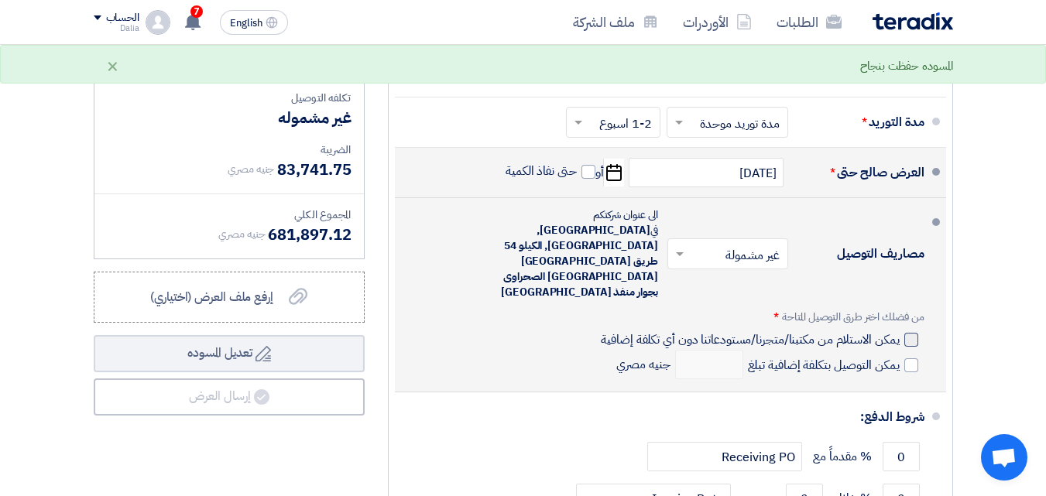
click at [908, 333] on div at bounding box center [911, 340] width 14 height 14
click at [899, 331] on input "يمكن الاستلام من مكتبنا/متجرنا/مستودعاتنا دون أي تكلفة إضافية" at bounding box center [748, 345] width 301 height 29
checkbox input "true"
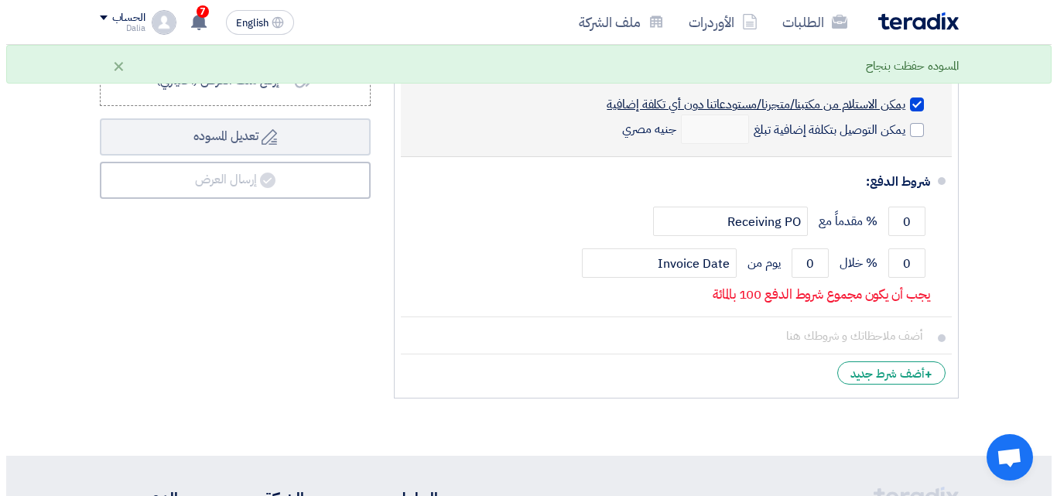
scroll to position [5684, 0]
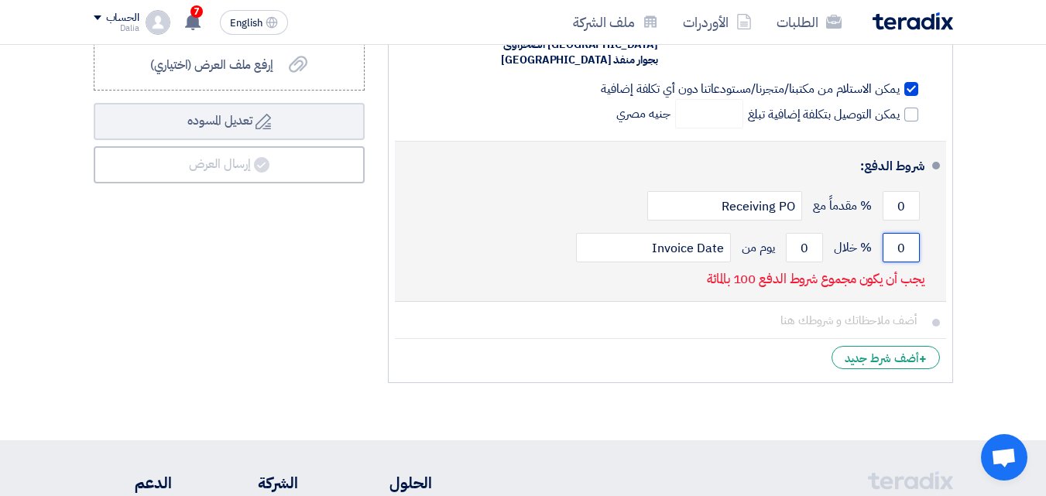
click at [889, 233] on input "0" at bounding box center [900, 247] width 37 height 29
type input "100"
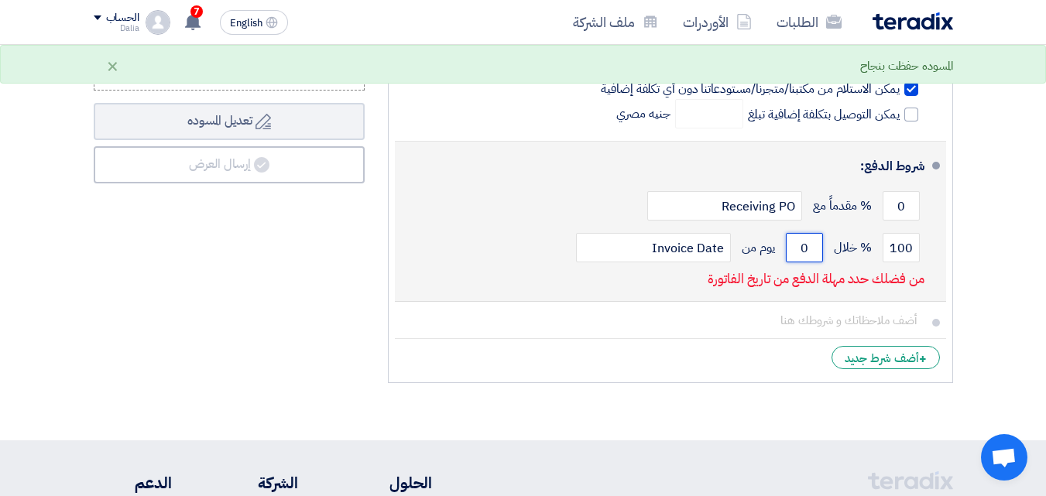
click at [797, 233] on input "0" at bounding box center [804, 247] width 37 height 29
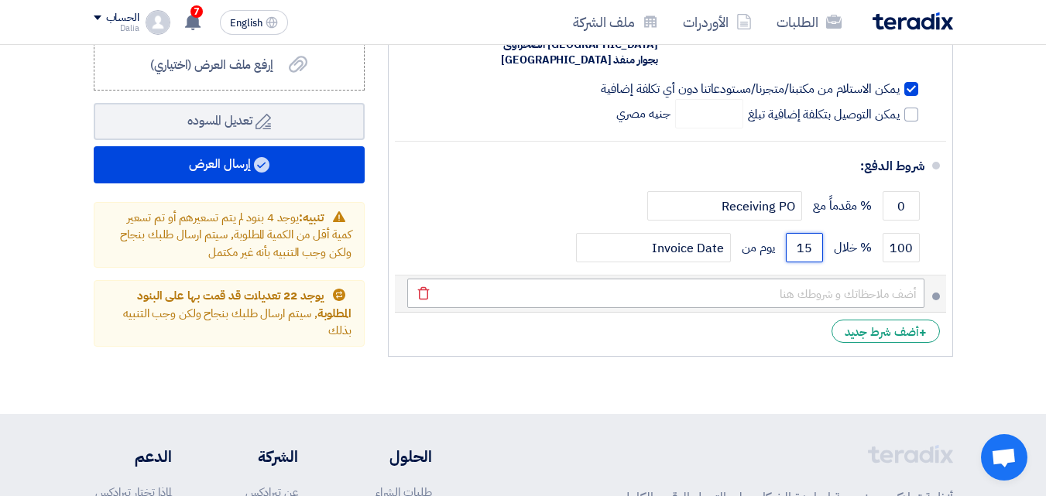
type input "15"
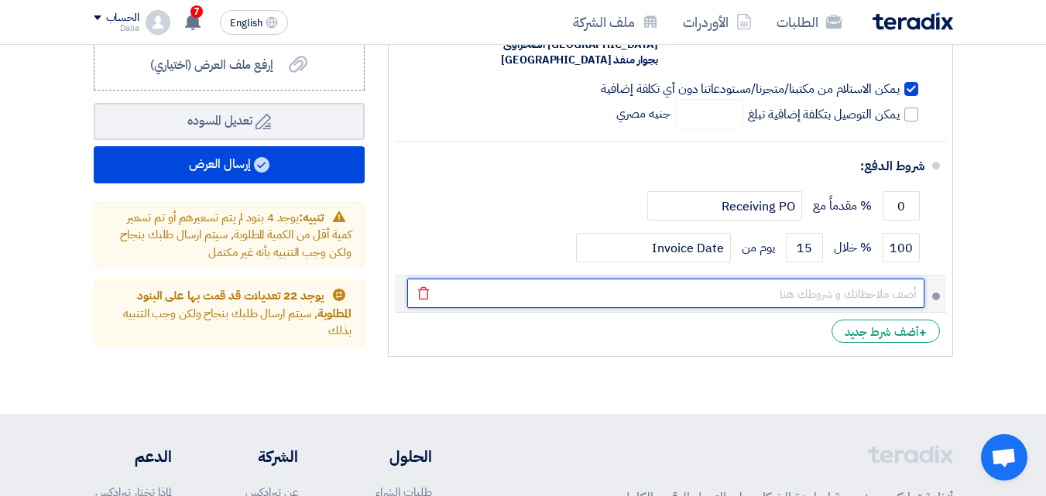
click at [871, 279] on input "text" at bounding box center [665, 293] width 517 height 29
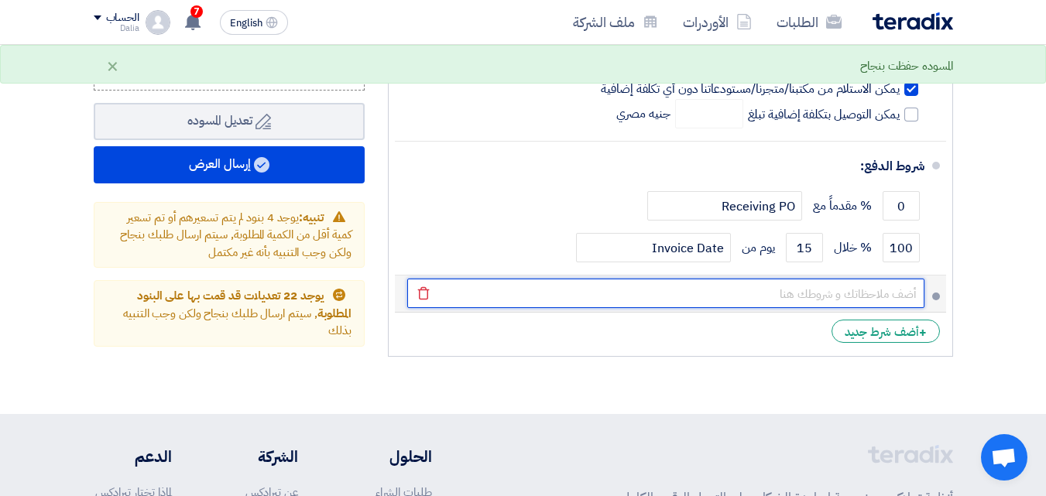
type input "هذة الاسعار للكميات المحددة فى العرض"
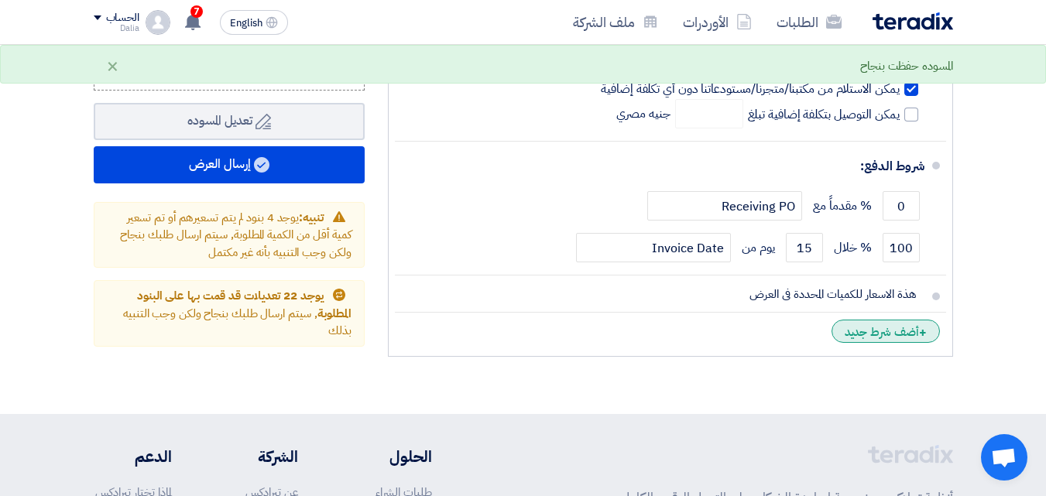
click at [871, 320] on div "+ أضف شرط جديد" at bounding box center [885, 331] width 108 height 23
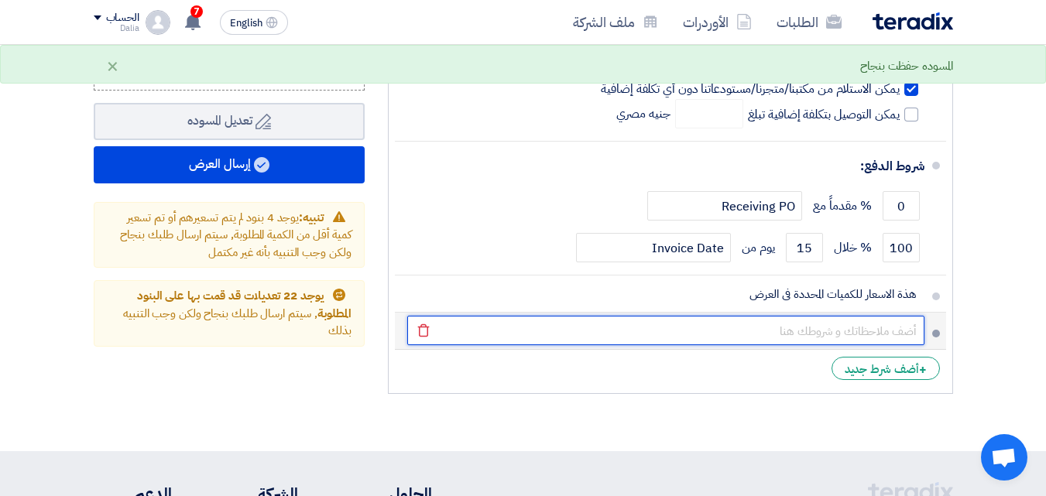
click at [871, 316] on input "text" at bounding box center [665, 330] width 517 height 29
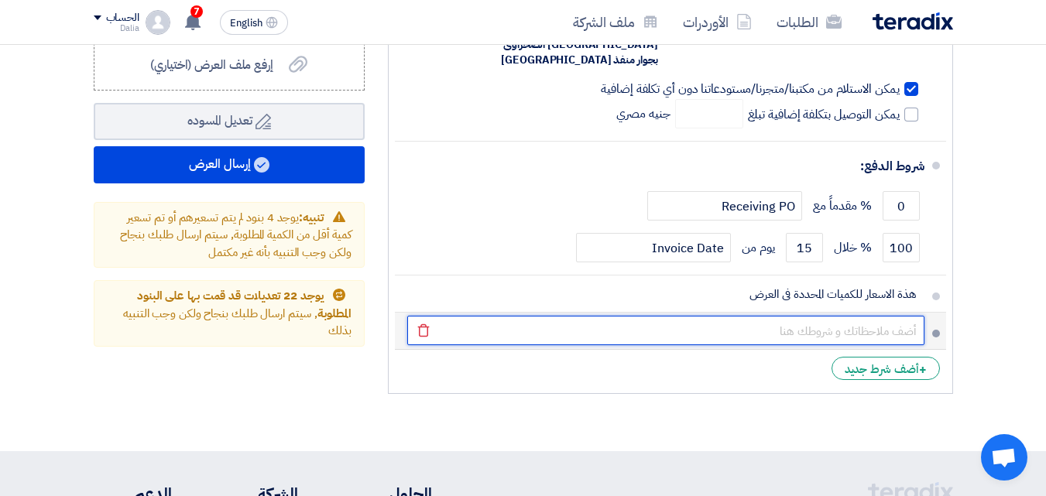
type input "بخصوص البنود المكتوب بها دستة او كرتونه يجب الالتزام بالدستة او الكرتونه للاصنا…"
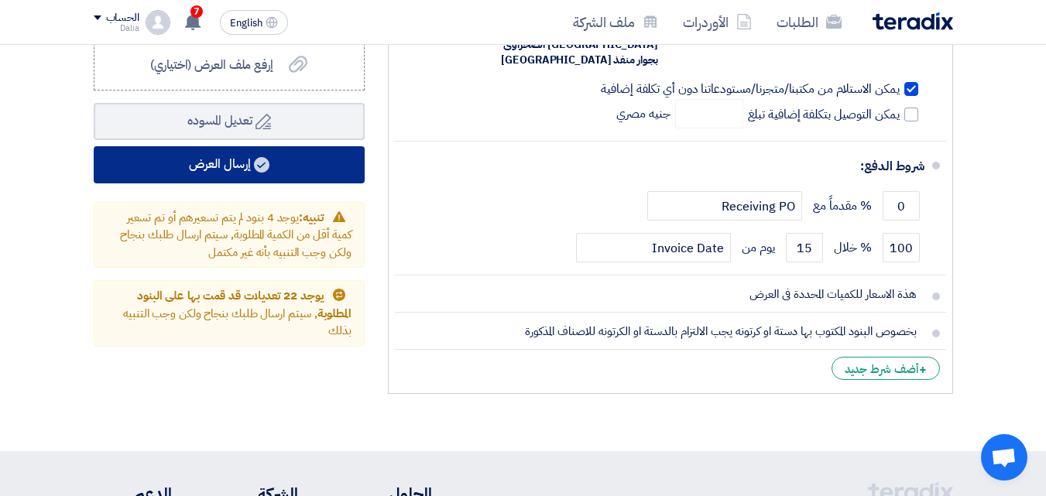
click at [269, 173] on icon at bounding box center [261, 164] width 15 height 15
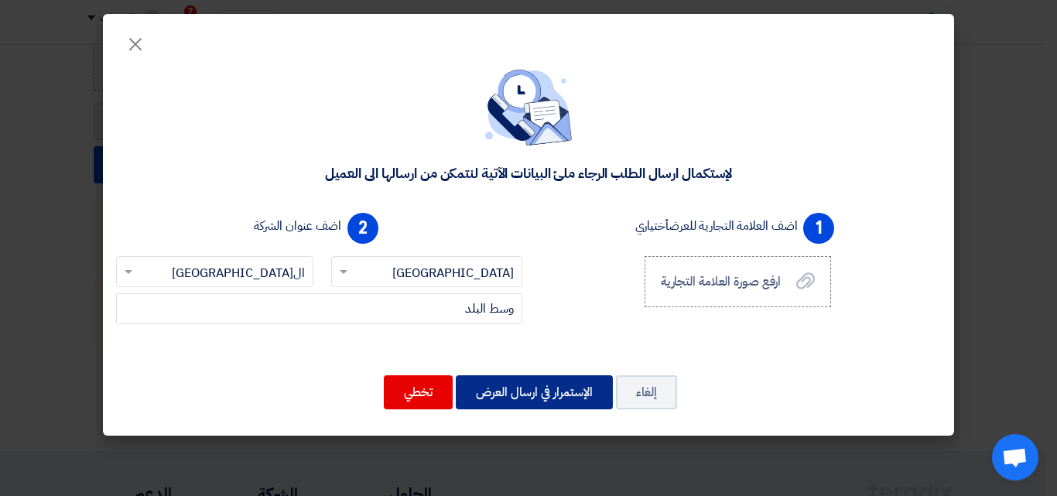
click at [542, 399] on button "الإستمرار في ارسال العرض" at bounding box center [534, 392] width 157 height 34
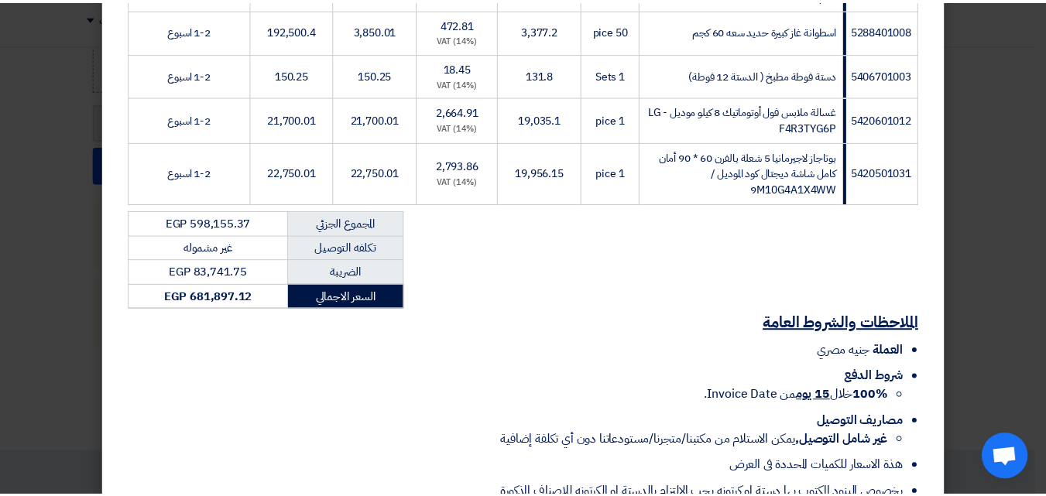
scroll to position [2315, 0]
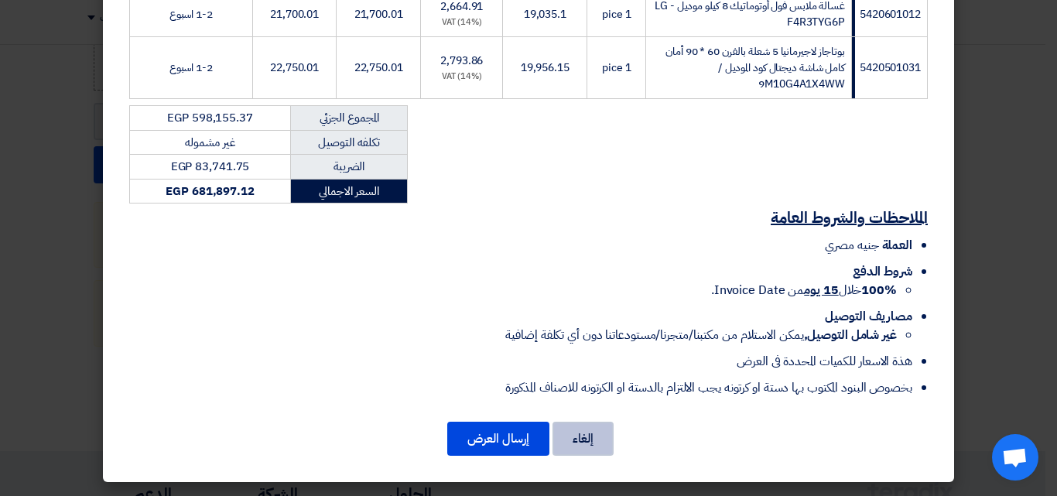
click at [601, 435] on button "إلغاء" at bounding box center [583, 439] width 61 height 34
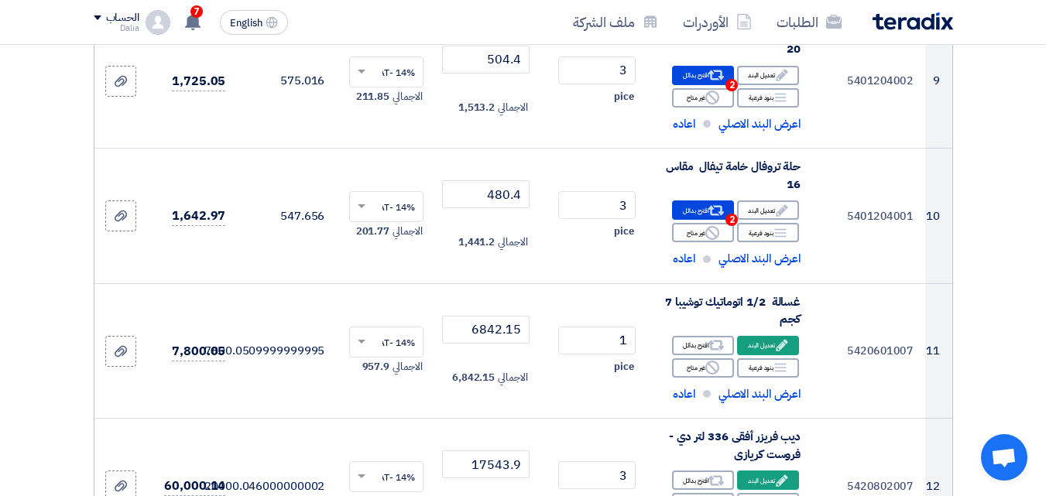
scroll to position [1194, 0]
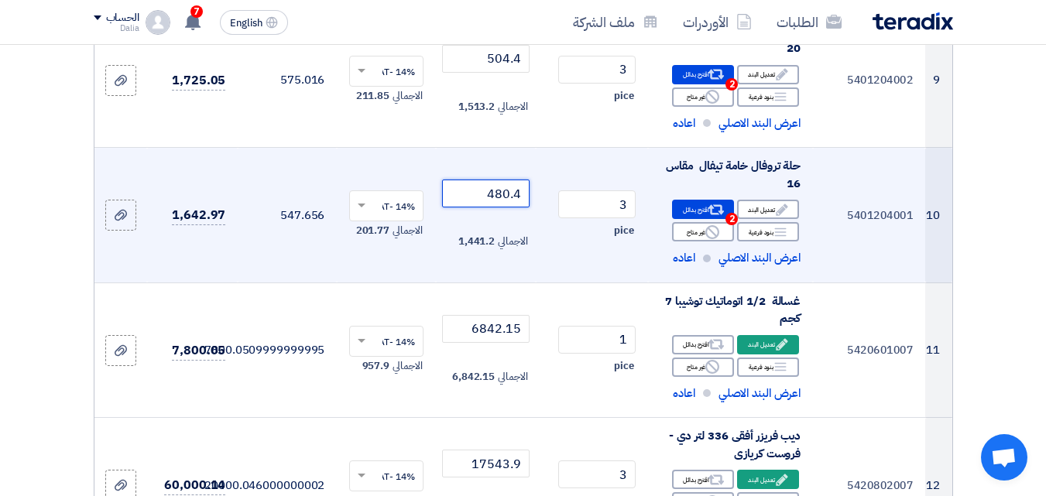
drag, startPoint x: 485, startPoint y: 208, endPoint x: 530, endPoint y: 197, distance: 46.9
click at [530, 197] on td "480.4 الاجمالي 1,441.2" at bounding box center [485, 215] width 99 height 135
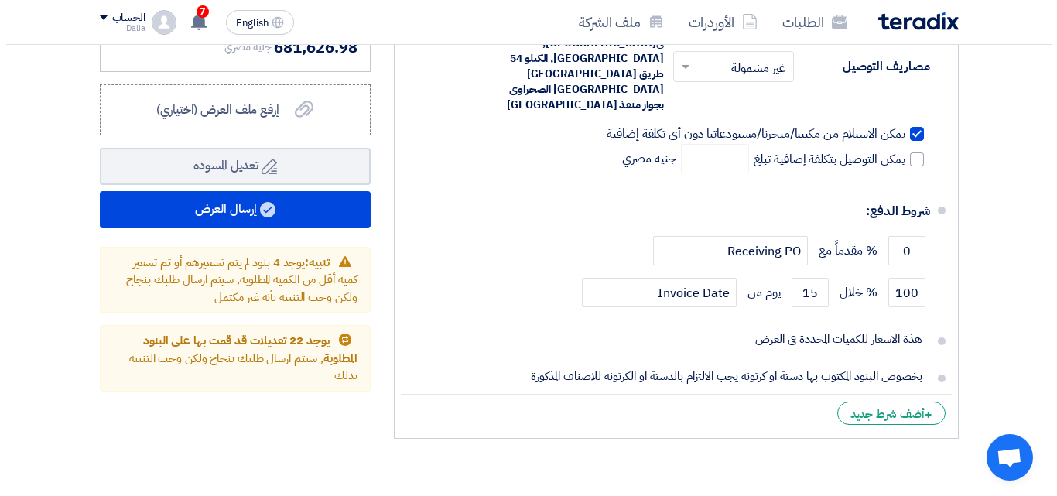
scroll to position [5684, 0]
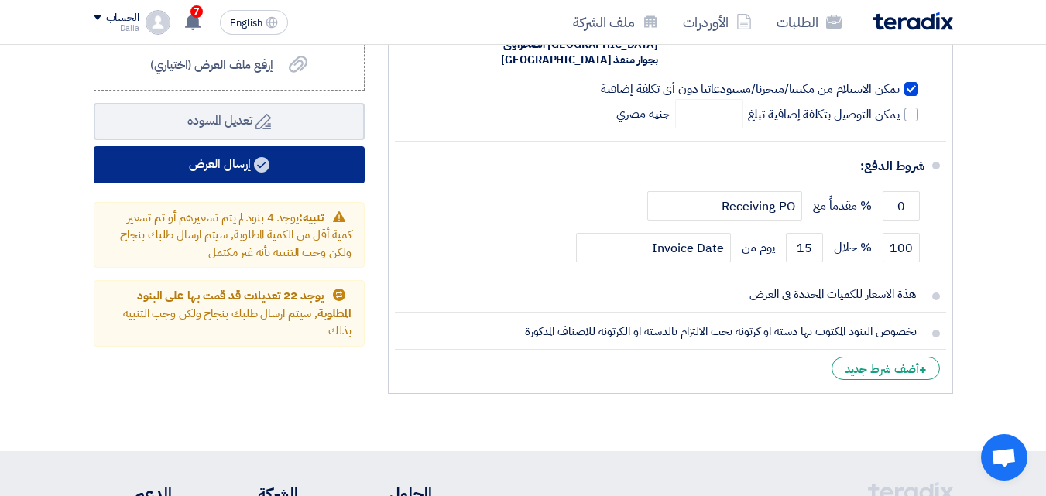
type input "401.41"
click at [214, 174] on button "إرسال العرض" at bounding box center [229, 164] width 271 height 37
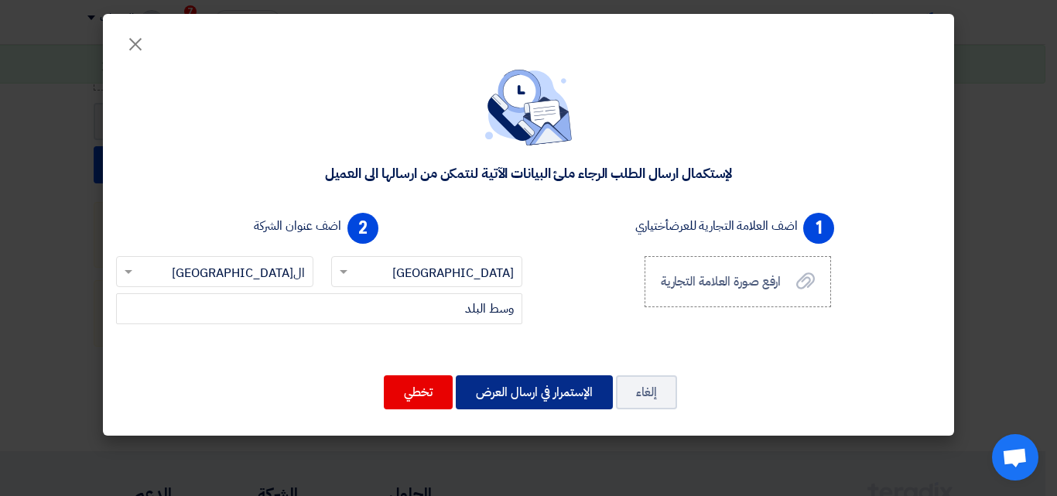
click at [571, 389] on button "الإستمرار في ارسال العرض" at bounding box center [534, 392] width 157 height 34
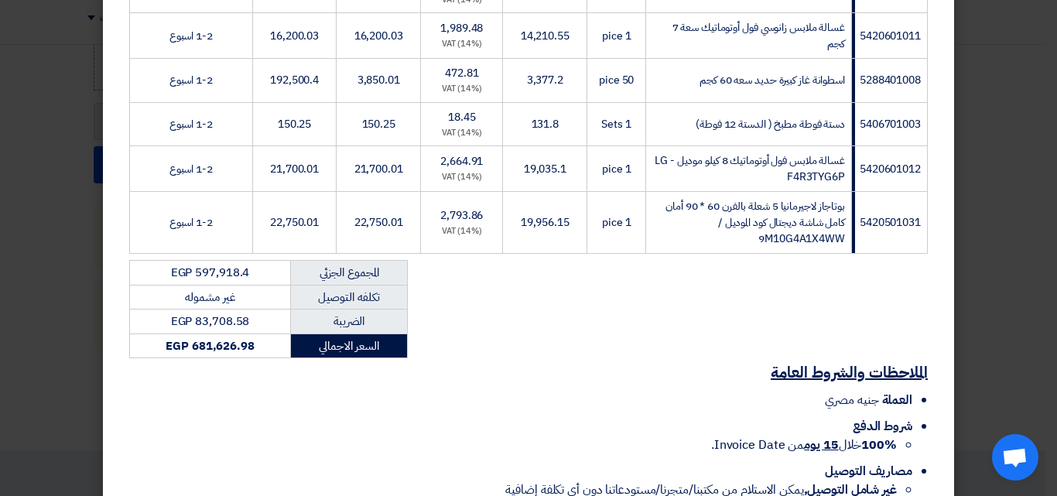
scroll to position [2315, 0]
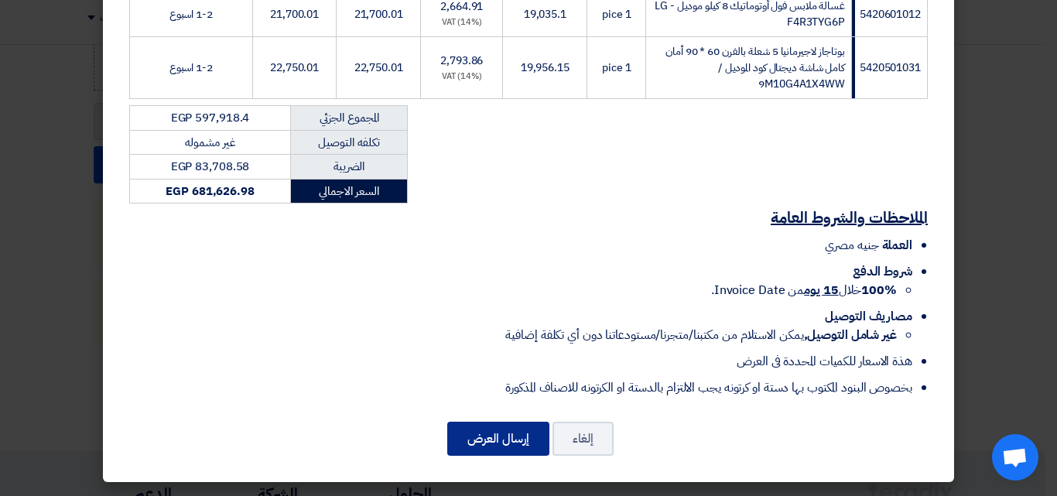
click at [522, 444] on button "إرسال العرض" at bounding box center [498, 439] width 102 height 34
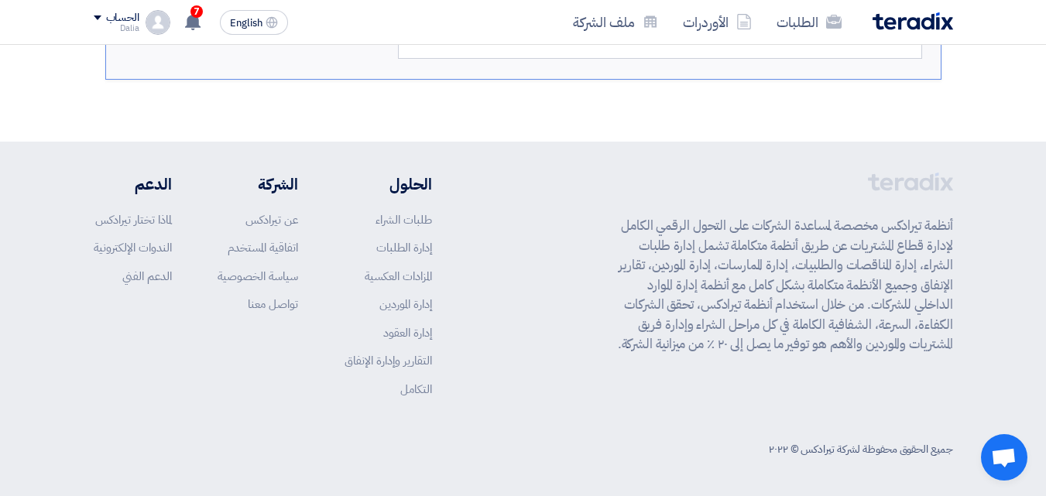
scroll to position [3615, 0]
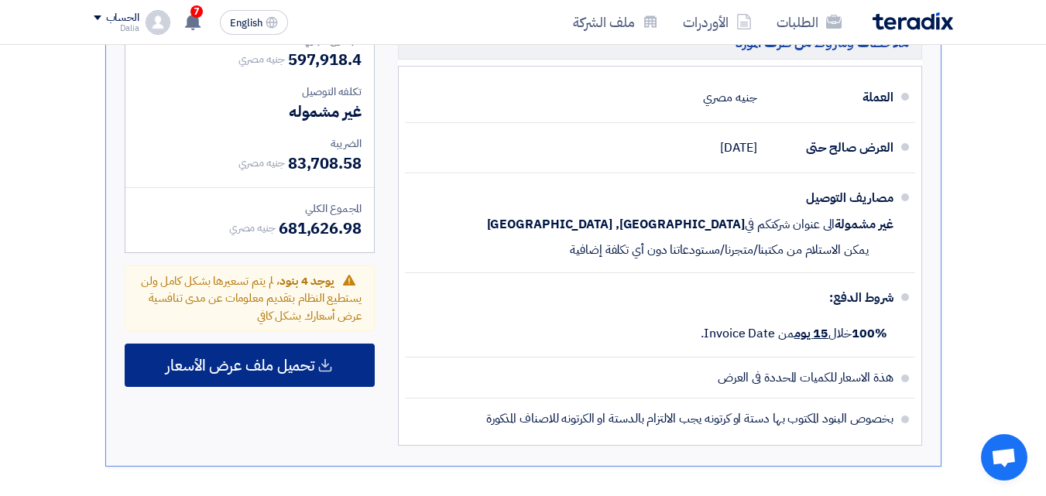
click at [305, 372] on span "تحميل ملف عرض الأسعار" at bounding box center [240, 365] width 149 height 14
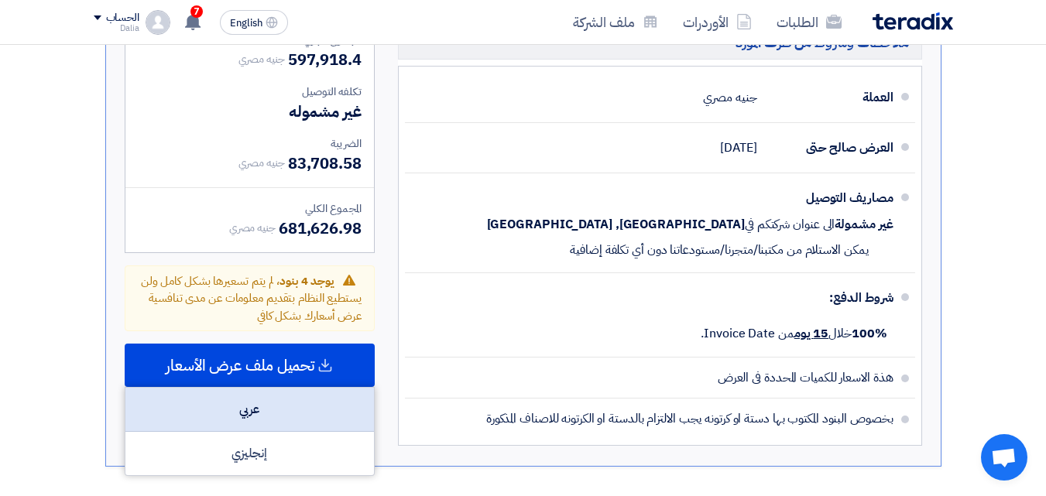
drag, startPoint x: 286, startPoint y: 416, endPoint x: 305, endPoint y: 420, distance: 19.0
click at [288, 417] on div "عربي" at bounding box center [249, 410] width 248 height 44
